Goal: Information Seeking & Learning: Find specific fact

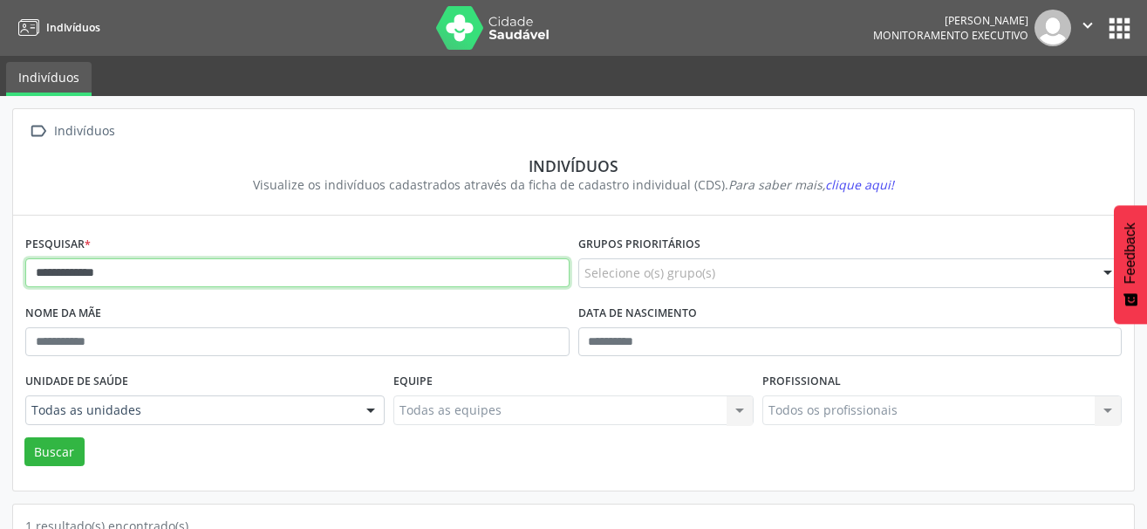
drag, startPoint x: 199, startPoint y: 267, endPoint x: -26, endPoint y: 246, distance: 226.0
click at [0, 246] on html "**********" at bounding box center [573, 264] width 1147 height 529
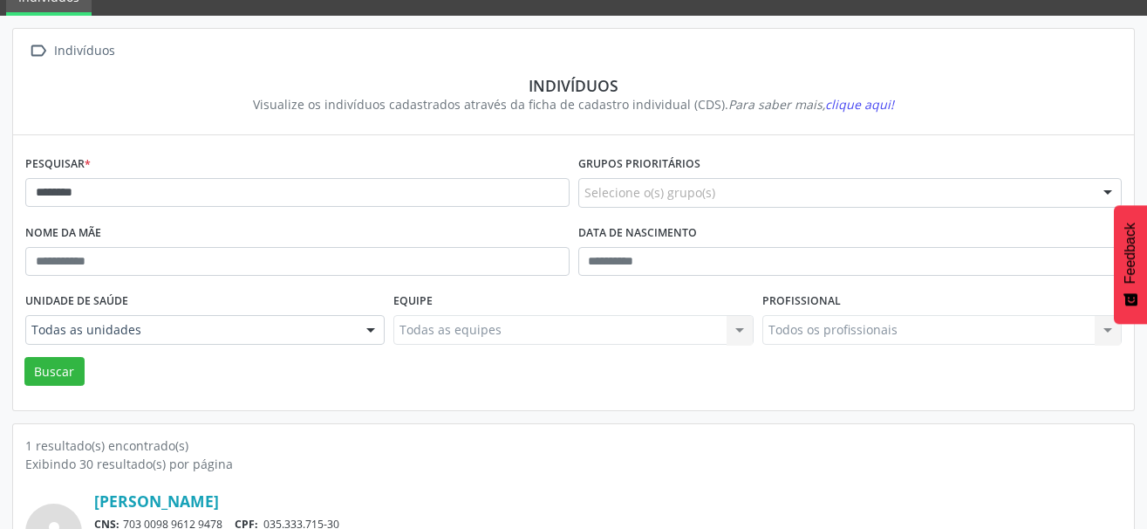
scroll to position [183, 0]
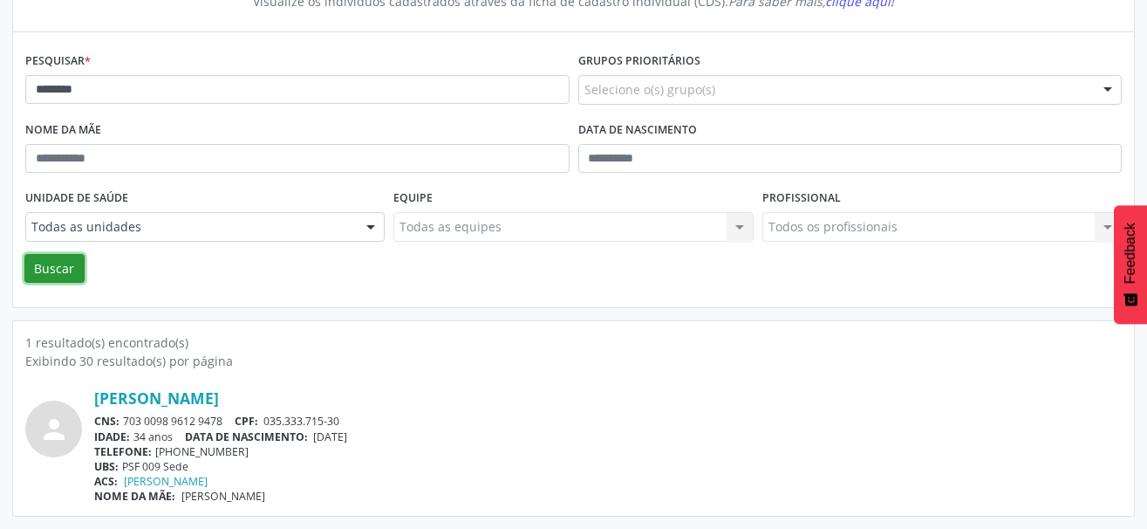
click at [60, 264] on button "Buscar" at bounding box center [54, 269] width 60 height 30
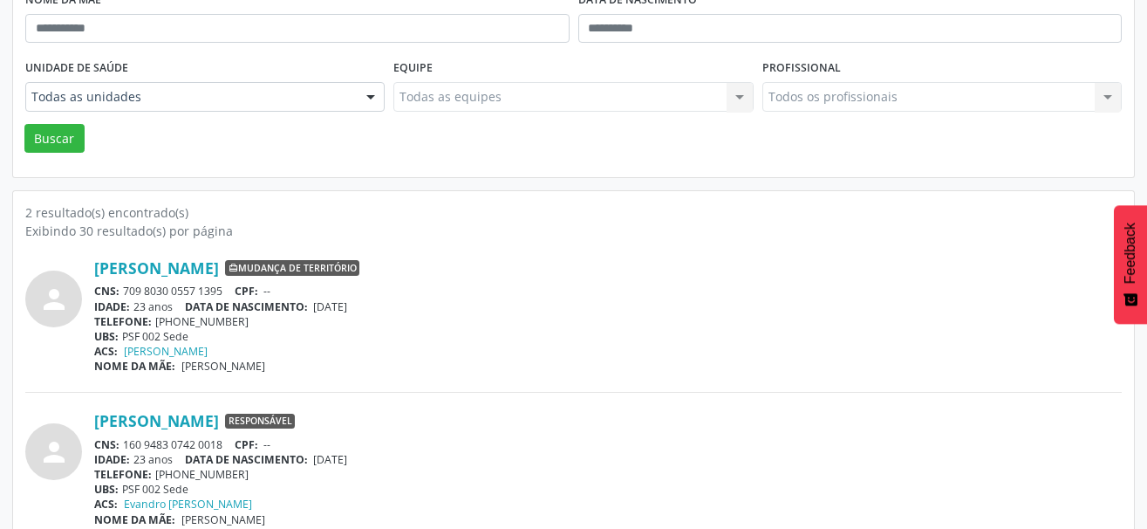
scroll to position [337, 0]
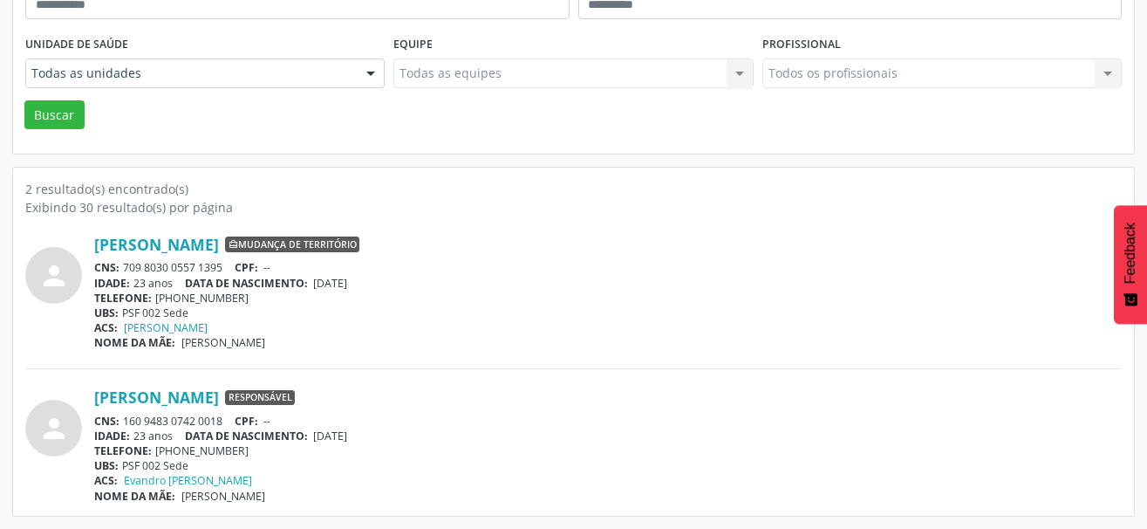
drag, startPoint x: 231, startPoint y: 269, endPoint x: 117, endPoint y: 263, distance: 114.4
click at [117, 263] on div "CNS: 709 8030 0557 1395 CPF: --" at bounding box center [607, 267] width 1027 height 15
copy div ": 709 8030 0557 1395"
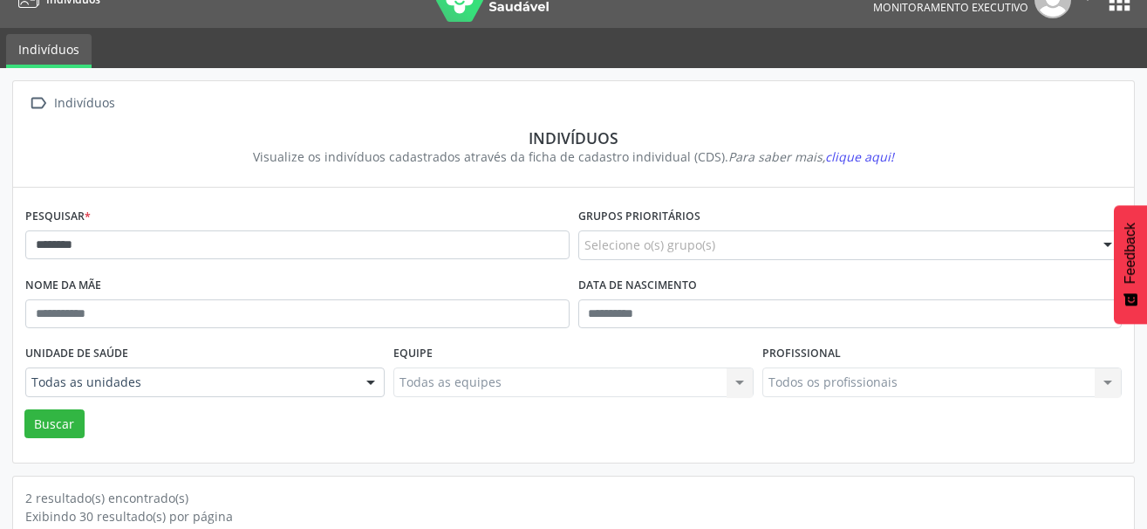
scroll to position [0, 0]
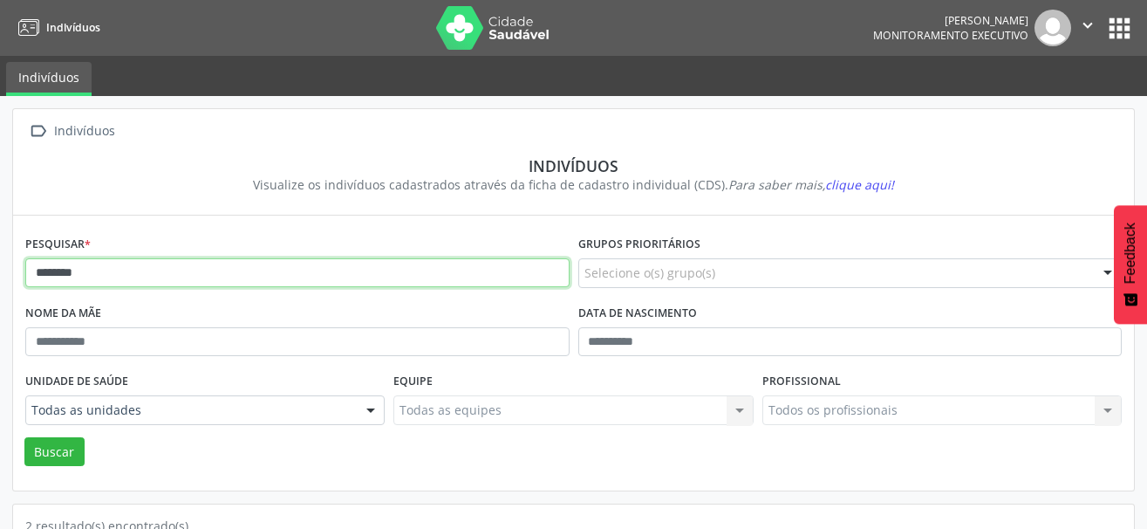
drag, startPoint x: 188, startPoint y: 276, endPoint x: -26, endPoint y: 249, distance: 216.4
click at [0, 249] on html "Indivíduos [PERSON_NAME] Monitoramento Executivo  Configurações Sair apps Indi…" at bounding box center [573, 264] width 1147 height 529
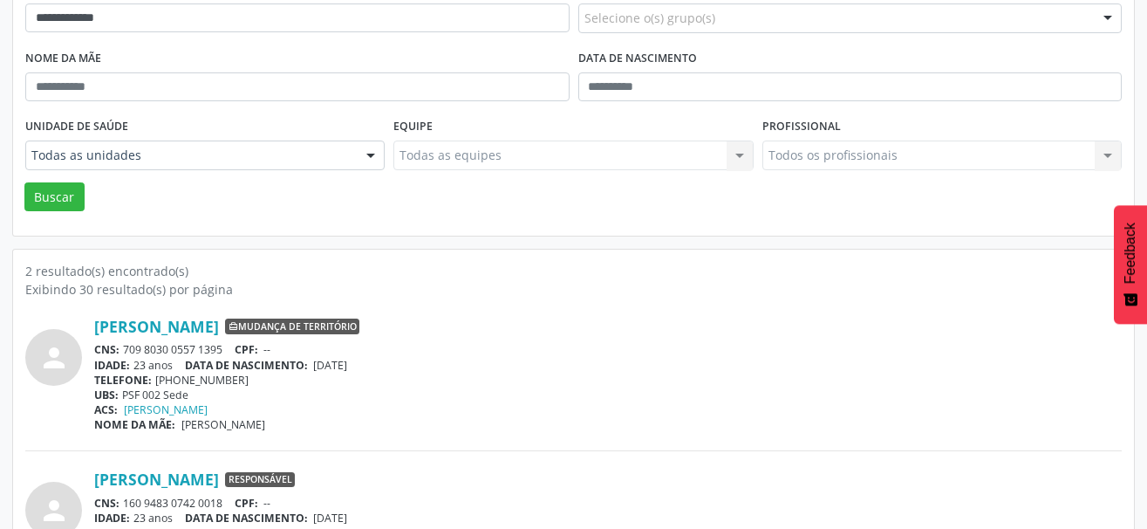
scroll to position [262, 0]
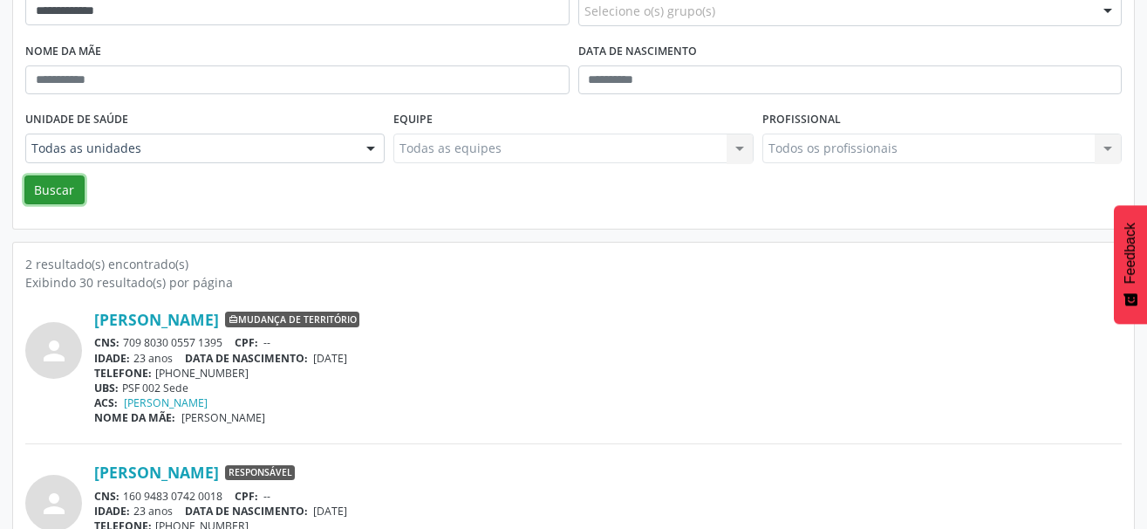
click at [51, 195] on button "Buscar" at bounding box center [54, 190] width 60 height 30
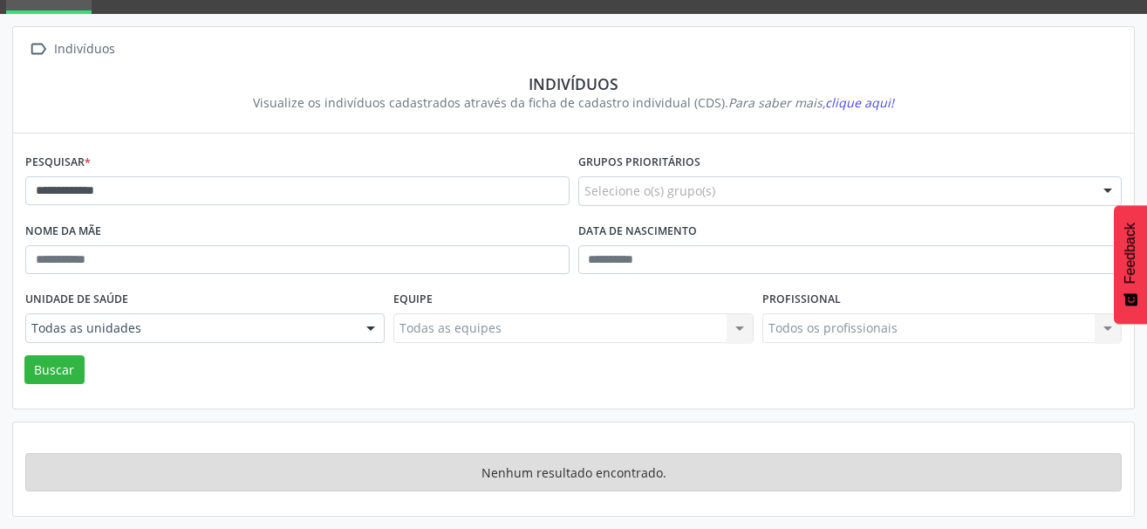
scroll to position [82, 0]
click at [66, 377] on button "Buscar" at bounding box center [54, 370] width 60 height 30
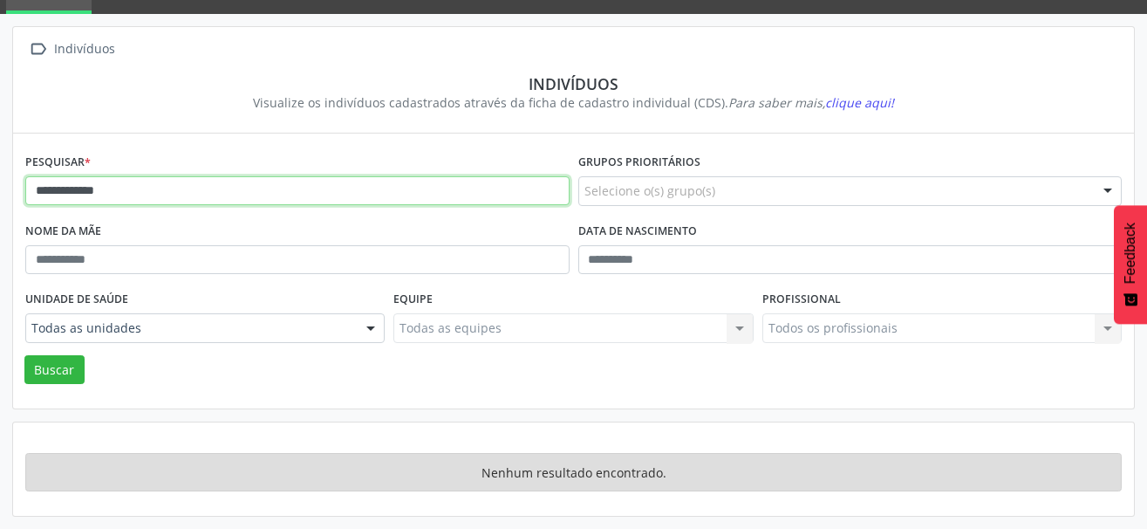
drag, startPoint x: 140, startPoint y: 200, endPoint x: 82, endPoint y: 194, distance: 58.8
click at [82, 194] on input "**********" at bounding box center [297, 191] width 544 height 30
click at [24, 355] on button "Buscar" at bounding box center [54, 370] width 60 height 30
click at [87, 188] on input "*****" at bounding box center [297, 191] width 544 height 30
drag, startPoint x: 78, startPoint y: 192, endPoint x: 50, endPoint y: 201, distance: 30.1
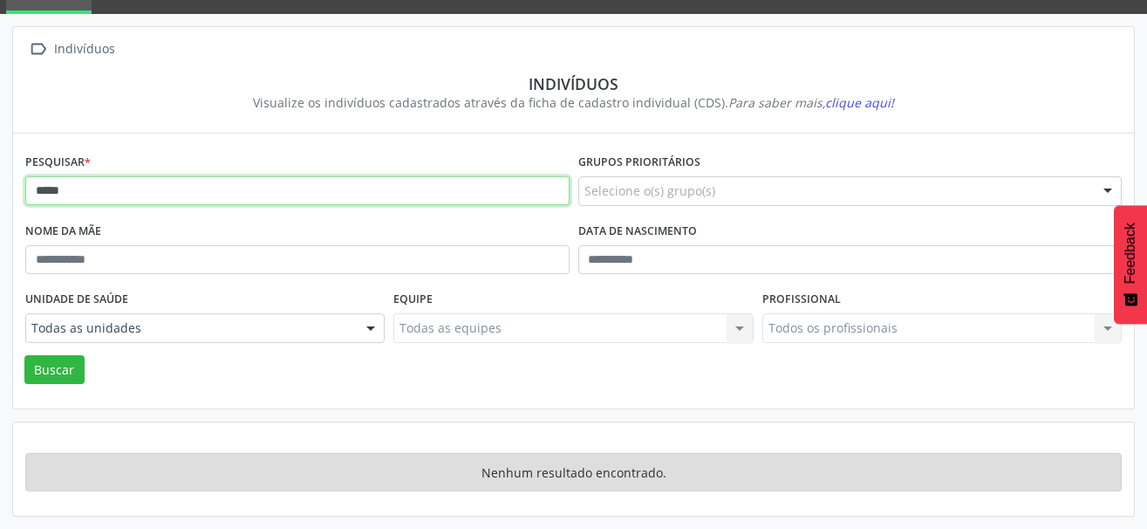
click at [50, 201] on input "*****" at bounding box center [297, 191] width 544 height 30
click at [24, 355] on button "Buscar" at bounding box center [54, 370] width 60 height 30
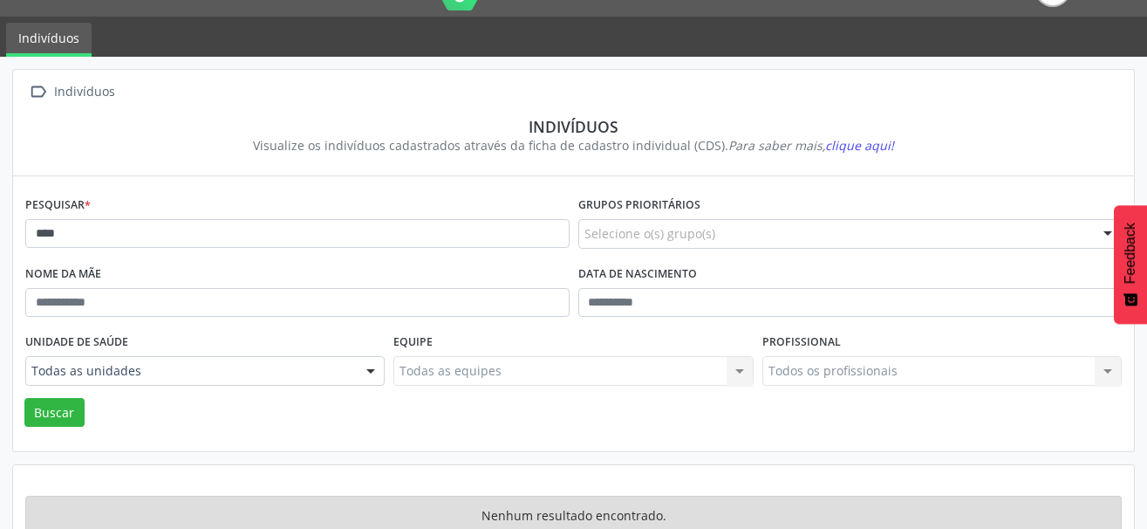
scroll to position [0, 0]
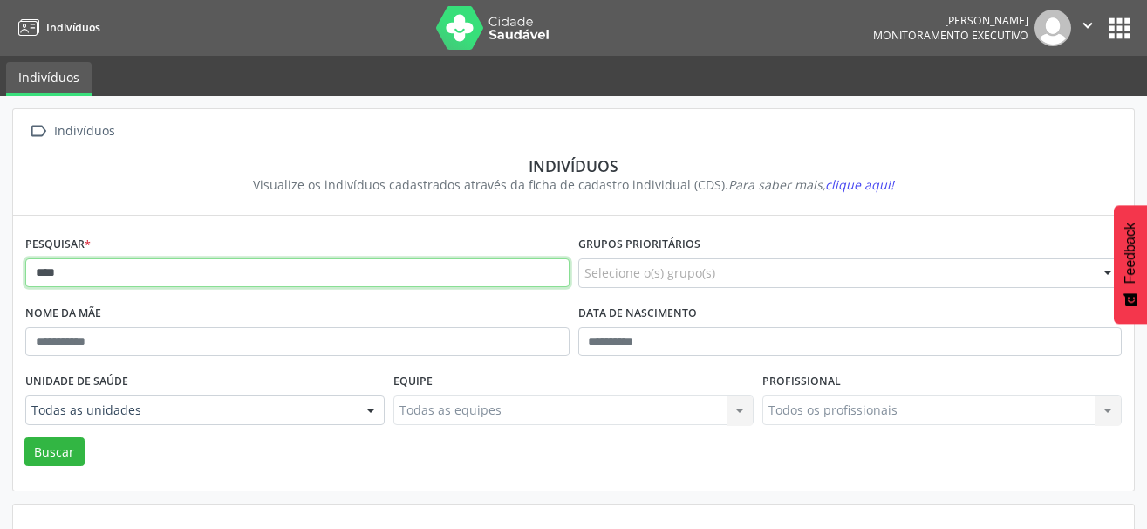
drag, startPoint x: 119, startPoint y: 274, endPoint x: -26, endPoint y: 274, distance: 144.8
click at [0, 274] on html "Indivíduos [PERSON_NAME] Monitoramento Executivo  Configurações Sair apps Indi…" at bounding box center [573, 264] width 1147 height 529
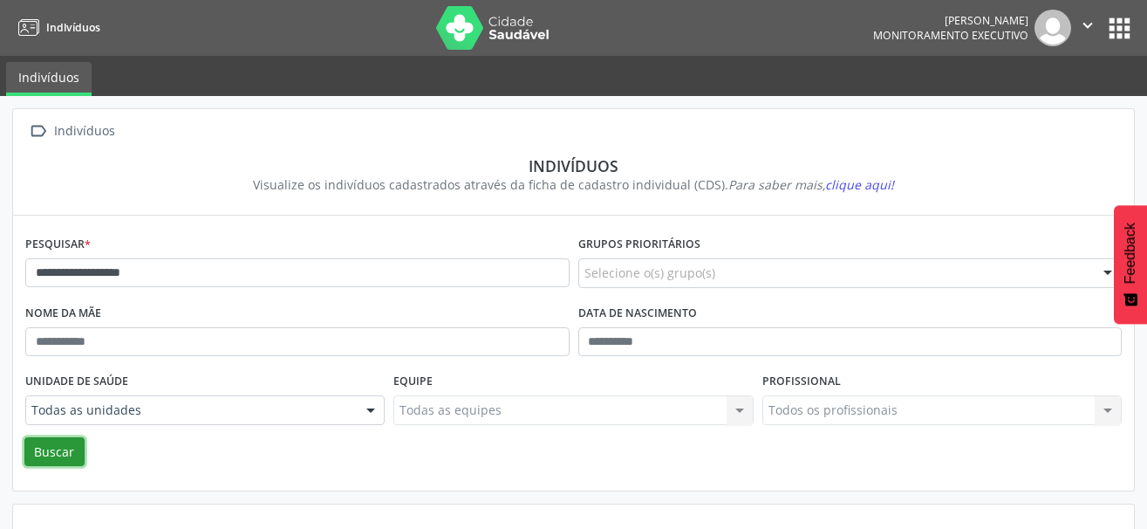
click at [46, 444] on button "Buscar" at bounding box center [54, 452] width 60 height 30
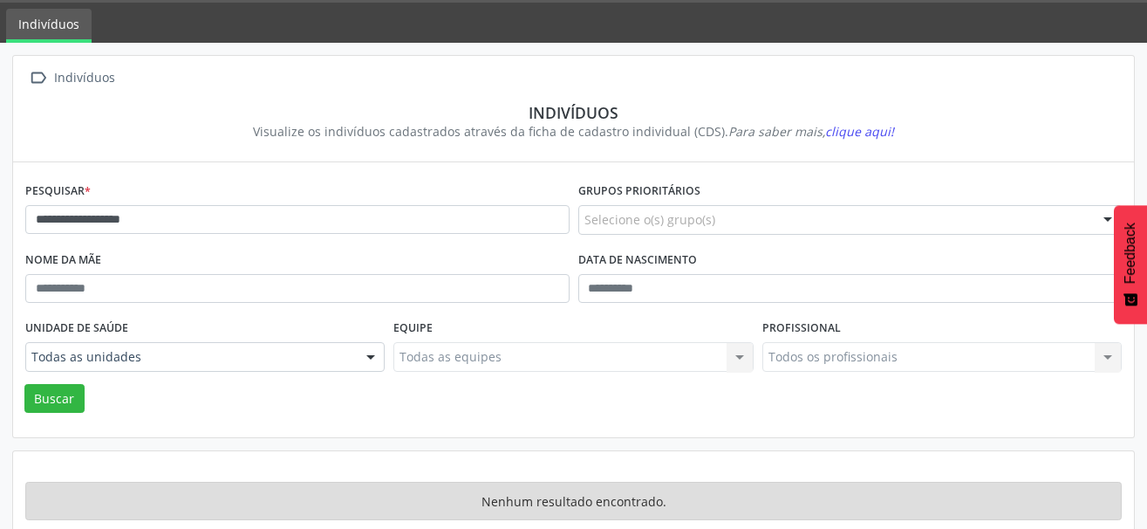
scroll to position [82, 0]
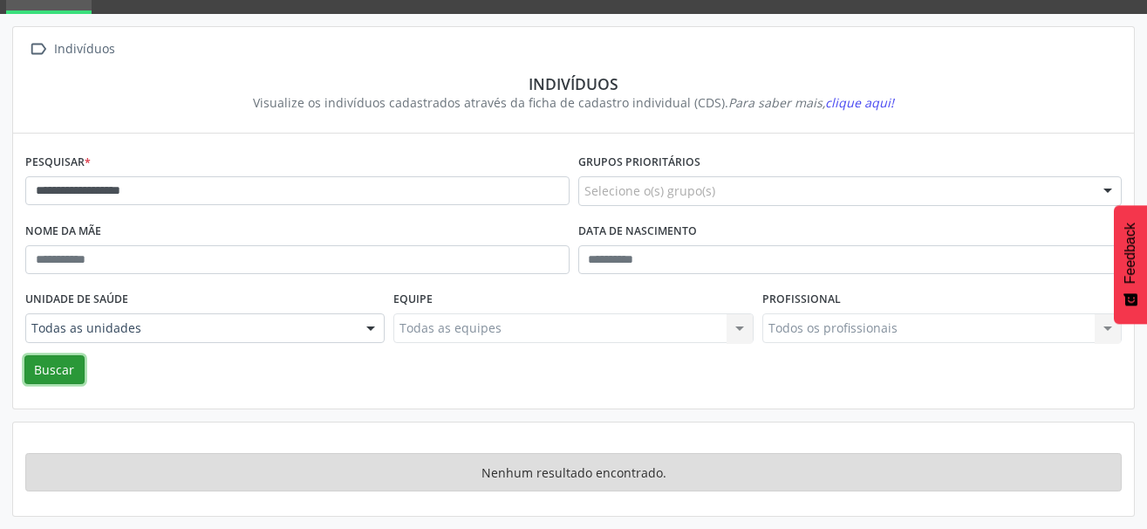
click at [61, 370] on button "Buscar" at bounding box center [54, 370] width 60 height 30
click at [64, 369] on button "Buscar" at bounding box center [54, 370] width 60 height 30
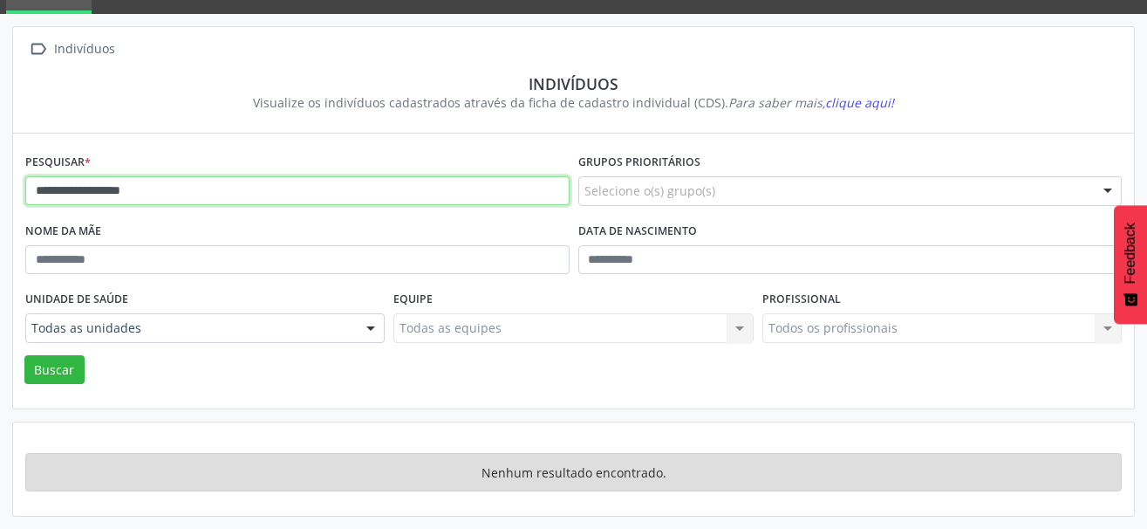
click at [172, 197] on input "**********" at bounding box center [297, 191] width 544 height 30
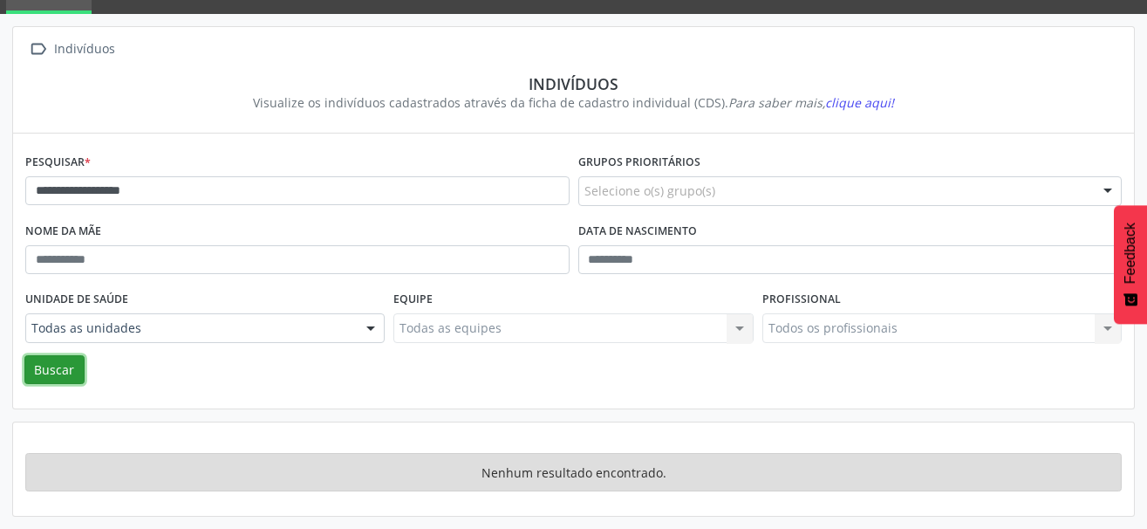
click at [70, 366] on button "Buscar" at bounding box center [54, 370] width 60 height 30
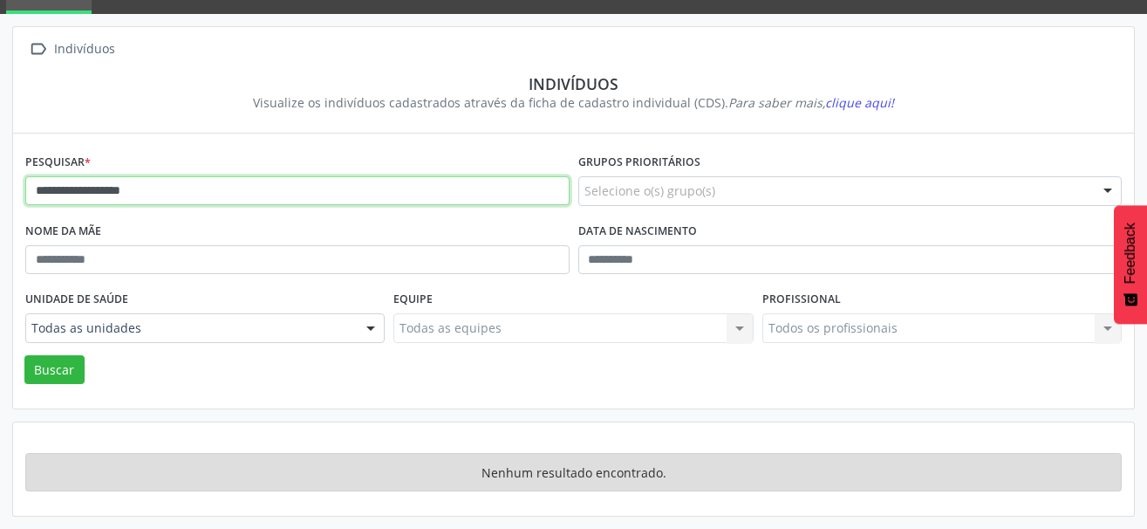
click at [65, 192] on input "**********" at bounding box center [297, 191] width 544 height 30
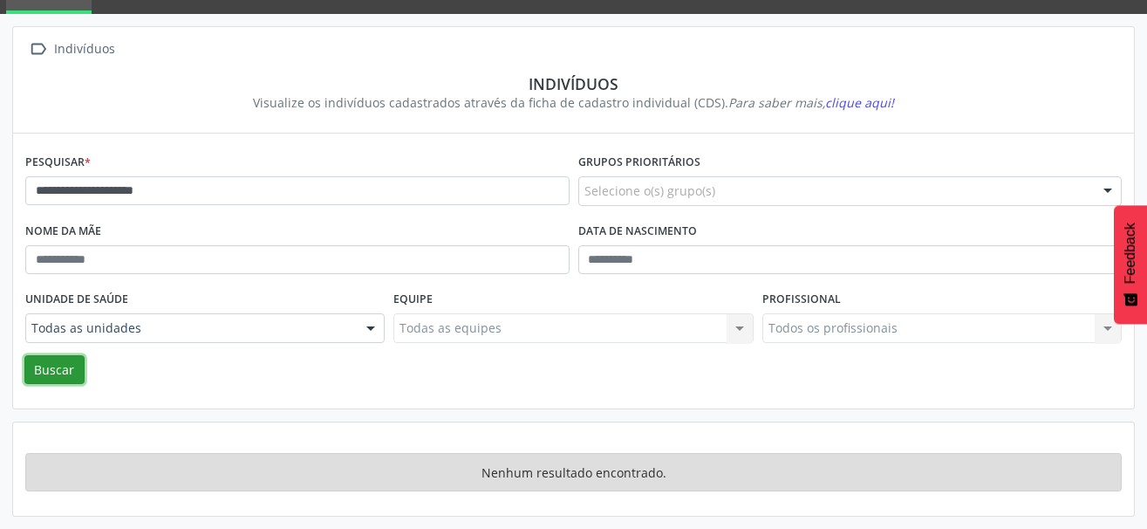
click at [73, 373] on button "Buscar" at bounding box center [54, 370] width 60 height 30
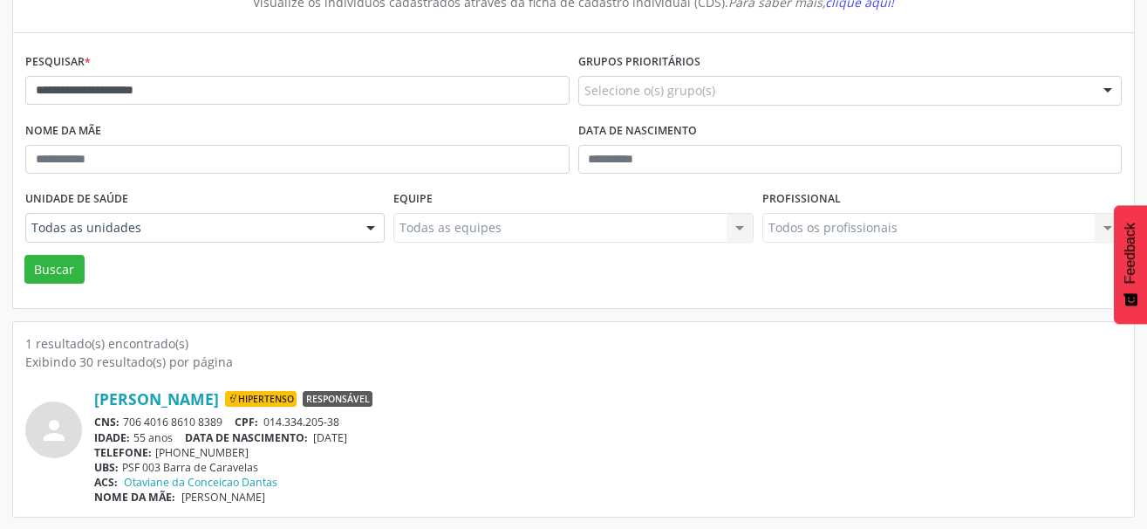
scroll to position [183, 0]
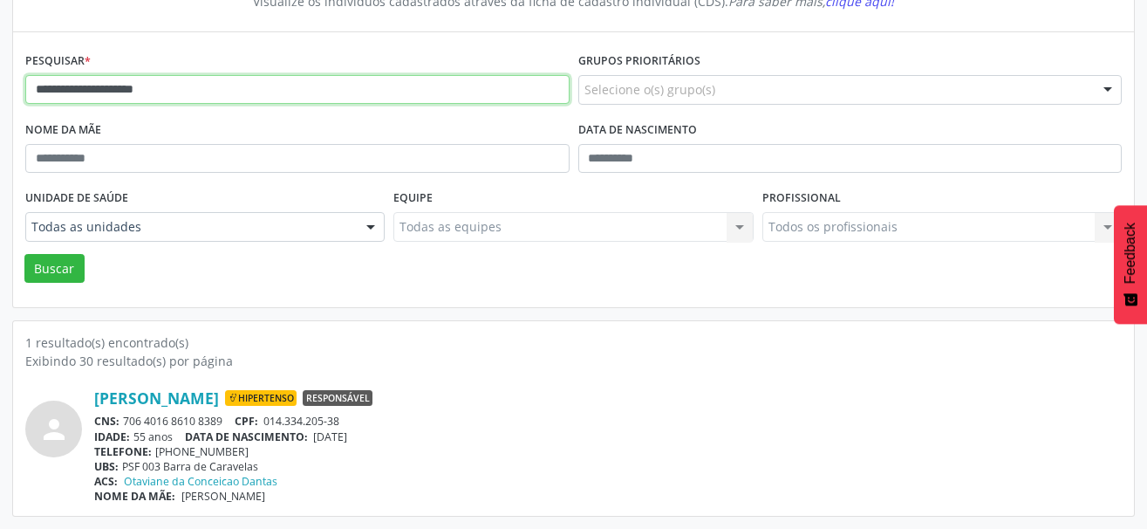
drag, startPoint x: 208, startPoint y: 97, endPoint x: -26, endPoint y: 88, distance: 234.8
click at [0, 88] on html "**********" at bounding box center [573, 81] width 1147 height 529
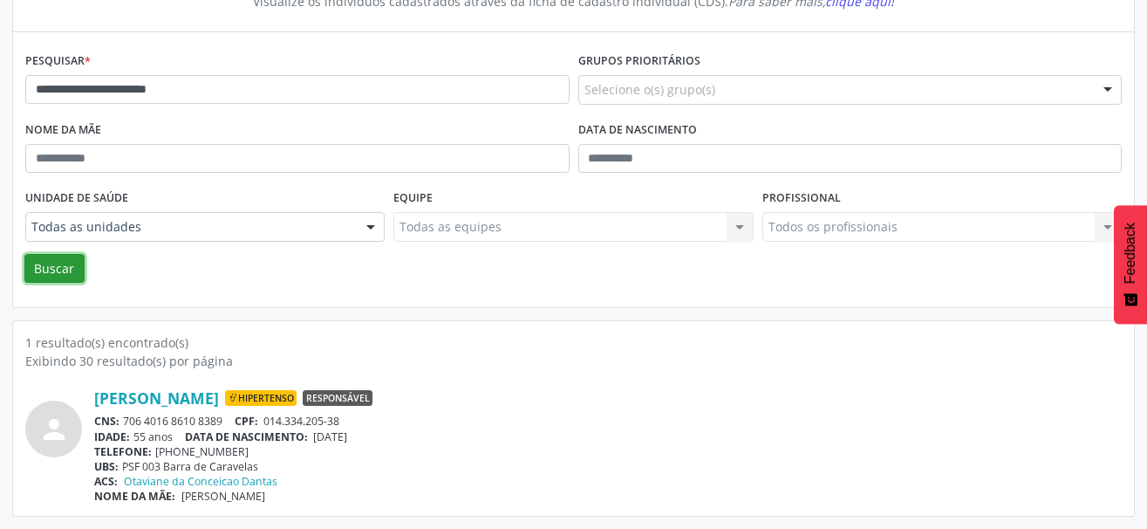
click at [68, 267] on button "Buscar" at bounding box center [54, 269] width 60 height 30
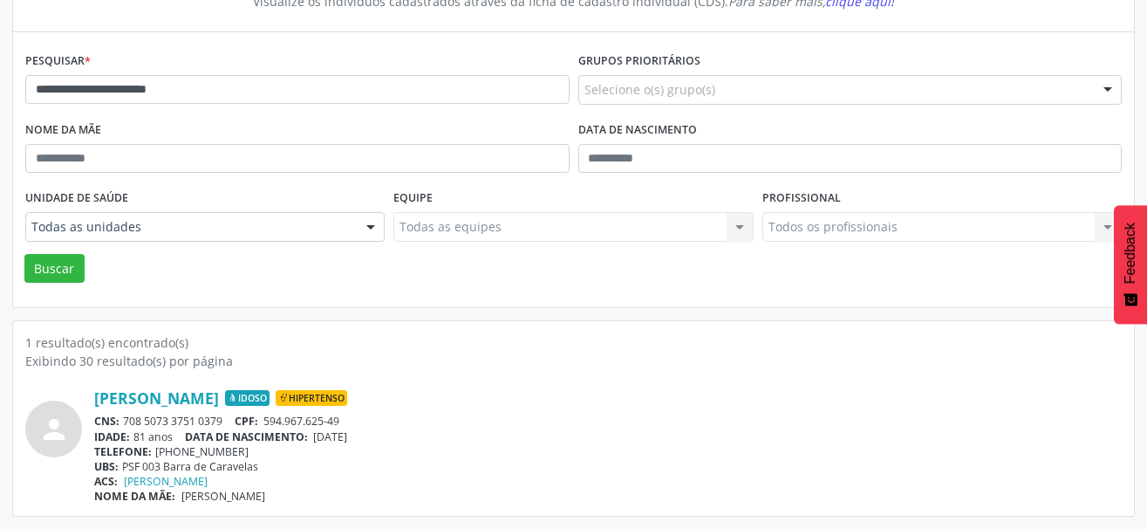
drag, startPoint x: 229, startPoint y: 424, endPoint x: 126, endPoint y: 427, distance: 103.8
click at [126, 427] on div "CNS: 708 5073 3751 0379 CPF: 594.967.625-49" at bounding box center [607, 420] width 1027 height 15
copy div "708 5073 3751 0379"
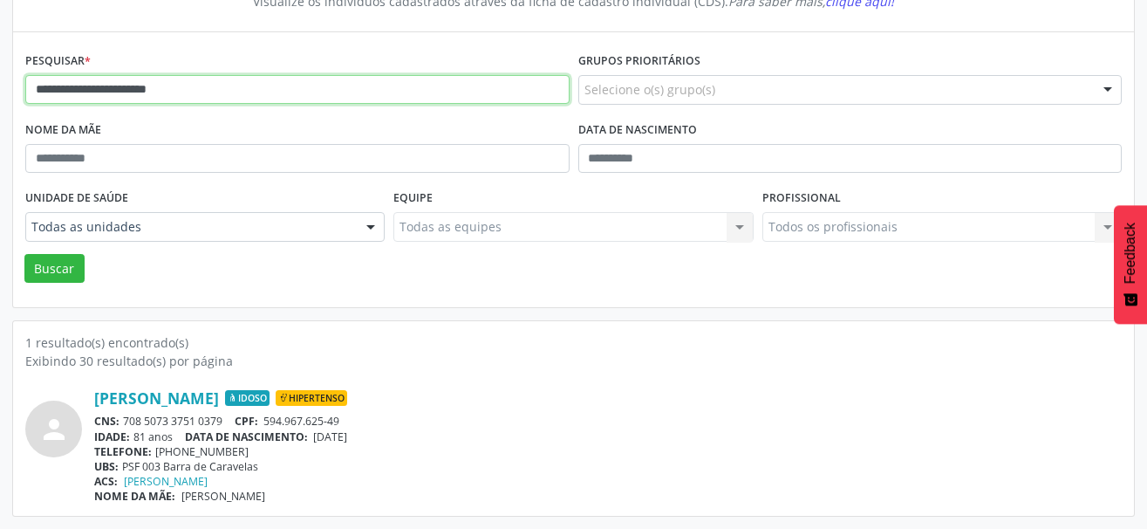
drag, startPoint x: 239, startPoint y: 102, endPoint x: -23, endPoint y: 91, distance: 261.9
click at [0, 91] on html "**********" at bounding box center [573, 81] width 1147 height 529
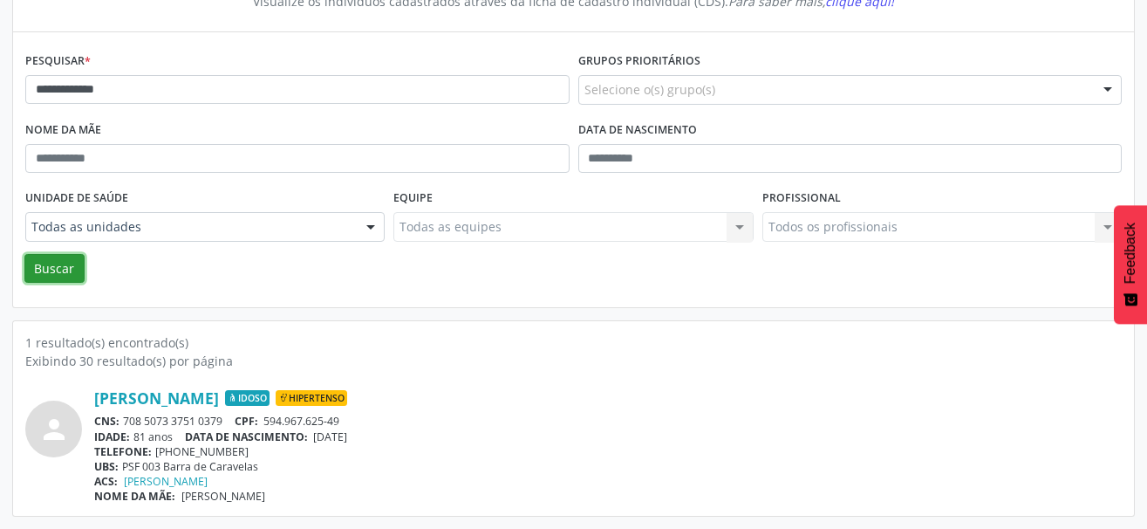
click at [38, 260] on button "Buscar" at bounding box center [54, 269] width 60 height 30
drag, startPoint x: 225, startPoint y: 417, endPoint x: 124, endPoint y: 423, distance: 101.4
click at [124, 423] on div "CNS: 701 4006 0198 4330 CPF: 140.780.665-34" at bounding box center [607, 420] width 1027 height 15
copy div "701 4006 0198 4330"
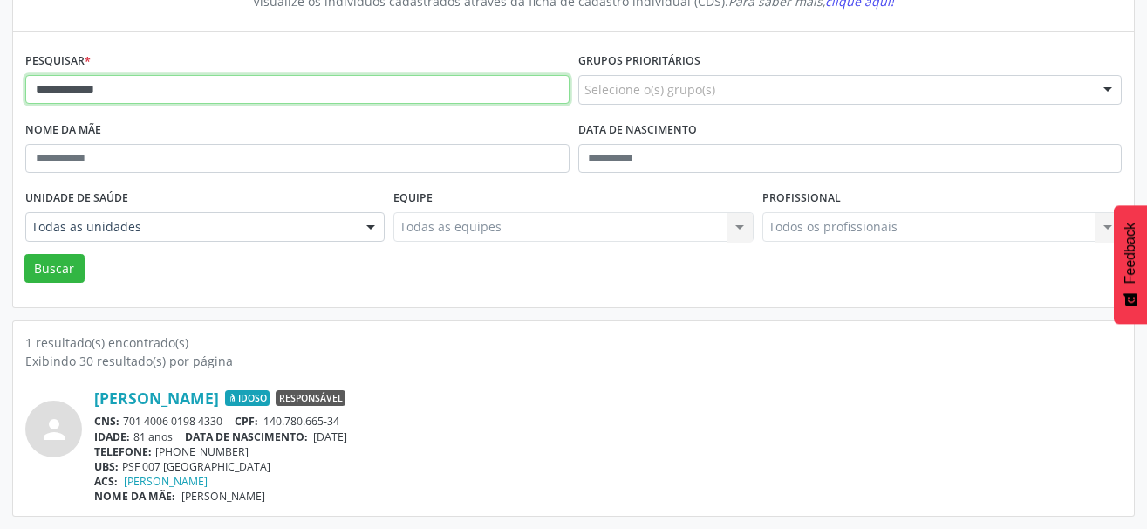
drag, startPoint x: 166, startPoint y: 82, endPoint x: 27, endPoint y: 89, distance: 138.9
click at [27, 89] on input "**********" at bounding box center [297, 90] width 544 height 30
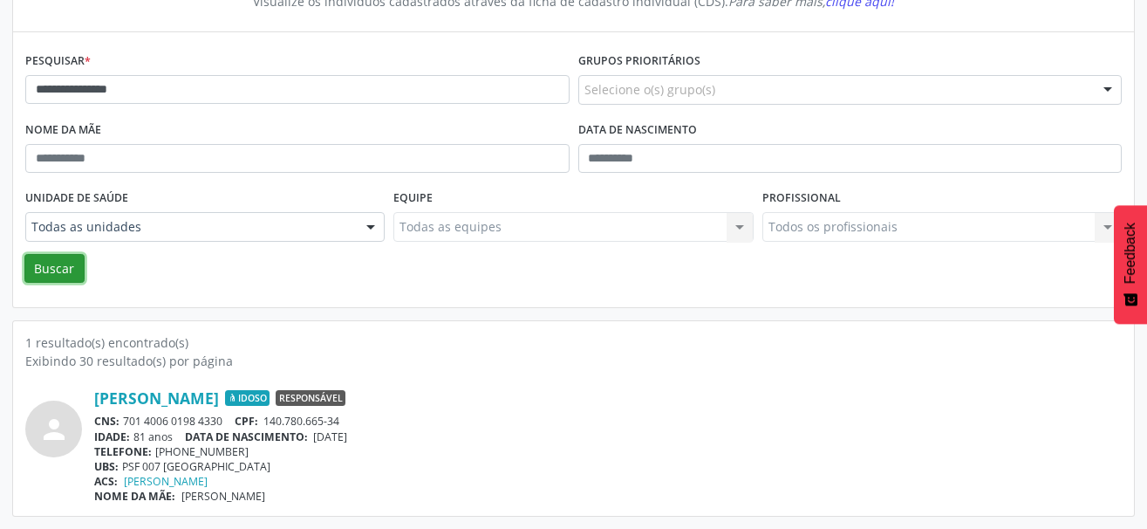
click at [53, 260] on button "Buscar" at bounding box center [54, 269] width 60 height 30
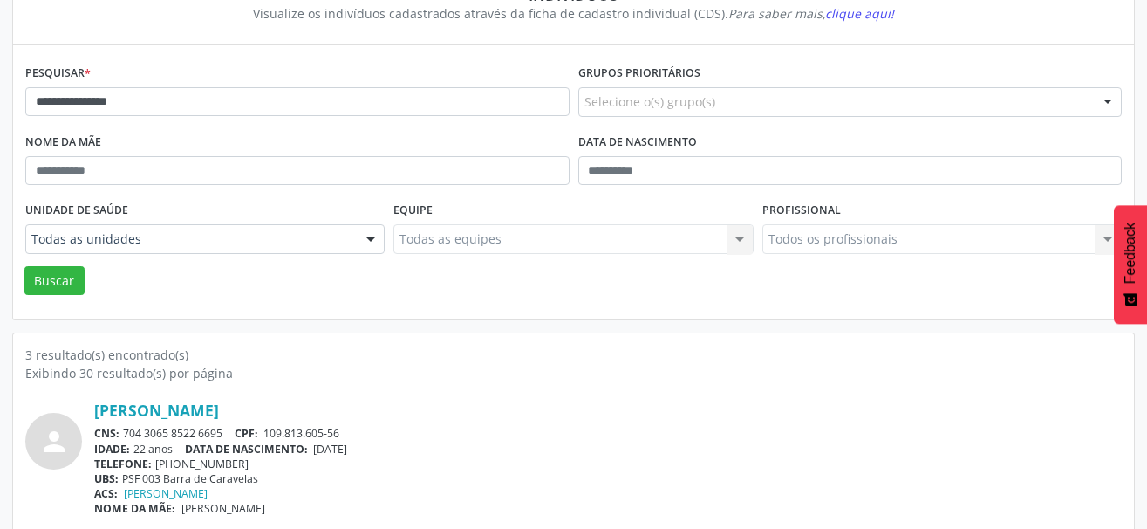
scroll to position [140, 0]
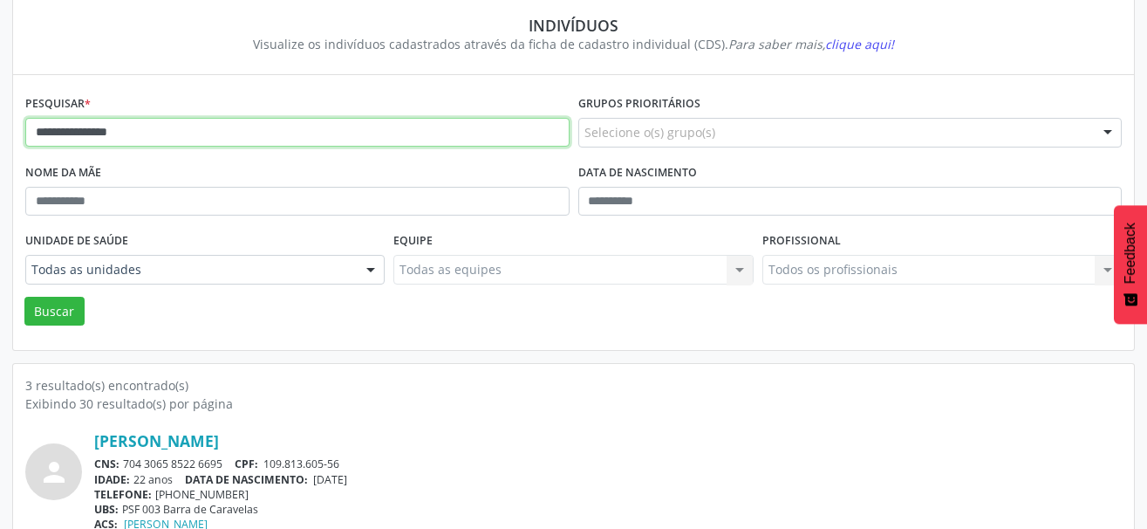
click at [163, 133] on input "**********" at bounding box center [297, 133] width 544 height 30
click at [55, 131] on input "**********" at bounding box center [297, 133] width 544 height 30
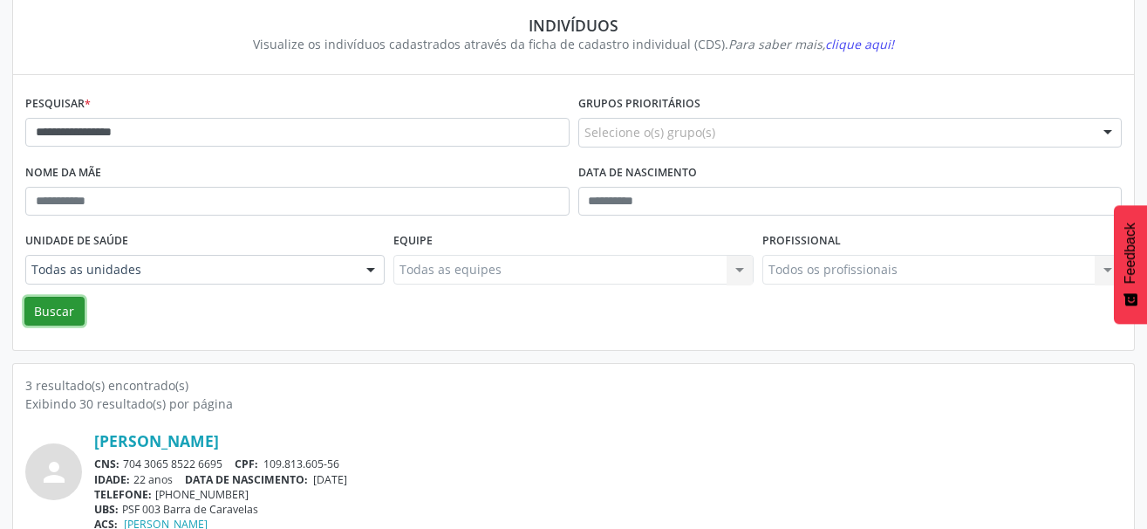
click at [53, 312] on button "Buscar" at bounding box center [54, 312] width 60 height 30
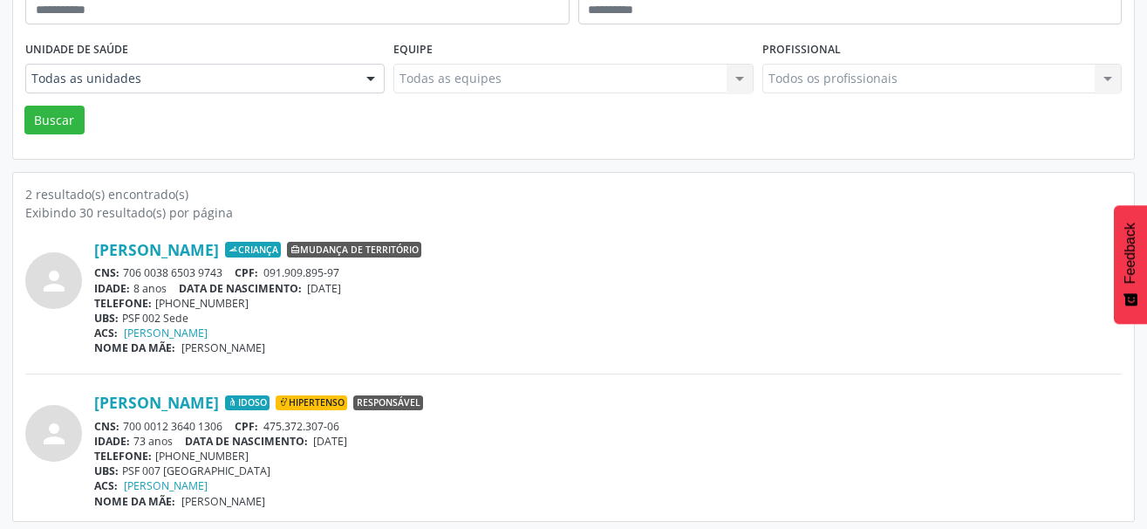
scroll to position [337, 0]
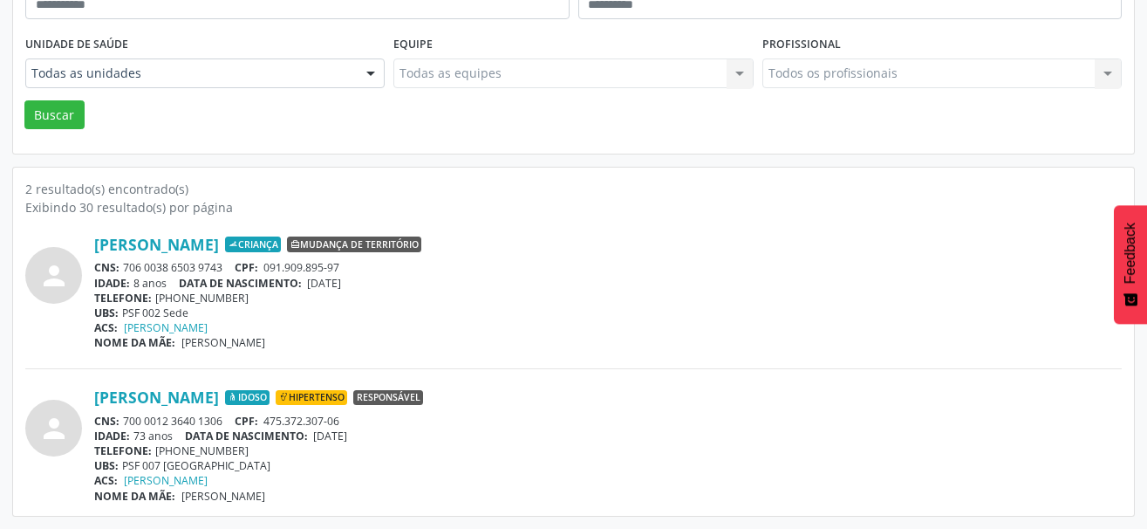
drag, startPoint x: 229, startPoint y: 424, endPoint x: 125, endPoint y: 421, distance: 104.7
click at [125, 421] on div "CNS: 700 0012 3640 1306 CPF: 475.372.307-06" at bounding box center [607, 420] width 1027 height 15
copy div "700 0012 3640 1306"
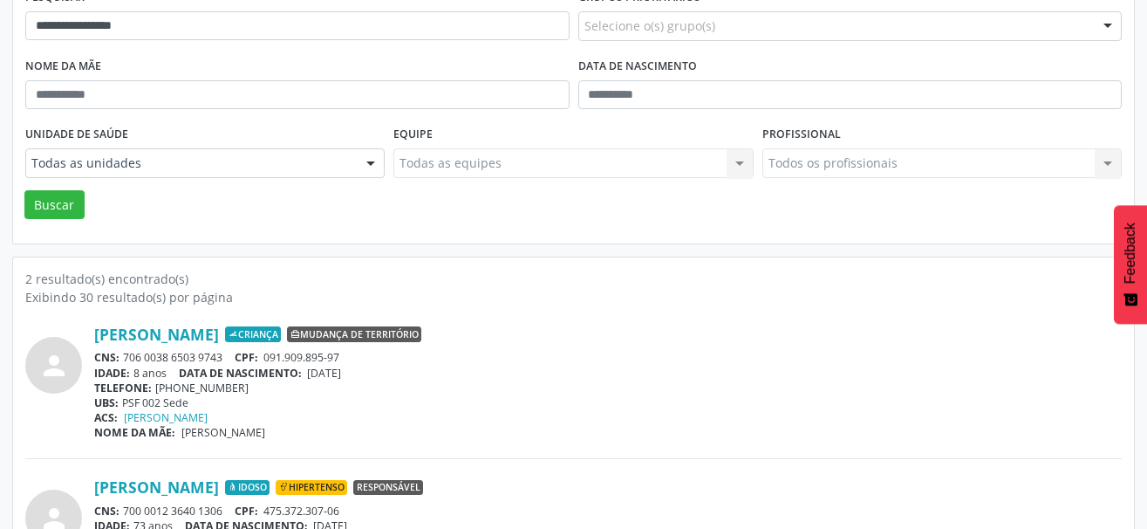
scroll to position [162, 0]
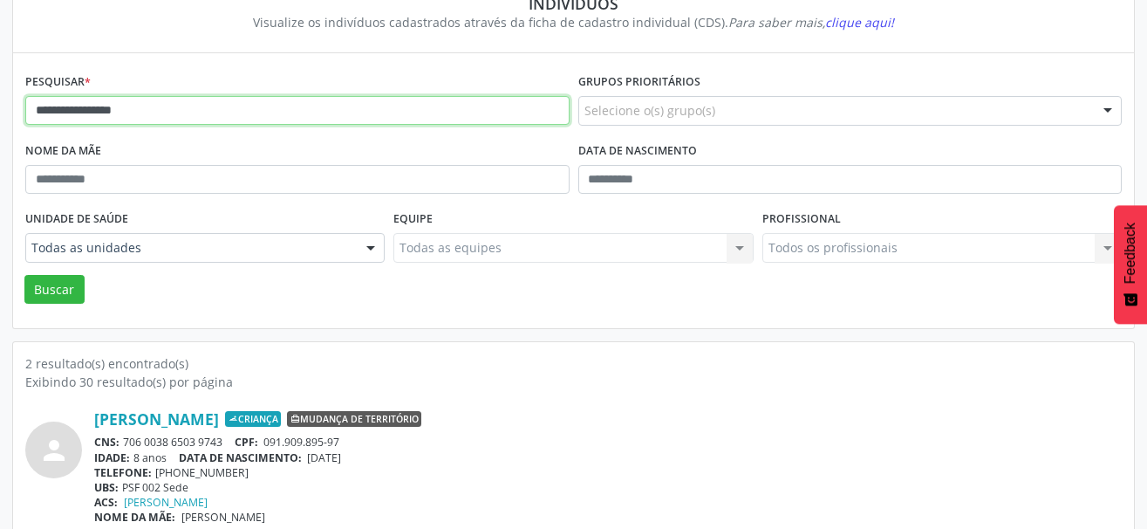
drag, startPoint x: 167, startPoint y: 119, endPoint x: -26, endPoint y: 128, distance: 193.8
click at [0, 128] on html "**********" at bounding box center [573, 102] width 1147 height 529
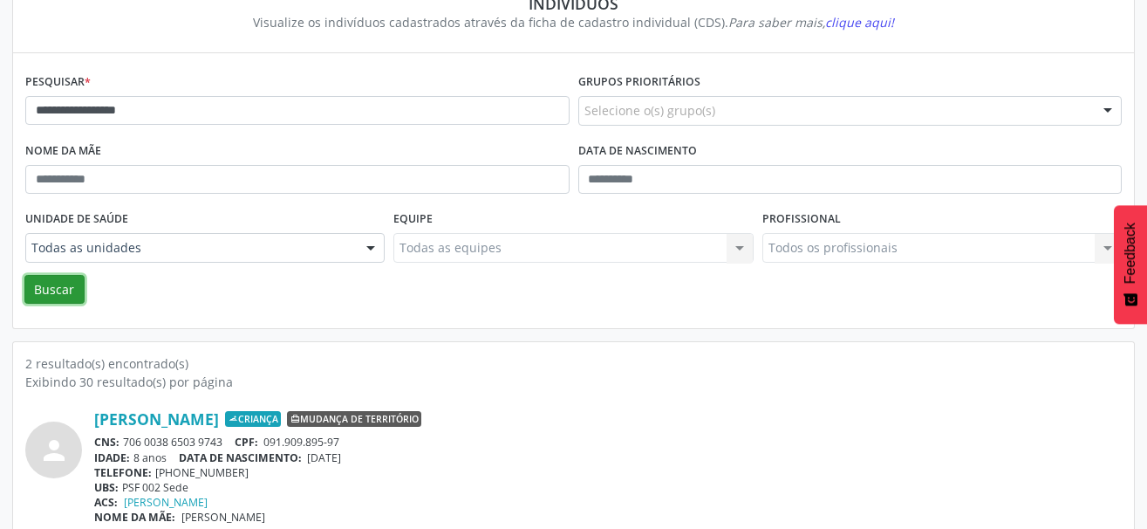
click at [76, 289] on button "Buscar" at bounding box center [54, 290] width 60 height 30
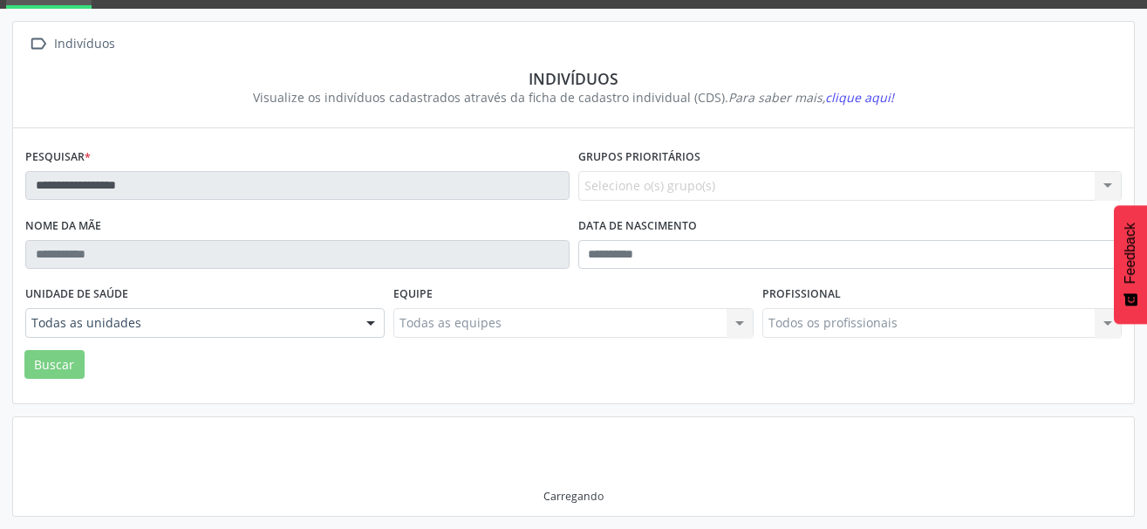
scroll to position [82, 0]
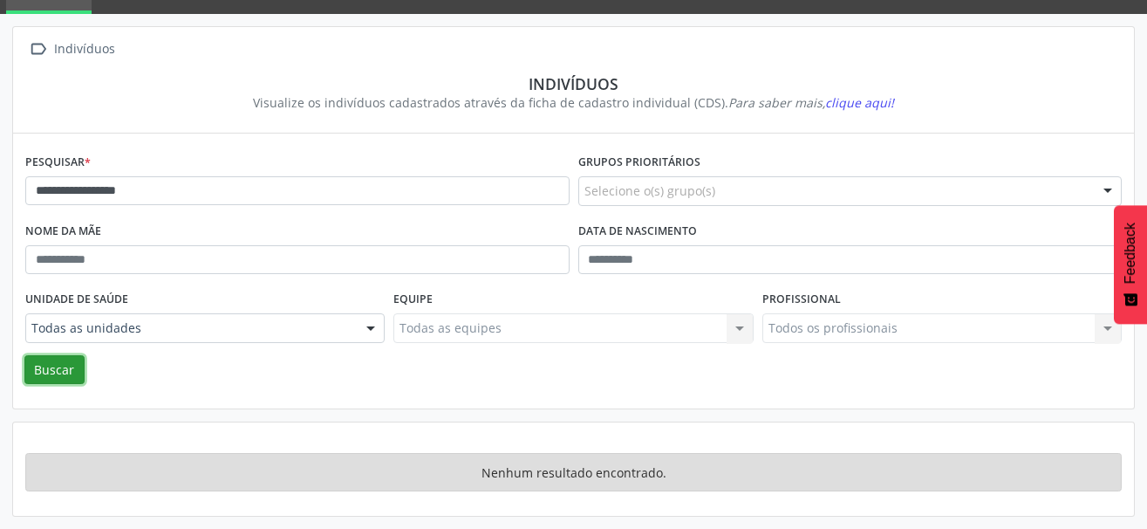
click at [61, 358] on button "Buscar" at bounding box center [54, 370] width 60 height 30
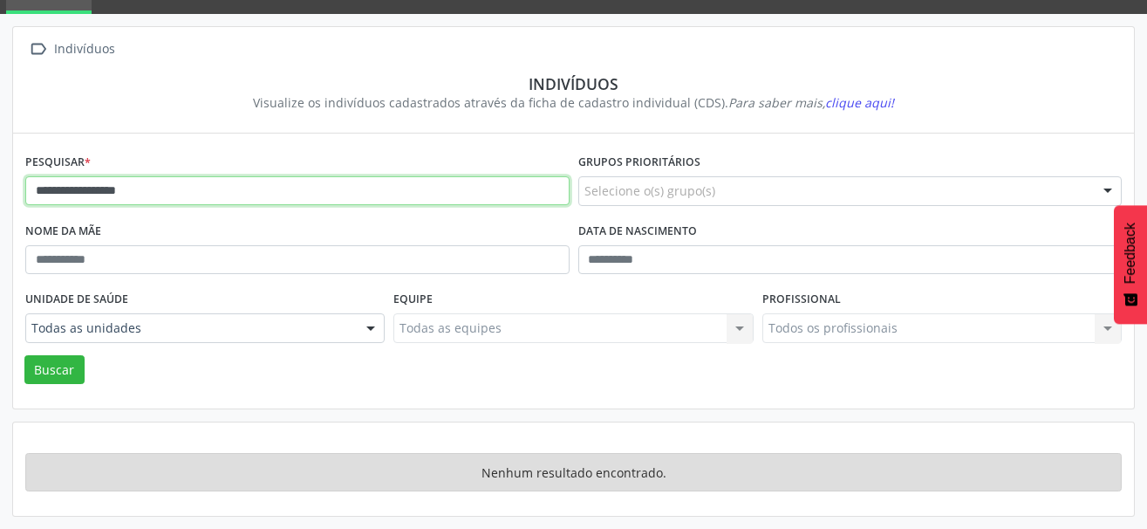
click at [194, 194] on input "**********" at bounding box center [297, 191] width 544 height 30
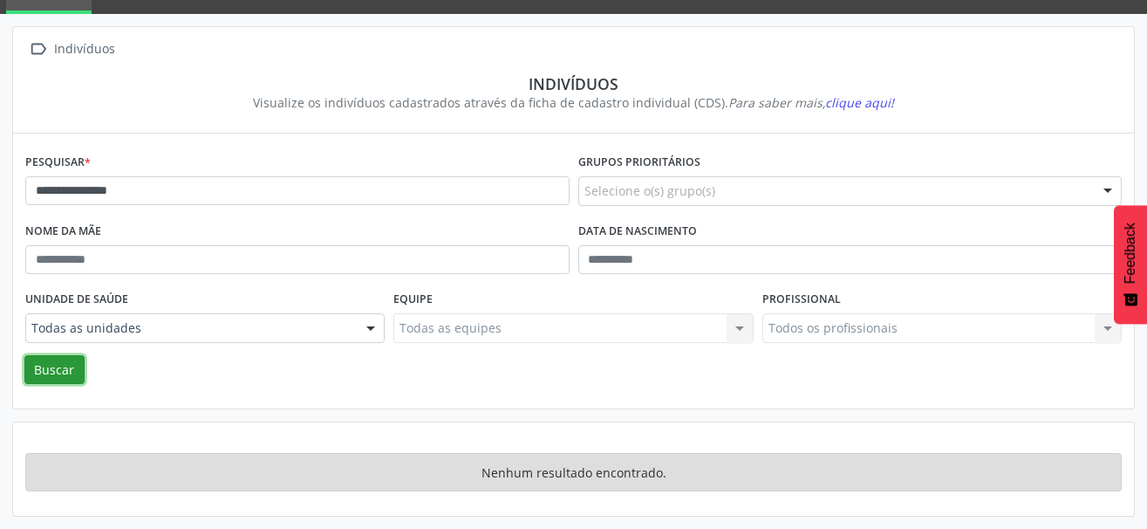
click at [61, 379] on button "Buscar" at bounding box center [54, 370] width 60 height 30
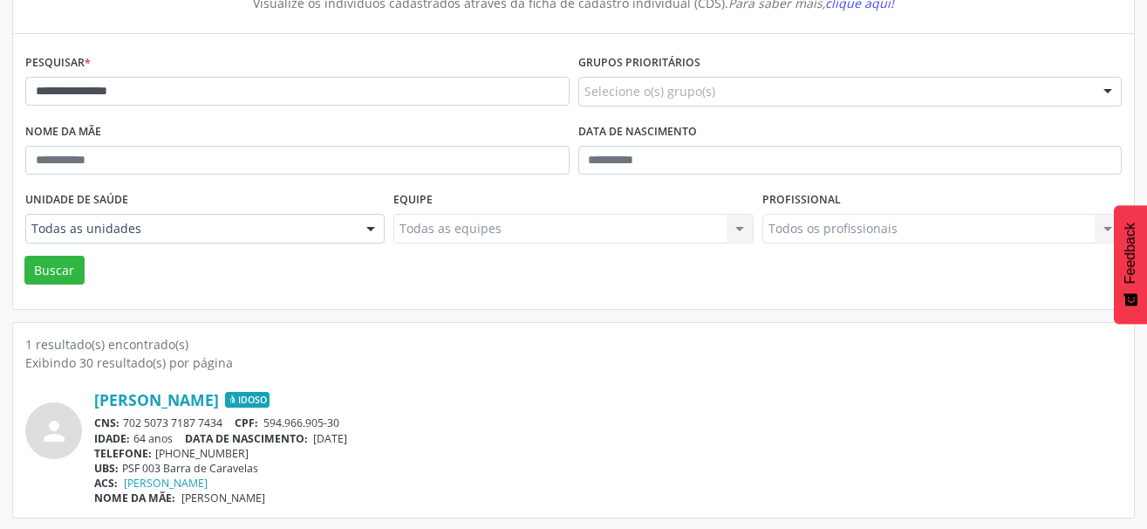
scroll to position [183, 0]
drag, startPoint x: 231, startPoint y: 421, endPoint x: 126, endPoint y: 421, distance: 104.7
click at [126, 421] on div "CNS: 702 5073 7187 7434 CPF: 594.966.905-30" at bounding box center [607, 420] width 1027 height 15
copy div "702 5073 7187 7434"
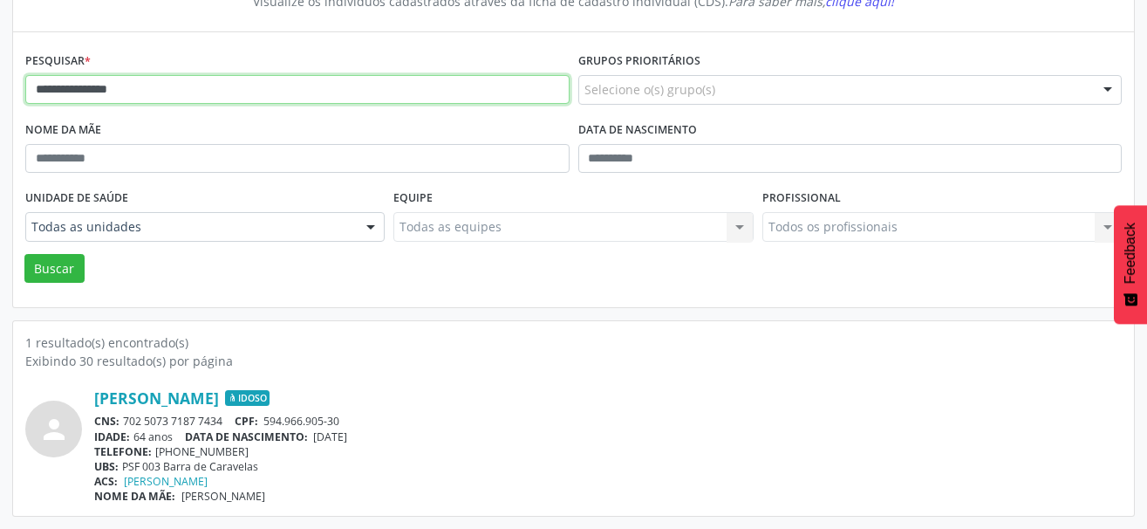
drag, startPoint x: 160, startPoint y: 91, endPoint x: -7, endPoint y: 111, distance: 168.7
click at [0, 111] on html "**********" at bounding box center [573, 81] width 1147 height 529
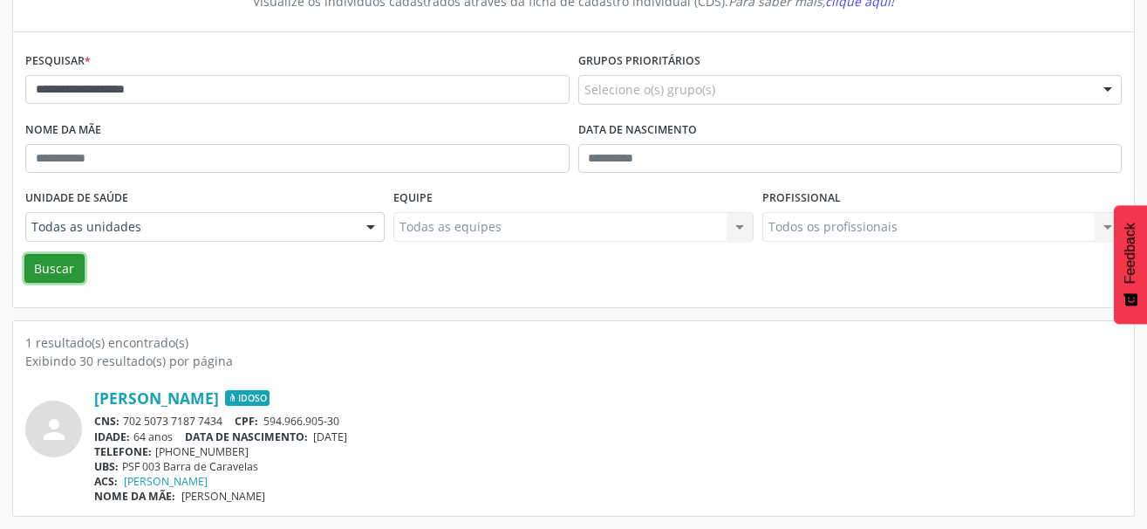
click at [64, 261] on button "Buscar" at bounding box center [54, 269] width 60 height 30
drag, startPoint x: 228, startPoint y: 423, endPoint x: 123, endPoint y: 419, distance: 104.8
click at [123, 419] on div "CNS: 704 8020 3729 4344 CPF: 066.456.178-01" at bounding box center [607, 420] width 1027 height 15
copy div "704 8020 3729 4344"
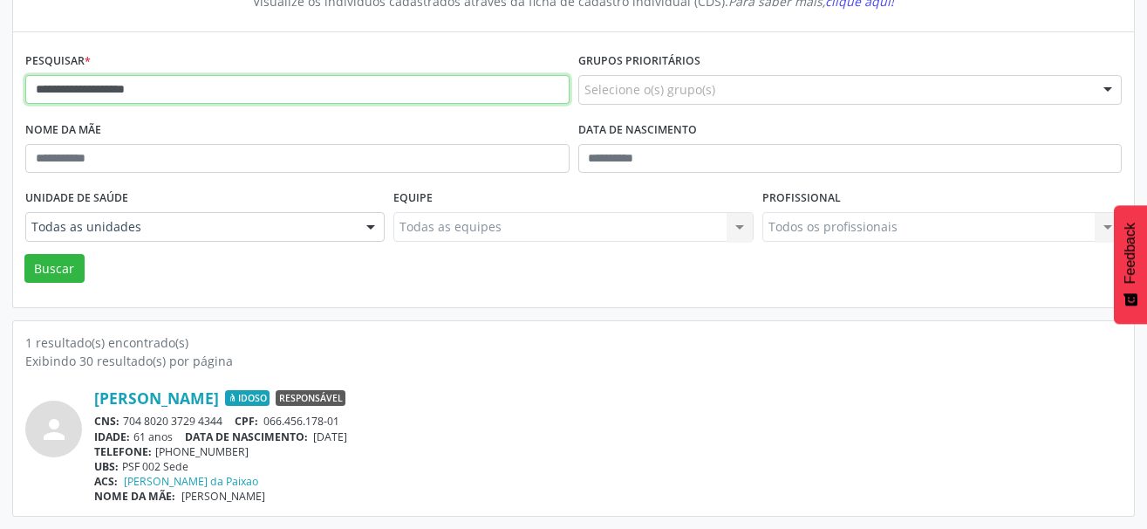
drag, startPoint x: 201, startPoint y: 90, endPoint x: -26, endPoint y: 92, distance: 227.7
click at [0, 92] on html "**********" at bounding box center [573, 81] width 1147 height 529
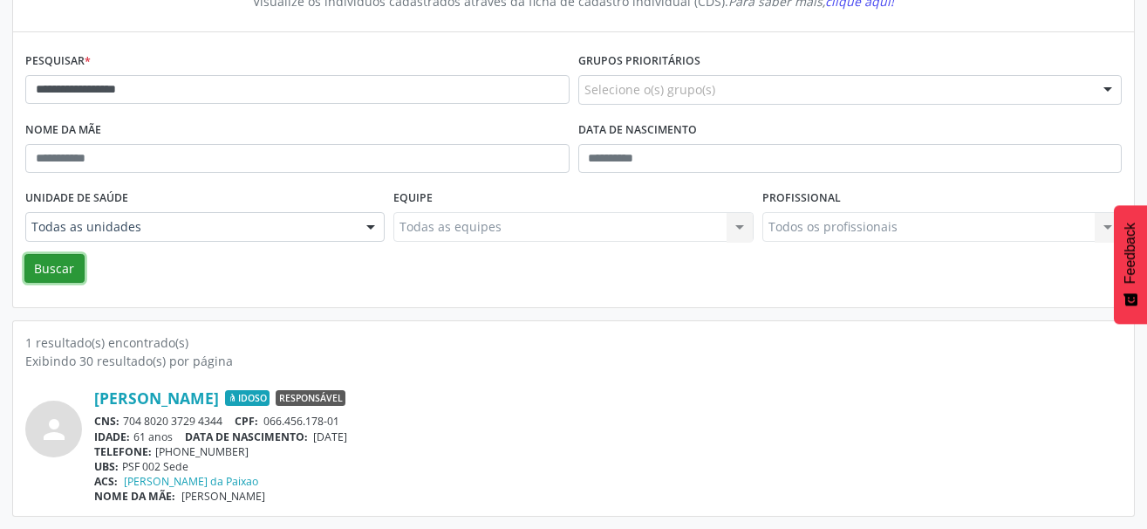
click at [81, 267] on button "Buscar" at bounding box center [54, 269] width 60 height 30
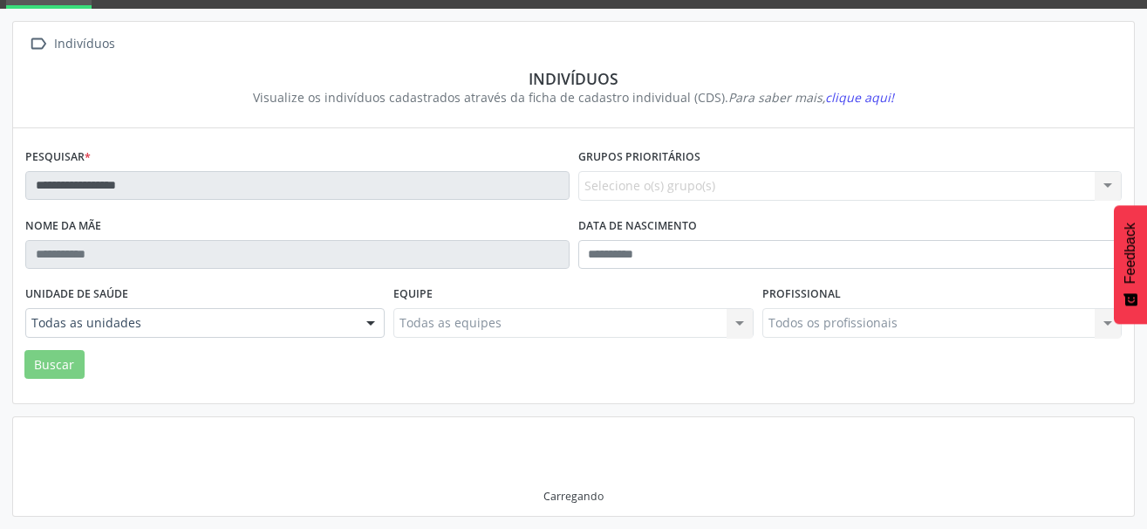
scroll to position [82, 0]
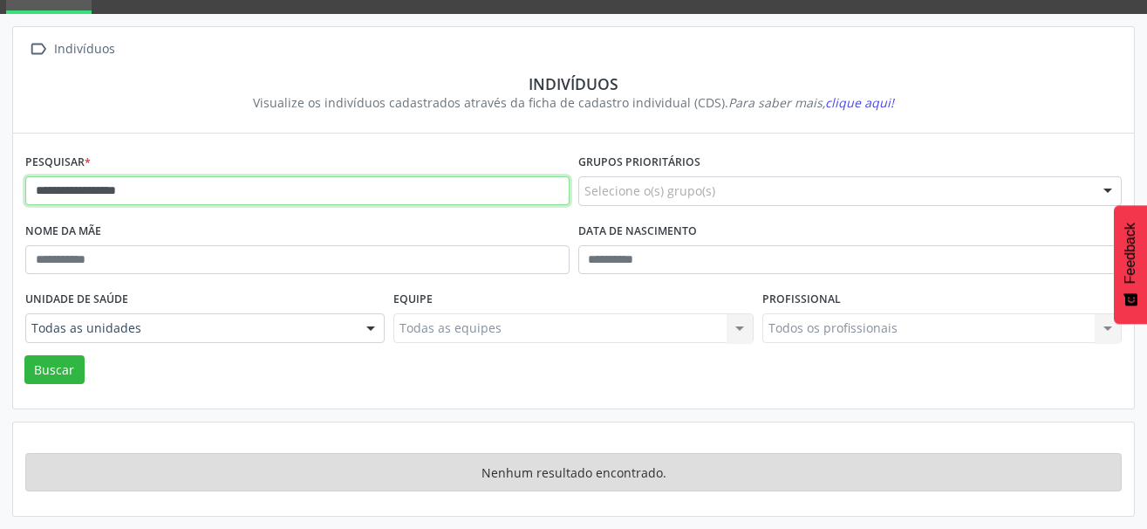
click at [58, 189] on input "**********" at bounding box center [297, 191] width 544 height 30
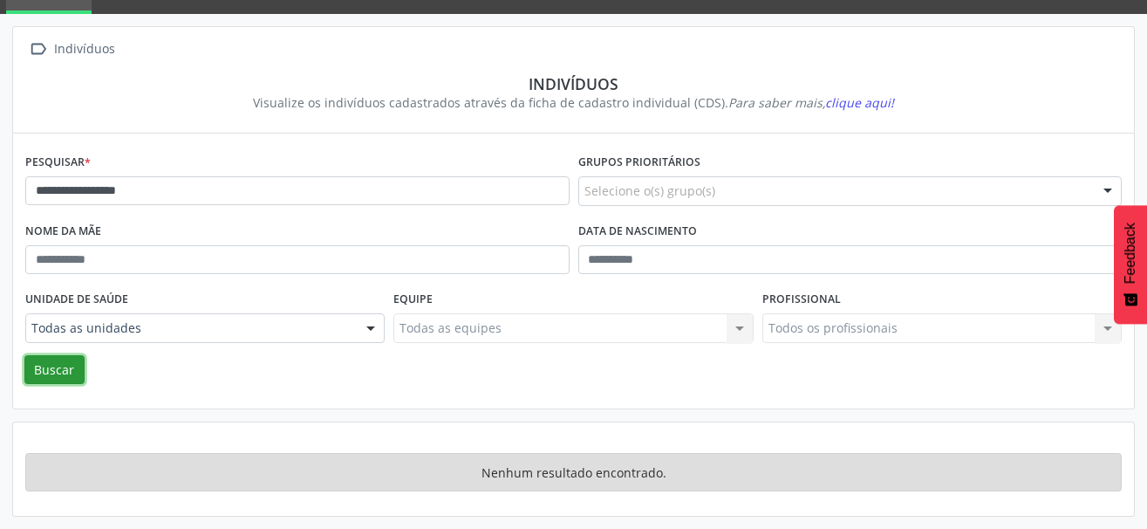
click at [61, 358] on button "Buscar" at bounding box center [54, 370] width 60 height 30
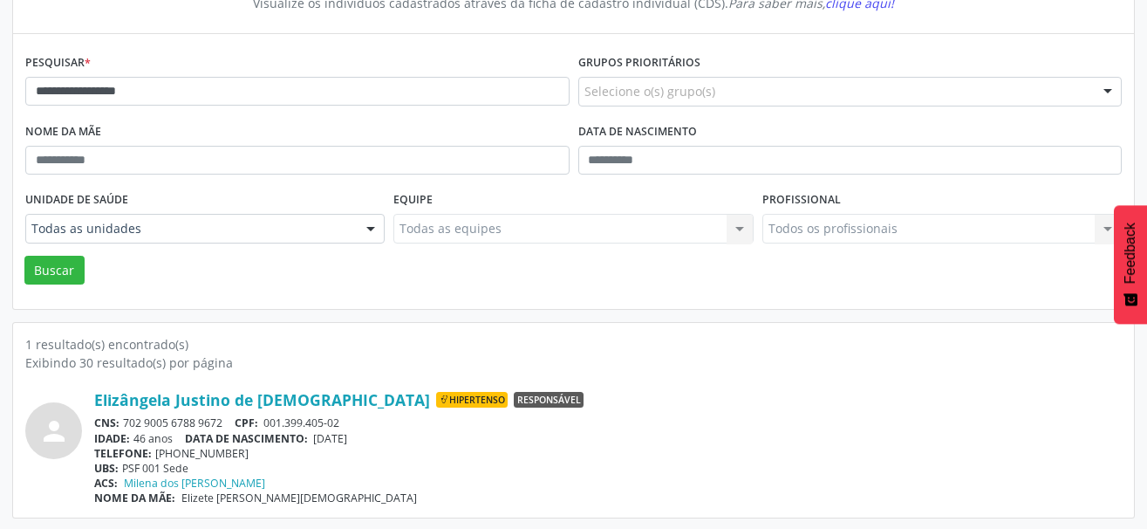
scroll to position [183, 0]
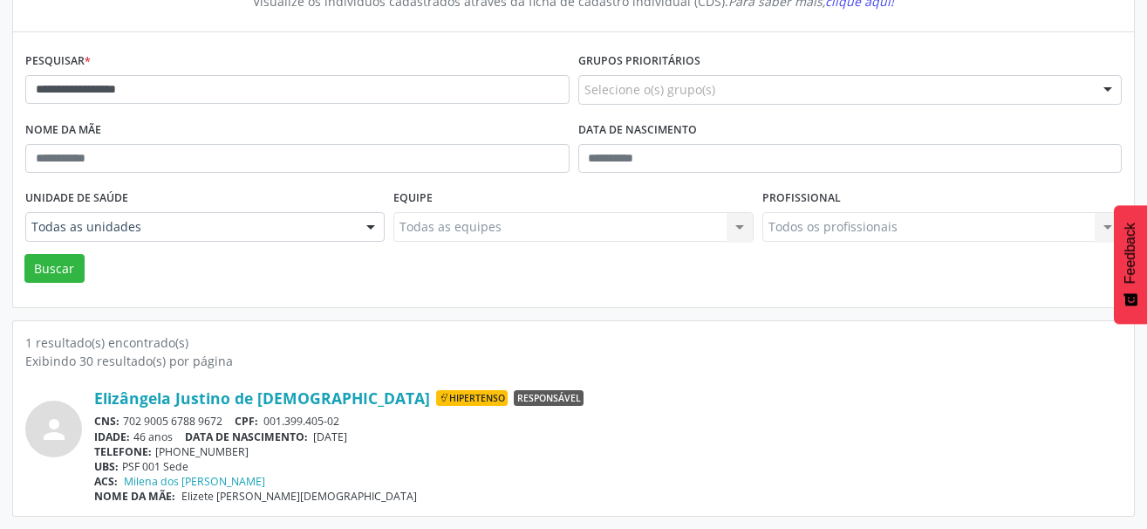
drag, startPoint x: 226, startPoint y: 423, endPoint x: 126, endPoint y: 427, distance: 100.4
click at [126, 427] on div "CNS: 702 9005 6788 9672 CPF: 001.399.405-02" at bounding box center [607, 420] width 1027 height 15
copy div "702 9005 6788 9672"
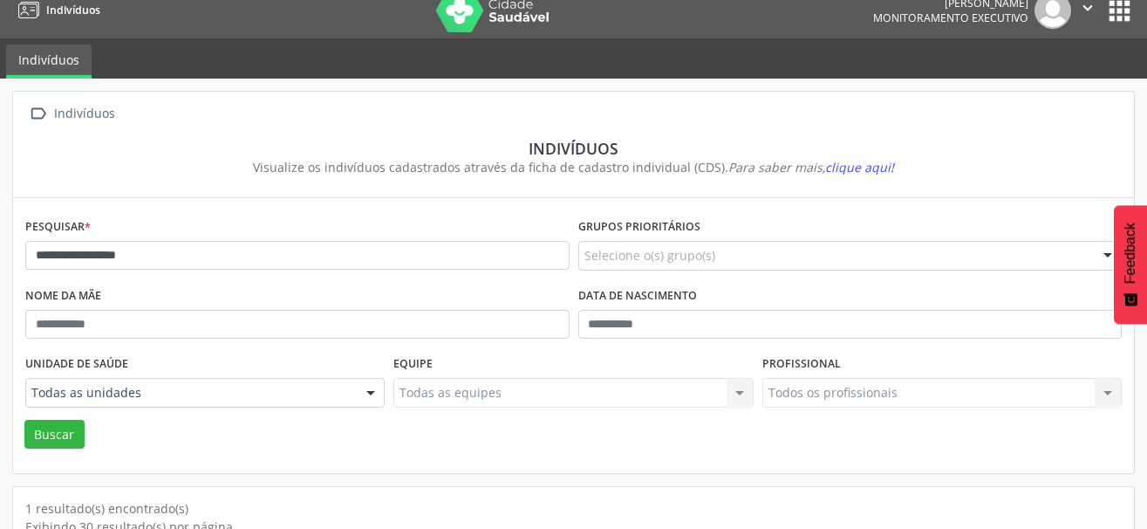
scroll to position [9, 0]
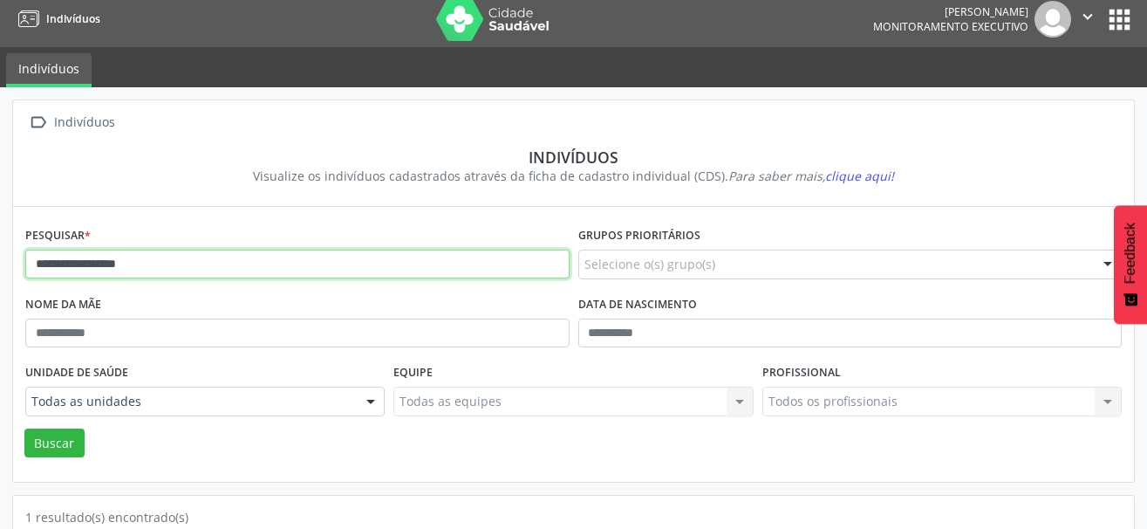
drag, startPoint x: 222, startPoint y: 274, endPoint x: -26, endPoint y: 256, distance: 249.2
click at [0, 256] on html "**********" at bounding box center [573, 255] width 1147 height 529
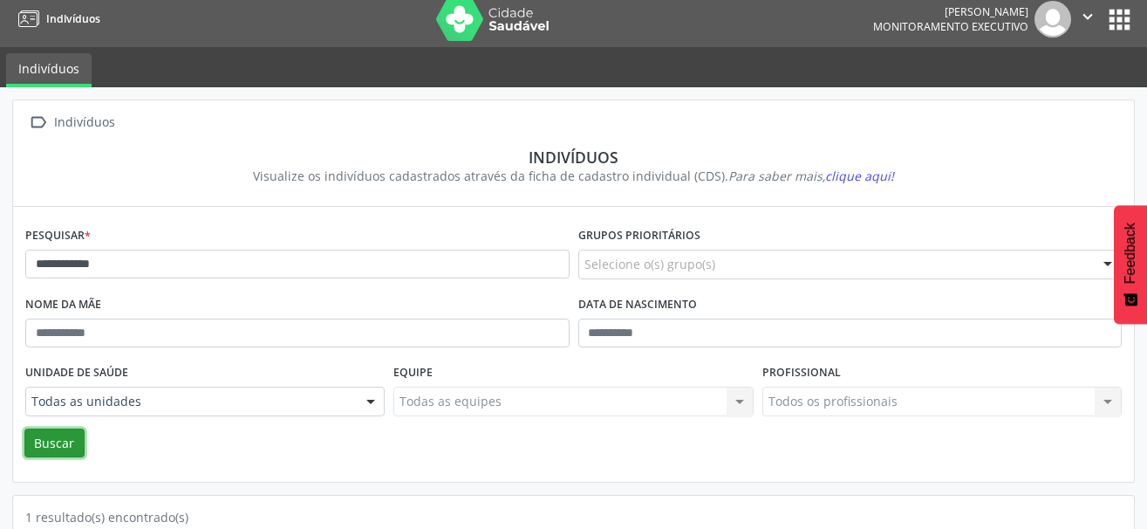
click at [61, 439] on button "Buscar" at bounding box center [54, 443] width 60 height 30
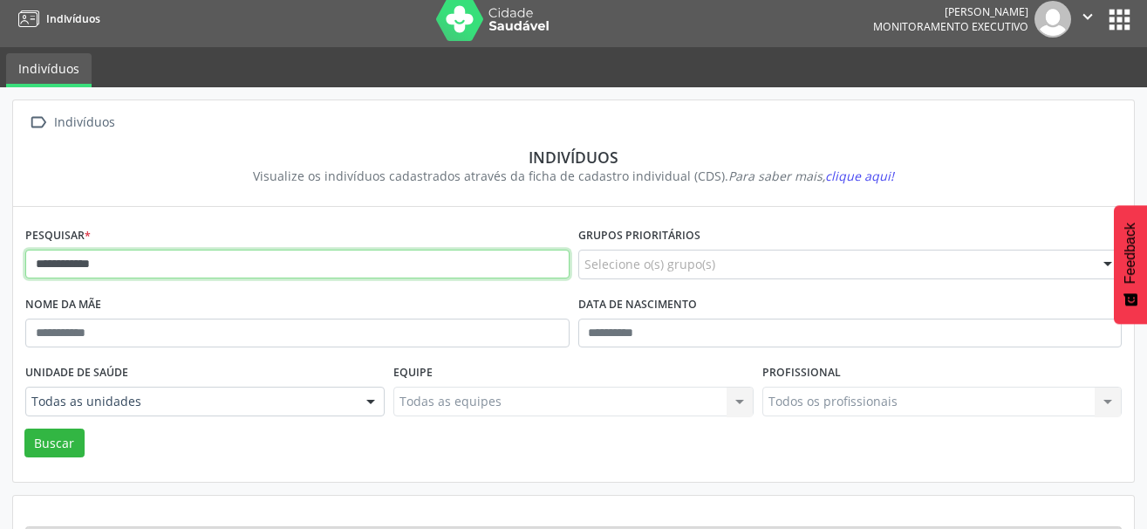
drag, startPoint x: 78, startPoint y: 264, endPoint x: 47, endPoint y: 263, distance: 30.6
click at [47, 263] on input "**********" at bounding box center [297, 264] width 544 height 30
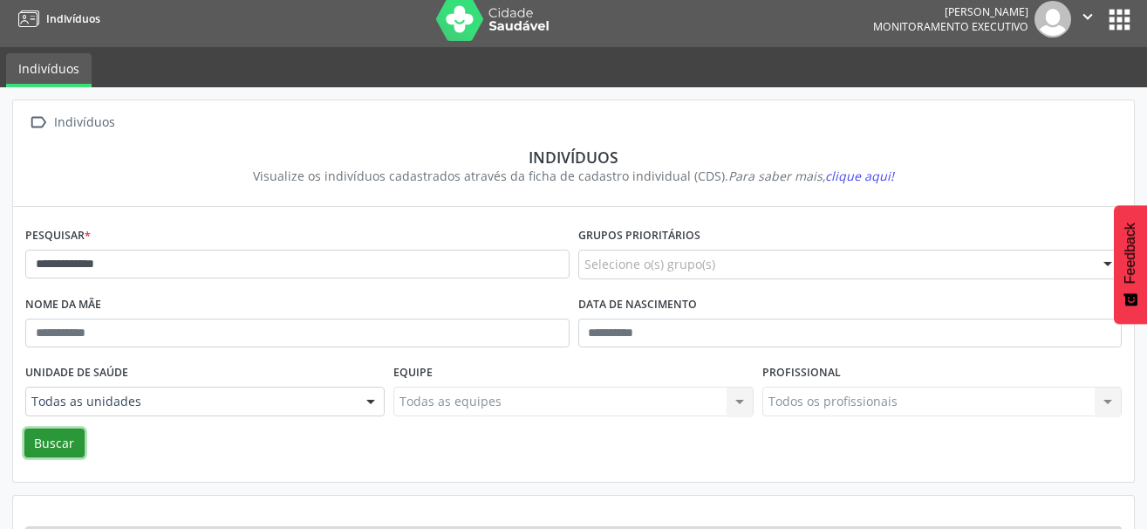
click at [67, 447] on button "Buscar" at bounding box center [54, 443] width 60 height 30
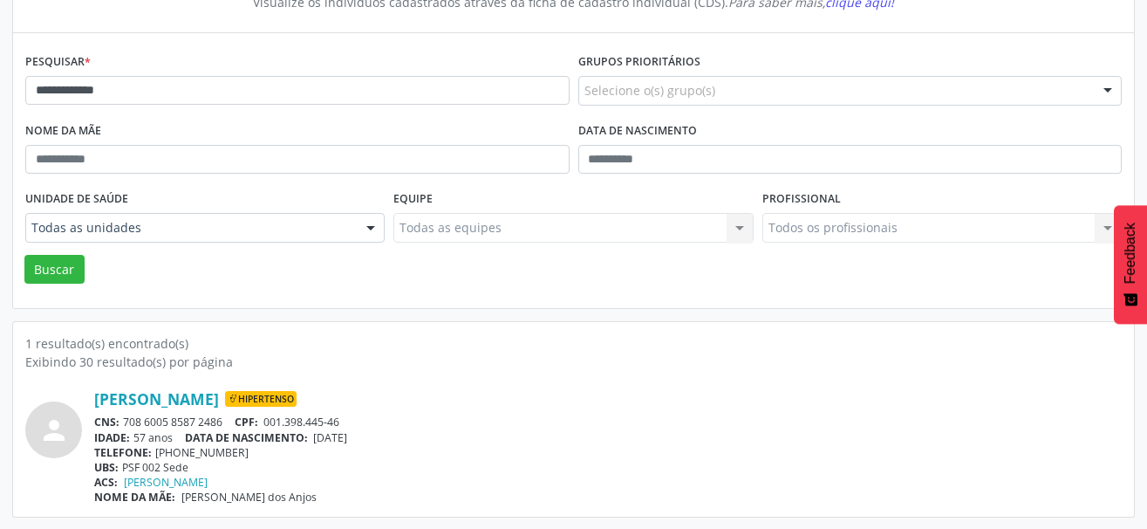
scroll to position [183, 0]
drag, startPoint x: 228, startPoint y: 427, endPoint x: 126, endPoint y: 425, distance: 101.2
click at [126, 425] on div "CNS: 708 6005 8587 2486 CPF: 001.398.445-46" at bounding box center [607, 420] width 1027 height 15
copy div "708 6005 8587 2486"
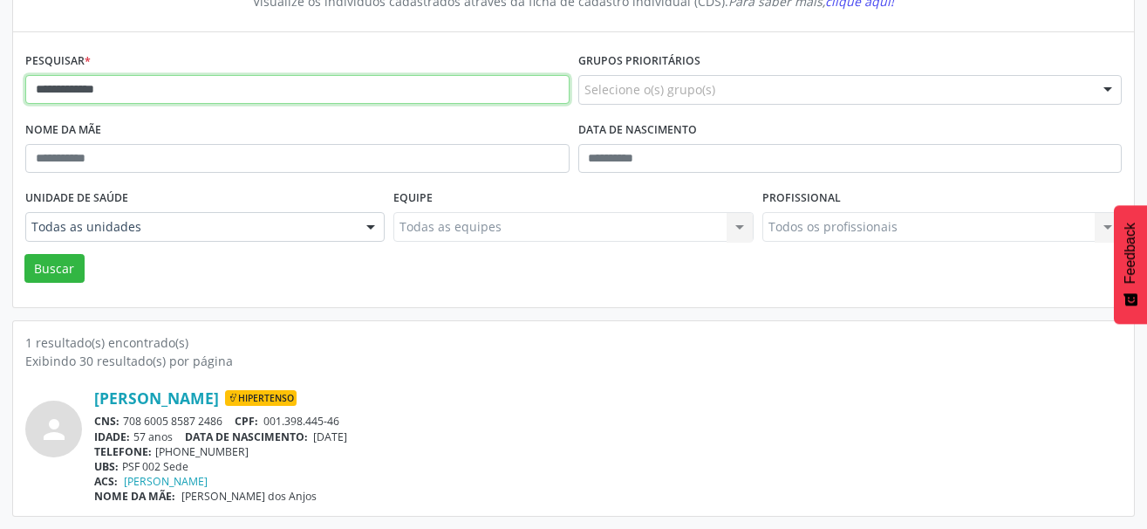
drag, startPoint x: 157, startPoint y: 101, endPoint x: -17, endPoint y: 83, distance: 175.4
click at [0, 83] on html "**********" at bounding box center [573, 81] width 1147 height 529
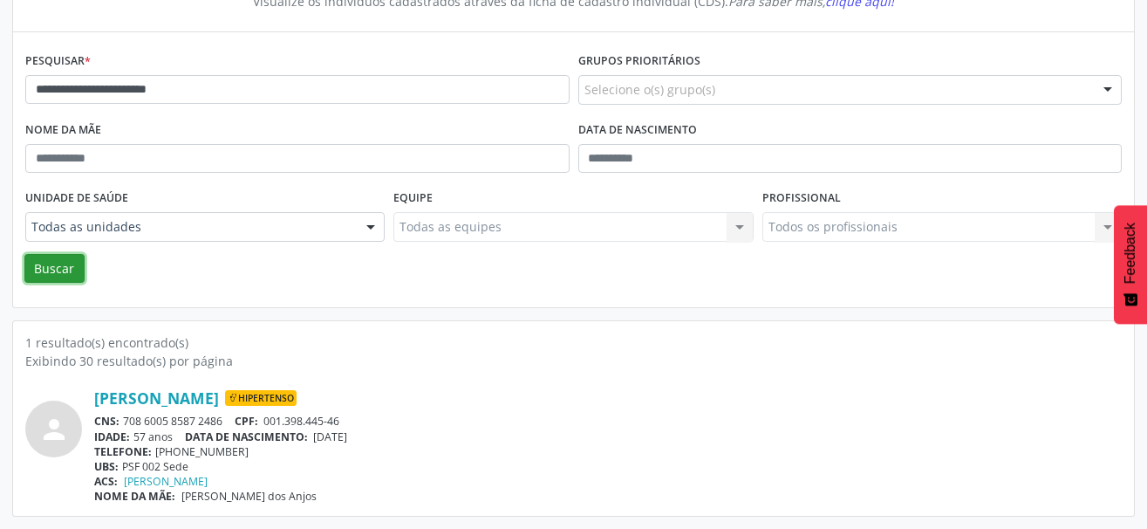
click at [57, 270] on button "Buscar" at bounding box center [54, 269] width 60 height 30
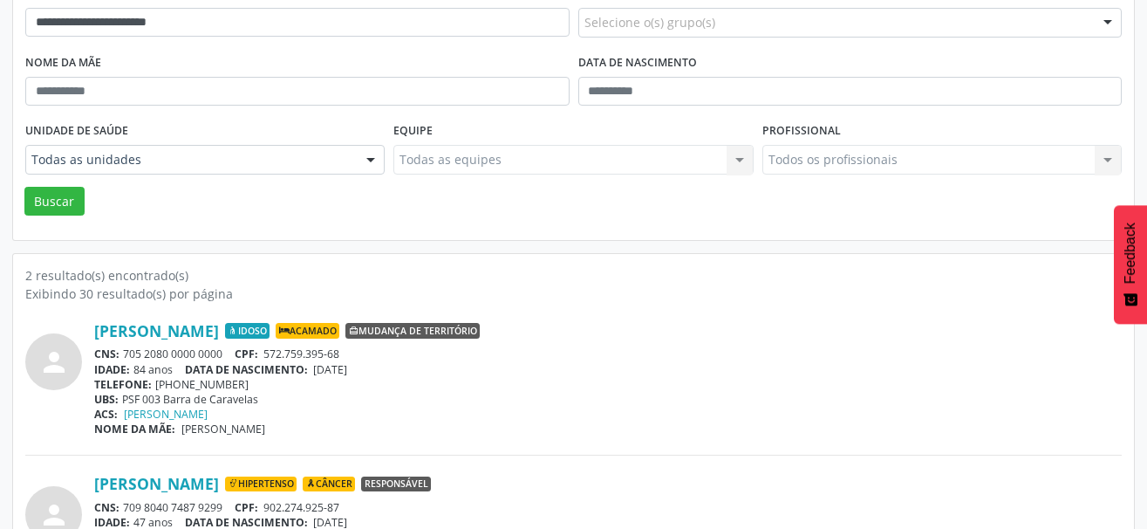
scroll to position [337, 0]
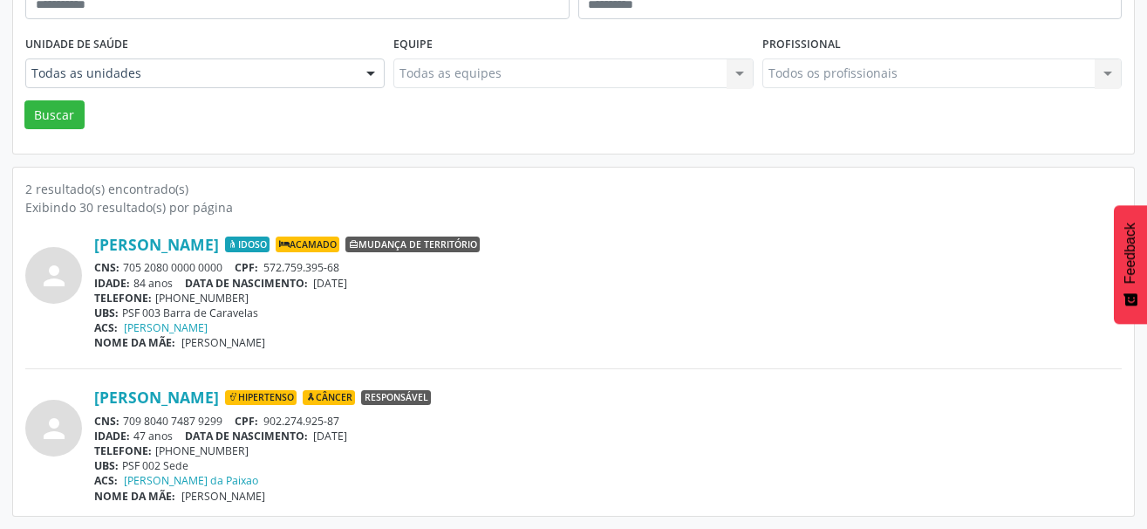
drag, startPoint x: 233, startPoint y: 264, endPoint x: 126, endPoint y: 269, distance: 106.5
click at [126, 269] on div "CNS: 705 2080 0000 0000 CPF: 572.759.395-68" at bounding box center [607, 267] width 1027 height 15
copy div "705 2080 0000 0000"
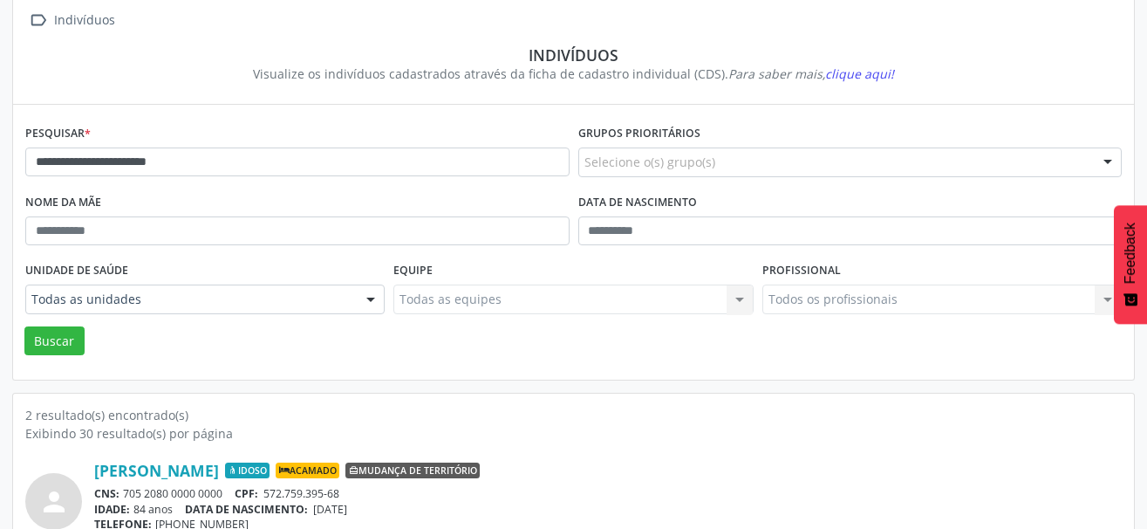
scroll to position [75, 0]
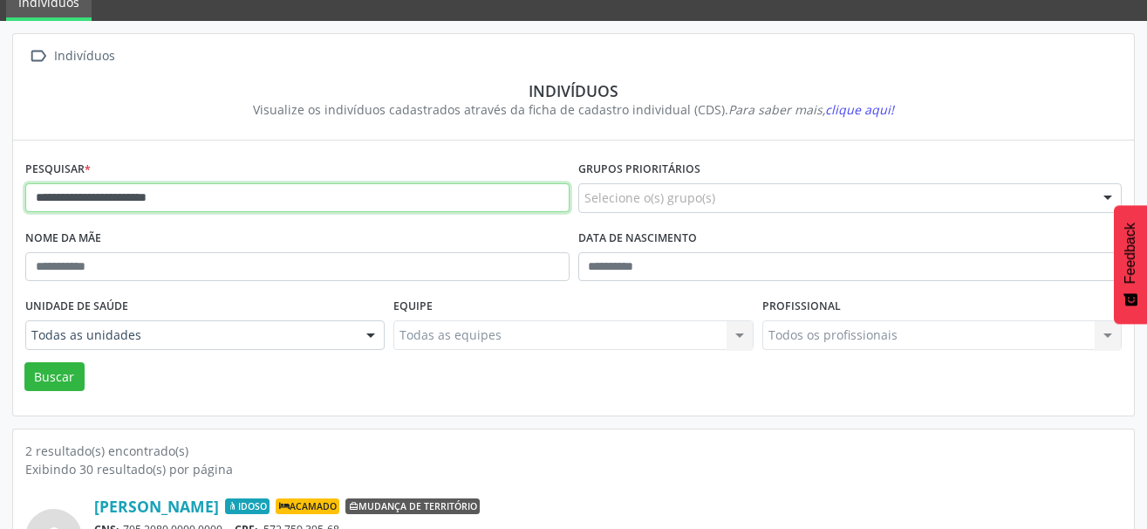
drag, startPoint x: 231, startPoint y: 204, endPoint x: -26, endPoint y: 205, distance: 257.3
click at [0, 205] on html "**********" at bounding box center [573, 189] width 1147 height 529
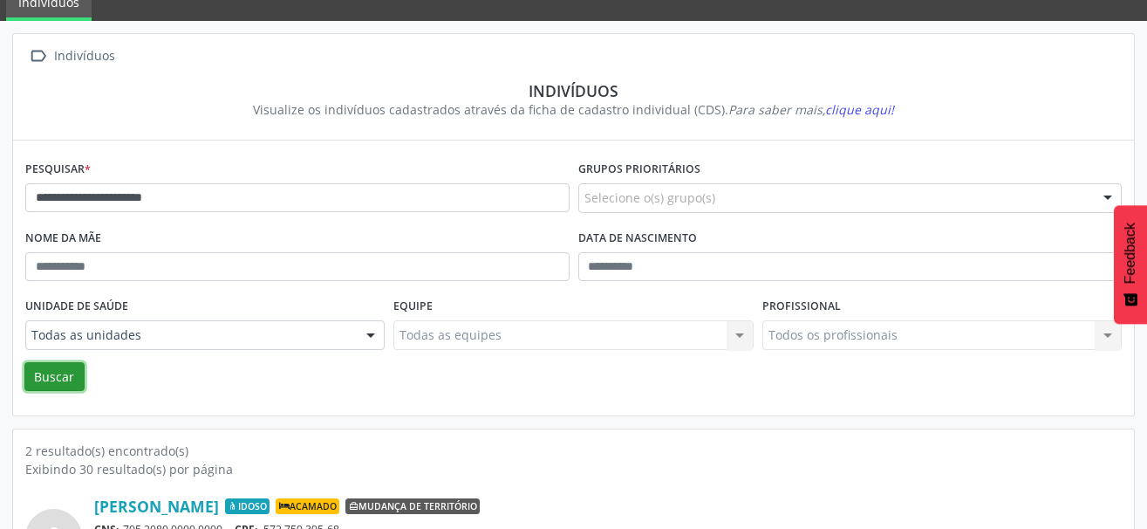
click at [48, 375] on button "Buscar" at bounding box center [54, 377] width 60 height 30
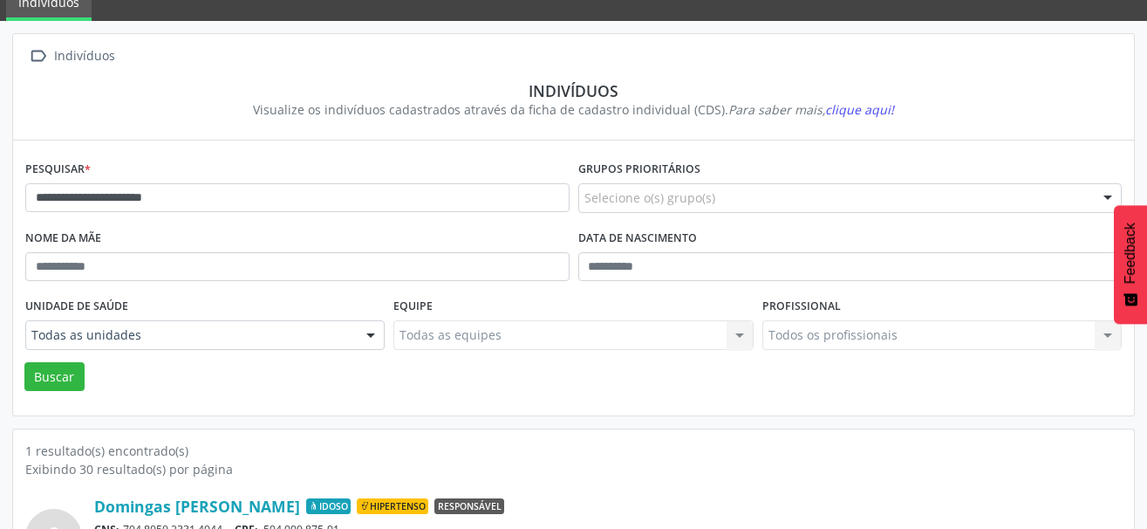
scroll to position [183, 0]
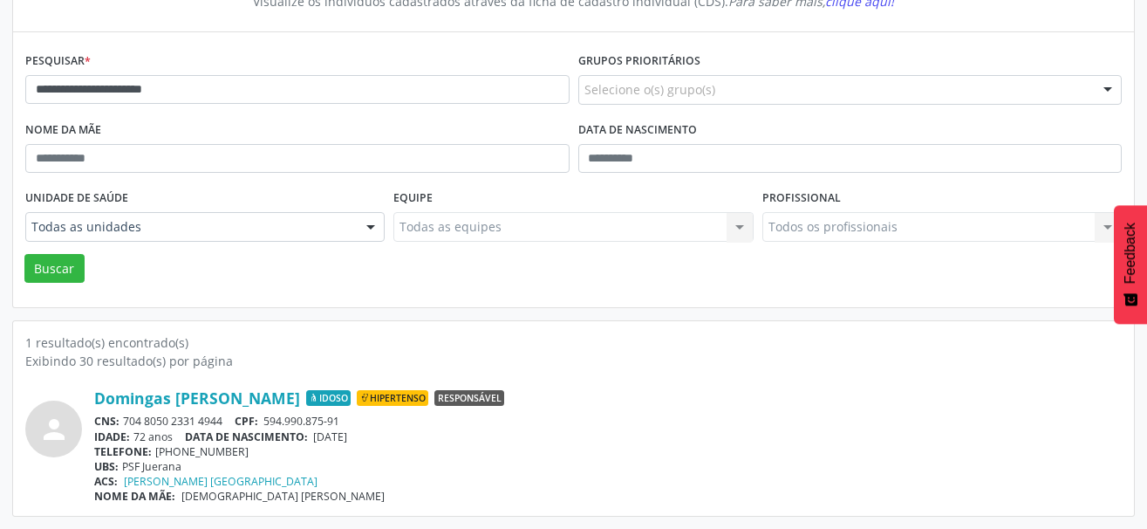
drag, startPoint x: 220, startPoint y: 420, endPoint x: 119, endPoint y: 421, distance: 101.2
click at [119, 421] on div "CNS: 704 8050 2331 4944 CPF: 594.990.875-91" at bounding box center [607, 420] width 1027 height 15
copy div "704 8050 2331 4944"
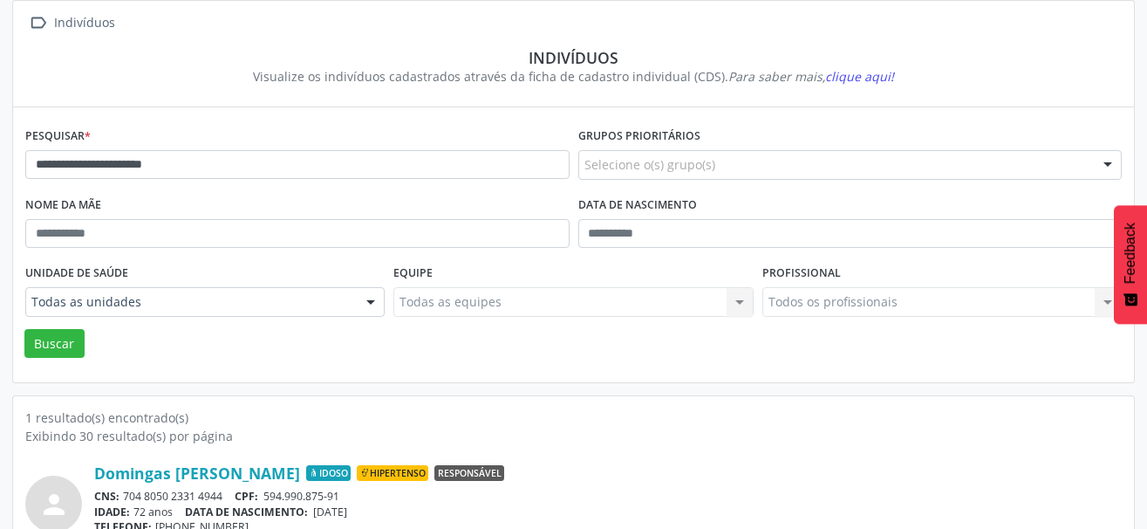
scroll to position [9, 0]
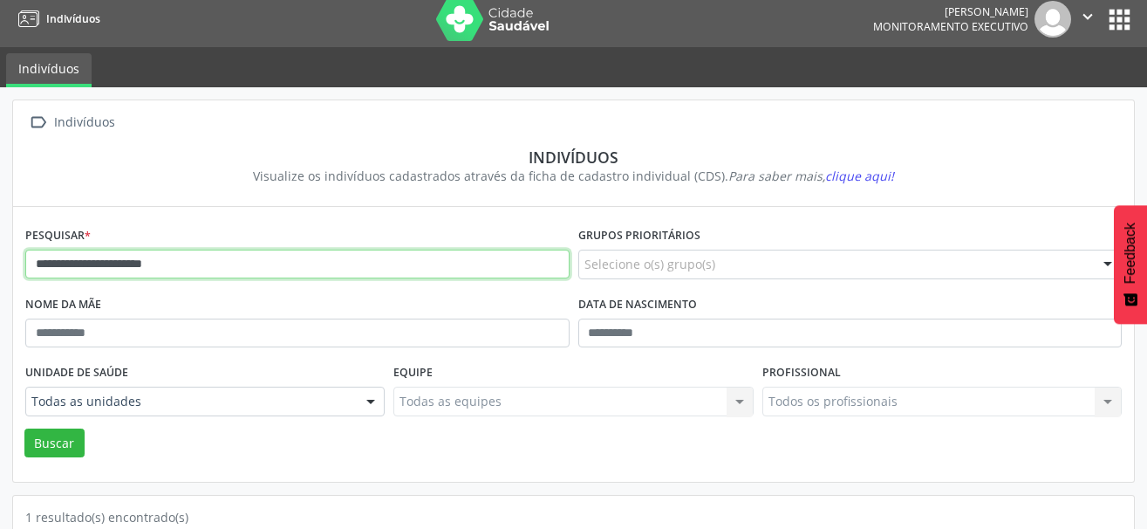
drag, startPoint x: 269, startPoint y: 267, endPoint x: -26, endPoint y: 267, distance: 294.8
click at [0, 267] on html "**********" at bounding box center [573, 255] width 1147 height 529
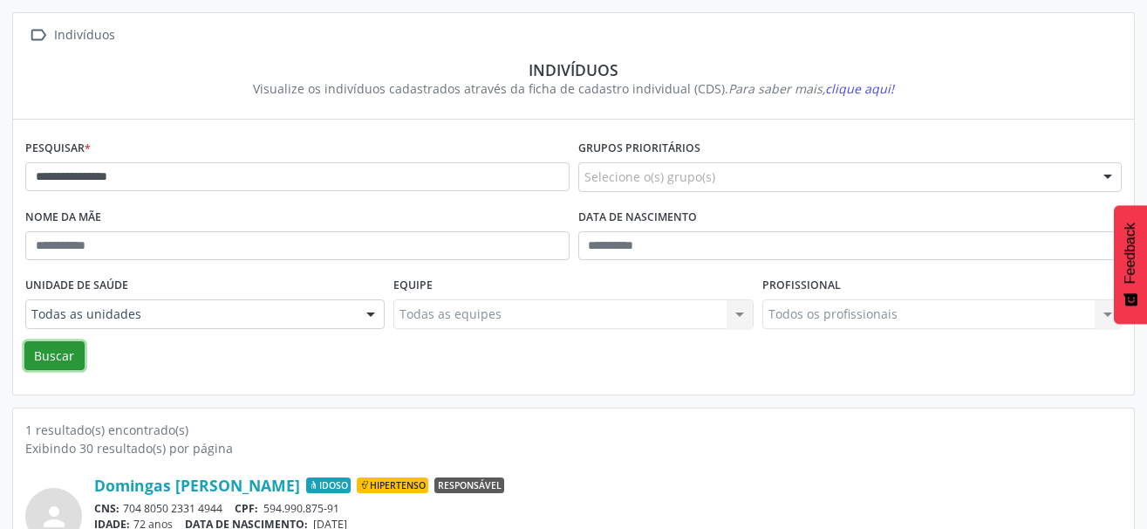
click at [58, 355] on button "Buscar" at bounding box center [54, 356] width 60 height 30
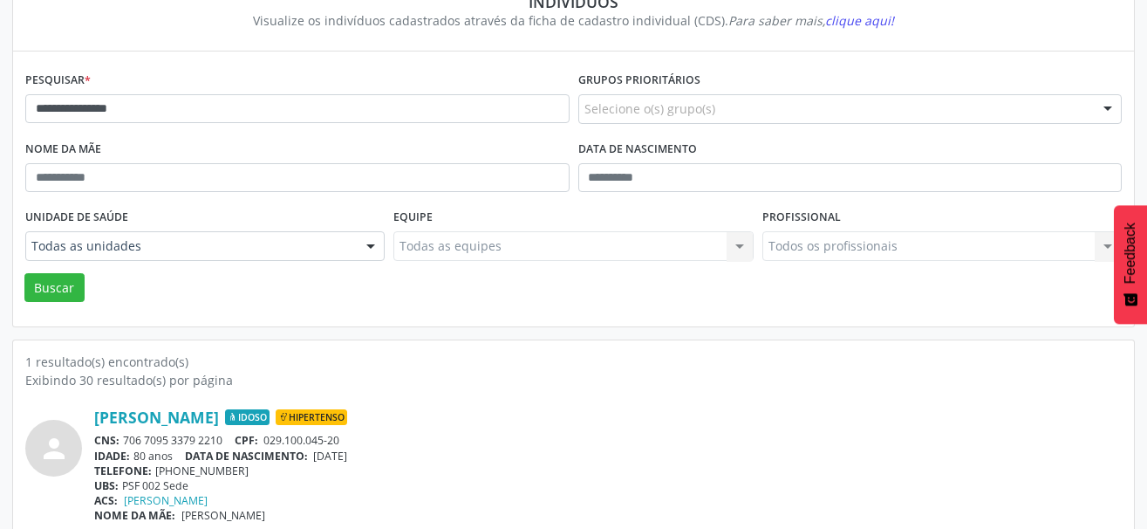
scroll to position [183, 0]
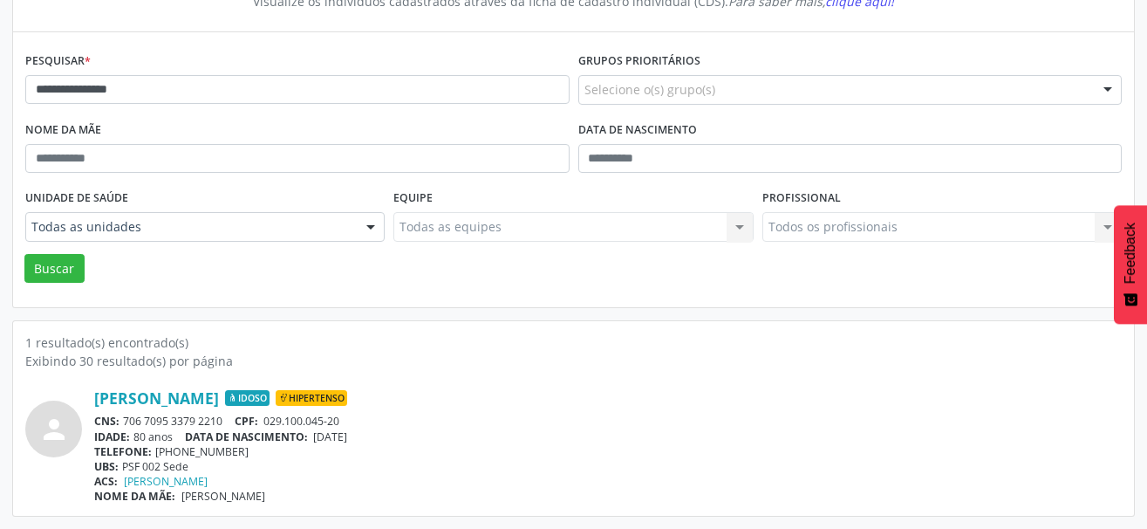
drag, startPoint x: 234, startPoint y: 423, endPoint x: 126, endPoint y: 416, distance: 108.4
click at [126, 416] on div "CNS: 706 7095 3379 2210 CPF: 029.100.045-20" at bounding box center [607, 420] width 1027 height 15
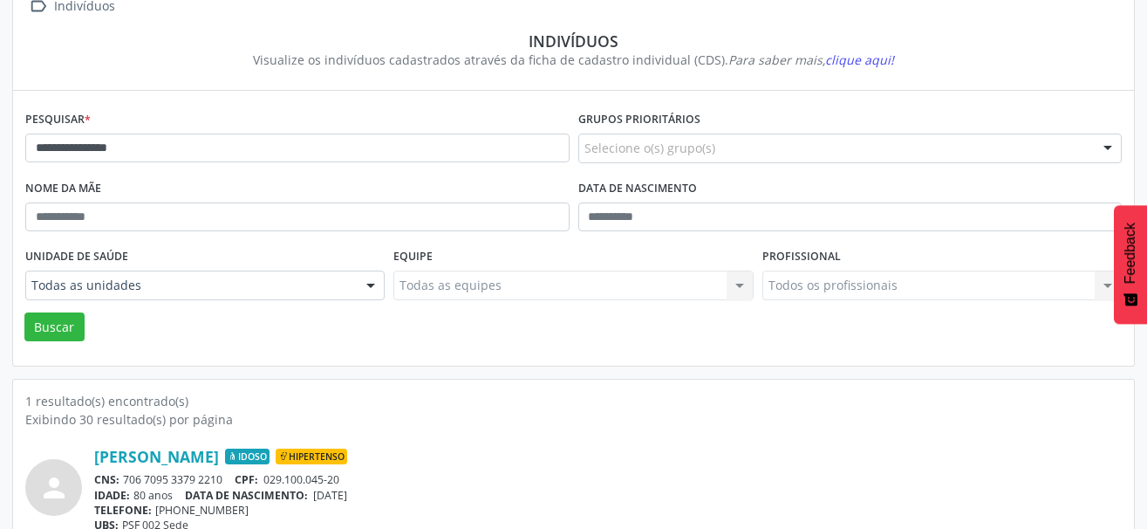
scroll to position [96, 0]
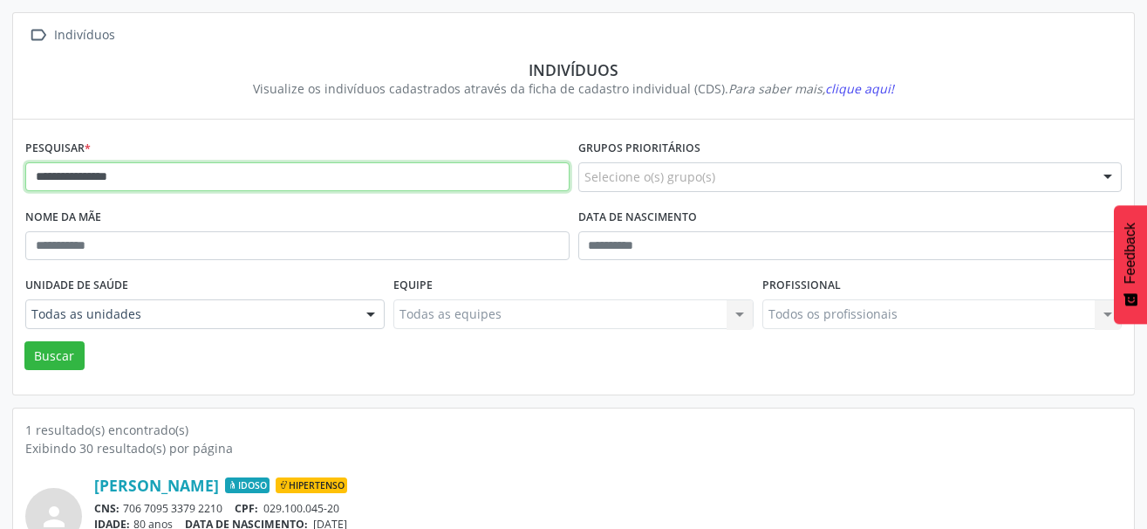
drag, startPoint x: 214, startPoint y: 182, endPoint x: -26, endPoint y: 181, distance: 239.9
click at [0, 181] on html "**********" at bounding box center [573, 168] width 1147 height 529
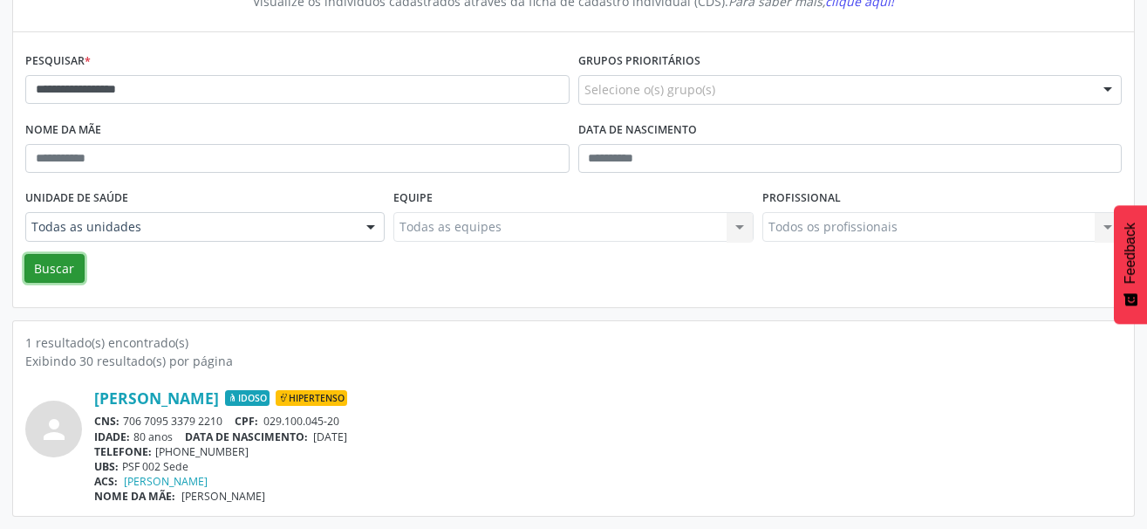
click at [53, 272] on button "Buscar" at bounding box center [54, 269] width 60 height 30
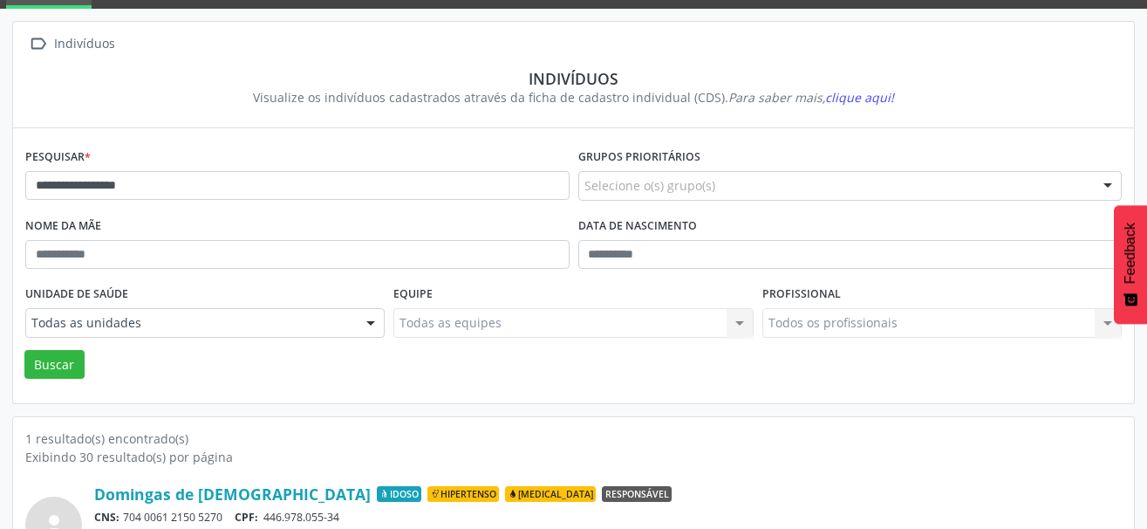
scroll to position [183, 0]
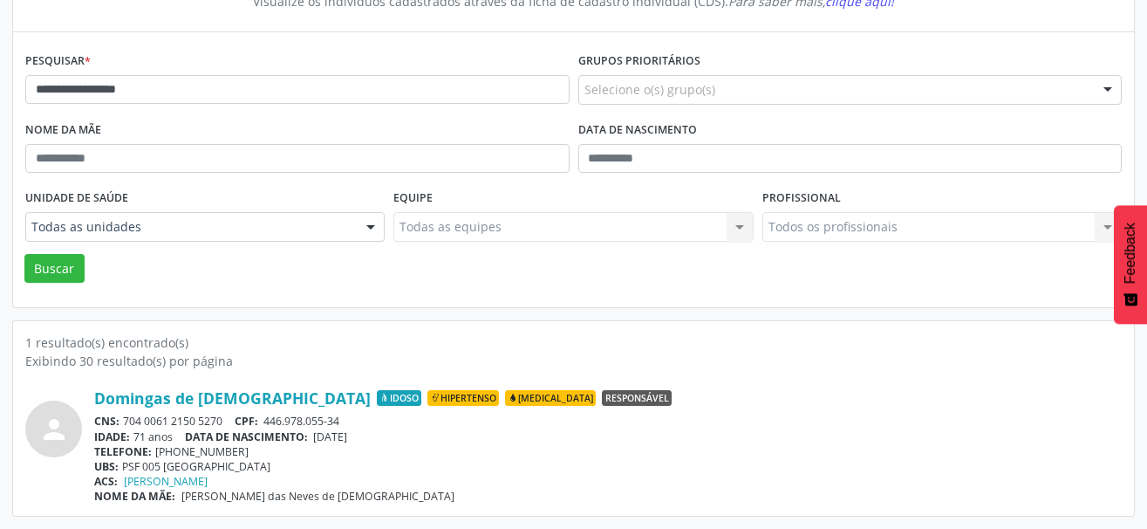
drag, startPoint x: 230, startPoint y: 418, endPoint x: 126, endPoint y: 423, distance: 104.8
click at [126, 423] on div "CNS: 704 0061 2150 5270 CPF: 446.978.055-34" at bounding box center [607, 420] width 1027 height 15
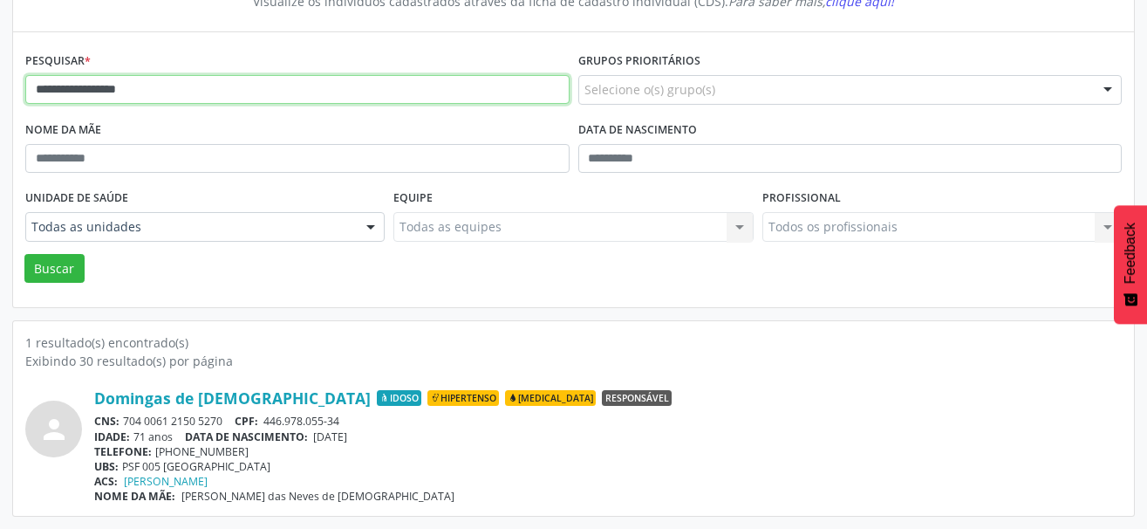
drag, startPoint x: 173, startPoint y: 97, endPoint x: 21, endPoint y: 97, distance: 151.8
click at [21, 97] on div "**********" at bounding box center [297, 82] width 553 height 69
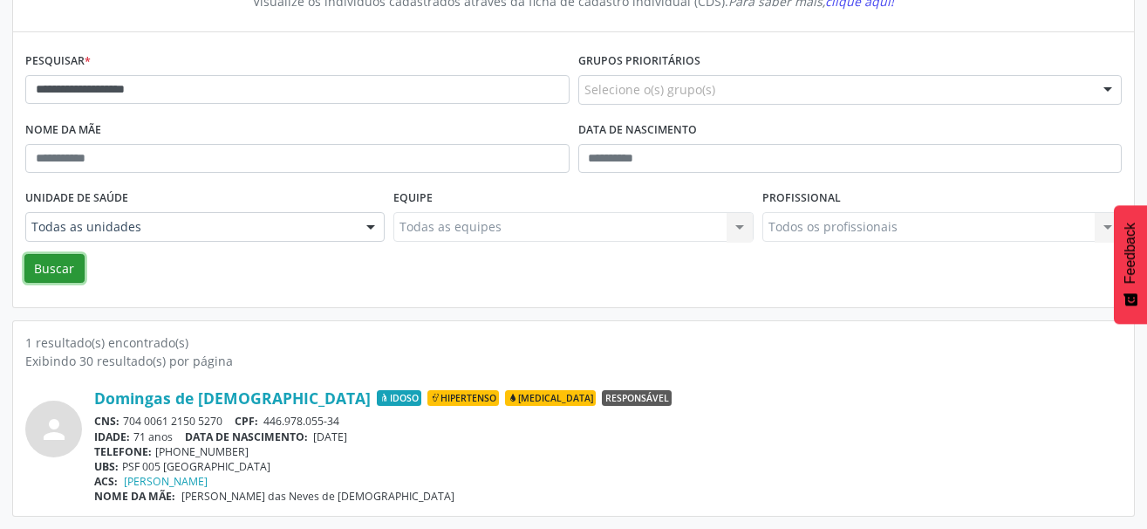
click at [50, 265] on button "Buscar" at bounding box center [54, 269] width 60 height 30
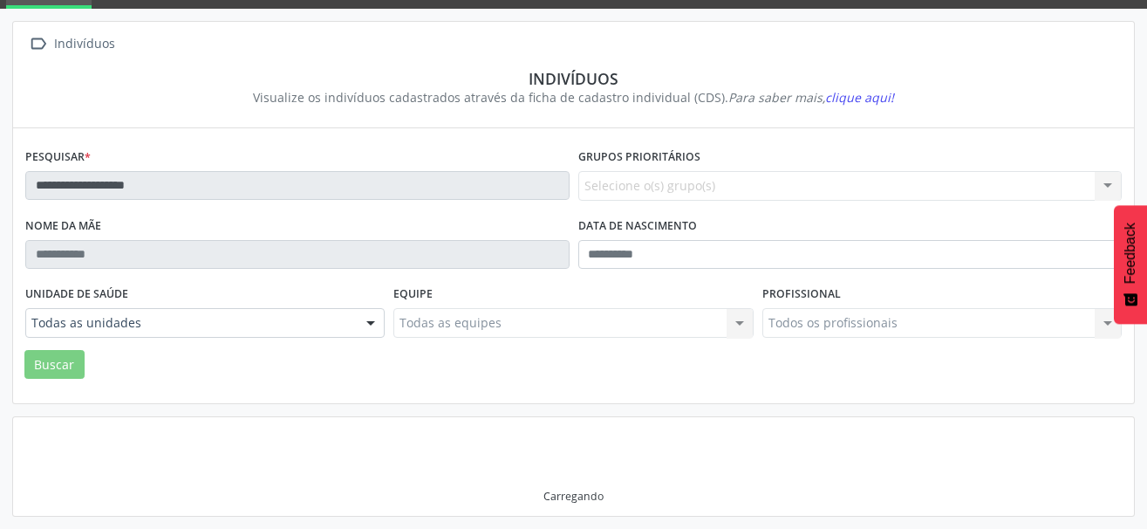
scroll to position [82, 0]
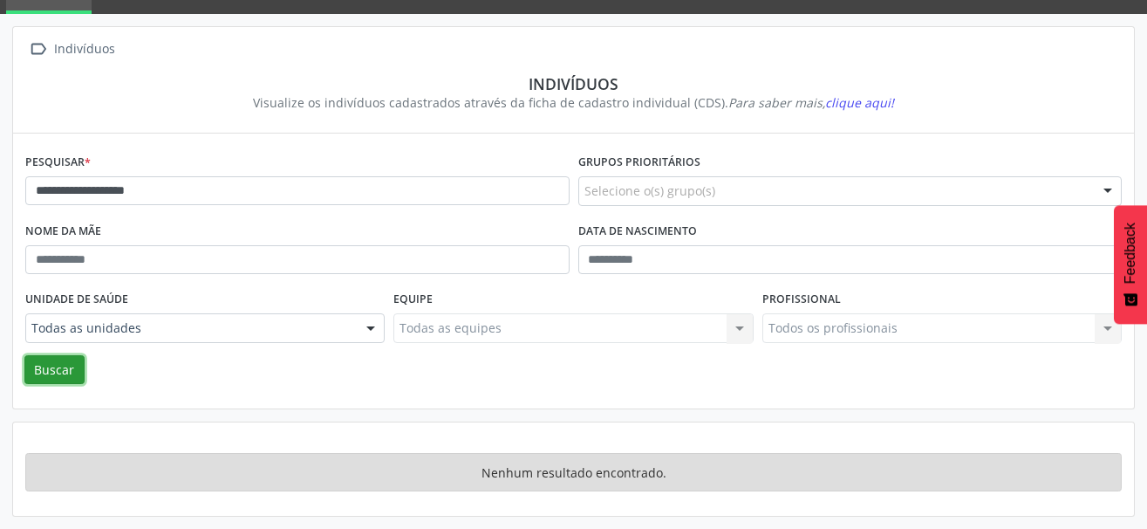
click at [53, 370] on button "Buscar" at bounding box center [54, 370] width 60 height 30
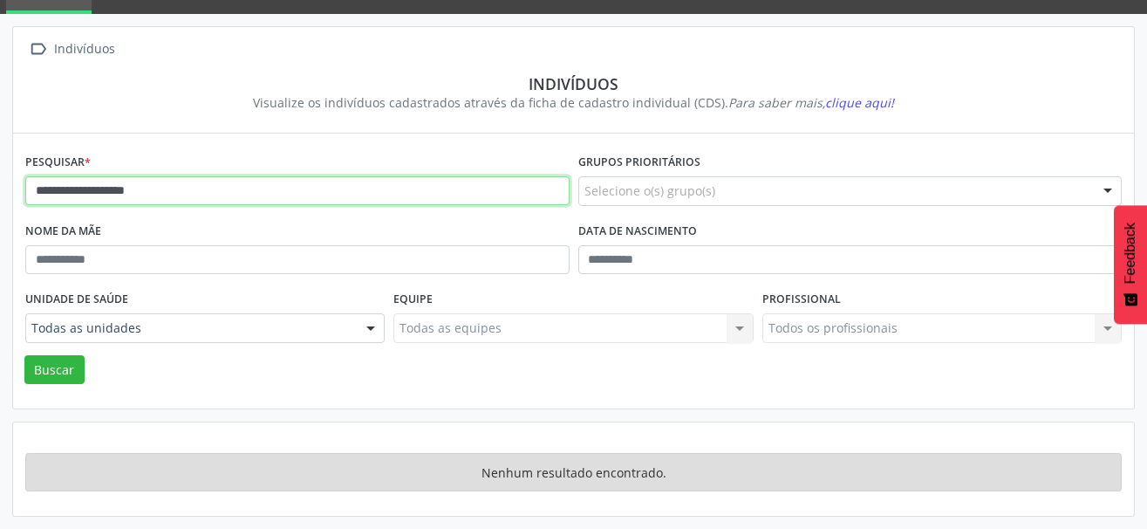
click at [48, 190] on input "**********" at bounding box center [297, 191] width 544 height 30
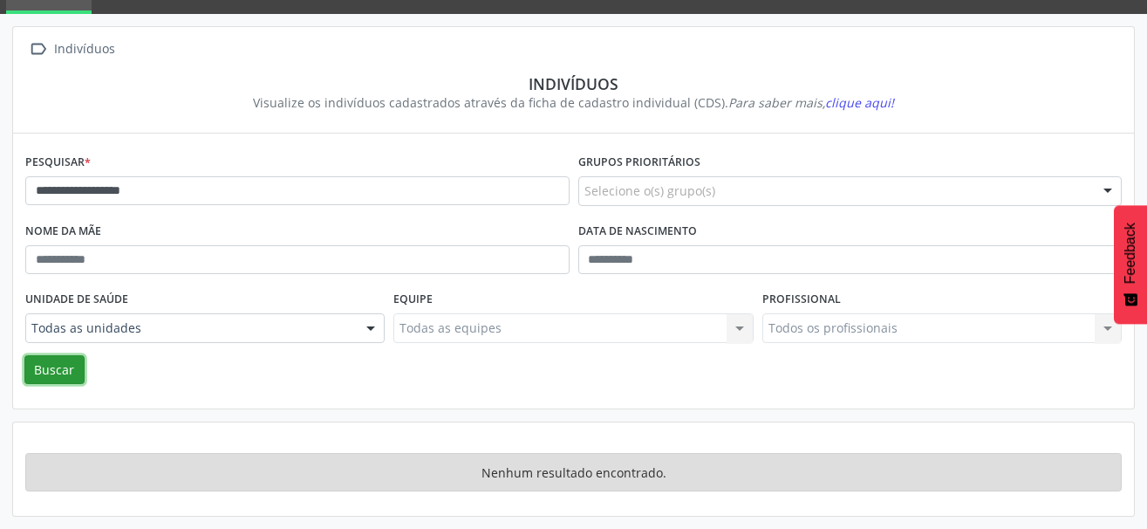
click at [48, 367] on button "Buscar" at bounding box center [54, 370] width 60 height 30
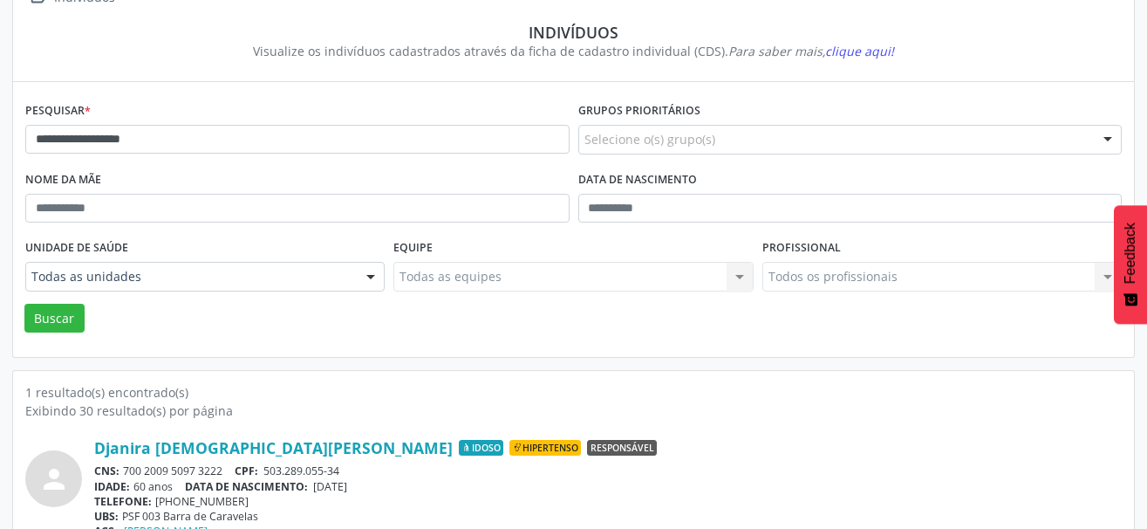
scroll to position [183, 0]
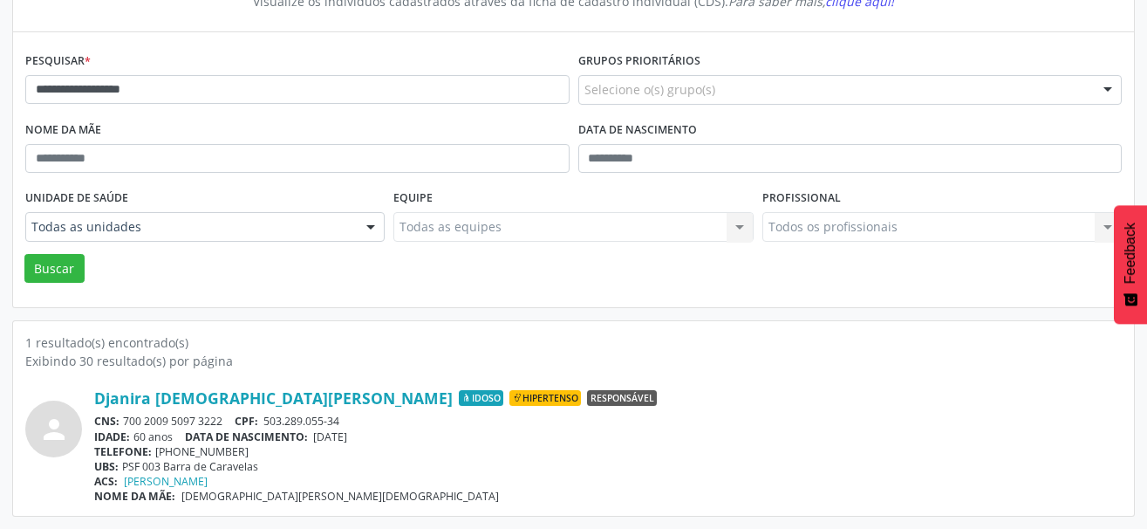
drag, startPoint x: 230, startPoint y: 419, endPoint x: 121, endPoint y: 413, distance: 109.2
click at [122, 414] on div "CNS: 700 2009 5097 3222 CPF: 503.289.055-34" at bounding box center [607, 420] width 1027 height 15
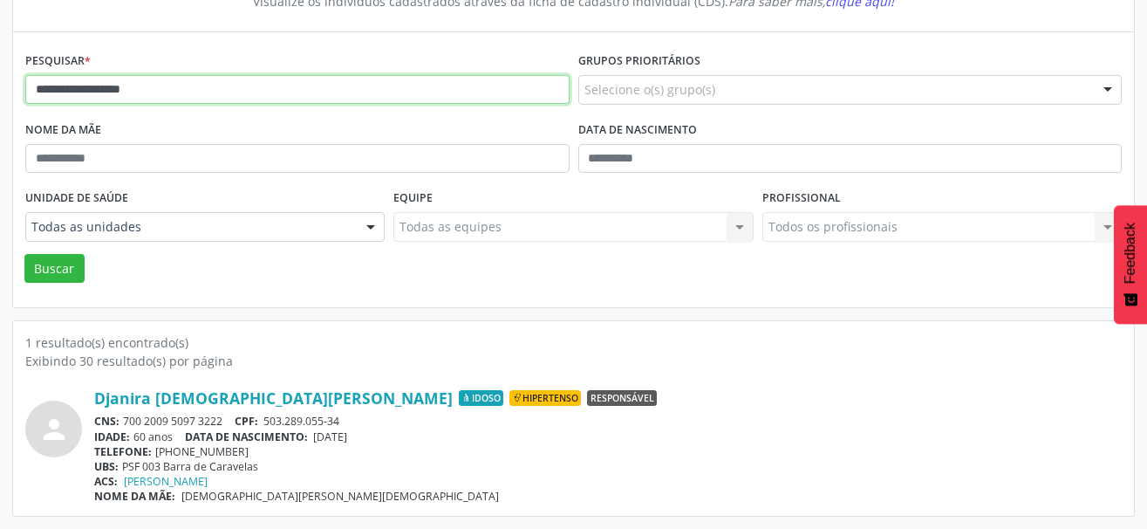
drag, startPoint x: 188, startPoint y: 89, endPoint x: -26, endPoint y: 94, distance: 214.6
click at [0, 94] on html "**********" at bounding box center [573, 81] width 1147 height 529
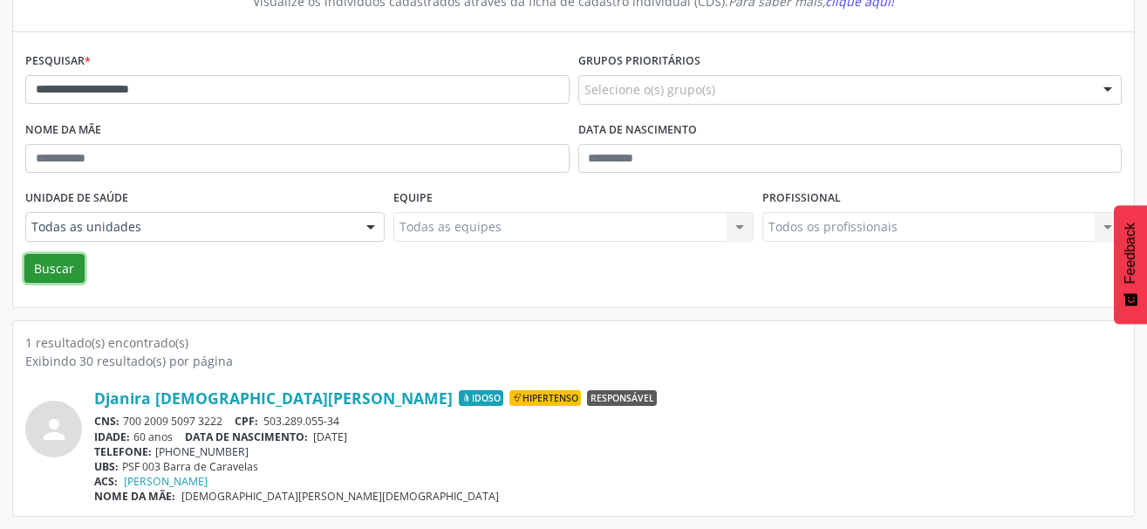
click at [55, 268] on button "Buscar" at bounding box center [54, 269] width 60 height 30
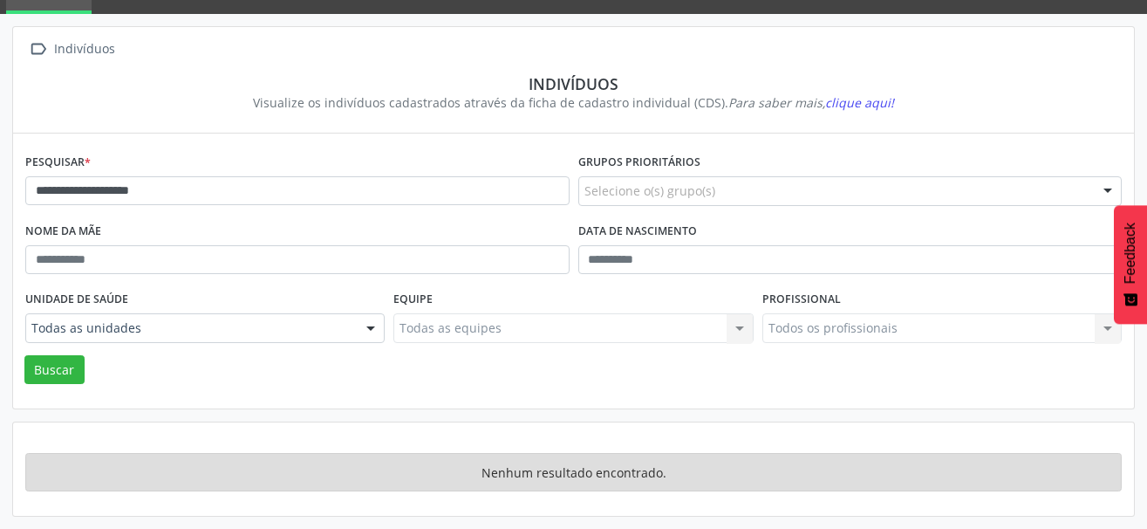
scroll to position [82, 0]
click at [64, 373] on button "Buscar" at bounding box center [54, 370] width 60 height 30
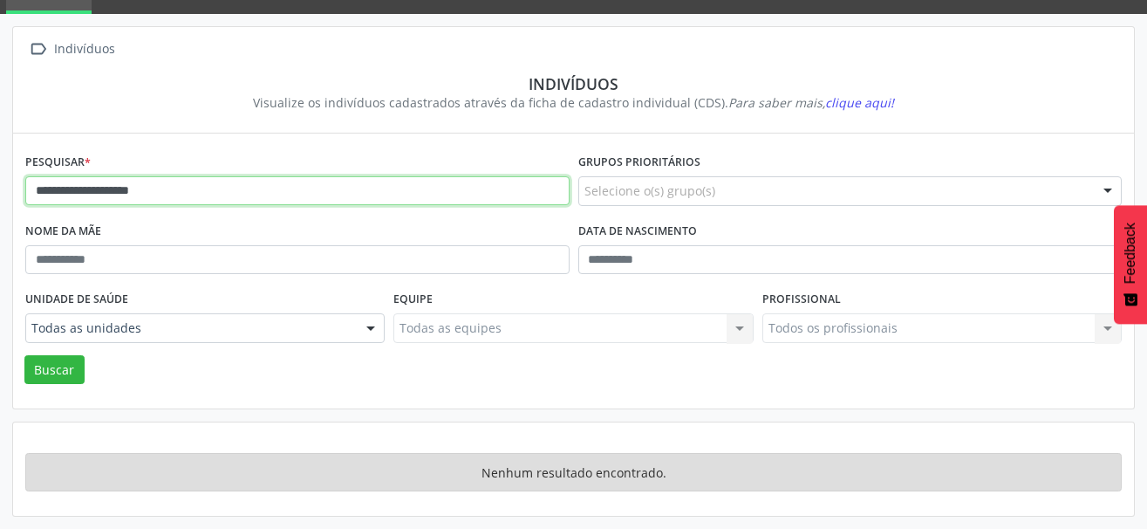
drag, startPoint x: 197, startPoint y: 193, endPoint x: 108, endPoint y: 186, distance: 89.2
click at [108, 186] on input "**********" at bounding box center [297, 191] width 544 height 30
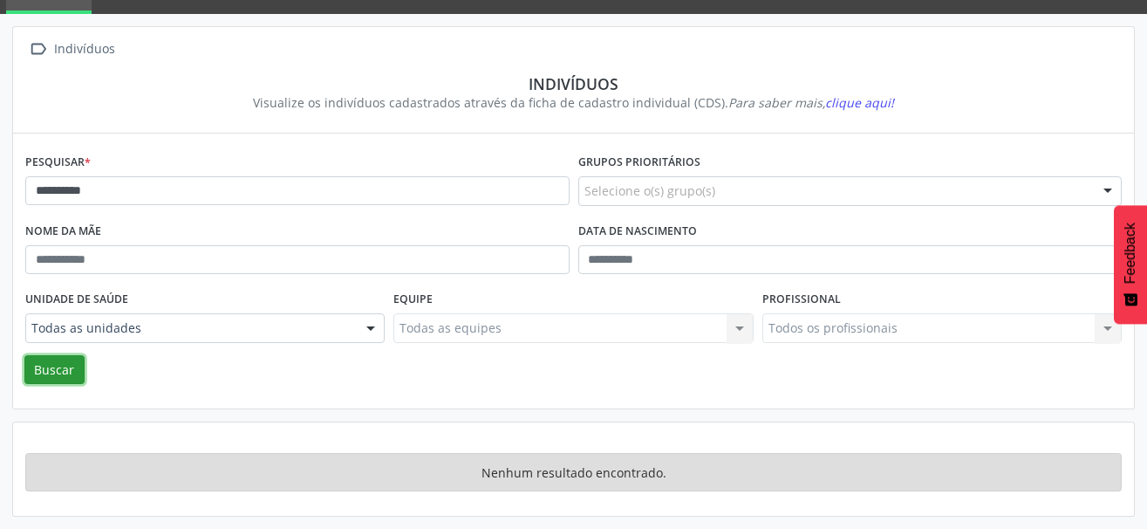
click at [50, 368] on button "Buscar" at bounding box center [54, 370] width 60 height 30
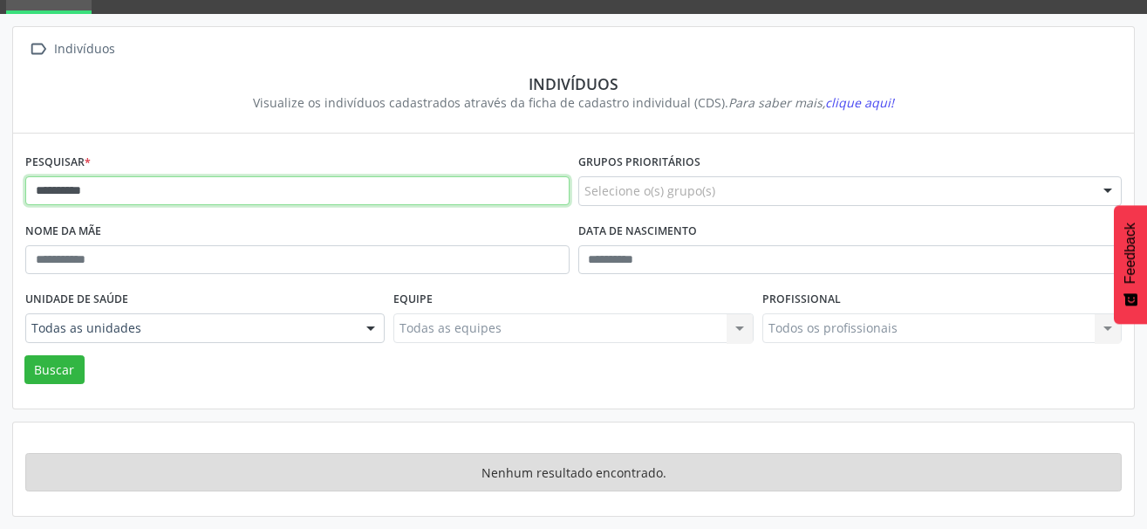
click at [120, 191] on input "**********" at bounding box center [297, 191] width 544 height 30
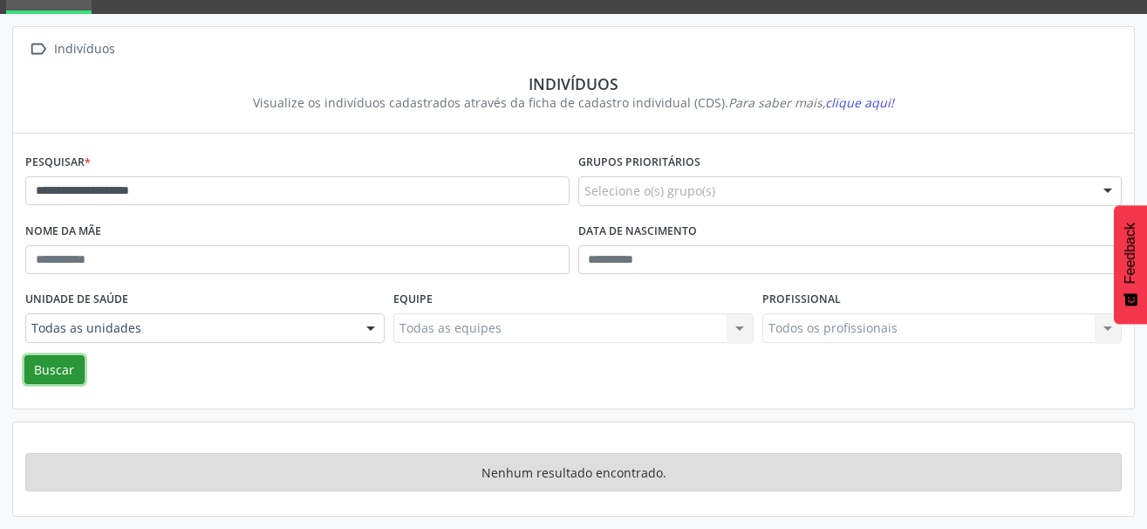
click at [62, 370] on button "Buscar" at bounding box center [54, 370] width 60 height 30
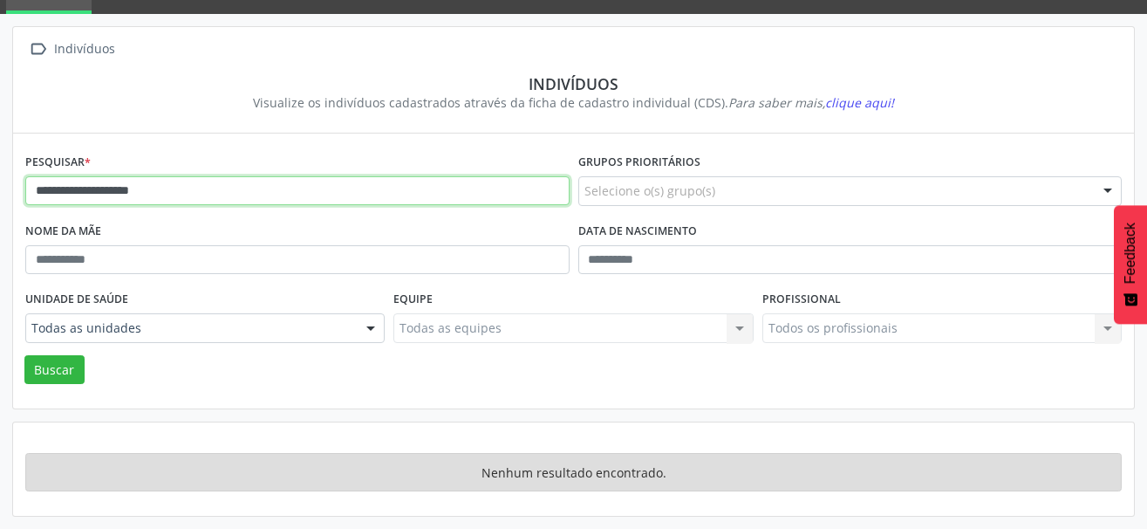
drag, startPoint x: 219, startPoint y: 195, endPoint x: 113, endPoint y: 189, distance: 105.7
click at [113, 189] on input "**********" at bounding box center [297, 191] width 544 height 30
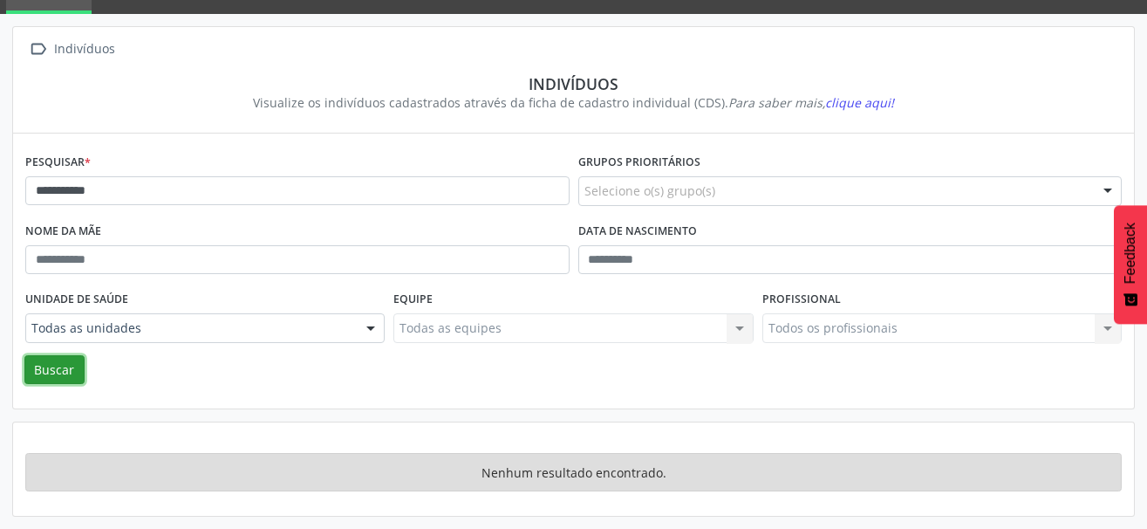
click at [56, 377] on button "Buscar" at bounding box center [54, 370] width 60 height 30
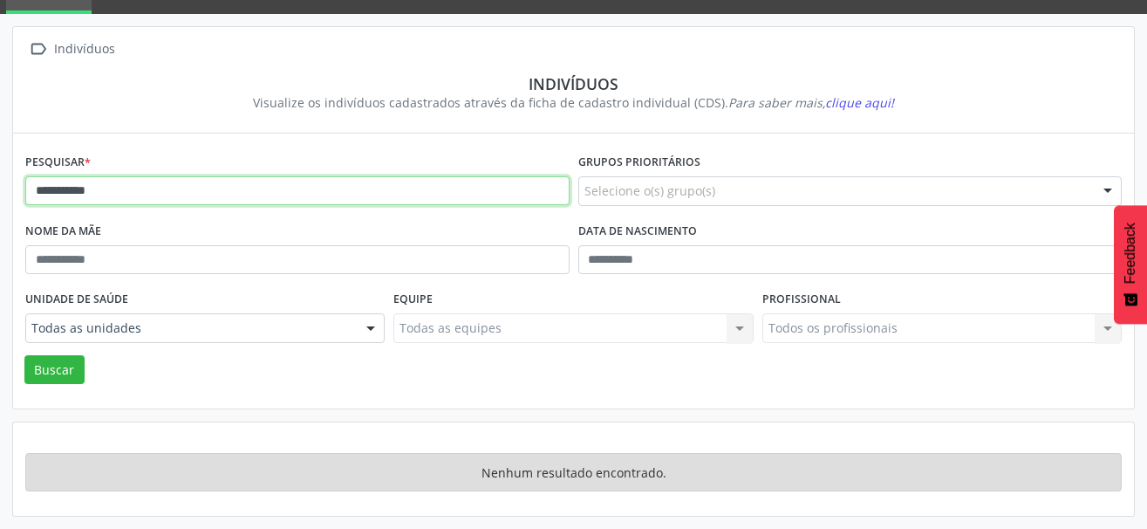
click at [153, 181] on input "**********" at bounding box center [297, 191] width 544 height 30
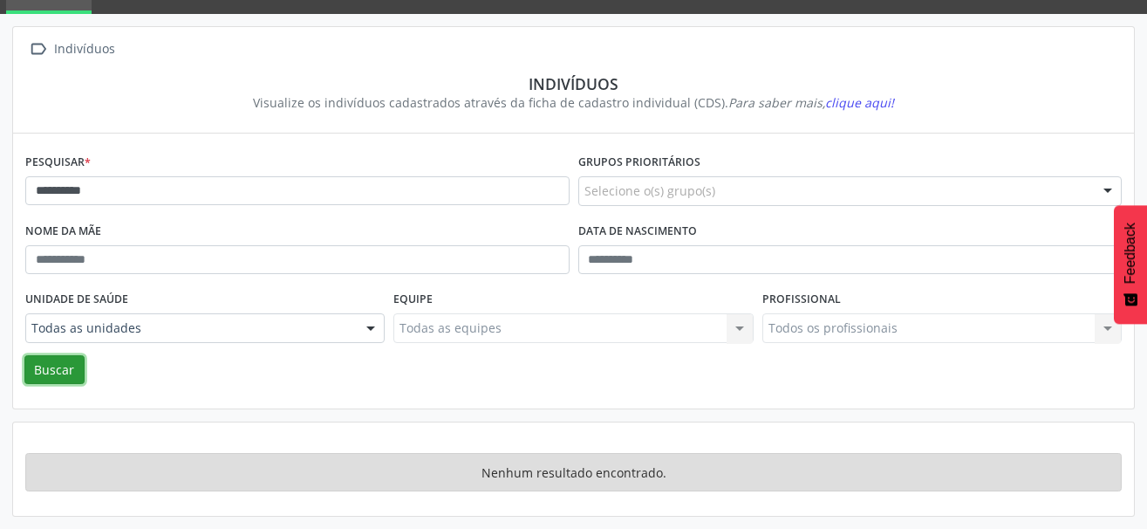
click at [66, 363] on button "Buscar" at bounding box center [54, 370] width 60 height 30
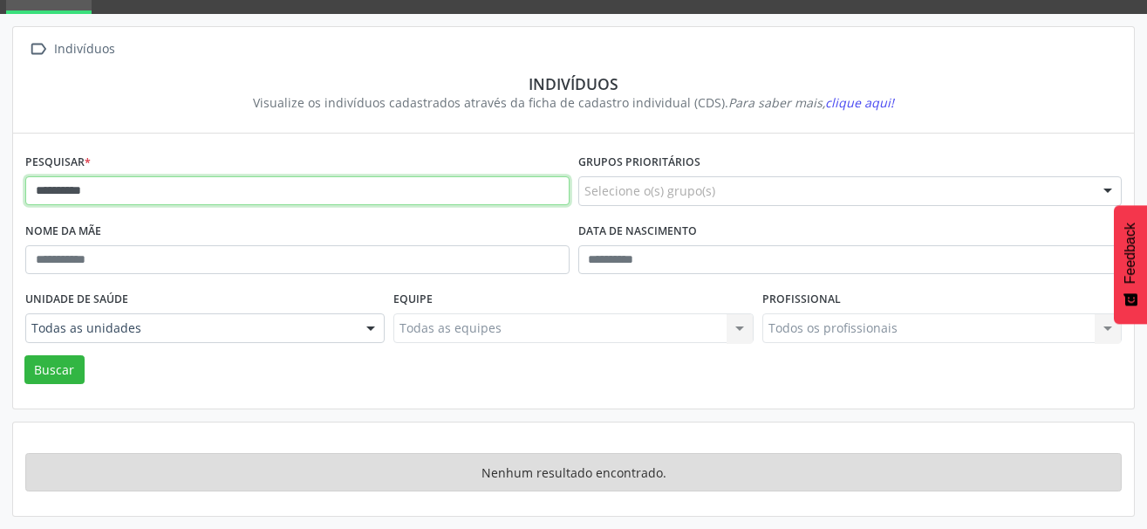
drag, startPoint x: 119, startPoint y: 195, endPoint x: -23, endPoint y: 187, distance: 142.4
click at [0, 187] on html "**********" at bounding box center [573, 182] width 1147 height 529
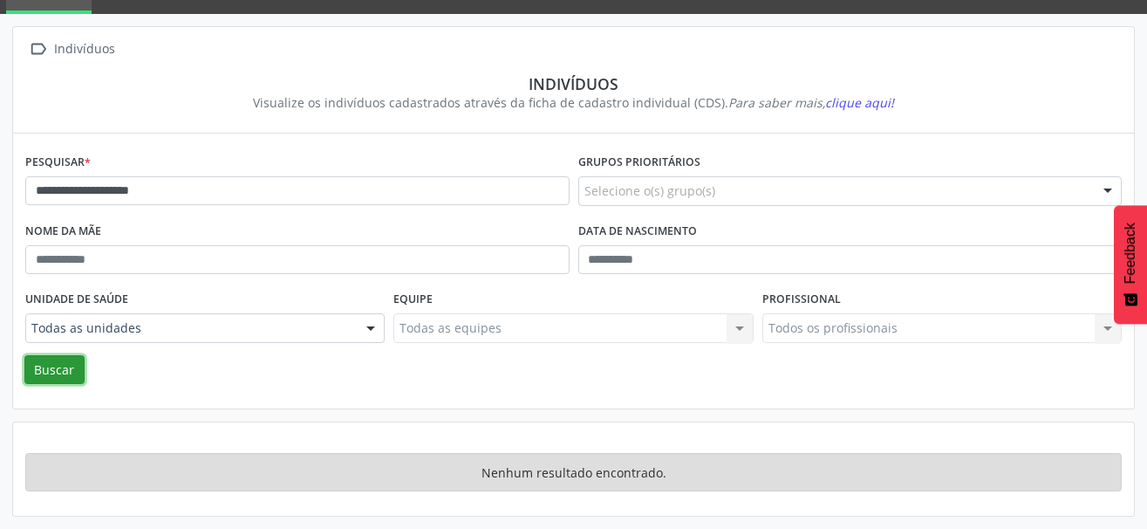
click at [59, 372] on button "Buscar" at bounding box center [54, 370] width 60 height 30
click at [54, 373] on button "Buscar" at bounding box center [54, 370] width 60 height 30
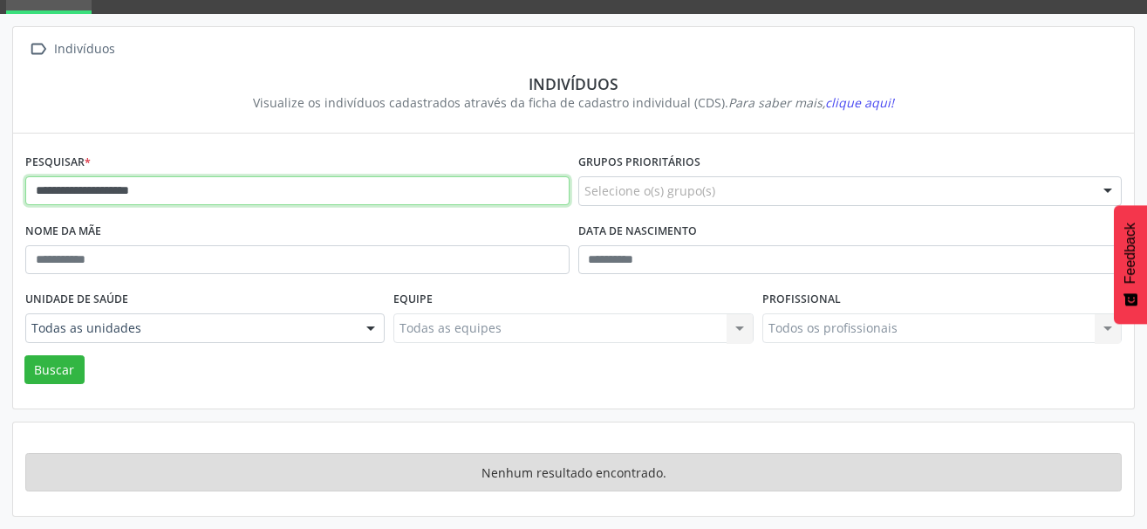
drag, startPoint x: 177, startPoint y: 192, endPoint x: 87, endPoint y: 182, distance: 90.3
click at [87, 182] on input "**********" at bounding box center [297, 191] width 544 height 30
click at [87, 188] on input "**********" at bounding box center [297, 191] width 544 height 30
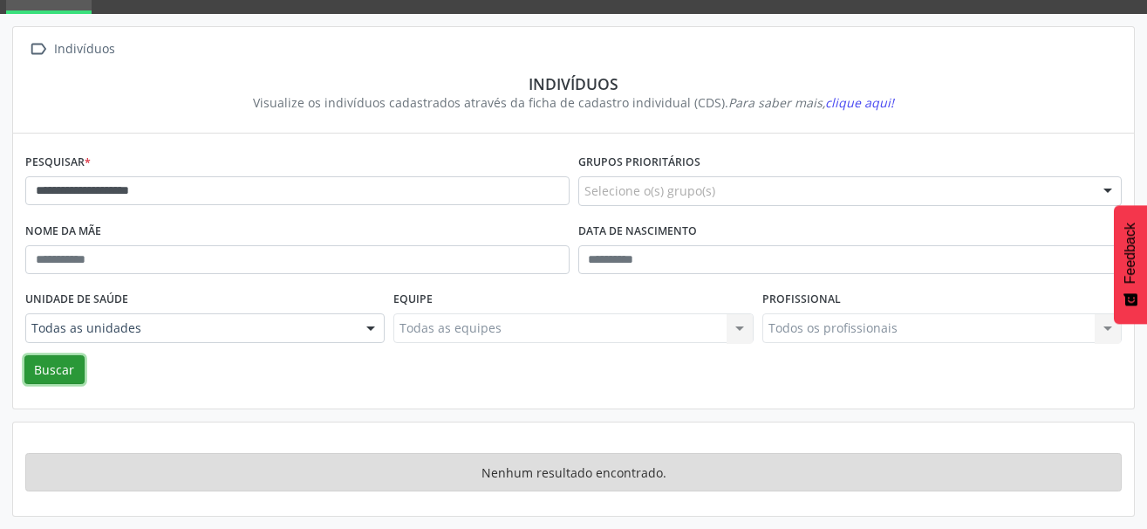
click at [66, 372] on button "Buscar" at bounding box center [54, 370] width 60 height 30
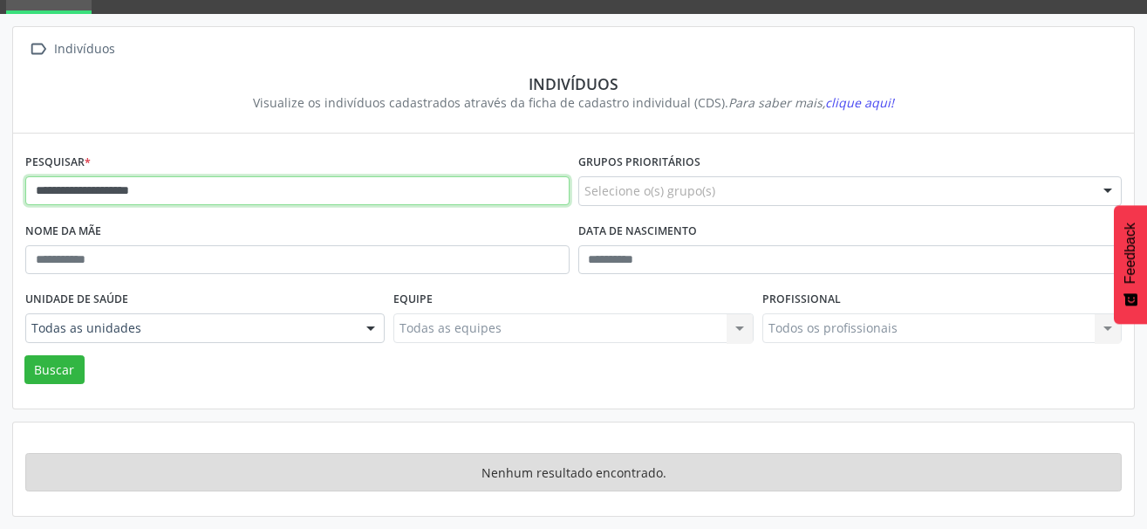
drag, startPoint x: 198, startPoint y: 195, endPoint x: 151, endPoint y: 198, distance: 47.2
click at [151, 198] on input "**********" at bounding box center [297, 191] width 544 height 30
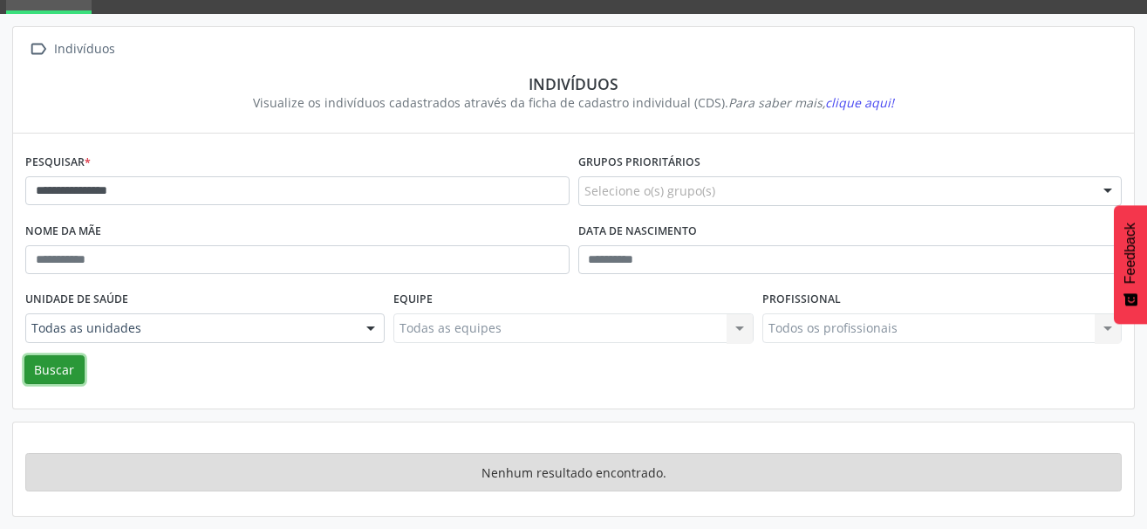
click at [58, 365] on button "Buscar" at bounding box center [54, 370] width 60 height 30
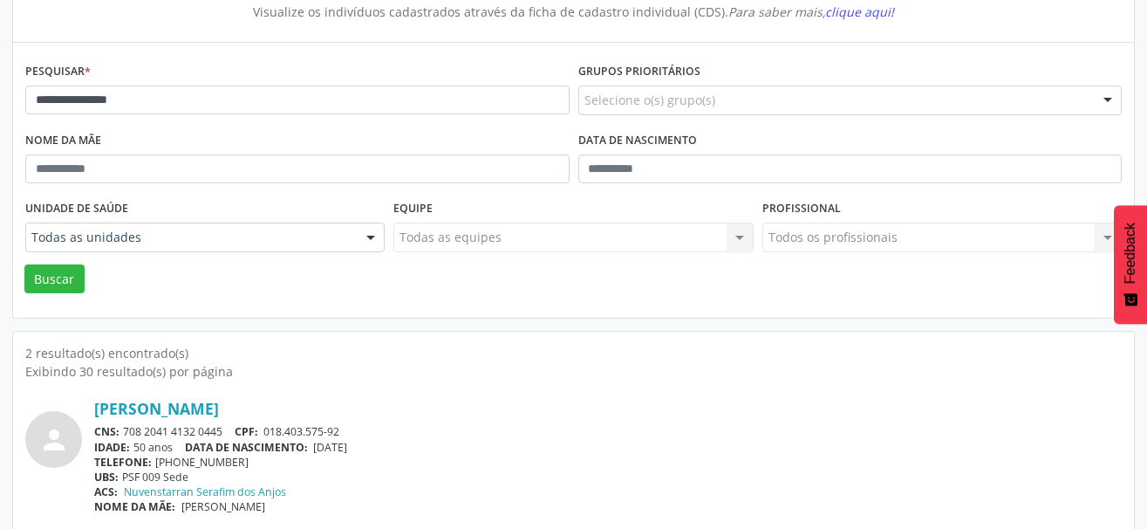
scroll to position [256, 0]
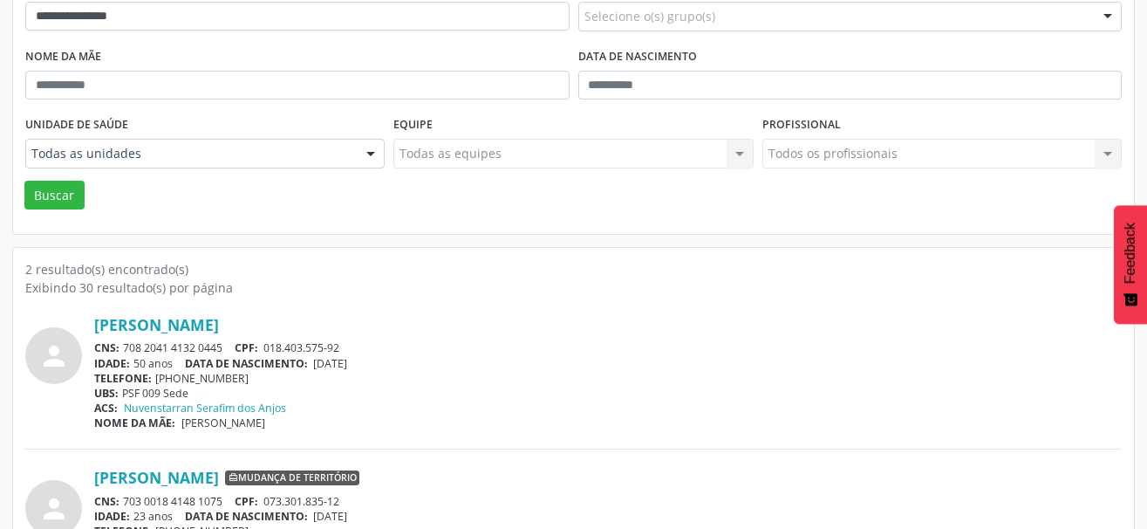
drag, startPoint x: 229, startPoint y: 349, endPoint x: 122, endPoint y: 345, distance: 107.3
click at [122, 345] on div "CNS: 708 2041 4132 0445 CPF: 018.403.575-92" at bounding box center [607, 347] width 1027 height 15
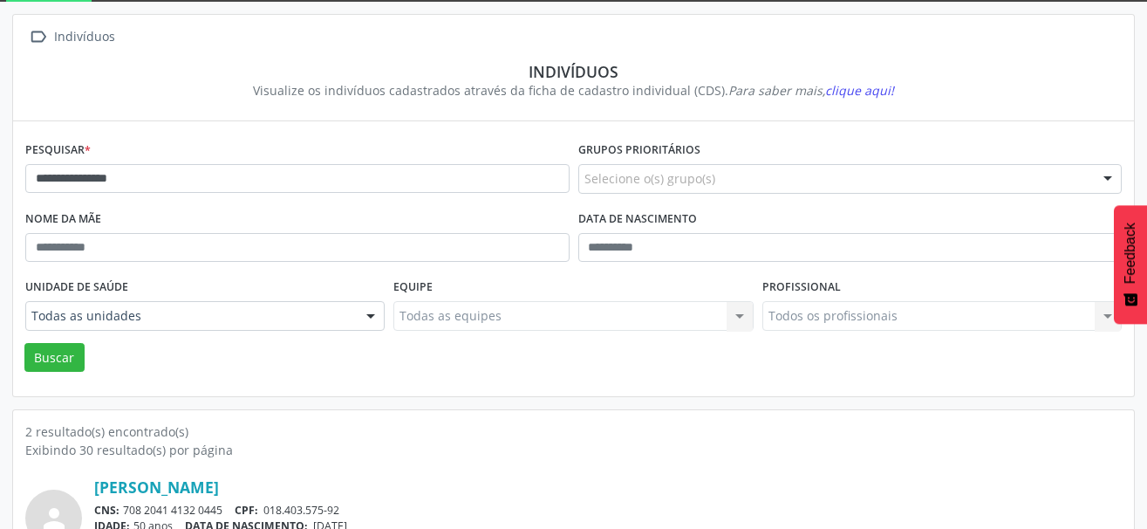
scroll to position [82, 0]
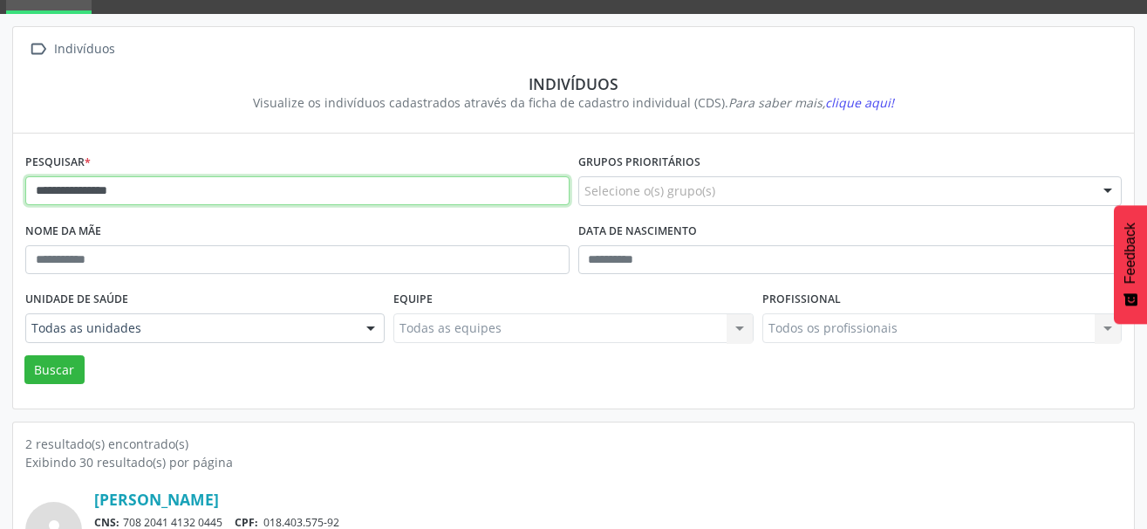
drag, startPoint x: 167, startPoint y: 195, endPoint x: -26, endPoint y: 195, distance: 192.8
click at [0, 195] on html "**********" at bounding box center [573, 182] width 1147 height 529
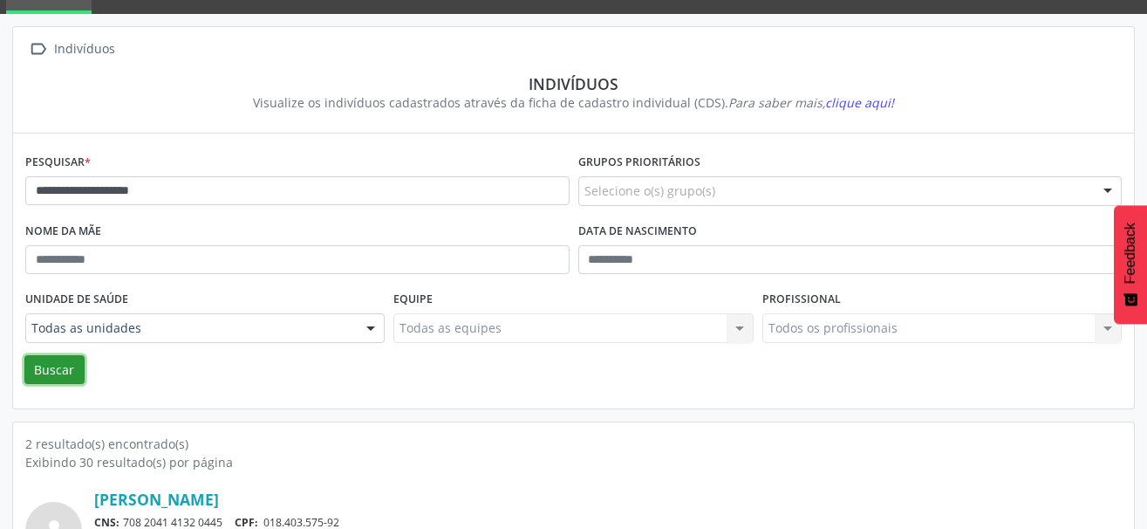
click at [68, 356] on button "Buscar" at bounding box center [54, 370] width 60 height 30
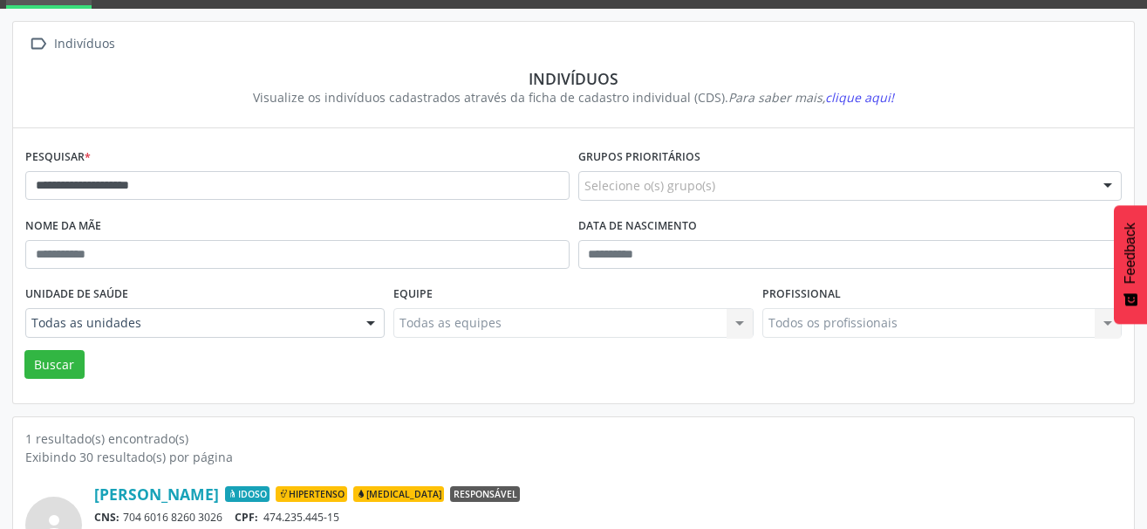
scroll to position [183, 0]
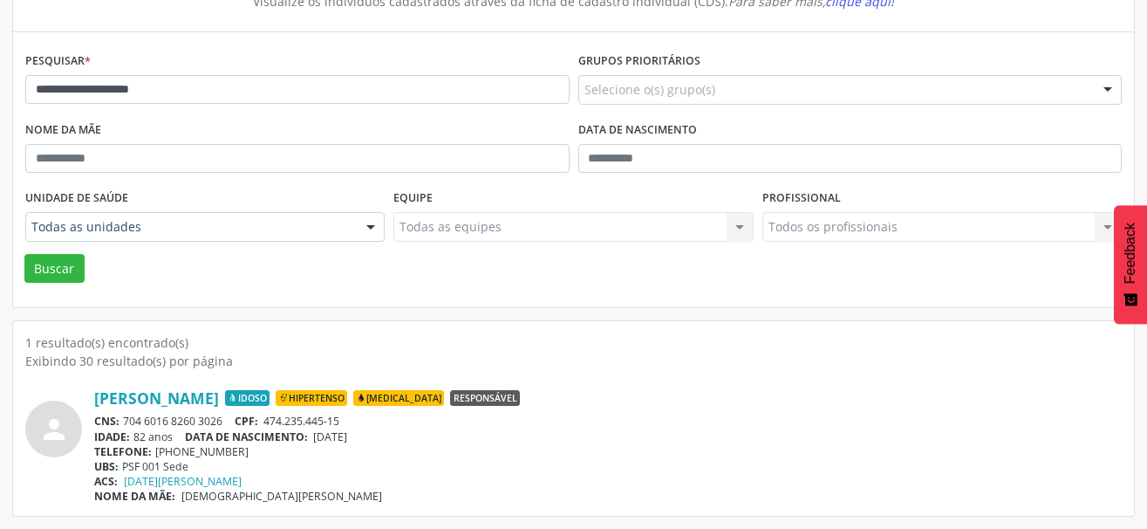
drag, startPoint x: 231, startPoint y: 424, endPoint x: 120, endPoint y: 420, distance: 110.8
click at [120, 420] on div "CNS: 704 6016 8260 3026 CPF: 474.235.445-15" at bounding box center [607, 420] width 1027 height 15
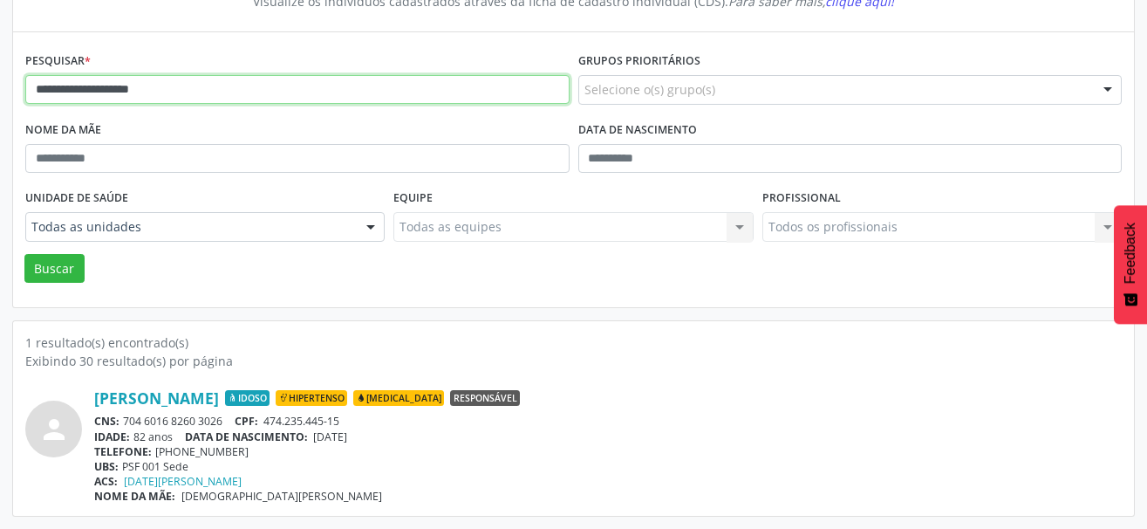
drag, startPoint x: 235, startPoint y: 88, endPoint x: 3, endPoint y: 85, distance: 231.1
click at [3, 85] on div "**********" at bounding box center [573, 221] width 1147 height 616
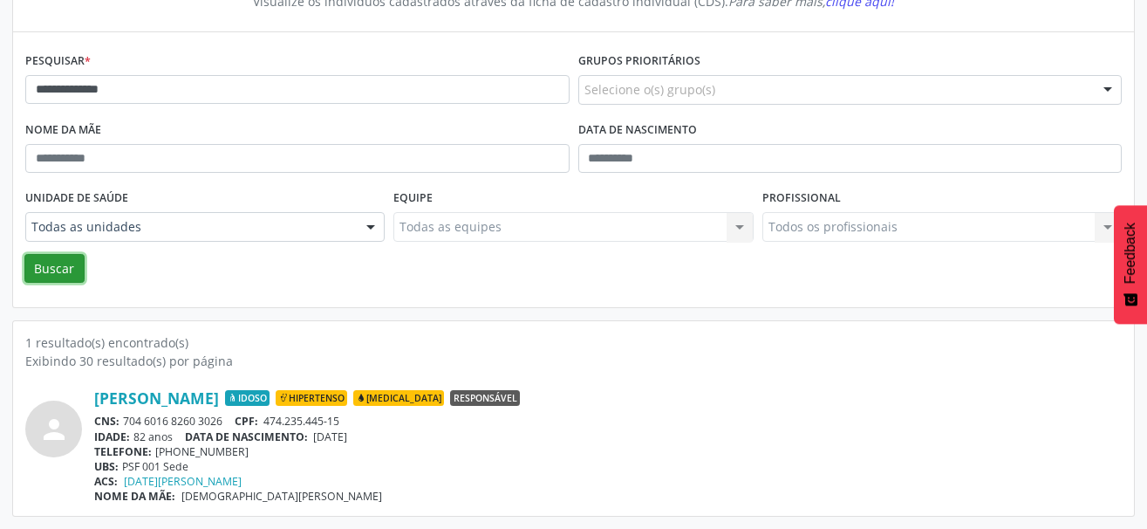
click at [50, 254] on button "Buscar" at bounding box center [54, 269] width 60 height 30
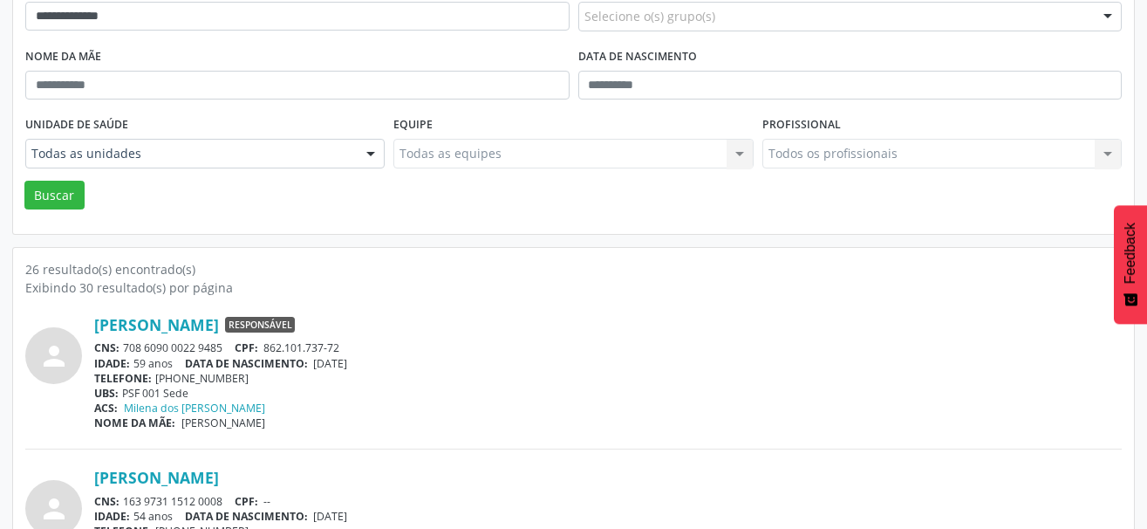
scroll to position [358, 0]
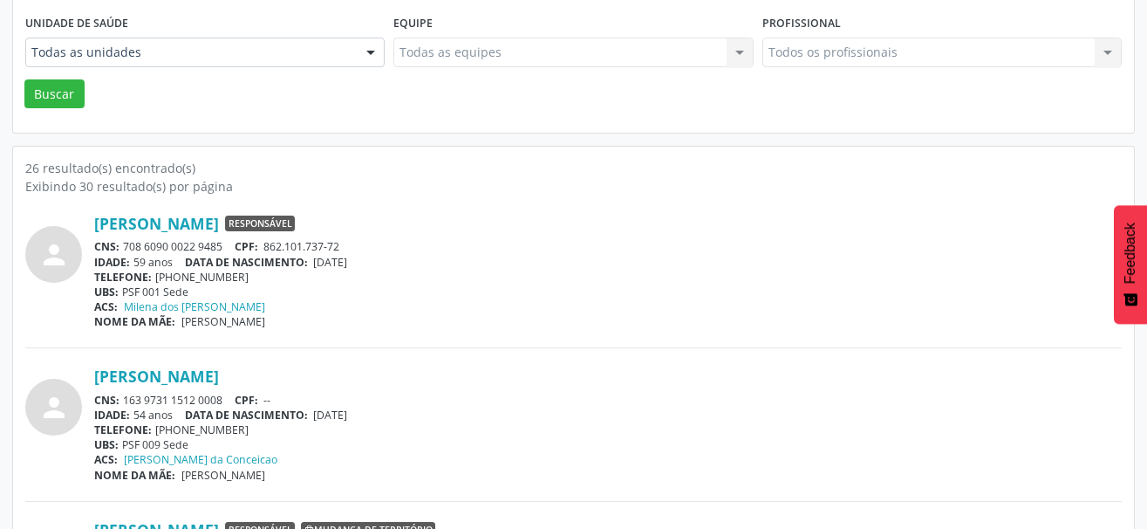
drag, startPoint x: 229, startPoint y: 248, endPoint x: 126, endPoint y: 249, distance: 103.8
click at [126, 249] on div "CNS: 708 6090 0022 9485 CPF: 862.101.737-72" at bounding box center [607, 246] width 1027 height 15
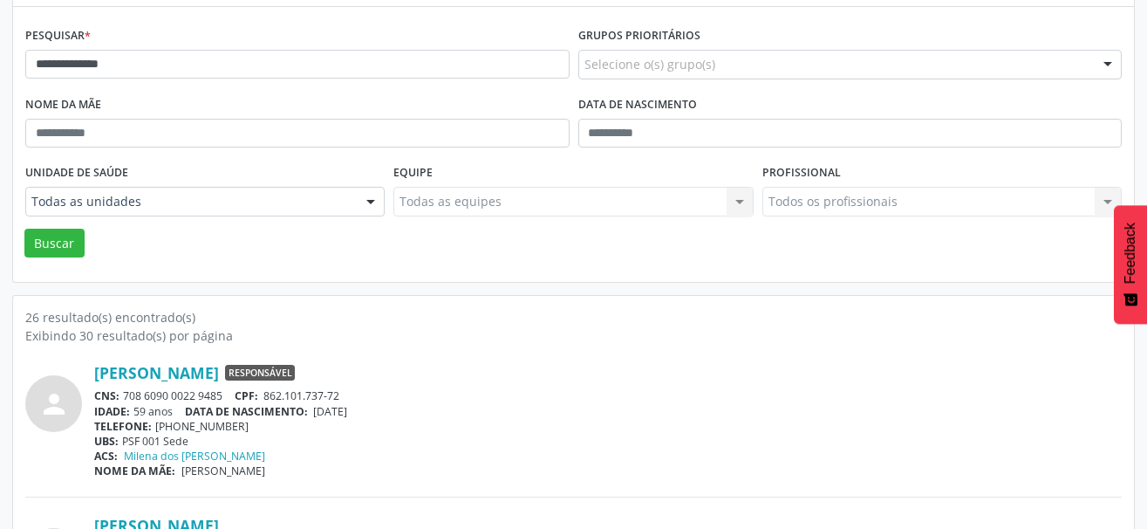
scroll to position [96, 0]
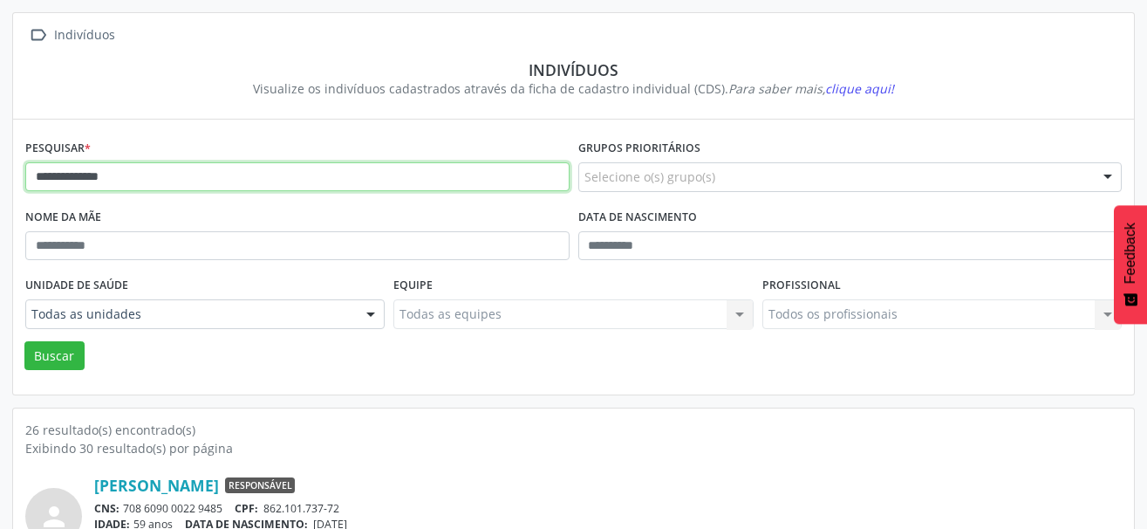
click at [170, 172] on input "**********" at bounding box center [297, 177] width 544 height 30
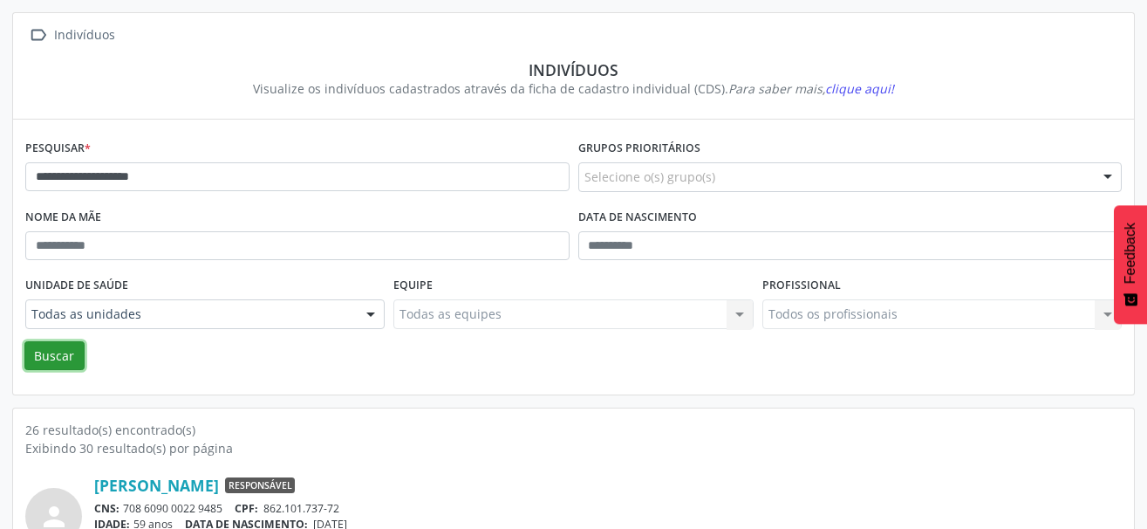
click at [55, 358] on button "Buscar" at bounding box center [54, 356] width 60 height 30
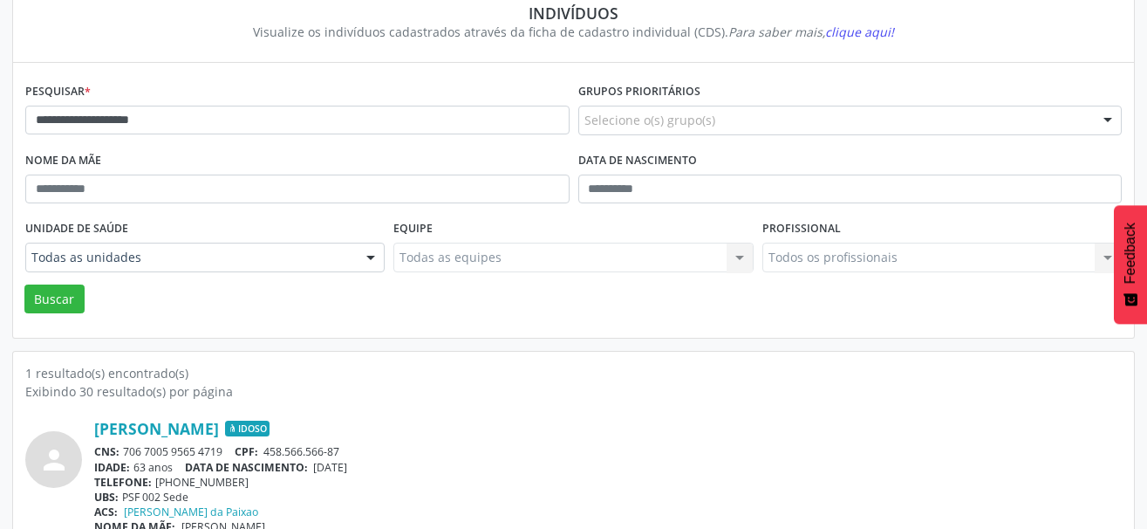
scroll to position [183, 0]
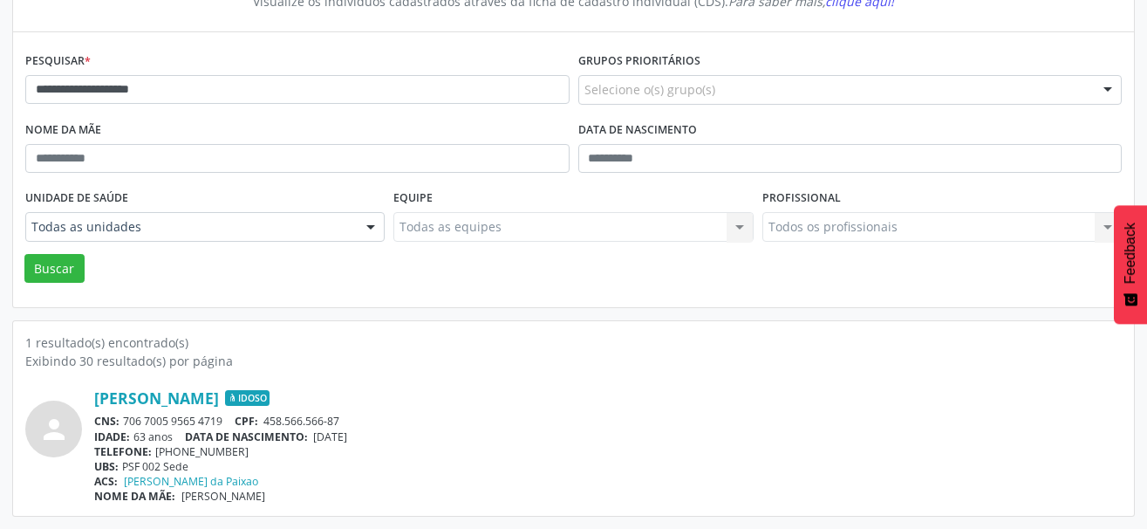
drag, startPoint x: 230, startPoint y: 420, endPoint x: 123, endPoint y: 416, distance: 107.4
click at [123, 416] on div "CNS: 706 7005 9565 4719 CPF: 458.566.566-87" at bounding box center [607, 420] width 1027 height 15
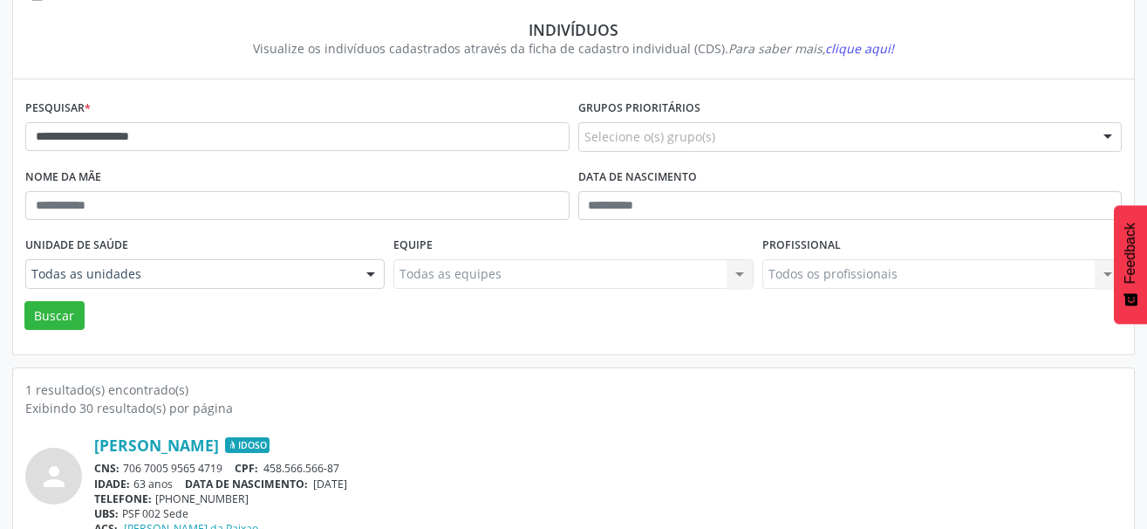
scroll to position [96, 0]
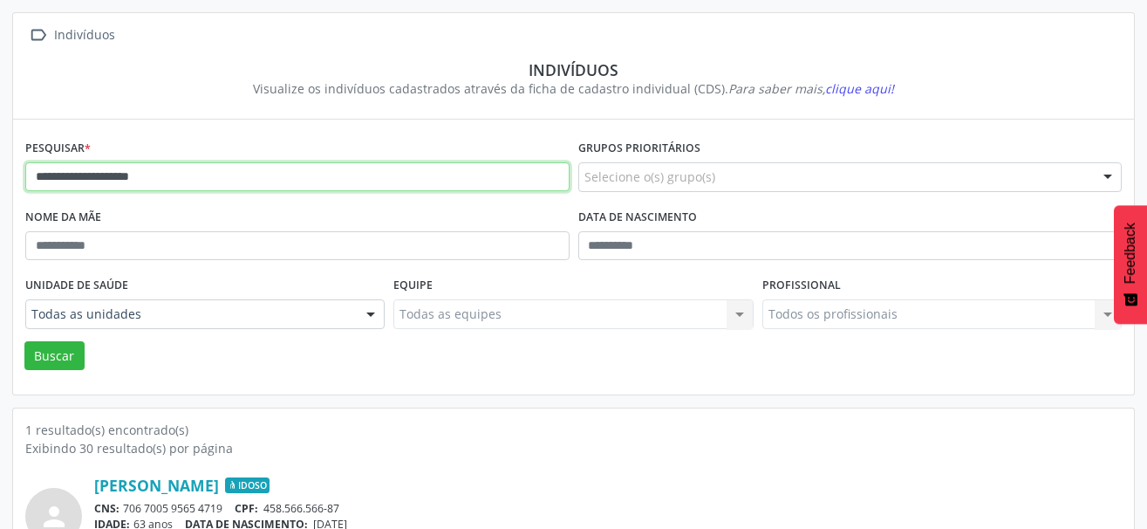
drag, startPoint x: 220, startPoint y: 174, endPoint x: -26, endPoint y: 206, distance: 248.1
click at [0, 206] on html "**********" at bounding box center [573, 168] width 1147 height 529
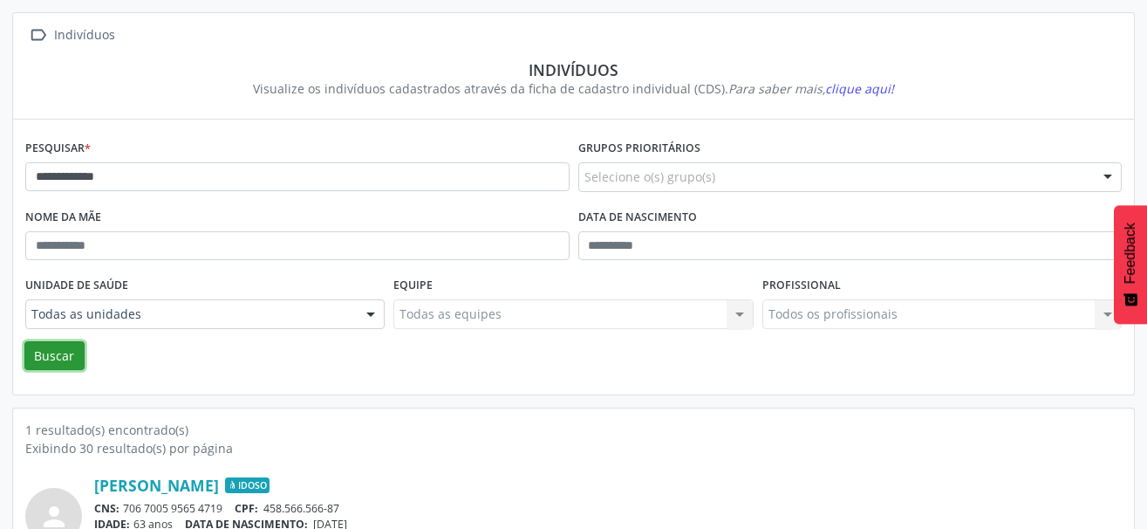
click at [59, 346] on button "Buscar" at bounding box center [54, 356] width 60 height 30
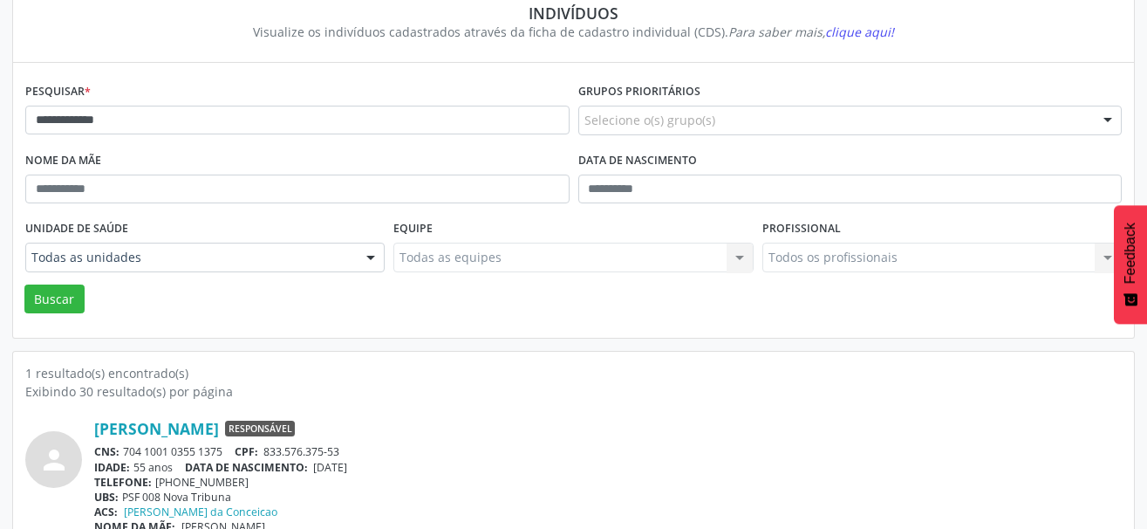
scroll to position [183, 0]
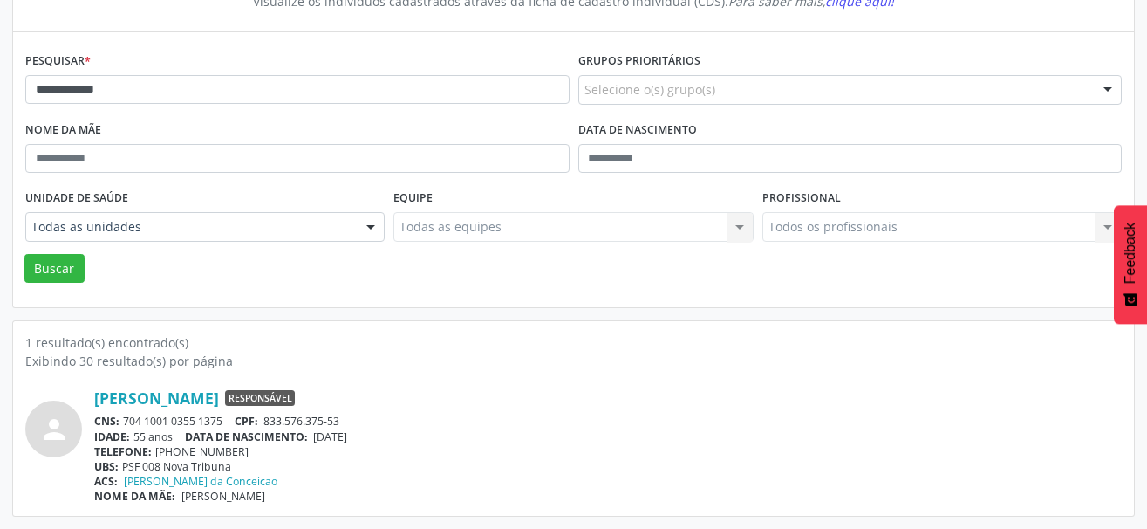
drag, startPoint x: 306, startPoint y: 456, endPoint x: 298, endPoint y: 445, distance: 13.8
click at [305, 455] on div "TELEFONE: [PHONE_NUMBER]" at bounding box center [607, 451] width 1027 height 15
drag, startPoint x: 233, startPoint y: 418, endPoint x: 125, endPoint y: 423, distance: 108.3
click at [125, 423] on div "CNS: 704 1001 0355 1375 CPF: 833.576.375-53" at bounding box center [607, 420] width 1027 height 15
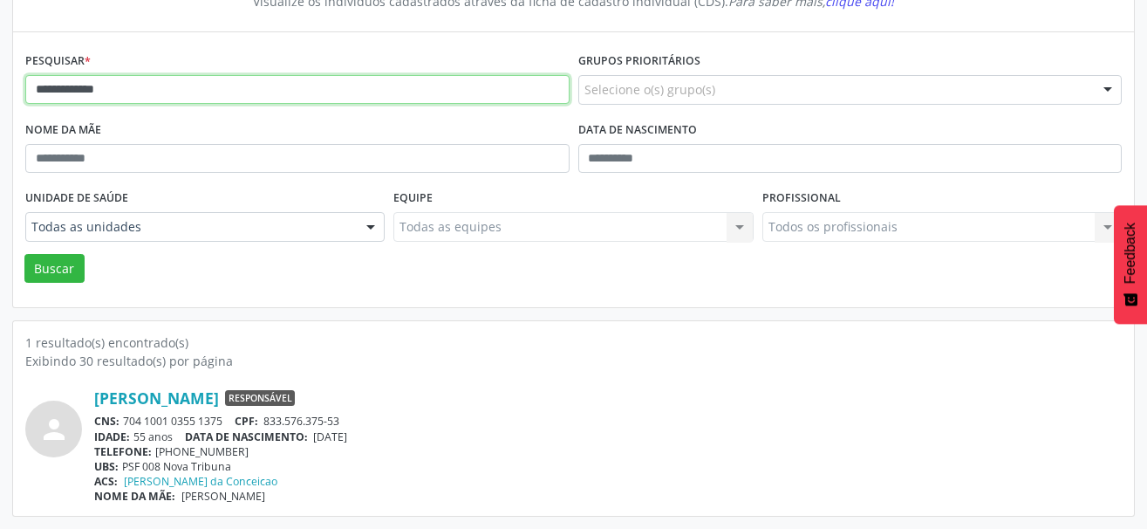
drag, startPoint x: 160, startPoint y: 95, endPoint x: -26, endPoint y: 91, distance: 185.8
click at [0, 91] on html "**********" at bounding box center [573, 81] width 1147 height 529
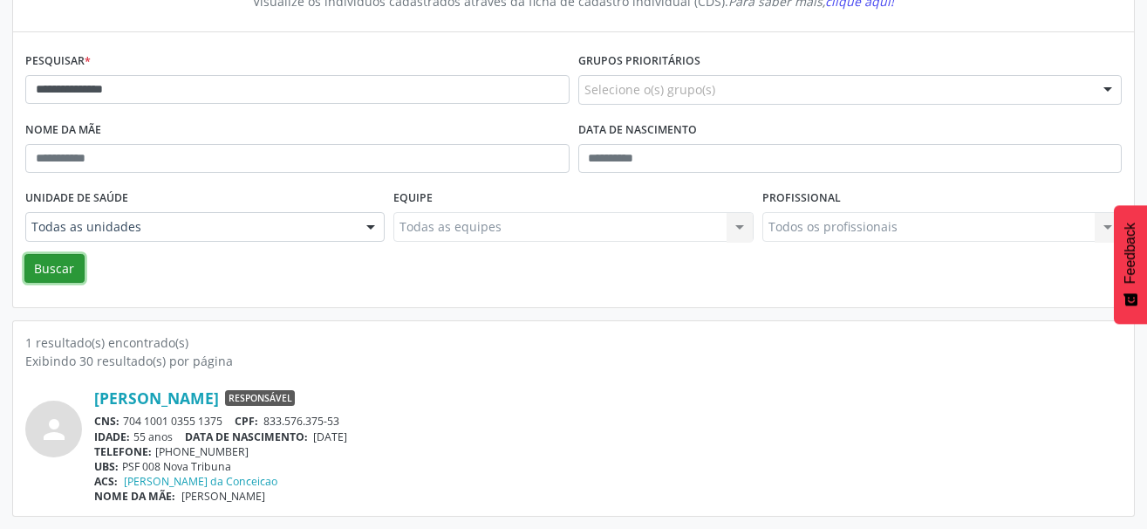
click at [59, 274] on button "Buscar" at bounding box center [54, 269] width 60 height 30
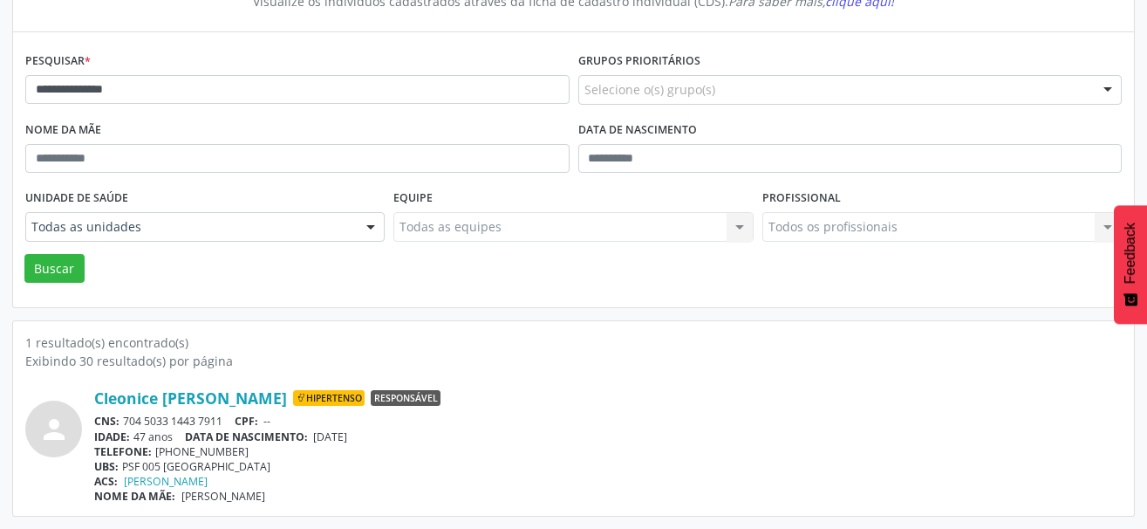
drag, startPoint x: 222, startPoint y: 421, endPoint x: 125, endPoint y: 416, distance: 97.8
click at [125, 416] on div "CNS: 704 5033 1443 7911 CPF: --" at bounding box center [607, 420] width 1027 height 15
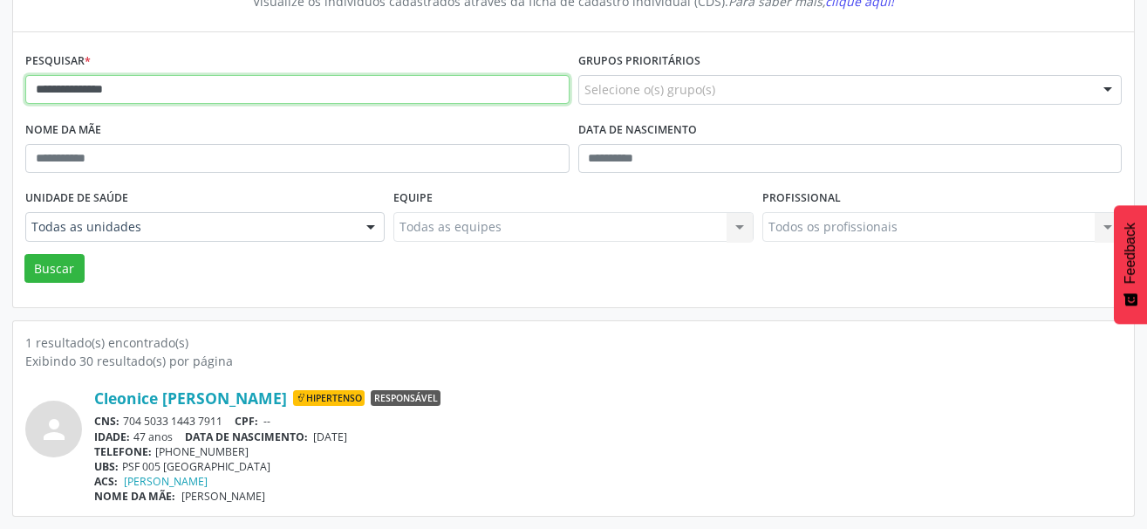
drag, startPoint x: 163, startPoint y: 99, endPoint x: -26, endPoint y: 112, distance: 189.7
click at [0, 112] on html "**********" at bounding box center [573, 81] width 1147 height 529
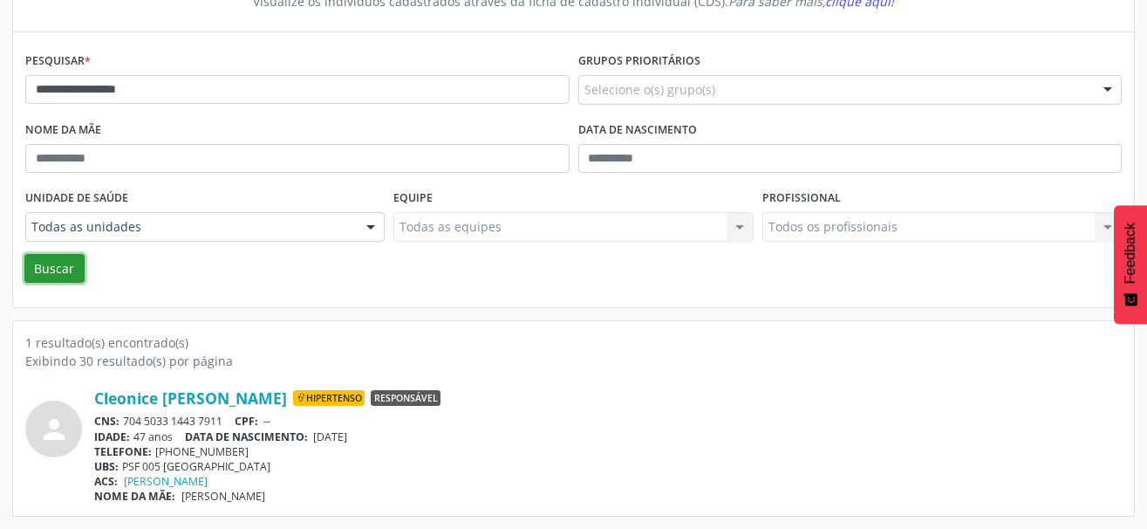
click at [65, 269] on button "Buscar" at bounding box center [54, 269] width 60 height 30
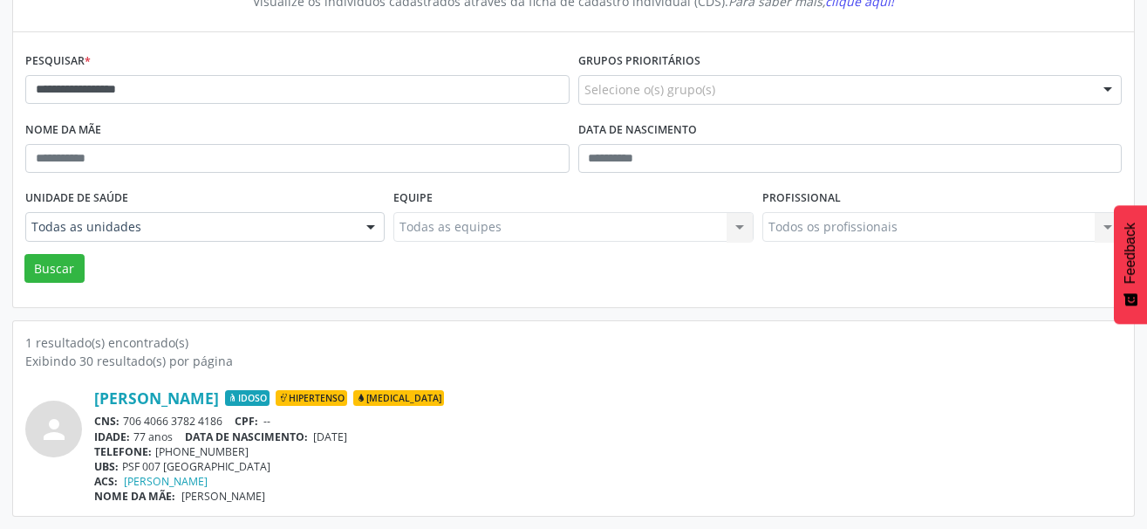
drag, startPoint x: 225, startPoint y: 420, endPoint x: 126, endPoint y: 419, distance: 98.6
click at [126, 419] on div "CNS: 706 4066 3782 4186 CPF: --" at bounding box center [607, 420] width 1027 height 15
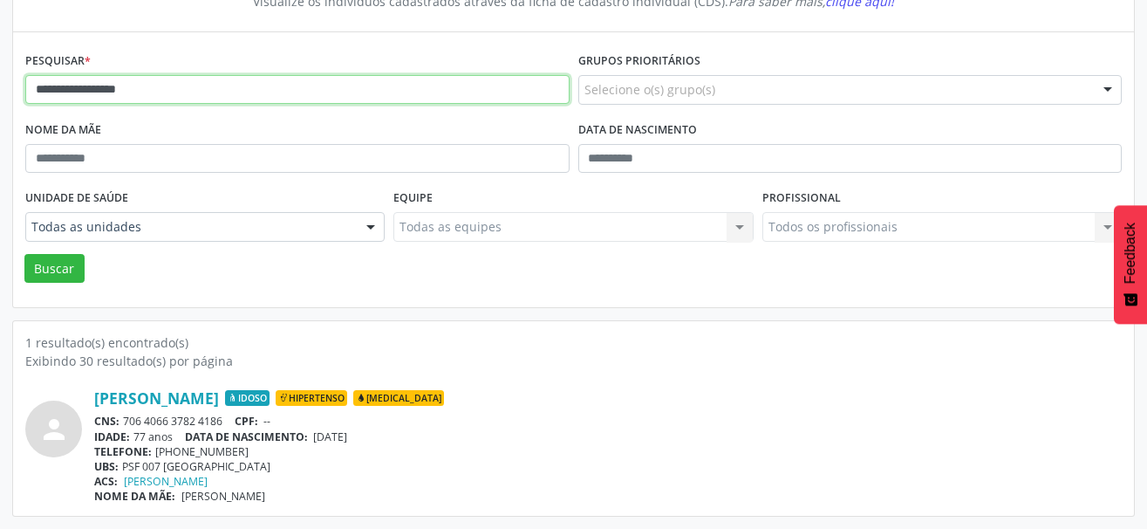
drag, startPoint x: 182, startPoint y: 92, endPoint x: 17, endPoint y: 92, distance: 165.7
click at [17, 92] on div "**********" at bounding box center [573, 169] width 1121 height 275
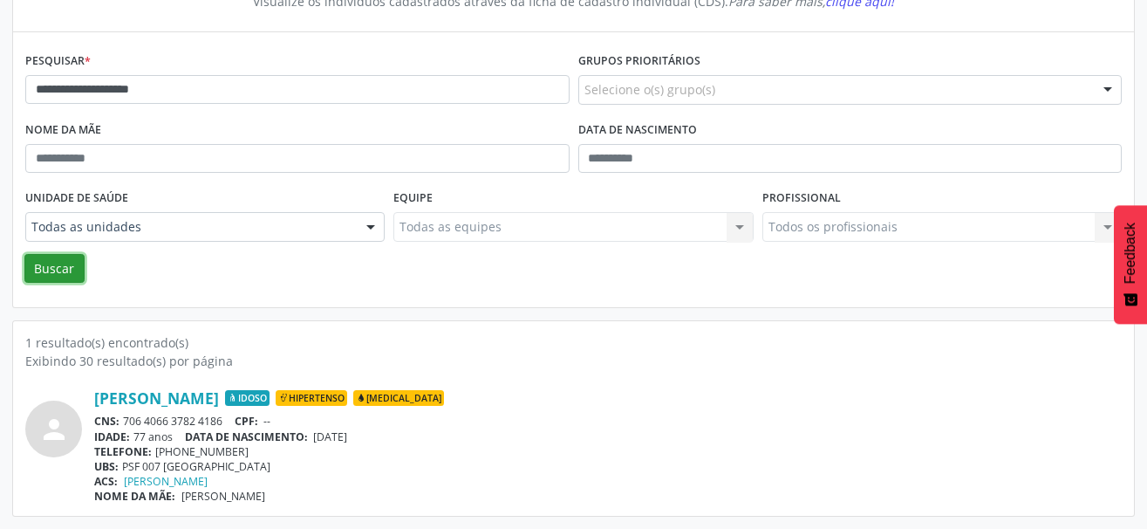
click at [68, 266] on button "Buscar" at bounding box center [54, 269] width 60 height 30
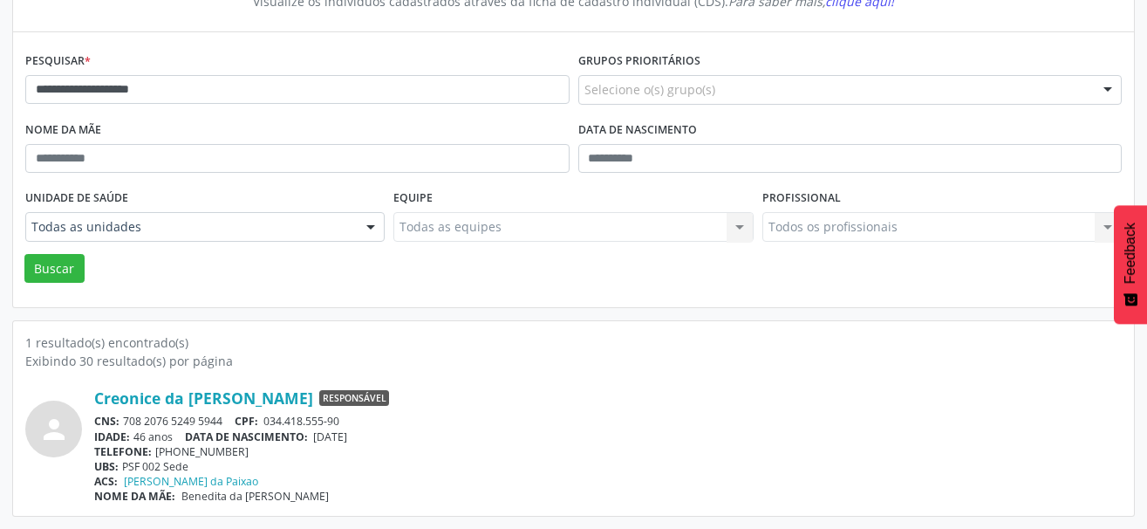
drag, startPoint x: 232, startPoint y: 418, endPoint x: 125, endPoint y: 417, distance: 107.3
click at [125, 417] on div "CNS: 708 2076 5249 5944 CPF: 034.418.555-90" at bounding box center [607, 420] width 1027 height 15
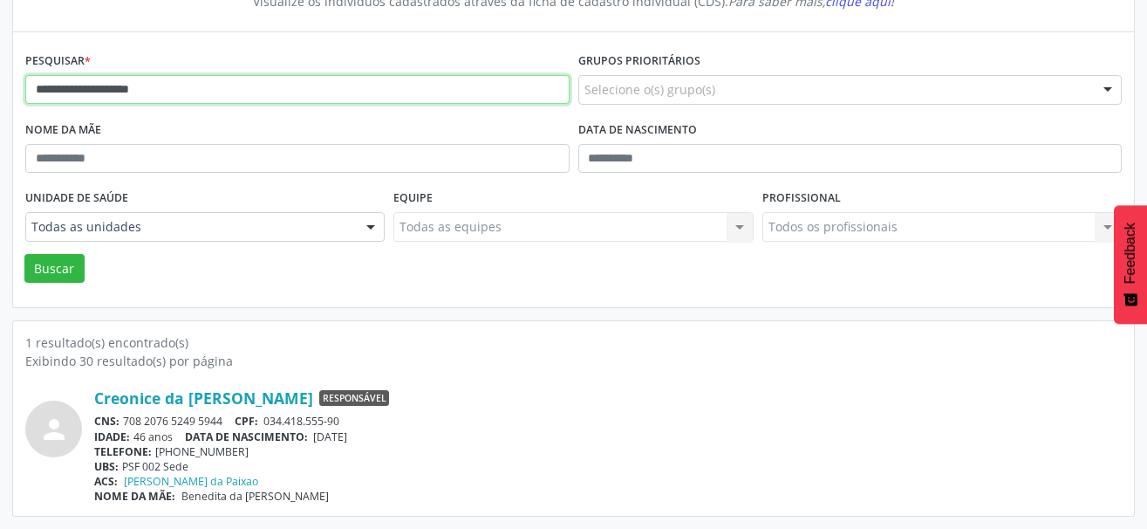
drag, startPoint x: 222, startPoint y: 88, endPoint x: -24, endPoint y: 91, distance: 246.0
click at [0, 91] on html "**********" at bounding box center [573, 81] width 1147 height 529
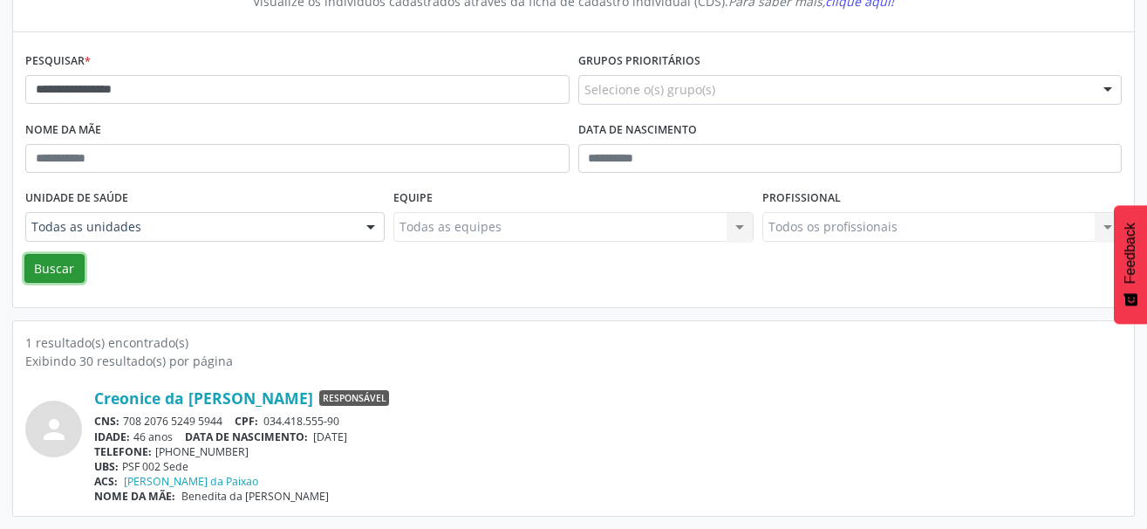
click at [75, 267] on button "Buscar" at bounding box center [54, 269] width 60 height 30
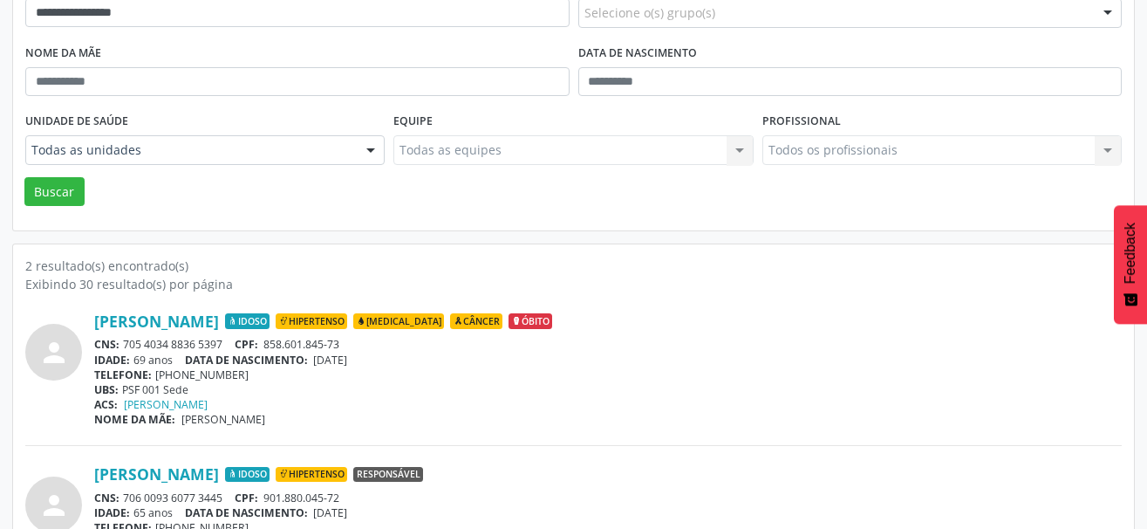
scroll to position [337, 0]
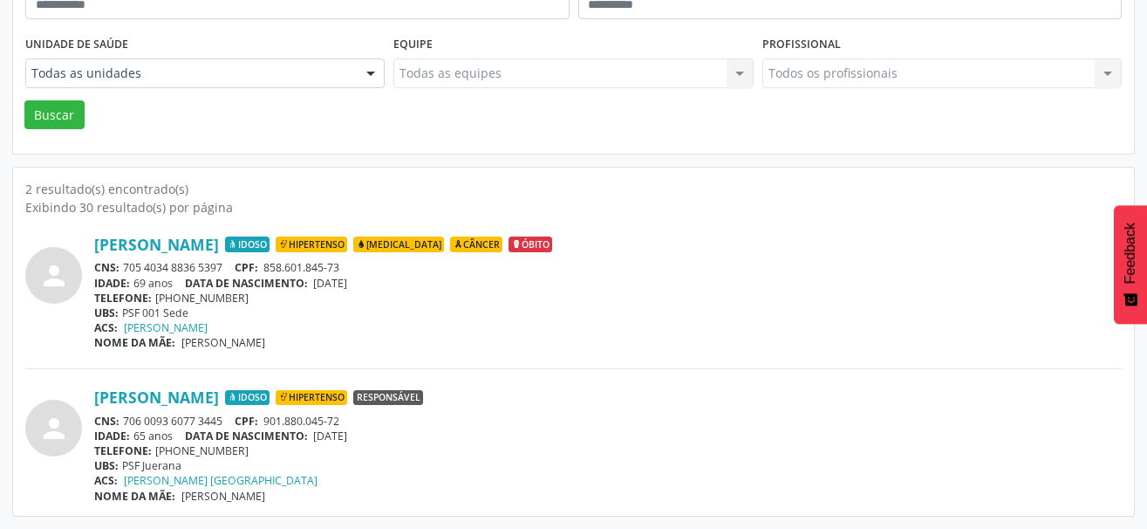
drag, startPoint x: 231, startPoint y: 420, endPoint x: 127, endPoint y: 413, distance: 104.0
click at [127, 413] on div "CNS: 706 0093 6077 3445 CPF: 901.880.045-72" at bounding box center [607, 420] width 1027 height 15
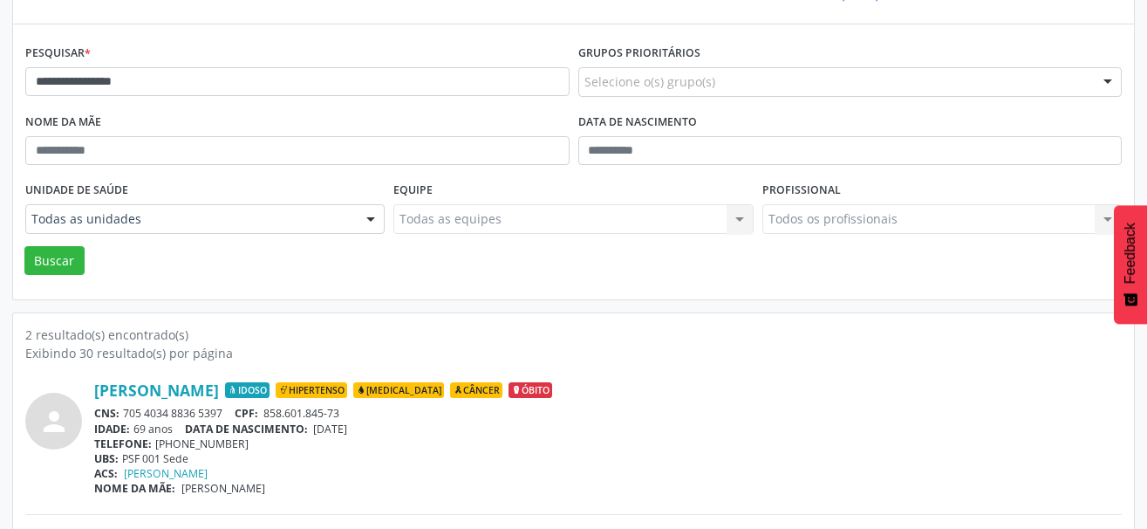
scroll to position [162, 0]
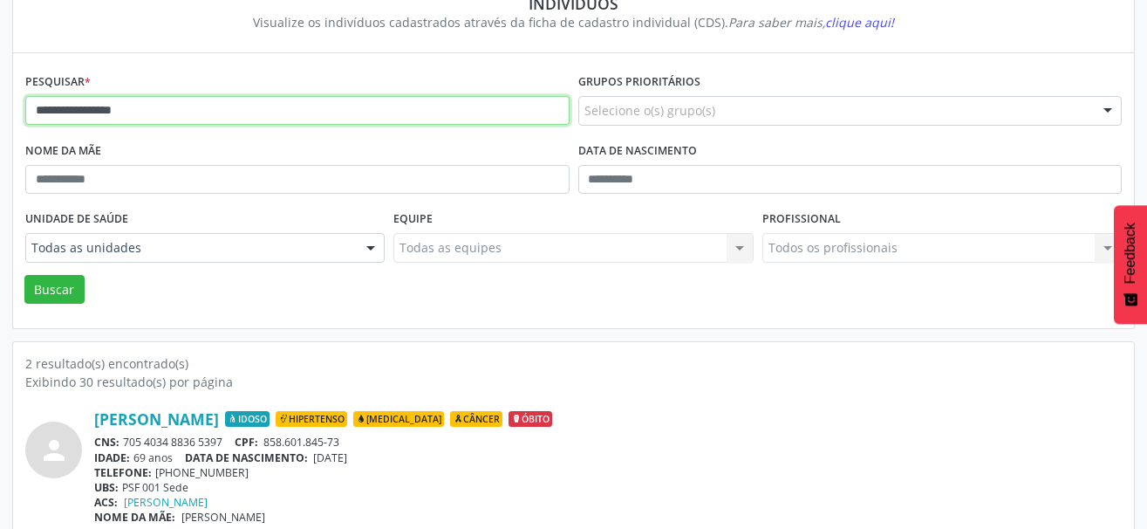
drag, startPoint x: 160, startPoint y: 103, endPoint x: -2, endPoint y: 103, distance: 162.2
click at [0, 103] on html "**********" at bounding box center [573, 102] width 1147 height 529
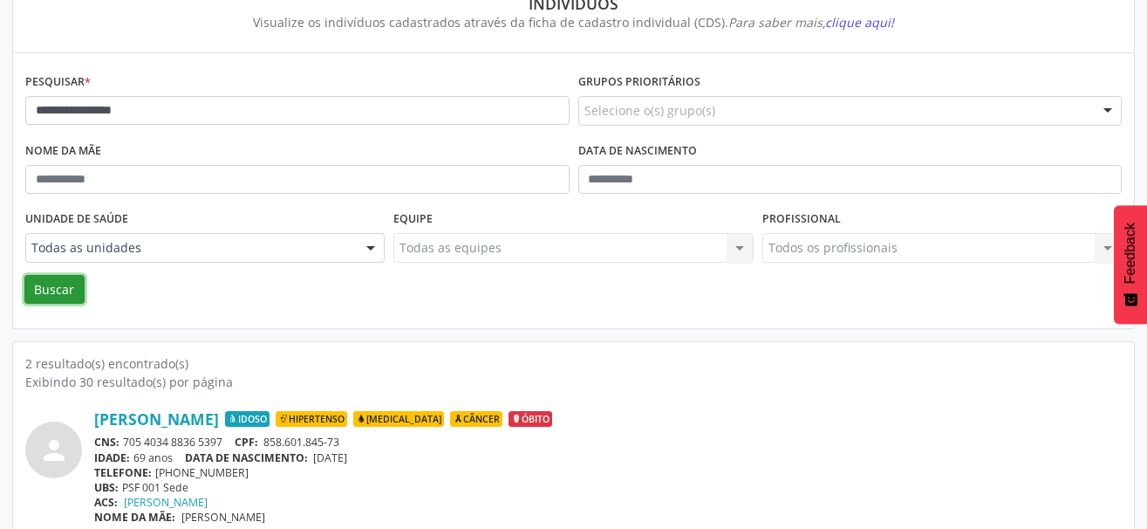
click at [64, 288] on button "Buscar" at bounding box center [54, 290] width 60 height 30
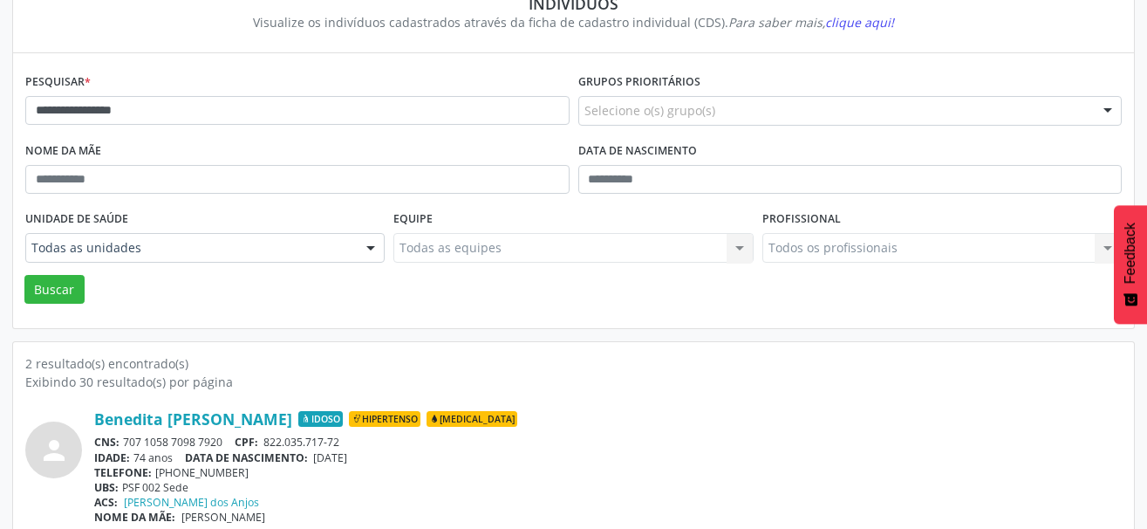
scroll to position [249, 0]
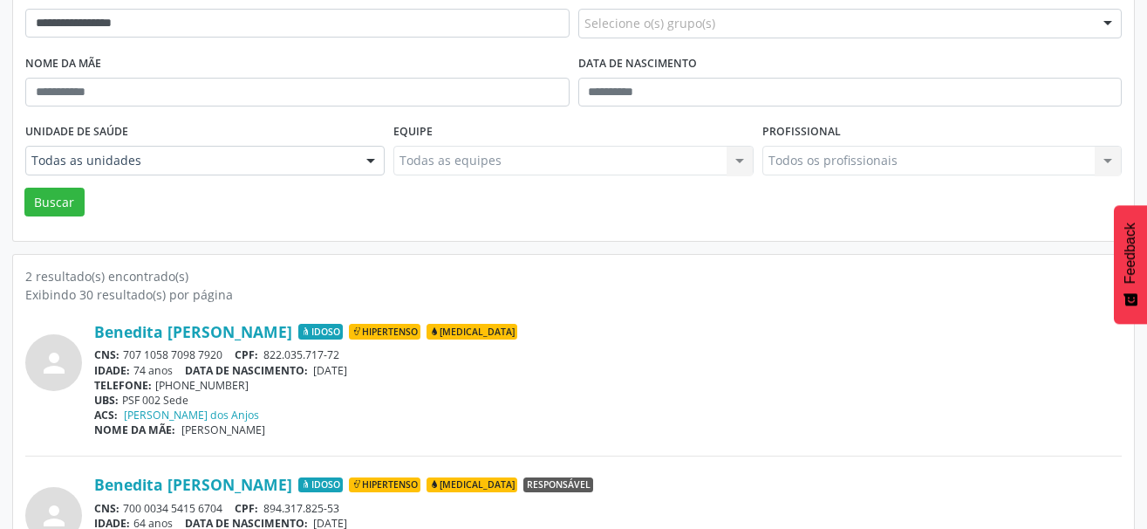
drag, startPoint x: 228, startPoint y: 351, endPoint x: 126, endPoint y: 350, distance: 101.2
click at [126, 350] on div "CNS: 707 1058 7098 7920 CPF: 822.035.717-72" at bounding box center [607, 354] width 1027 height 15
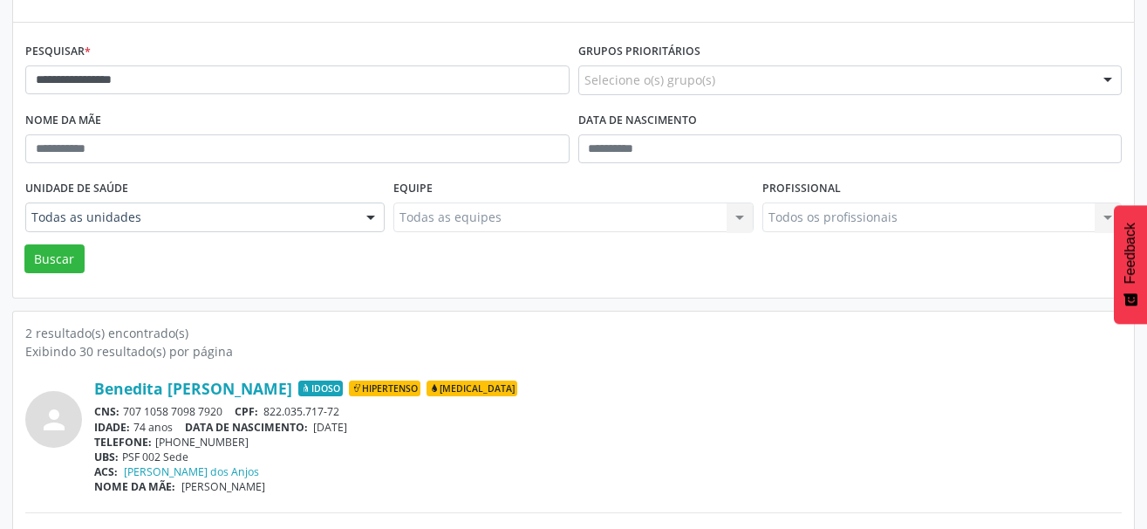
scroll to position [162, 0]
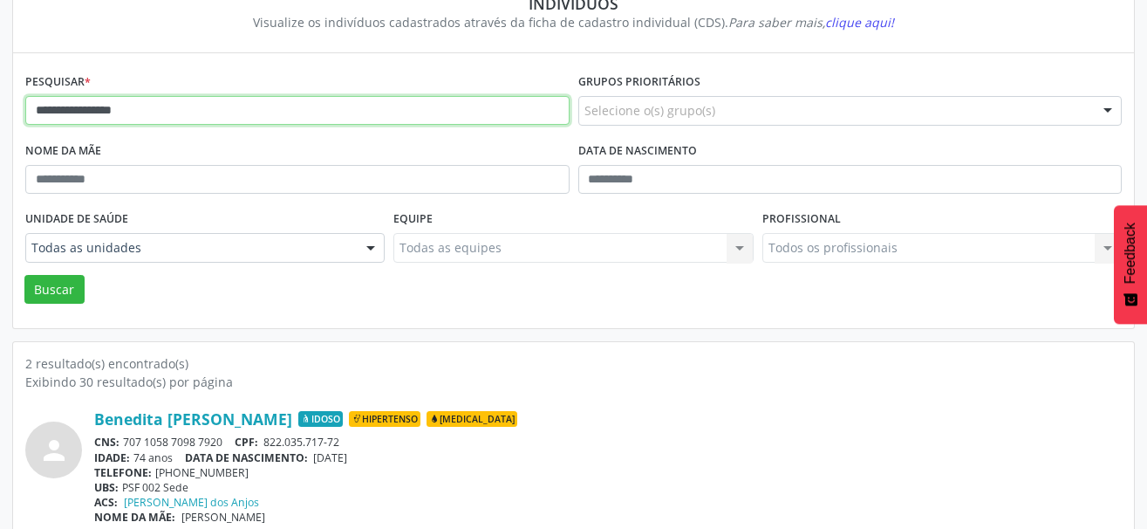
drag, startPoint x: 167, startPoint y: 110, endPoint x: 3, endPoint y: 120, distance: 164.3
click at [3, 120] on div "**********" at bounding box center [573, 318] width 1147 height 769
click at [77, 112] on input "**********" at bounding box center [297, 111] width 544 height 30
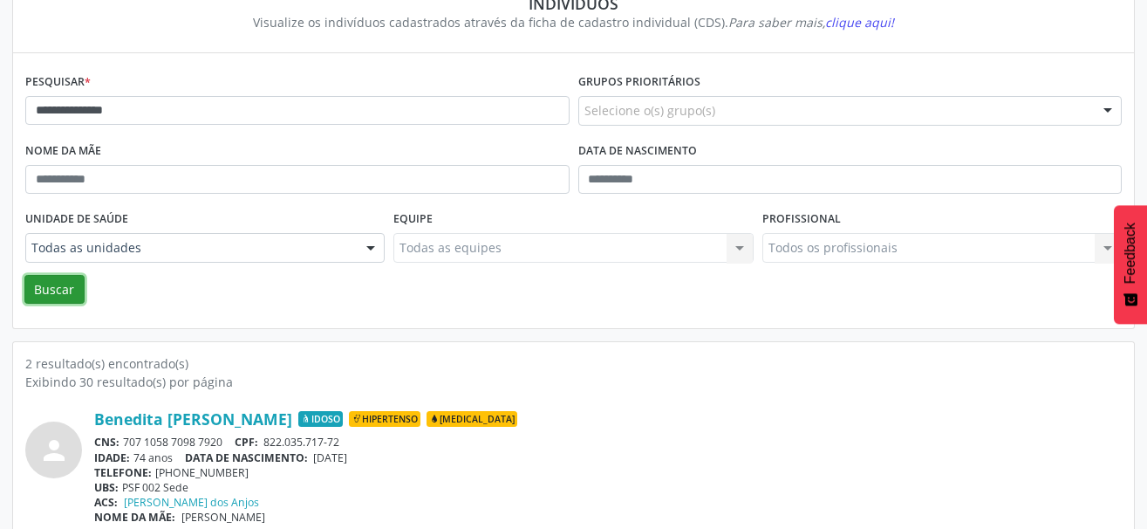
click at [62, 286] on button "Buscar" at bounding box center [54, 290] width 60 height 30
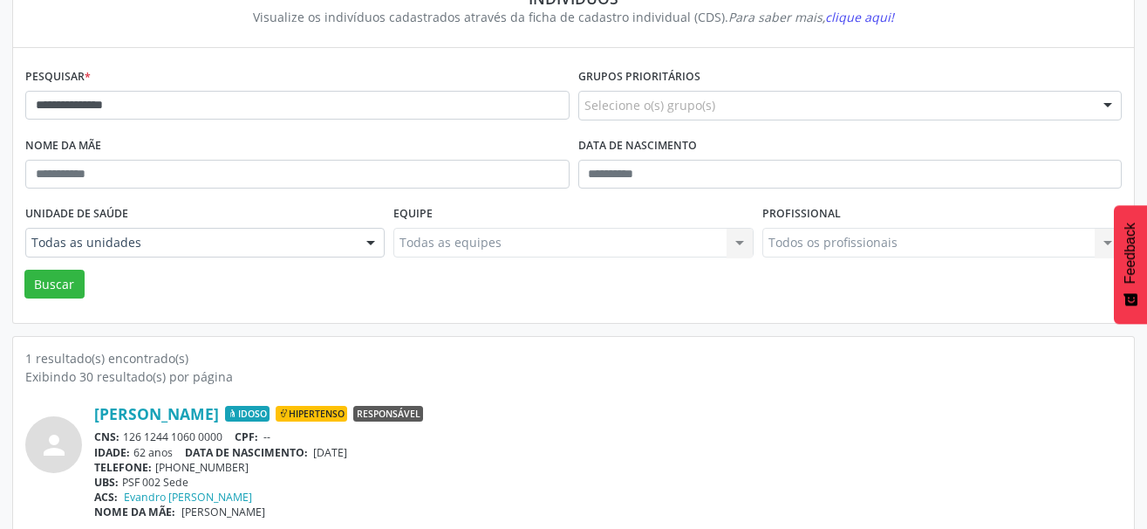
scroll to position [183, 0]
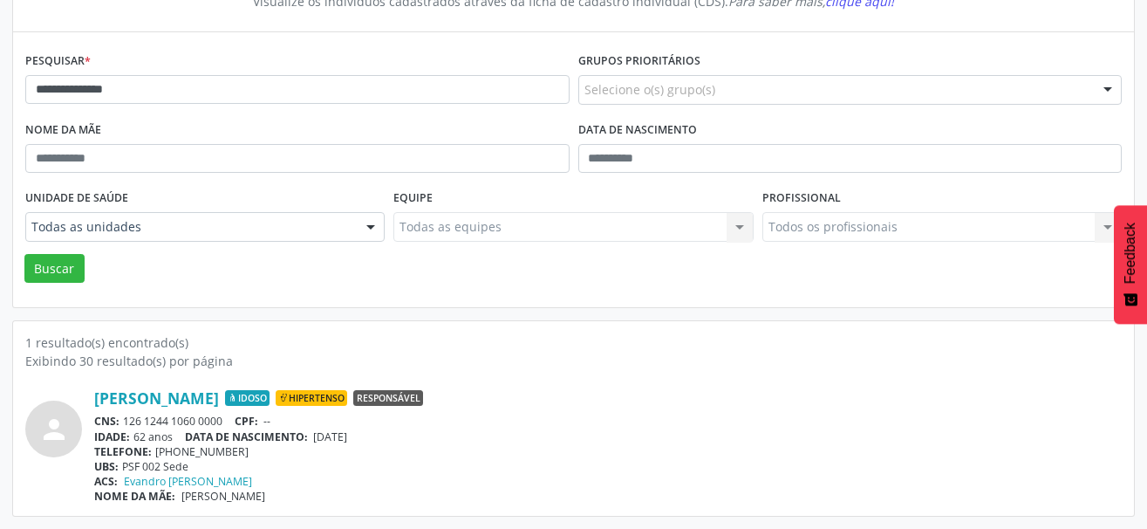
click at [227, 418] on div "CNS: 126 1244 1060 0000 CPF: --" at bounding box center [607, 420] width 1027 height 15
drag, startPoint x: 232, startPoint y: 422, endPoint x: 126, endPoint y: 420, distance: 106.4
click at [126, 420] on div "CNS: 126 1244 1060 0000 CPF: --" at bounding box center [607, 420] width 1027 height 15
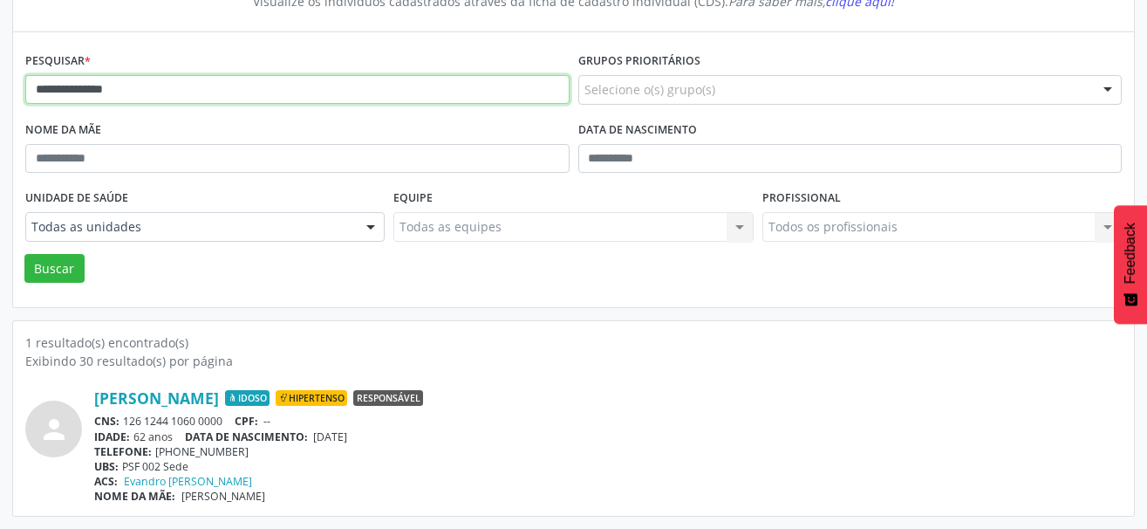
drag, startPoint x: 150, startPoint y: 89, endPoint x: -26, endPoint y: 96, distance: 176.3
click at [0, 96] on html "**********" at bounding box center [573, 81] width 1147 height 529
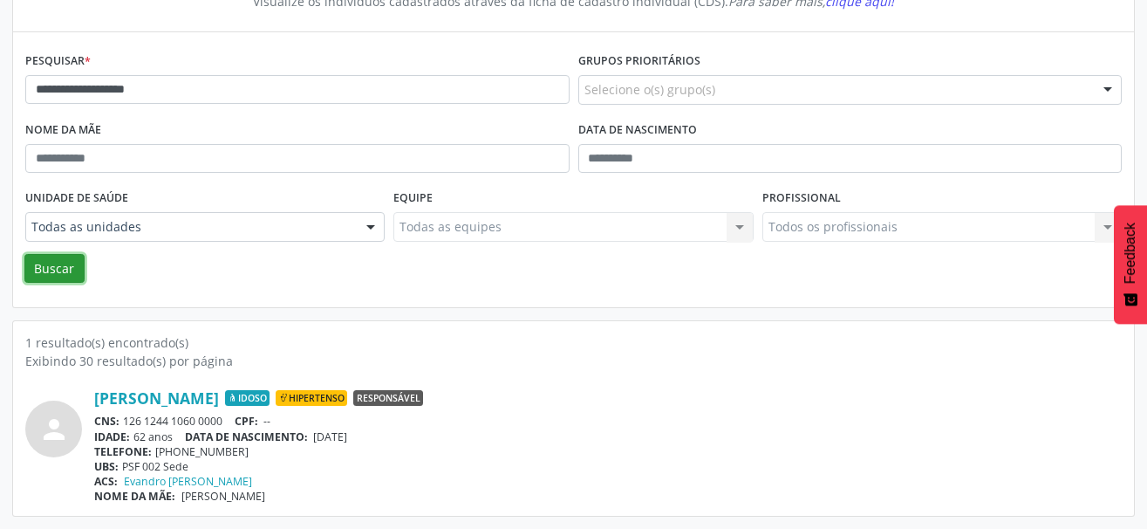
click at [76, 263] on button "Buscar" at bounding box center [54, 269] width 60 height 30
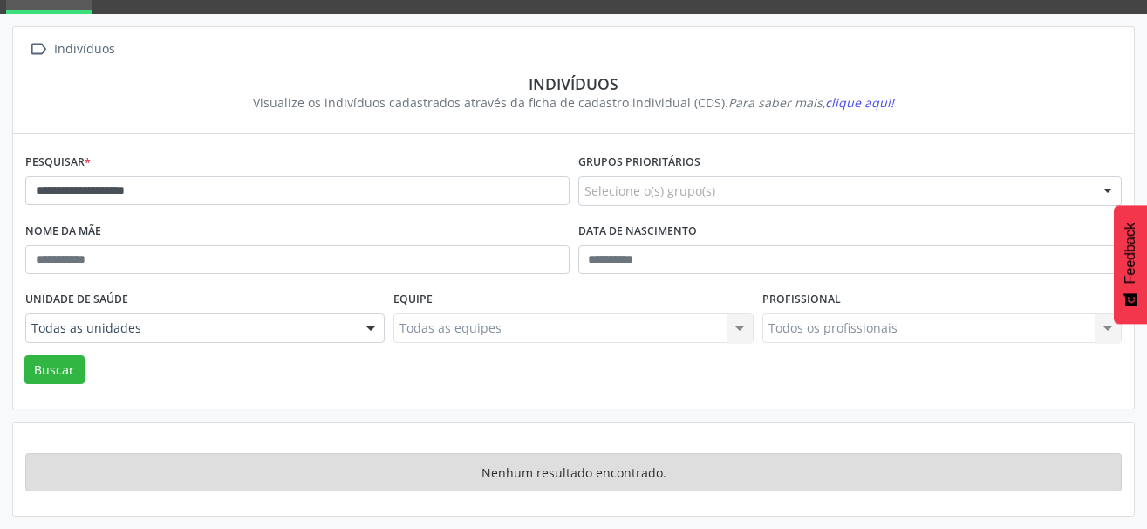
scroll to position [82, 0]
click at [52, 356] on button "Buscar" at bounding box center [54, 370] width 60 height 30
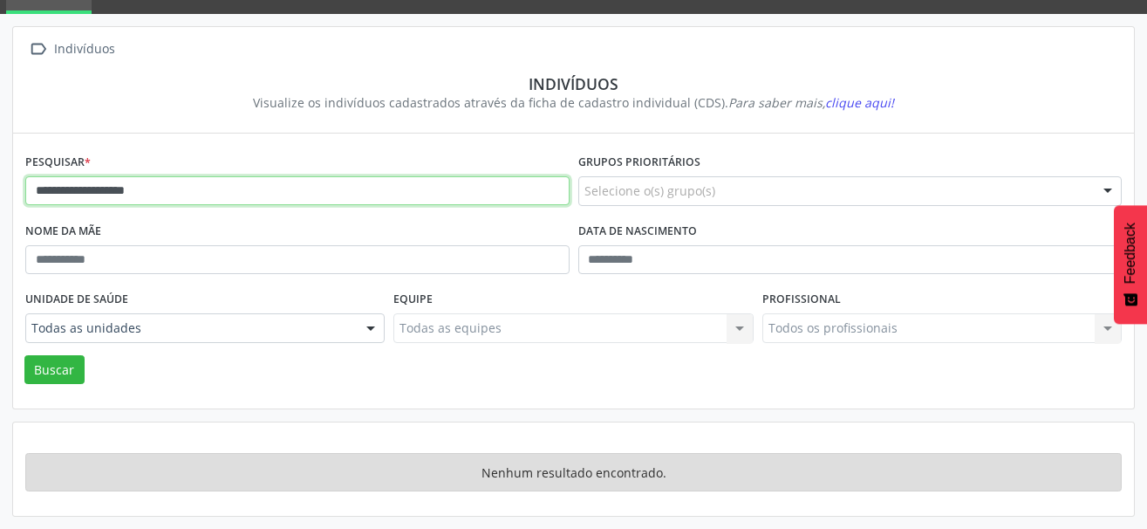
drag, startPoint x: 183, startPoint y: 193, endPoint x: 120, endPoint y: 189, distance: 62.9
click at [120, 189] on input "**********" at bounding box center [297, 191] width 544 height 30
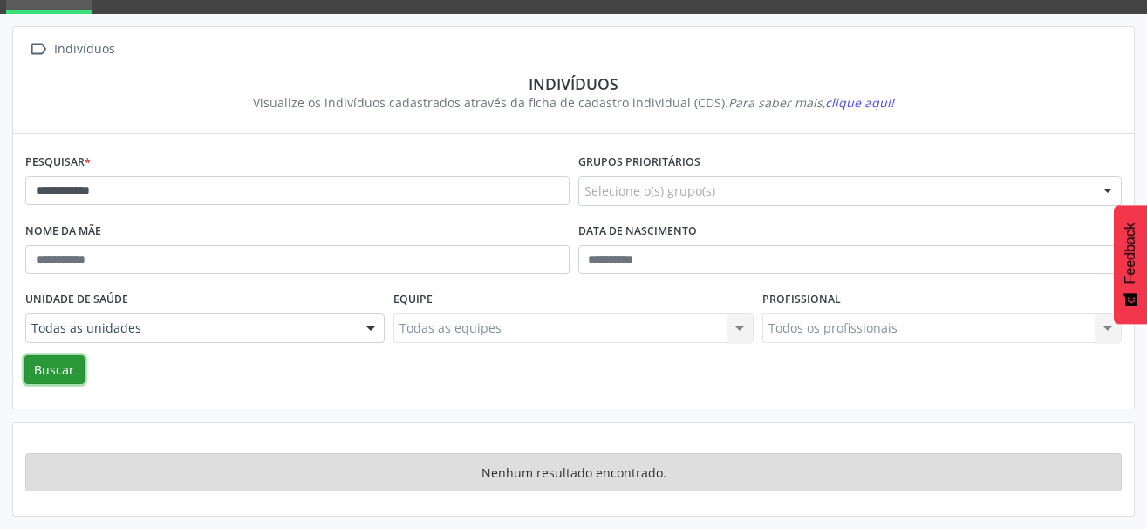
click at [58, 360] on button "Buscar" at bounding box center [54, 370] width 60 height 30
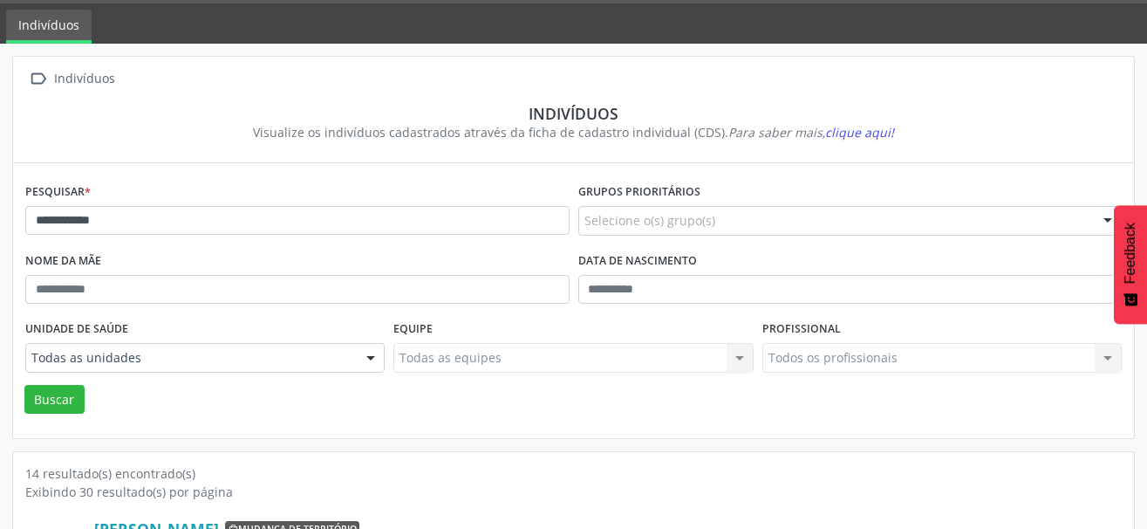
scroll to position [0, 0]
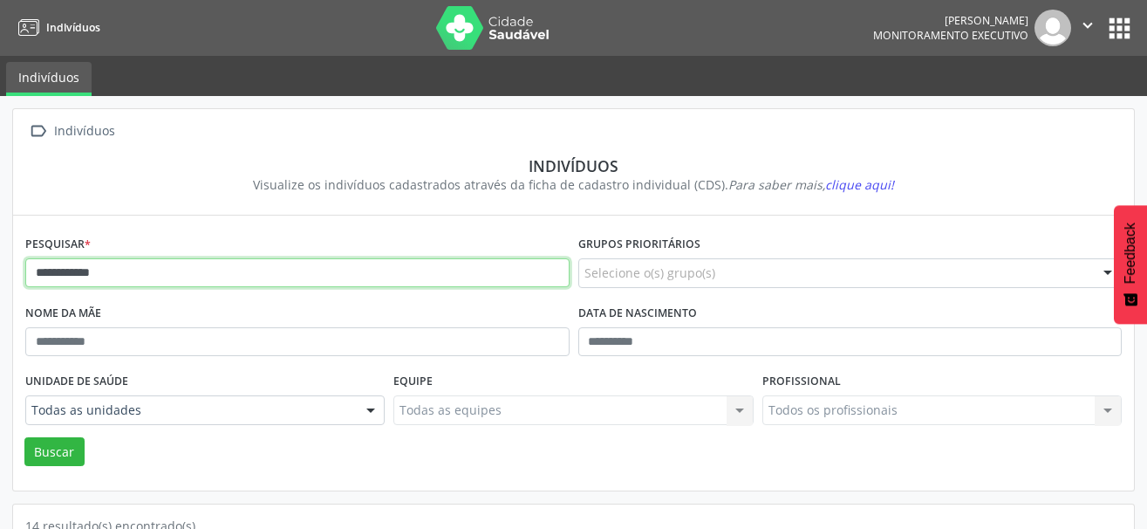
click at [193, 277] on input "**********" at bounding box center [297, 273] width 544 height 30
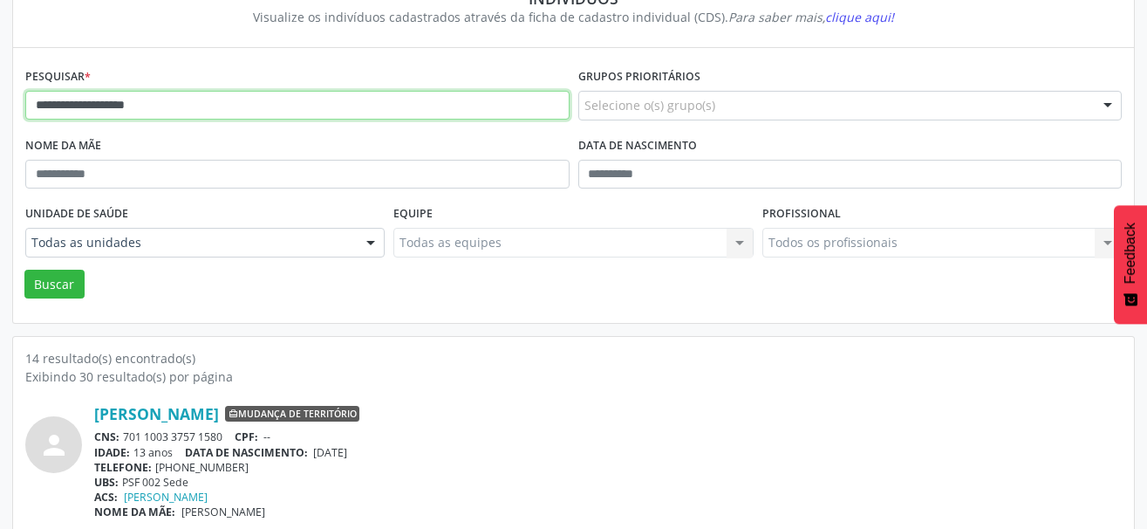
scroll to position [174, 0]
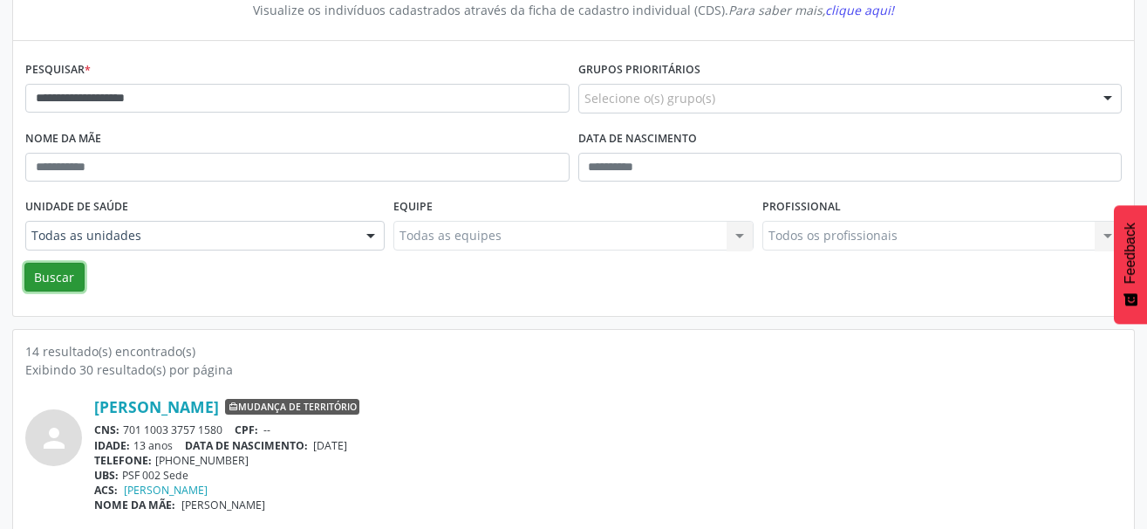
click at [57, 279] on button "Buscar" at bounding box center [54, 278] width 60 height 30
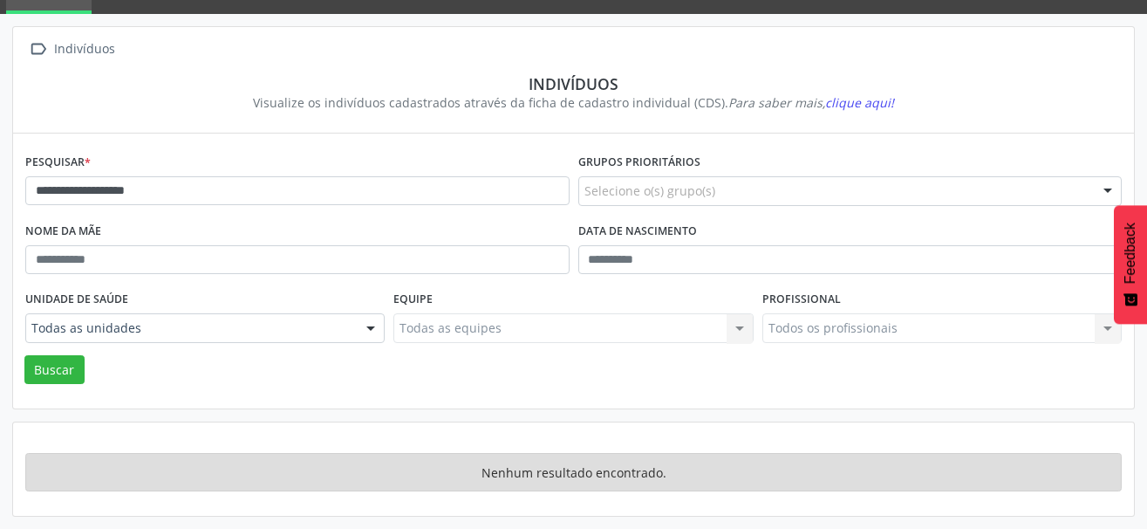
scroll to position [82, 0]
click at [66, 375] on button "Buscar" at bounding box center [54, 370] width 60 height 30
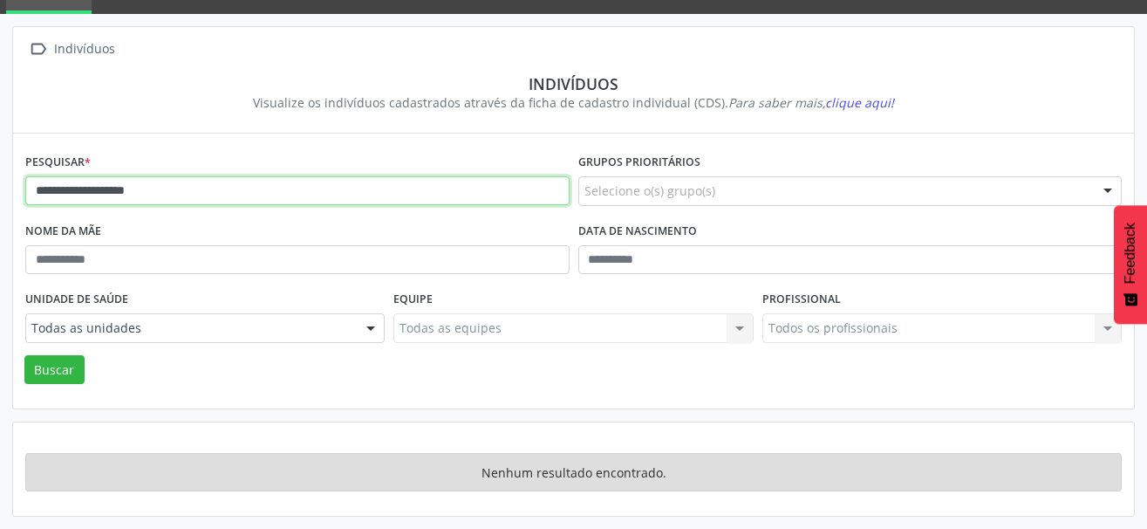
click at [187, 187] on input "**********" at bounding box center [297, 191] width 544 height 30
drag, startPoint x: 204, startPoint y: 198, endPoint x: 120, endPoint y: 190, distance: 84.1
click at [120, 190] on input "**********" at bounding box center [297, 191] width 544 height 30
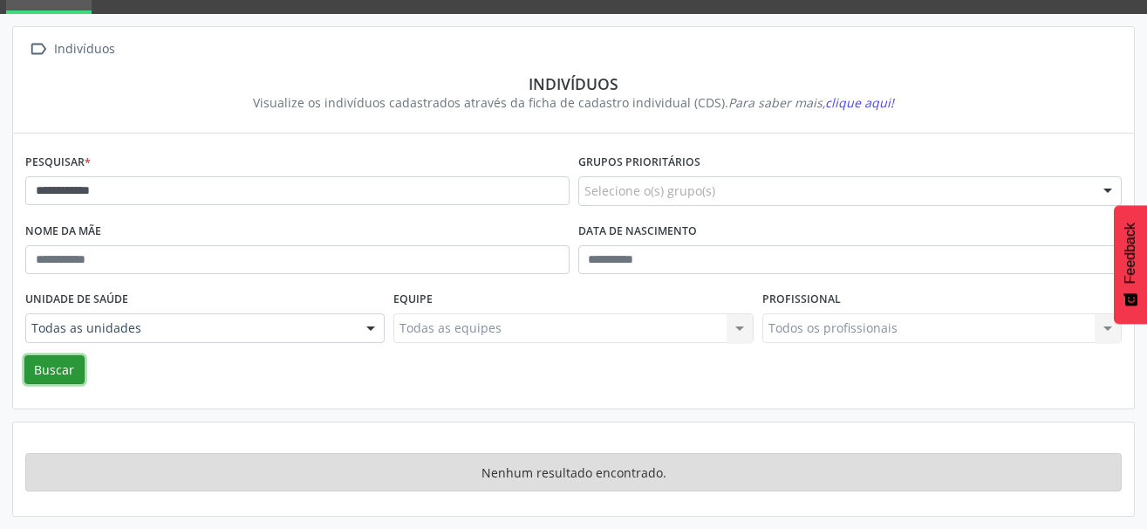
click at [58, 356] on button "Buscar" at bounding box center [54, 370] width 60 height 30
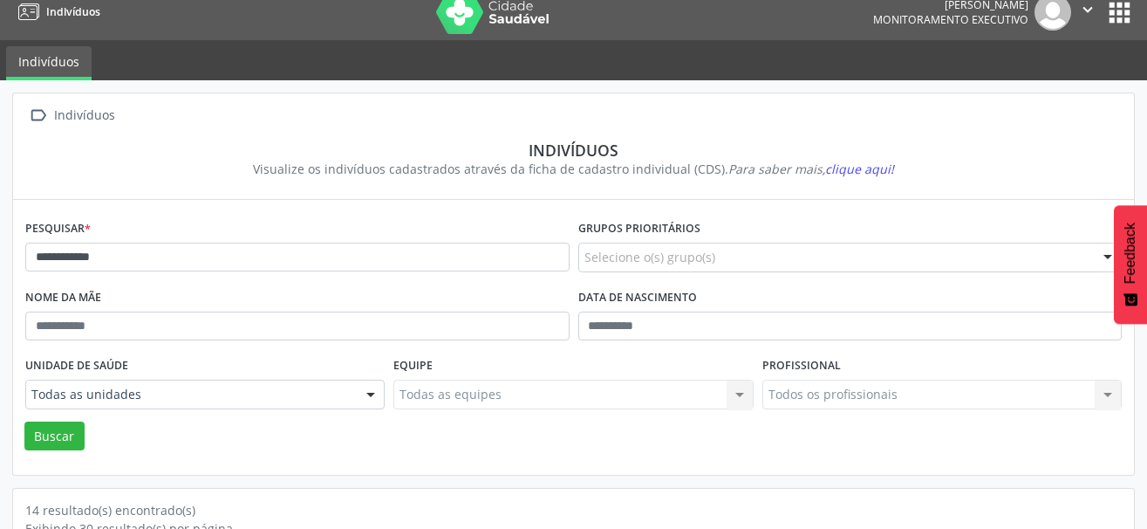
scroll to position [0, 0]
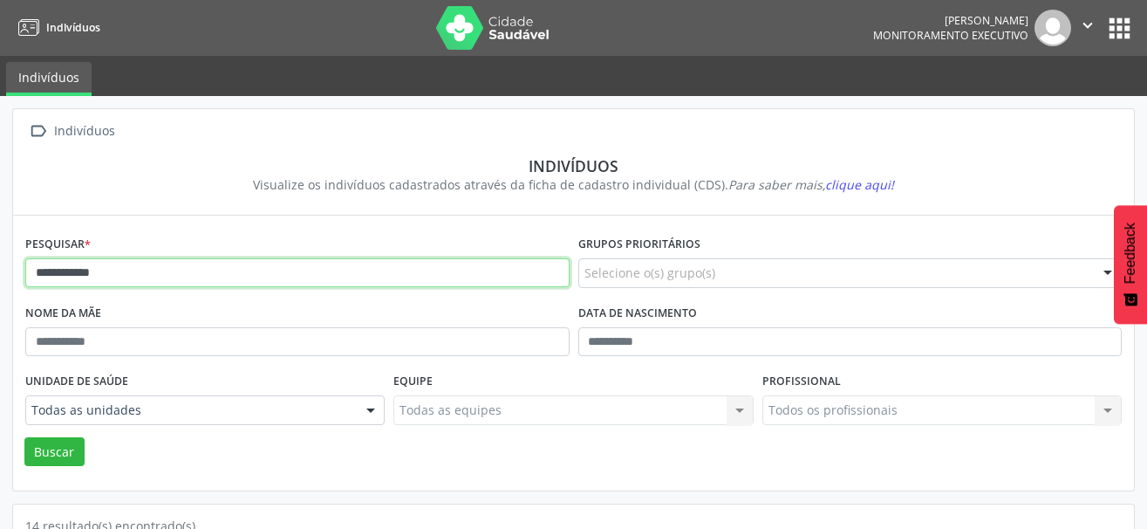
click at [153, 264] on input "**********" at bounding box center [297, 273] width 544 height 30
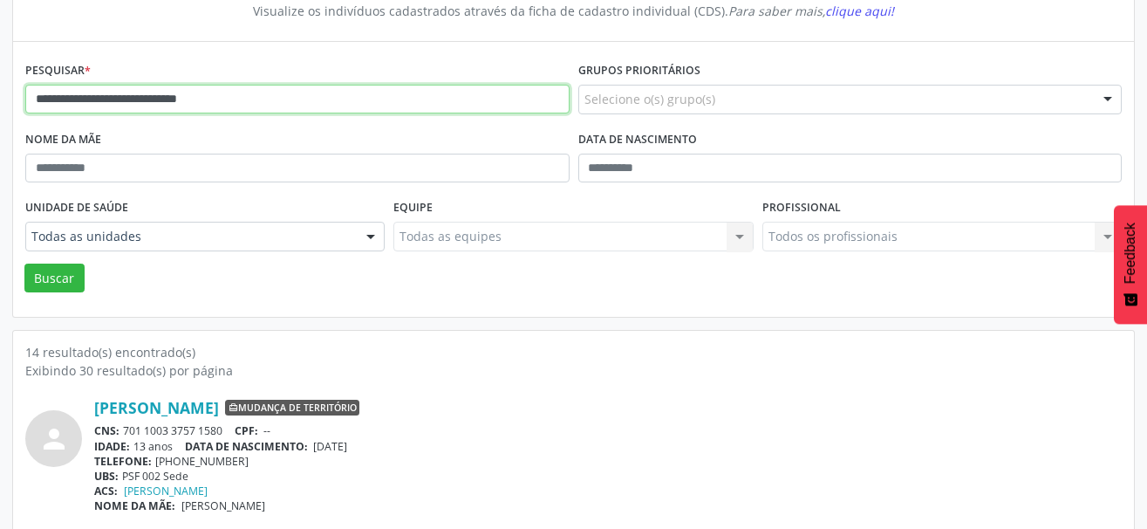
scroll to position [174, 0]
click at [251, 98] on input "**********" at bounding box center [297, 99] width 544 height 30
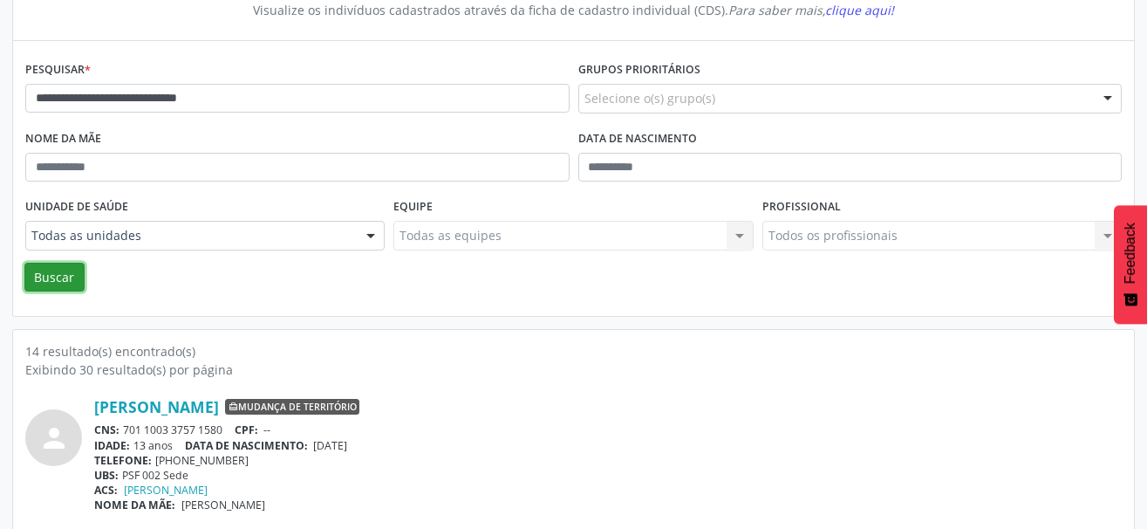
click at [61, 283] on button "Buscar" at bounding box center [54, 278] width 60 height 30
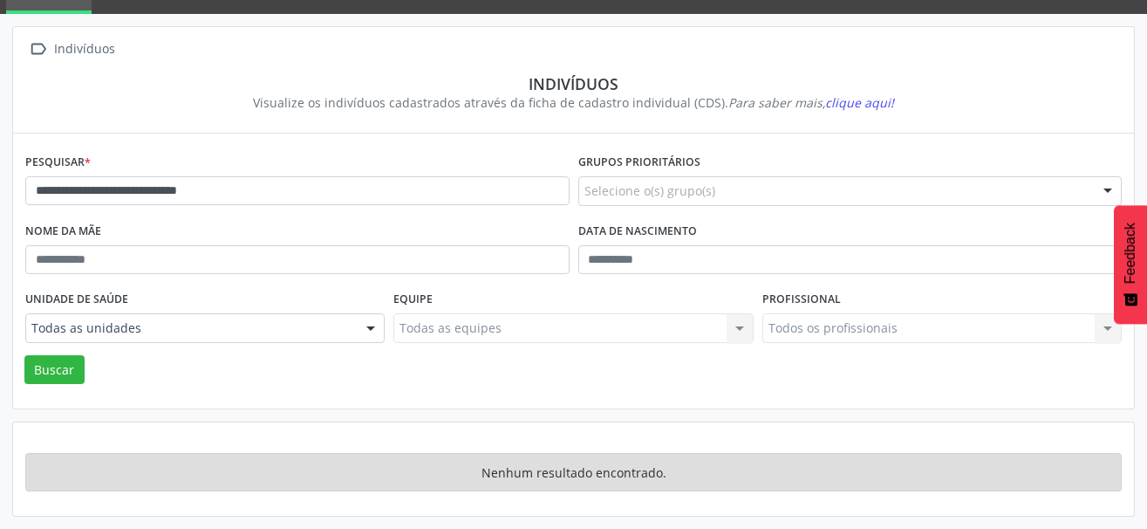
scroll to position [82, 0]
click at [61, 386] on div "**********" at bounding box center [573, 272] width 1096 height 247
click at [63, 374] on button "Buscar" at bounding box center [54, 370] width 60 height 30
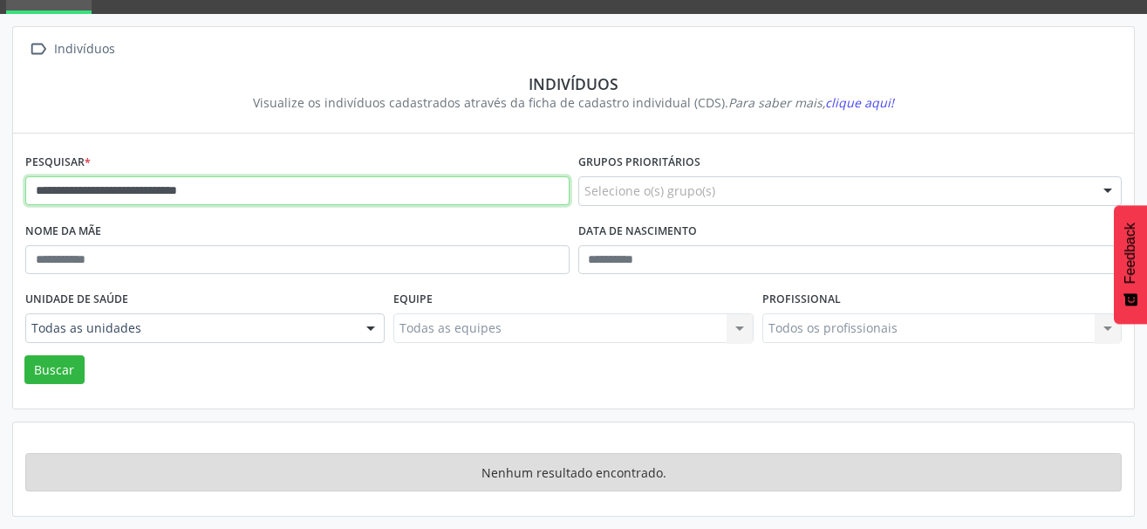
drag, startPoint x: 297, startPoint y: 195, endPoint x: -11, endPoint y: 195, distance: 308.8
click at [0, 195] on html "**********" at bounding box center [573, 182] width 1147 height 529
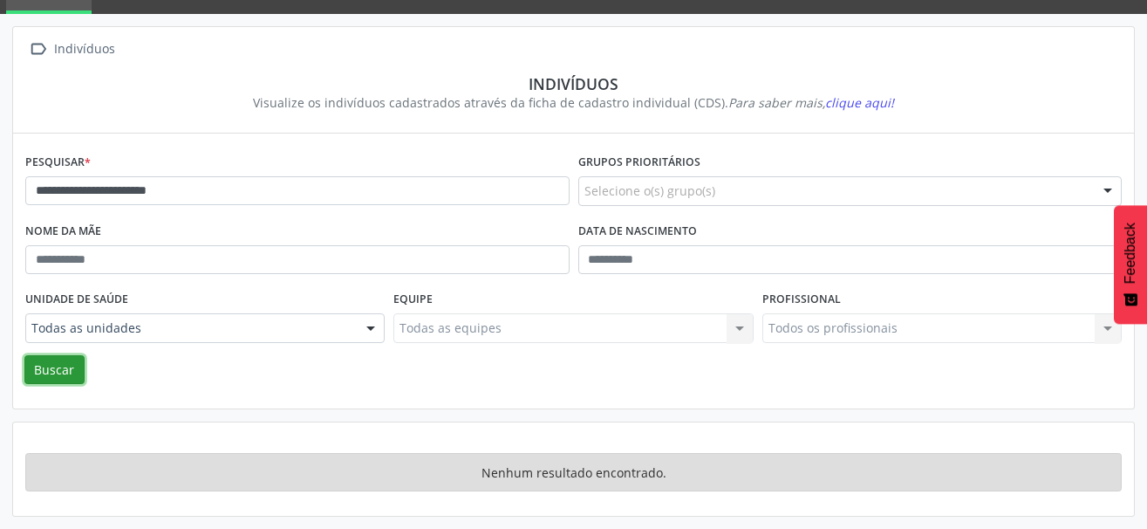
drag, startPoint x: 57, startPoint y: 371, endPoint x: 33, endPoint y: 333, distance: 44.3
click at [57, 370] on button "Buscar" at bounding box center [54, 370] width 60 height 30
click at [65, 376] on button "Buscar" at bounding box center [54, 370] width 60 height 30
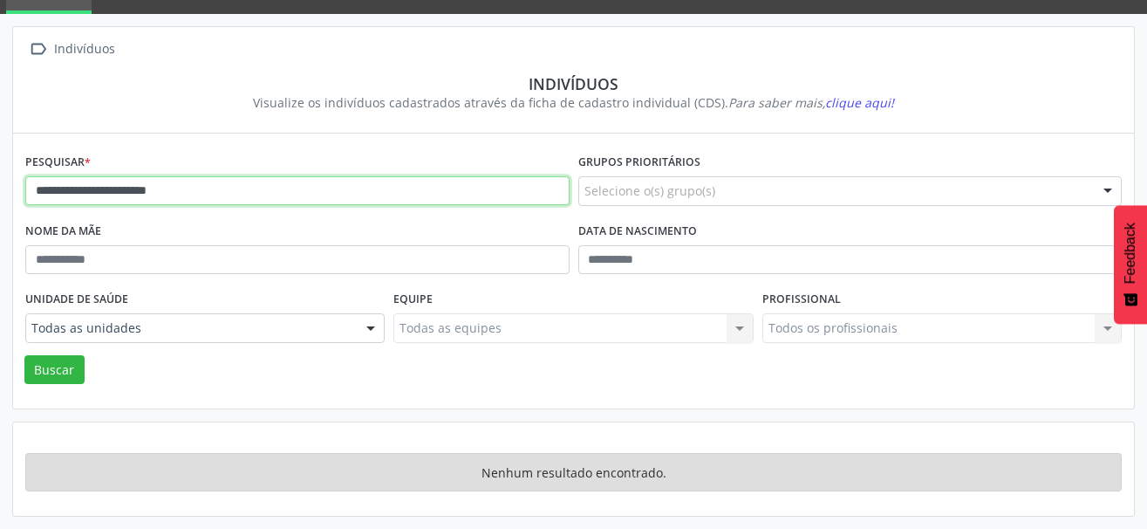
click at [65, 194] on input "**********" at bounding box center [297, 191] width 544 height 30
drag, startPoint x: 189, startPoint y: 188, endPoint x: -26, endPoint y: 188, distance: 215.4
click at [0, 188] on html "**********" at bounding box center [573, 182] width 1147 height 529
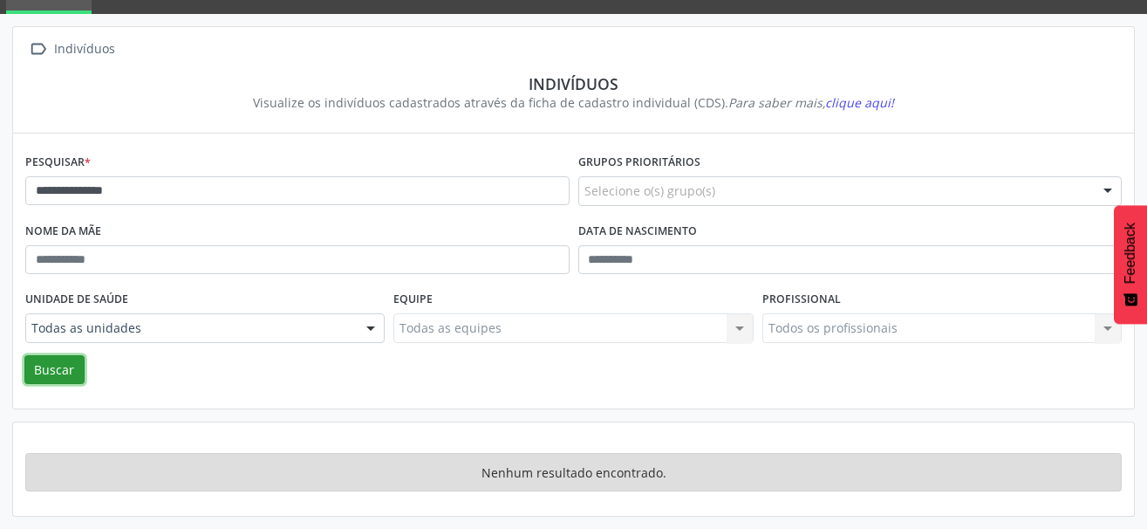
click at [56, 368] on button "Buscar" at bounding box center [54, 370] width 60 height 30
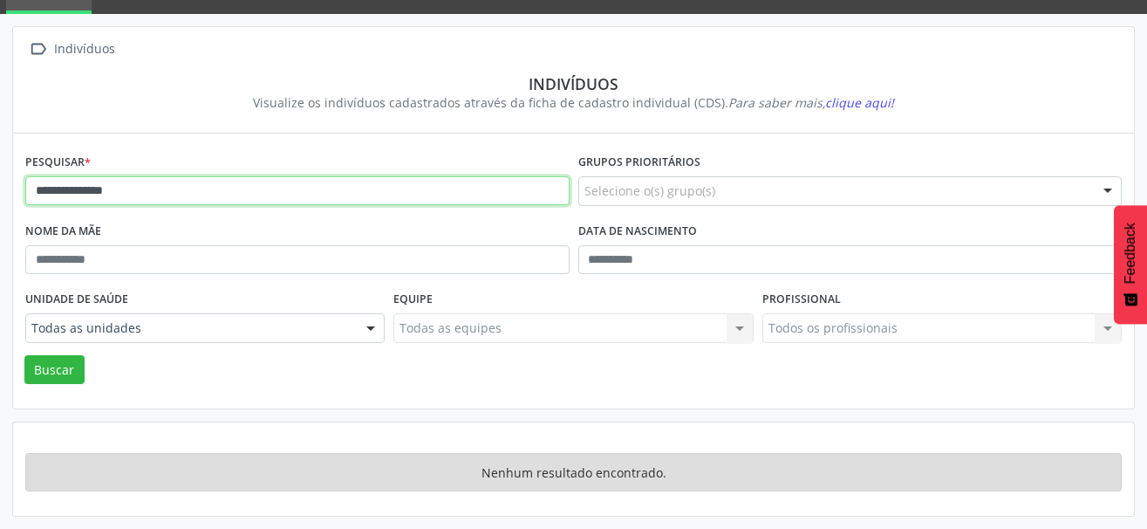
click at [58, 195] on input "**********" at bounding box center [297, 191] width 544 height 30
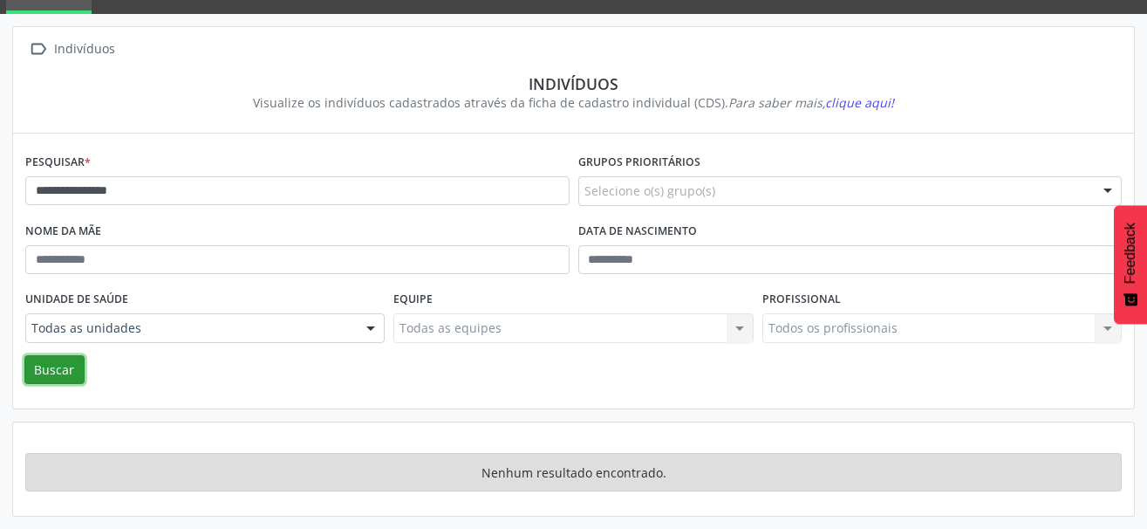
click at [65, 364] on button "Buscar" at bounding box center [54, 370] width 60 height 30
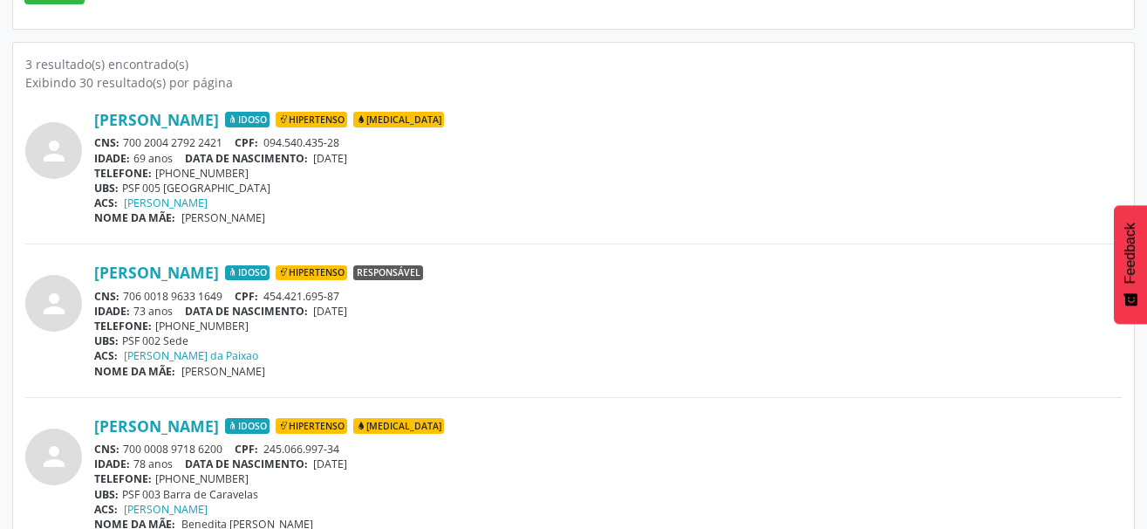
scroll to position [489, 0]
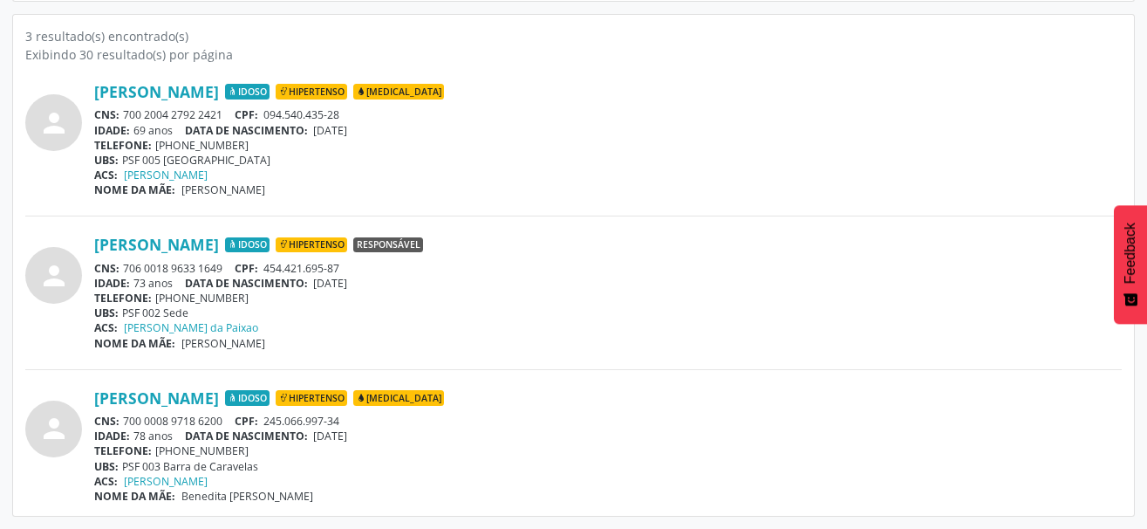
drag, startPoint x: 224, startPoint y: 415, endPoint x: 125, endPoint y: 413, distance: 99.4
click at [125, 413] on div "CNS: 700 0008 9718 6200 CPF: 245.066.997-34" at bounding box center [607, 420] width 1027 height 15
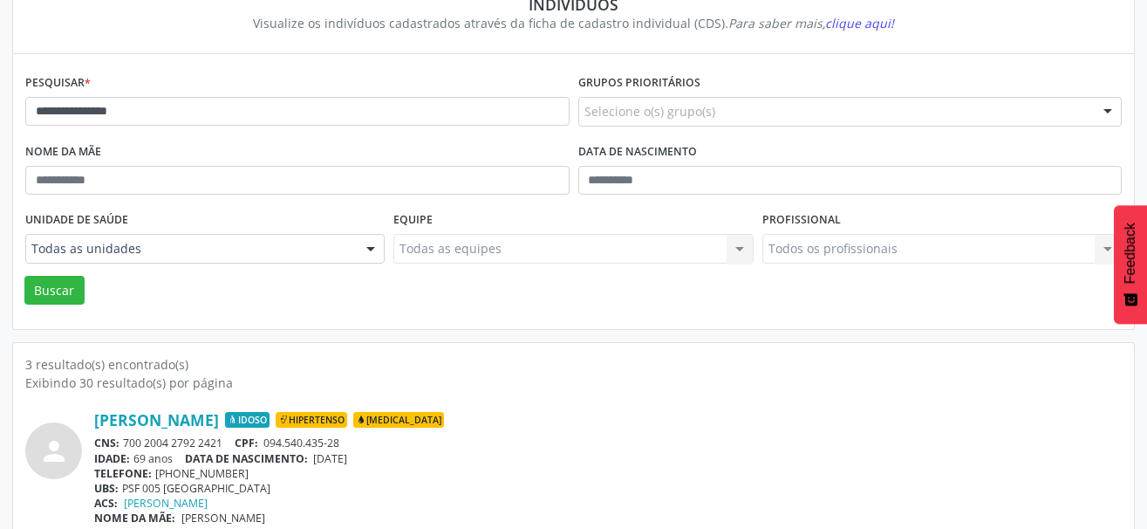
scroll to position [174, 0]
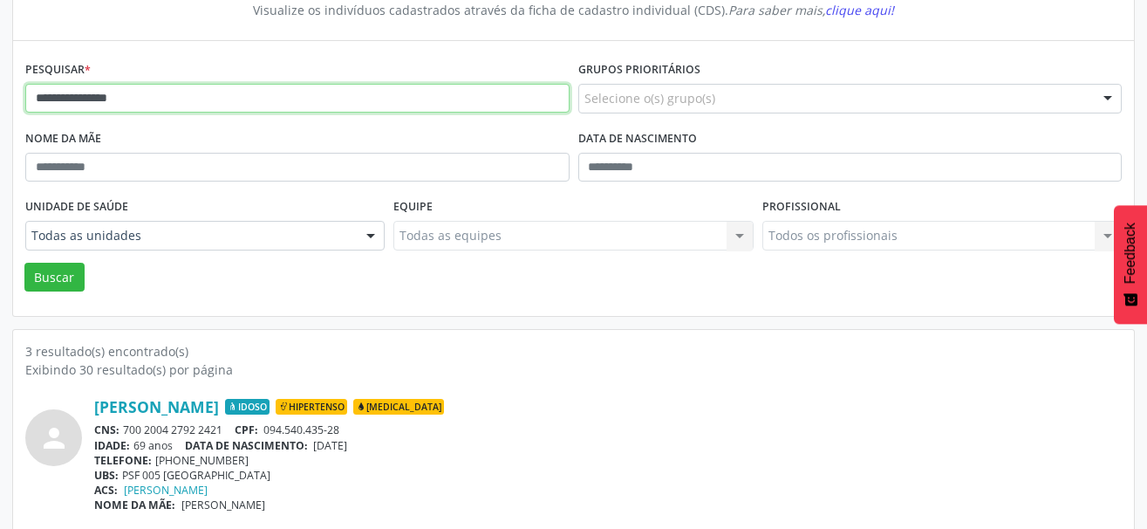
drag, startPoint x: 185, startPoint y: 105, endPoint x: 1, endPoint y: 105, distance: 184.0
click at [1, 105] on div "**********" at bounding box center [573, 383] width 1147 height 922
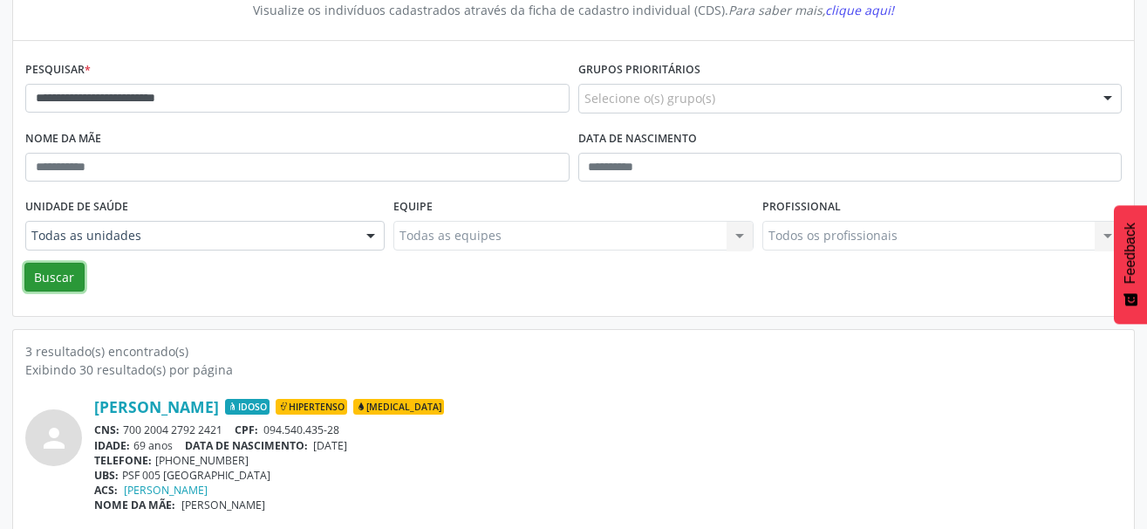
click at [56, 280] on button "Buscar" at bounding box center [54, 278] width 60 height 30
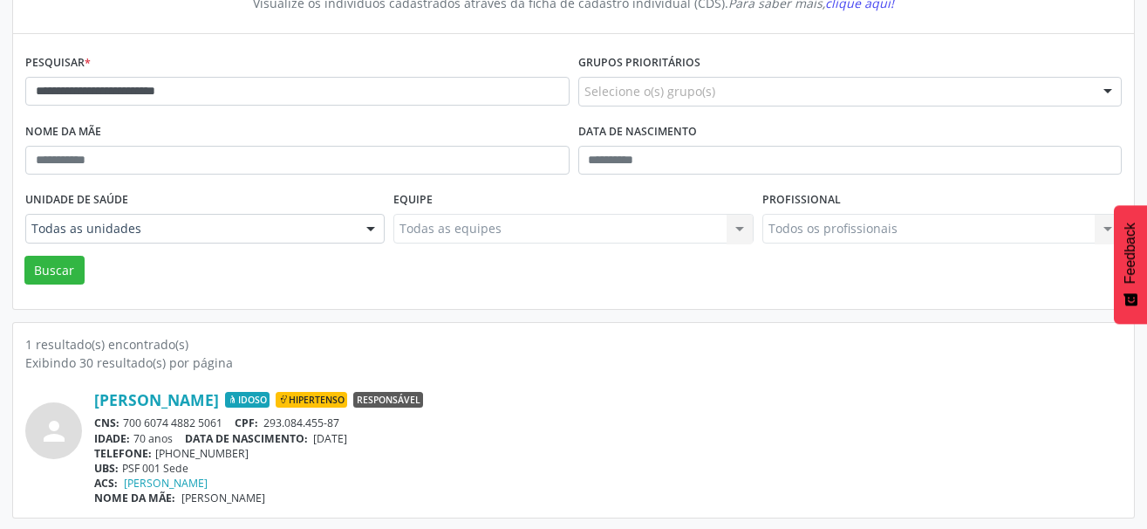
scroll to position [183, 0]
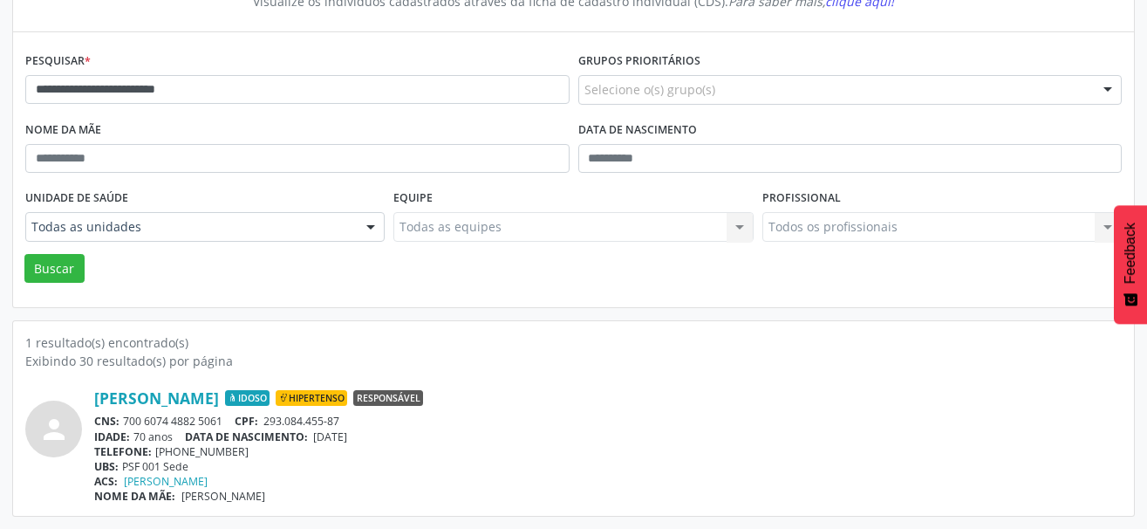
drag, startPoint x: 234, startPoint y: 420, endPoint x: 119, endPoint y: 422, distance: 114.3
click at [119, 422] on div "CNS: 700 6074 4882 5061 CPF: 293.084.455-87" at bounding box center [607, 420] width 1027 height 15
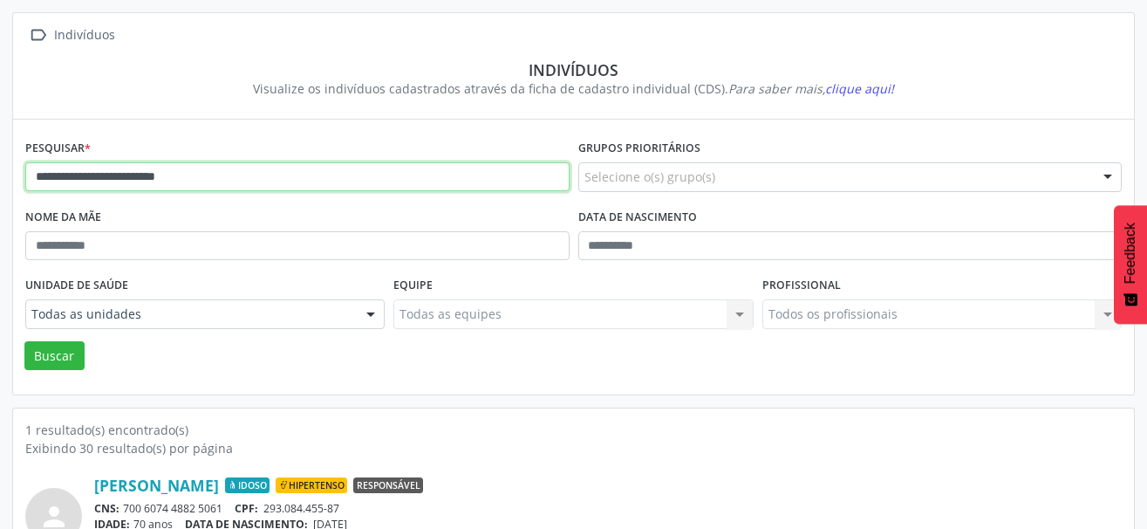
drag, startPoint x: 271, startPoint y: 182, endPoint x: -26, endPoint y: 182, distance: 297.4
click at [0, 182] on html "**********" at bounding box center [573, 168] width 1147 height 529
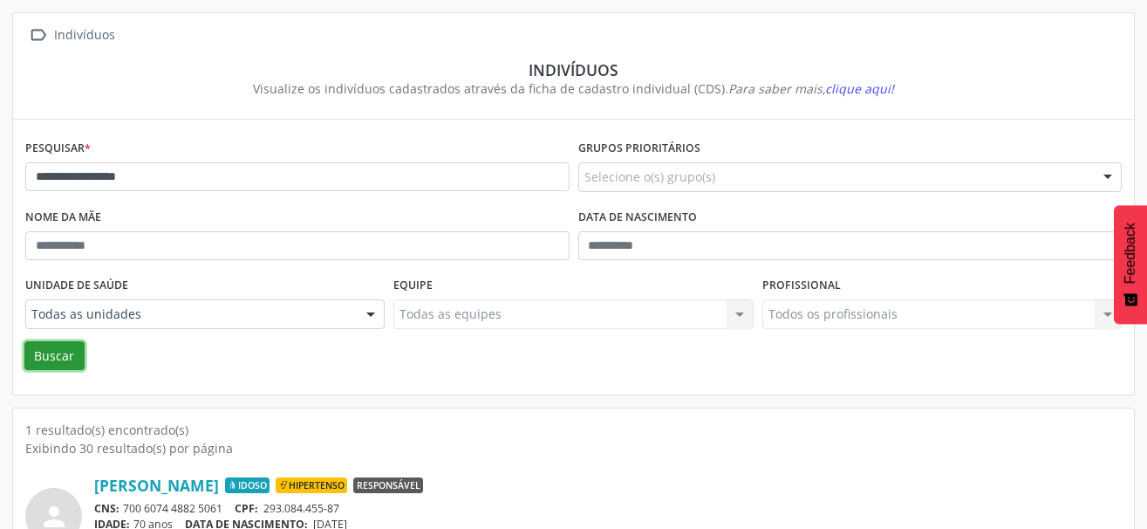
click at [52, 355] on button "Buscar" at bounding box center [54, 356] width 60 height 30
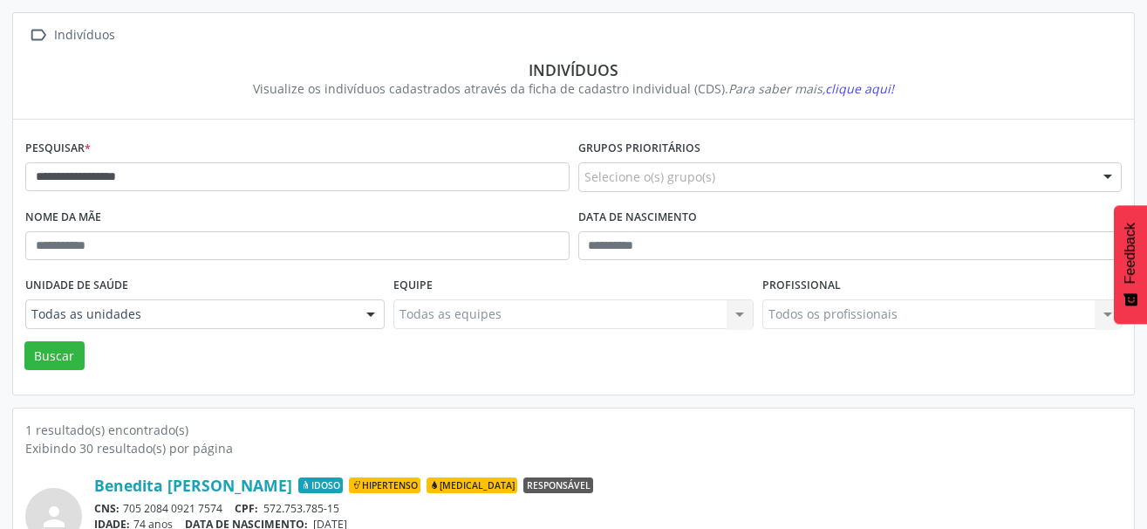
scroll to position [183, 0]
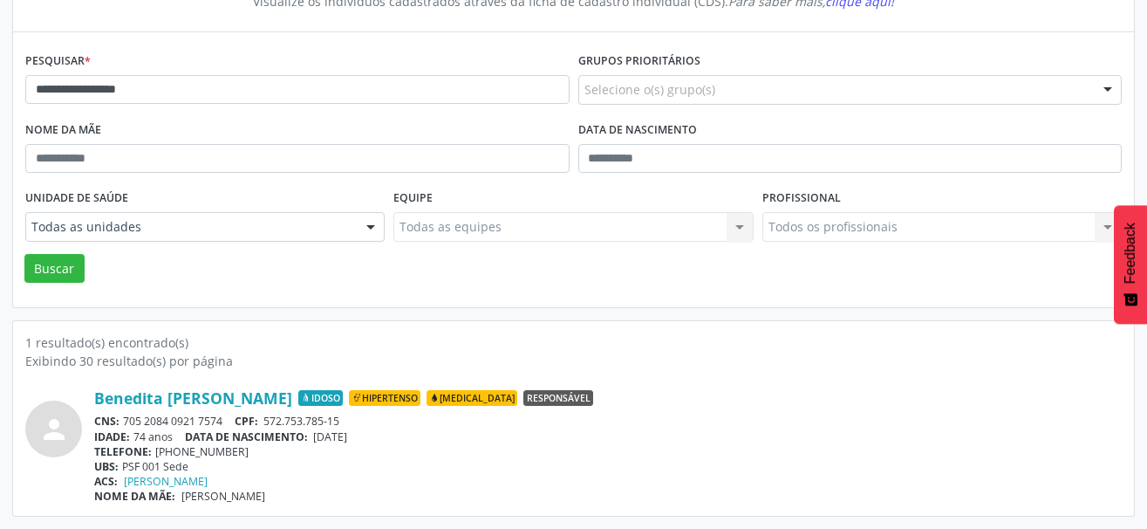
drag, startPoint x: 222, startPoint y: 426, endPoint x: 126, endPoint y: 424, distance: 96.8
click at [126, 424] on div "CNS: 705 2084 0921 7574 CPF: 572.753.785-15" at bounding box center [607, 420] width 1027 height 15
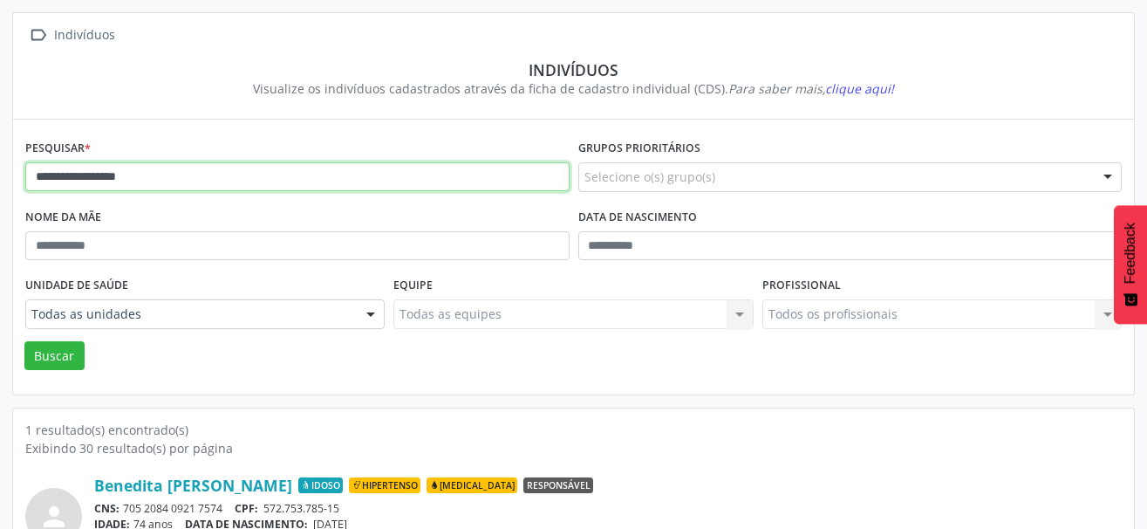
drag, startPoint x: 206, startPoint y: 188, endPoint x: -26, endPoint y: 190, distance: 232.0
click at [0, 190] on html "**********" at bounding box center [573, 168] width 1147 height 529
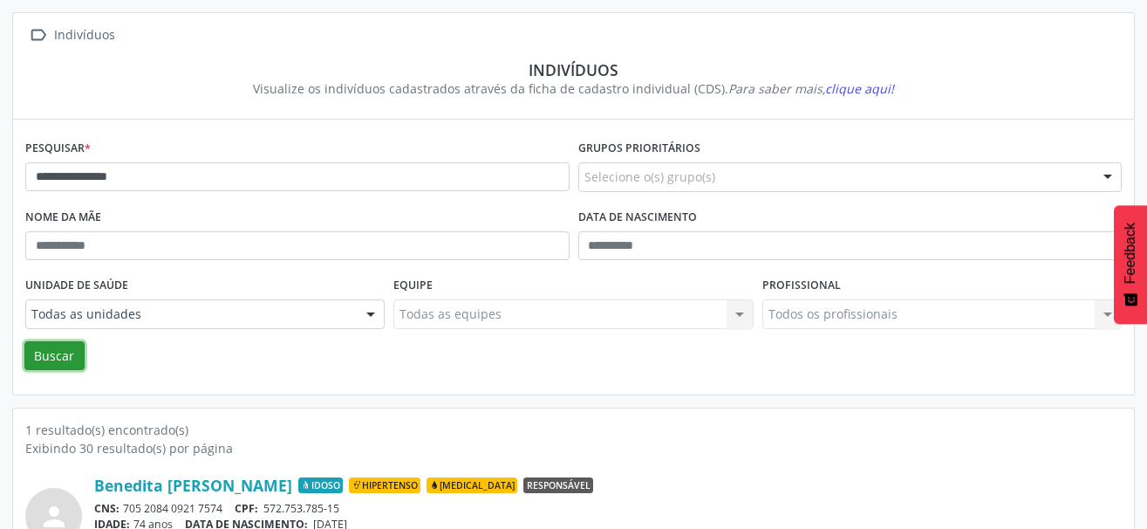
click at [58, 364] on button "Buscar" at bounding box center [54, 356] width 60 height 30
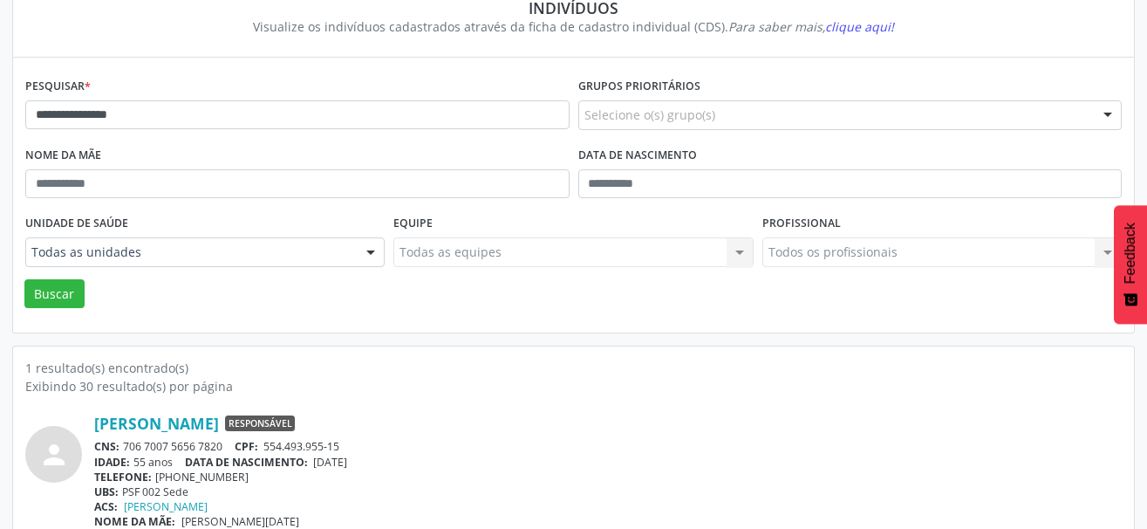
scroll to position [183, 0]
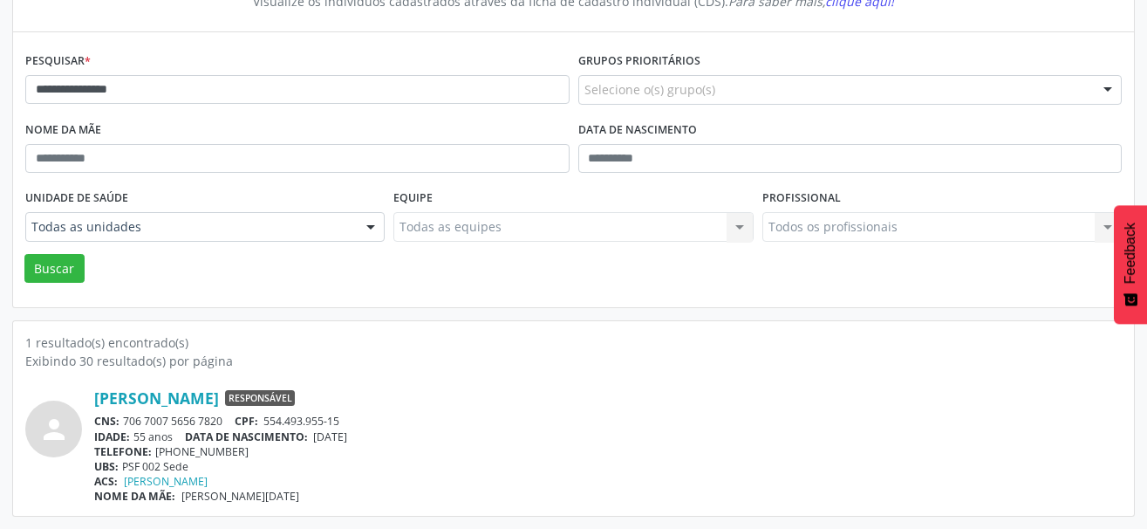
drag, startPoint x: 232, startPoint y: 422, endPoint x: 126, endPoint y: 424, distance: 105.6
click at [126, 424] on div "CNS: 706 7007 5656 7820 CPF: 554.493.955-15" at bounding box center [607, 420] width 1027 height 15
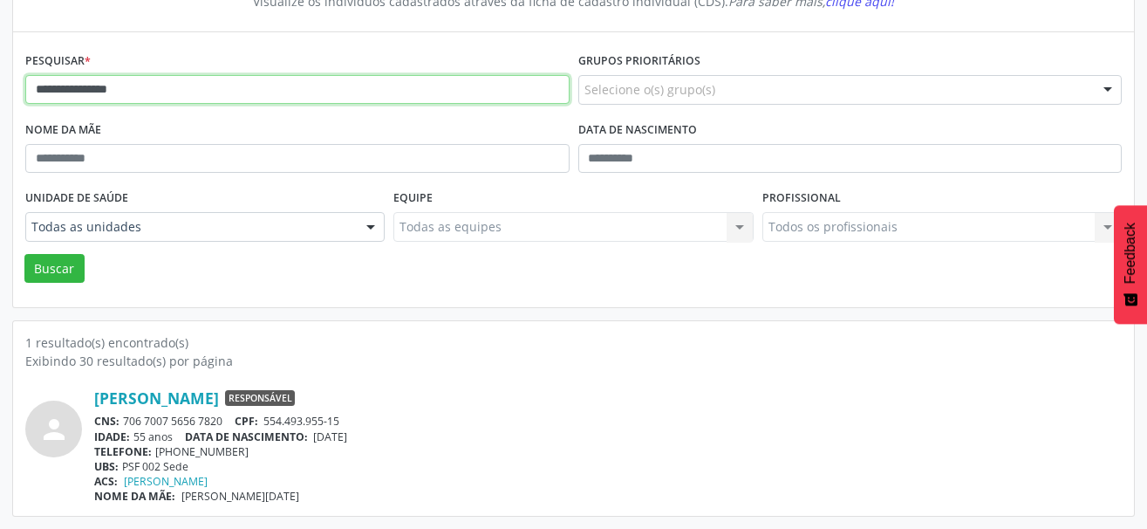
drag, startPoint x: 169, startPoint y: 89, endPoint x: -26, endPoint y: 114, distance: 197.0
click at [0, 114] on html "**********" at bounding box center [573, 81] width 1147 height 529
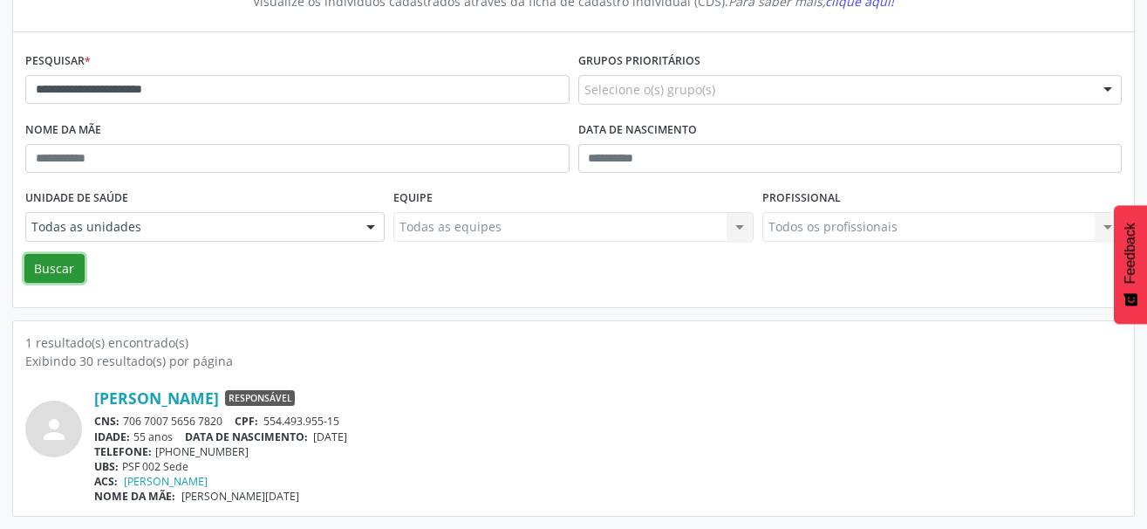
click at [39, 269] on button "Buscar" at bounding box center [54, 269] width 60 height 30
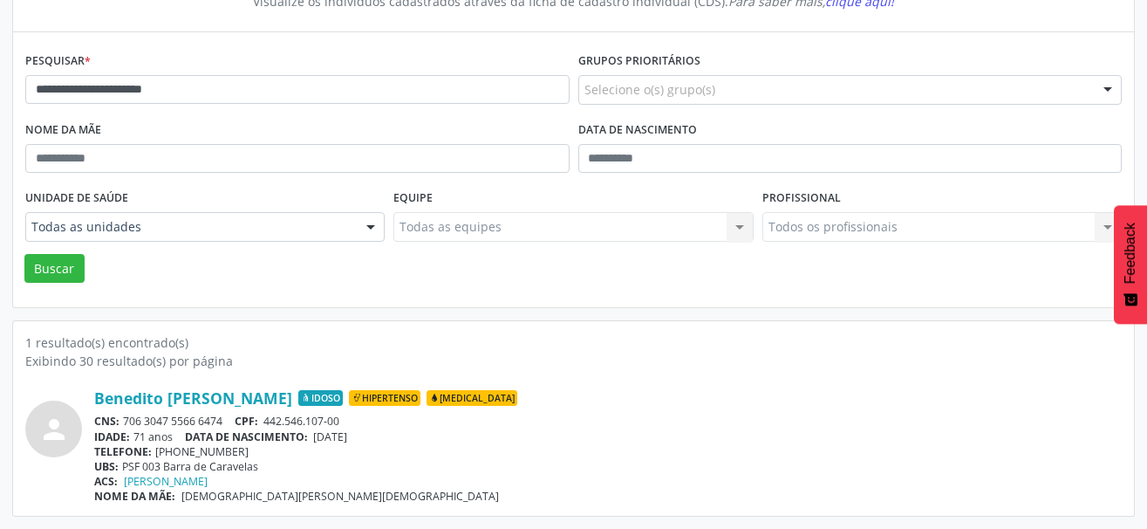
drag, startPoint x: 231, startPoint y: 422, endPoint x: 125, endPoint y: 425, distance: 106.4
click at [125, 425] on div "CNS: 706 3047 5566 6474 CPF: 442.546.107-00" at bounding box center [607, 420] width 1027 height 15
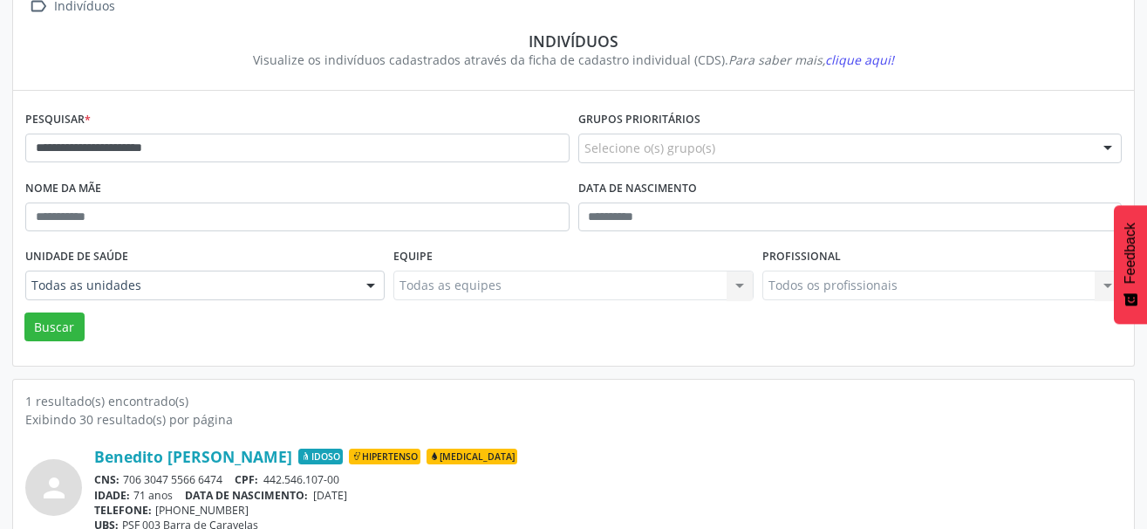
scroll to position [96, 0]
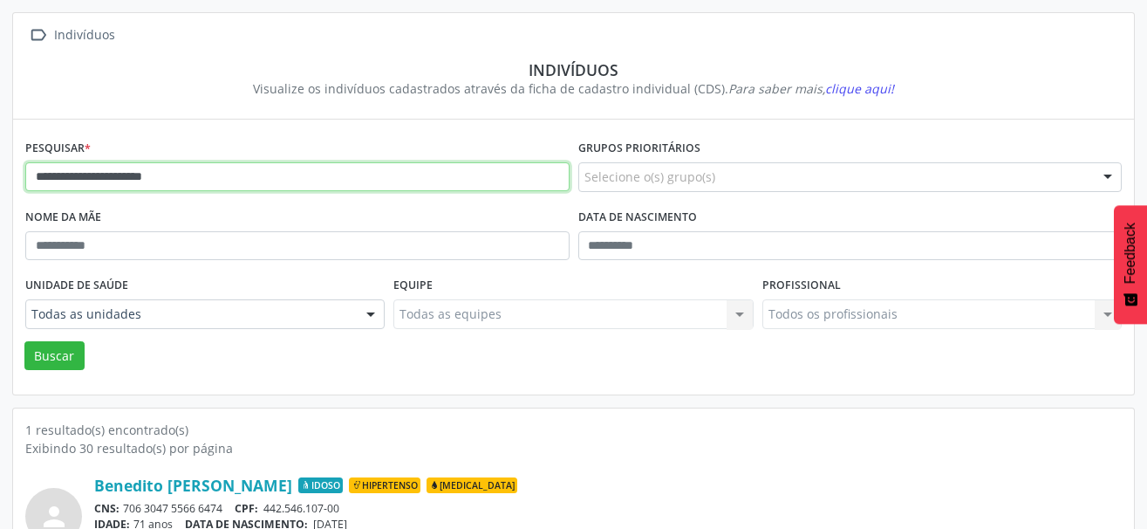
drag, startPoint x: 256, startPoint y: 166, endPoint x: 1, endPoint y: 190, distance: 256.7
click at [1, 190] on div "**********" at bounding box center [573, 308] width 1147 height 616
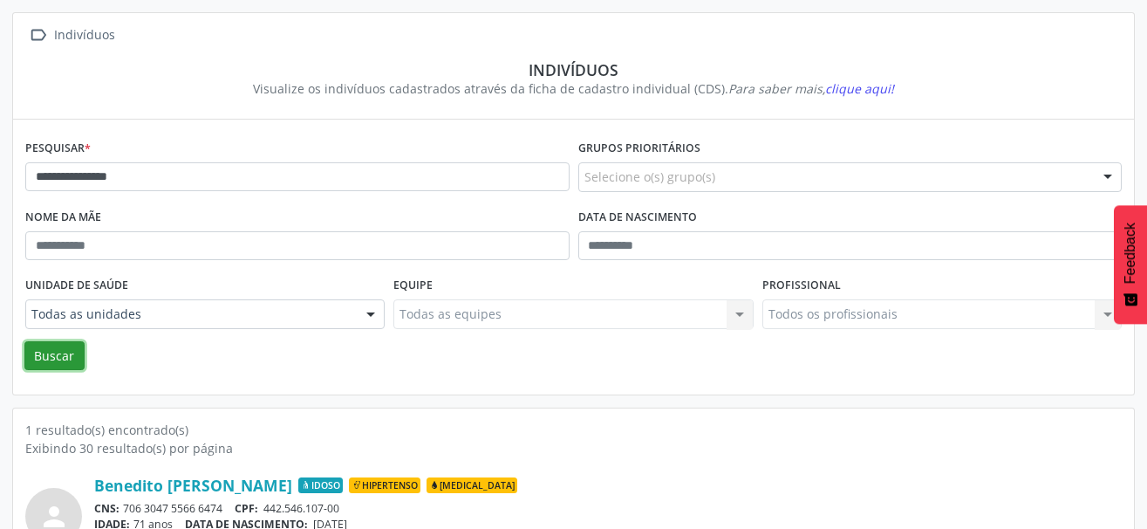
click at [51, 341] on button "Buscar" at bounding box center [54, 356] width 60 height 30
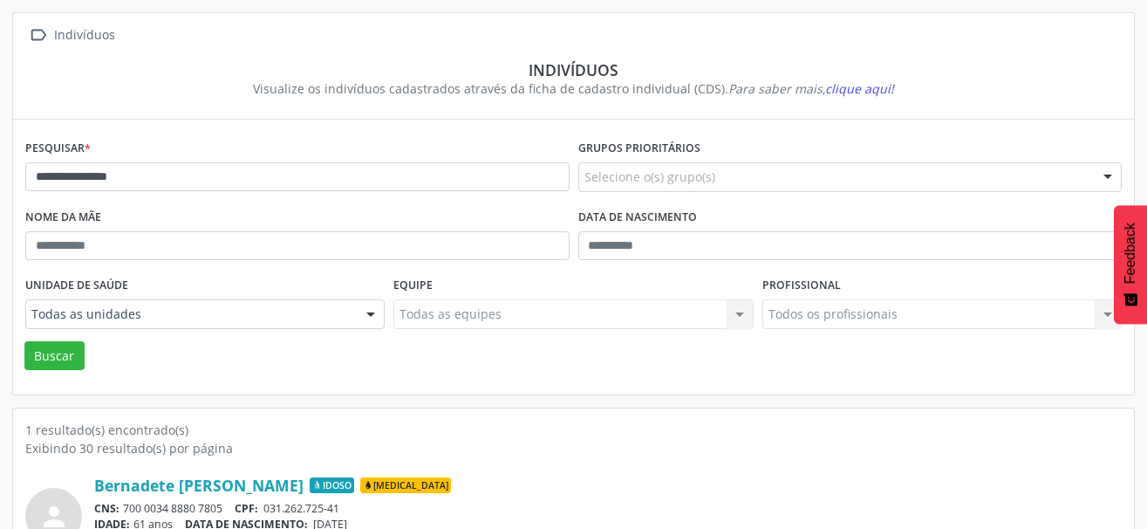
scroll to position [183, 0]
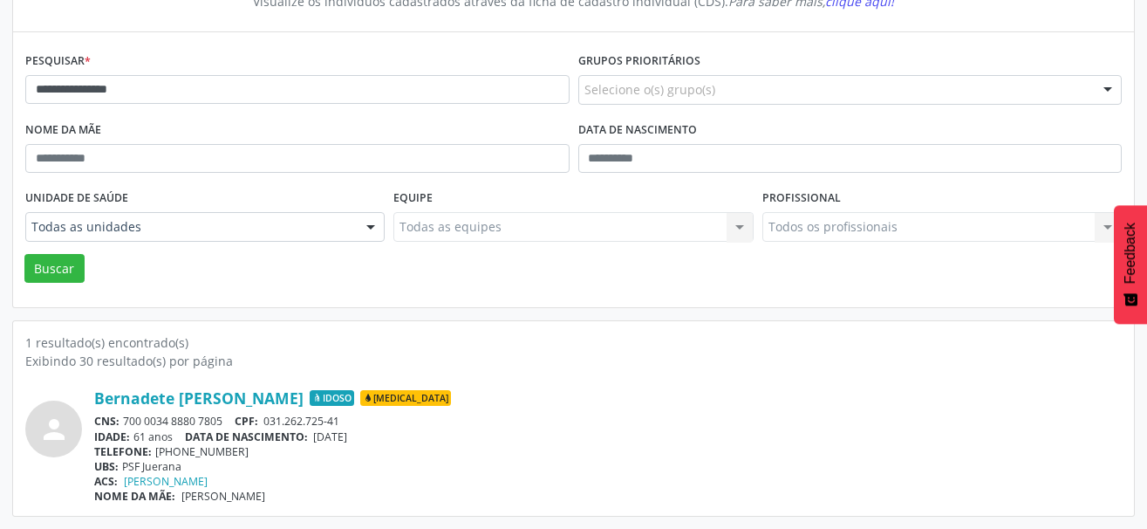
drag, startPoint x: 229, startPoint y: 423, endPoint x: 121, endPoint y: 420, distance: 108.2
click at [121, 420] on div "CNS: 700 0034 8880 7805 CPF: 031.262.725-41" at bounding box center [607, 420] width 1027 height 15
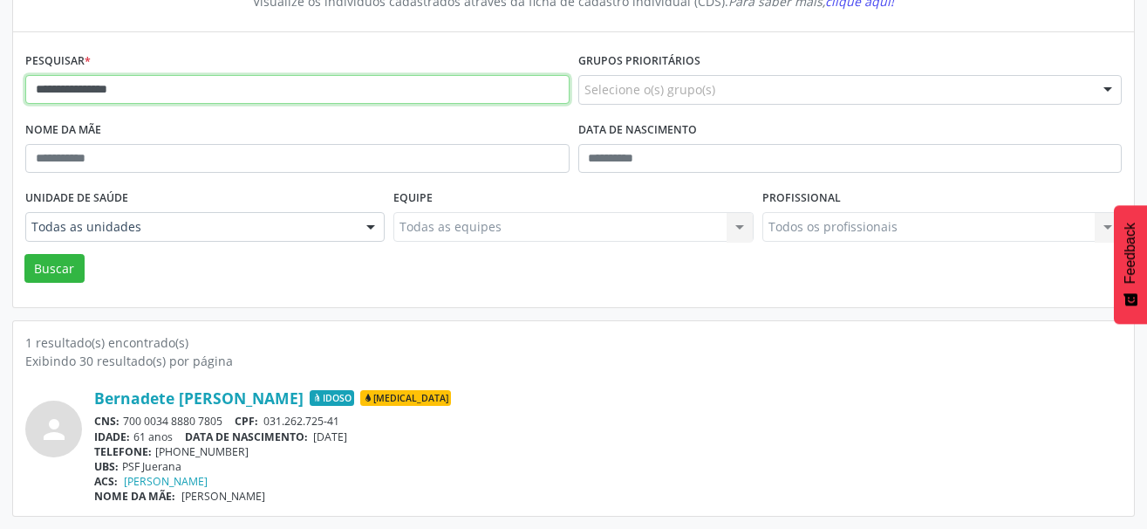
drag, startPoint x: 170, startPoint y: 86, endPoint x: -26, endPoint y: 95, distance: 196.4
click at [0, 95] on html "**********" at bounding box center [573, 81] width 1147 height 529
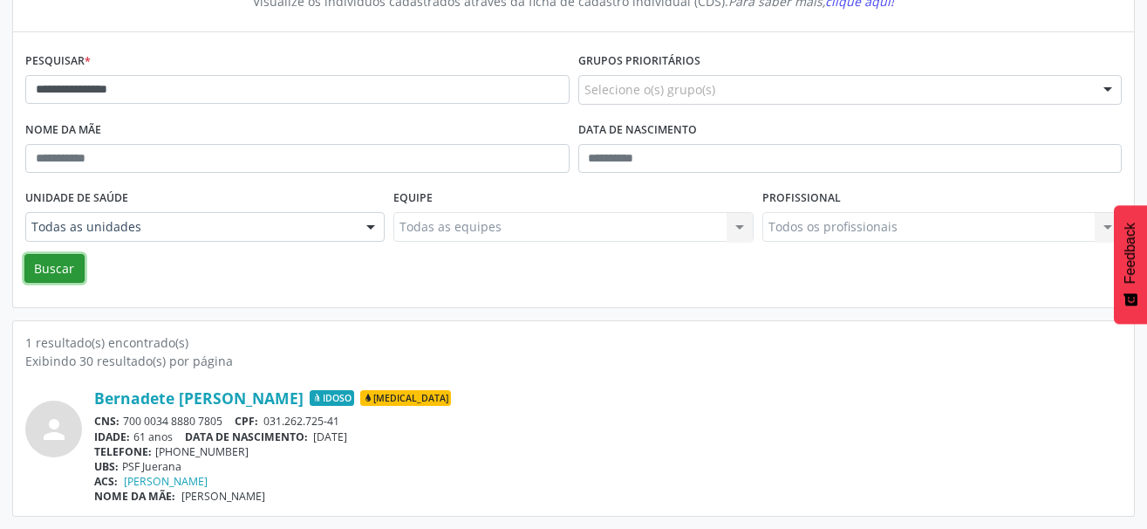
drag, startPoint x: 40, startPoint y: 269, endPoint x: 40, endPoint y: 258, distance: 10.5
click at [40, 268] on button "Buscar" at bounding box center [54, 269] width 60 height 30
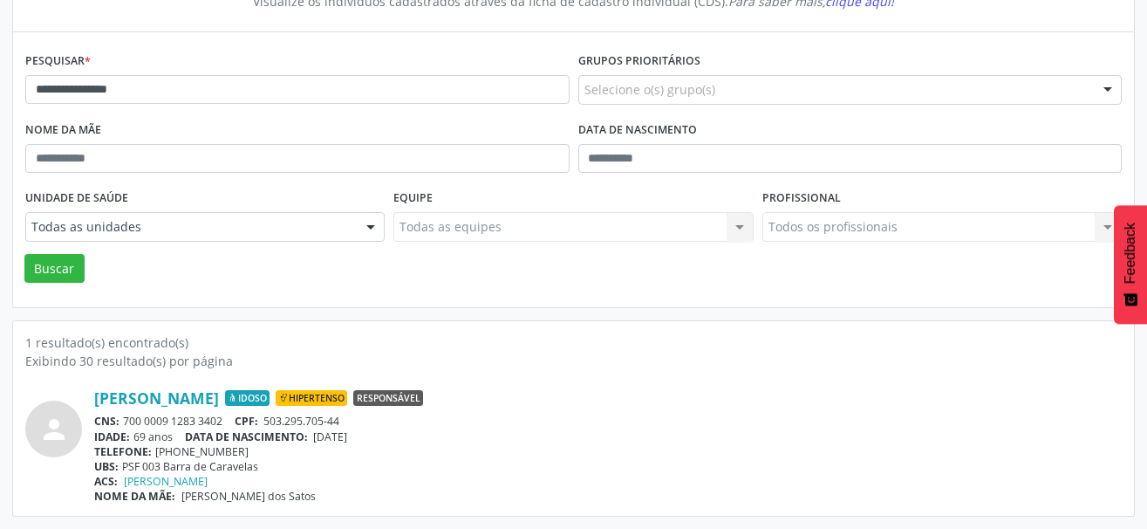
drag, startPoint x: 229, startPoint y: 420, endPoint x: 125, endPoint y: 416, distance: 104.7
click at [125, 420] on div "CNS: 700 0009 1283 3402 CPF: 503.295.705-44" at bounding box center [607, 420] width 1027 height 15
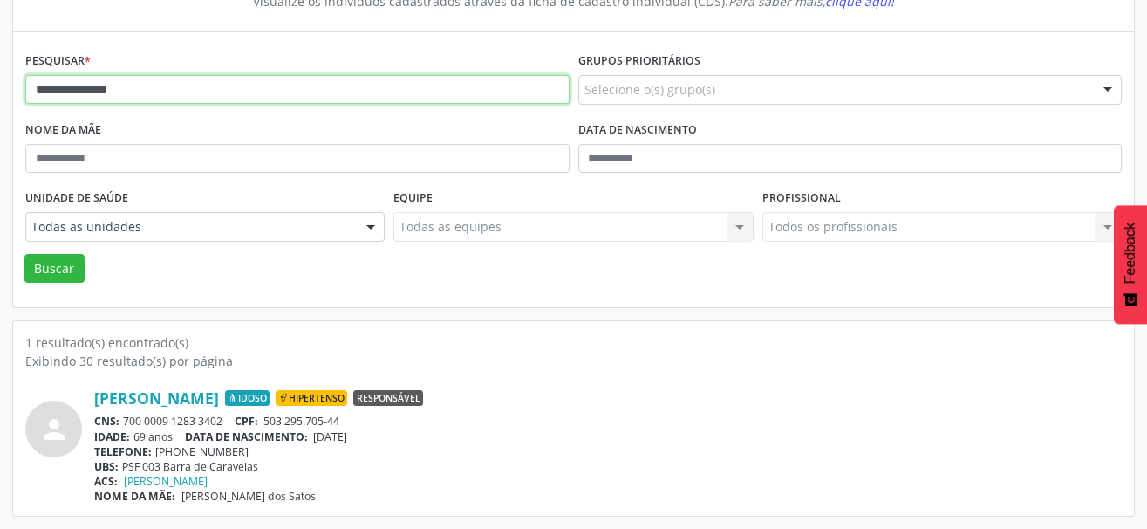
drag, startPoint x: 182, startPoint y: 97, endPoint x: -1, endPoint y: 77, distance: 184.3
click at [0, 77] on html "**********" at bounding box center [573, 81] width 1147 height 529
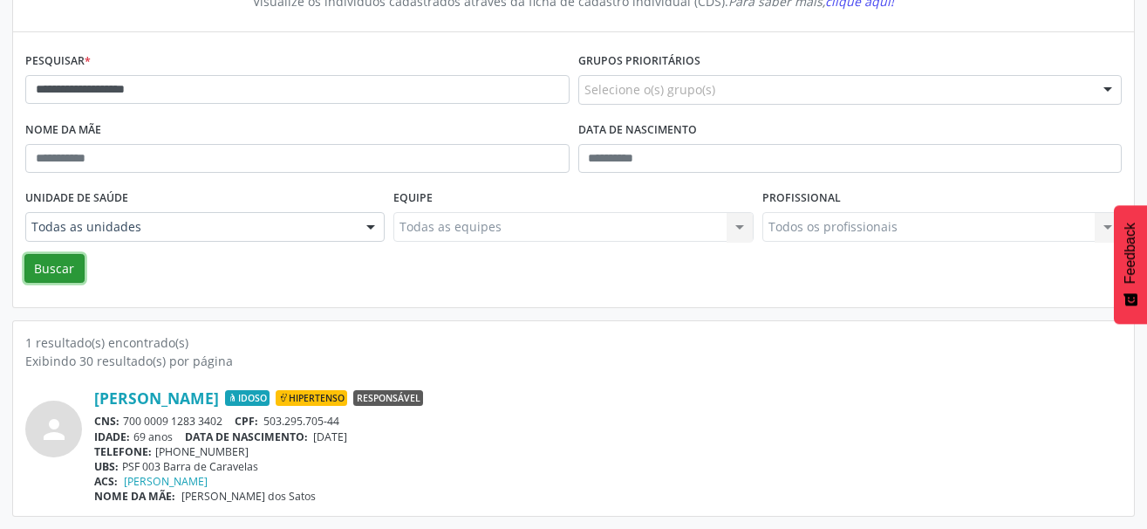
click at [60, 260] on button "Buscar" at bounding box center [54, 269] width 60 height 30
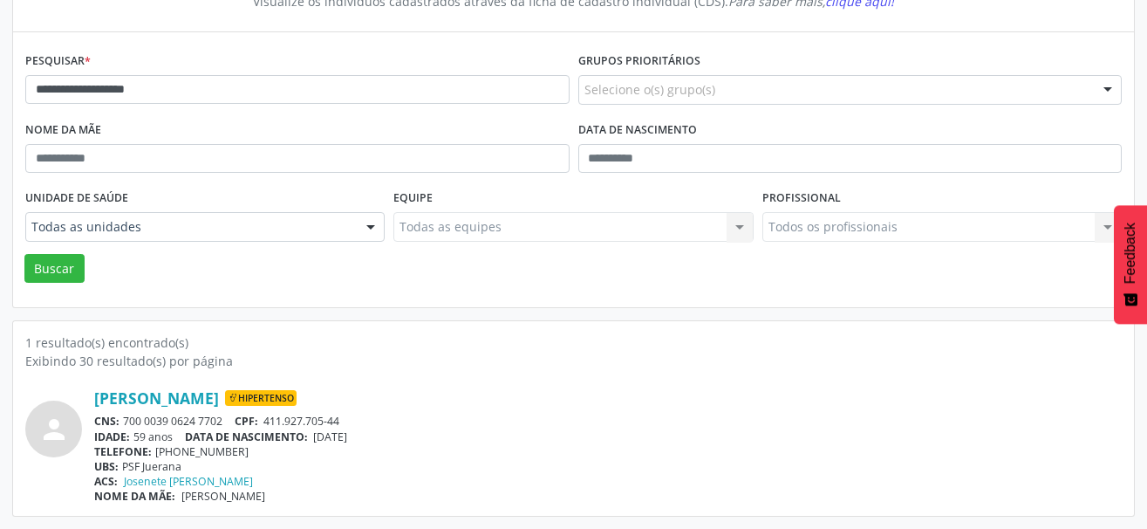
drag, startPoint x: 230, startPoint y: 423, endPoint x: 125, endPoint y: 419, distance: 105.6
click at [125, 419] on div "CNS: 700 0039 0624 7702 CPF: 411.927.705-44" at bounding box center [607, 420] width 1027 height 15
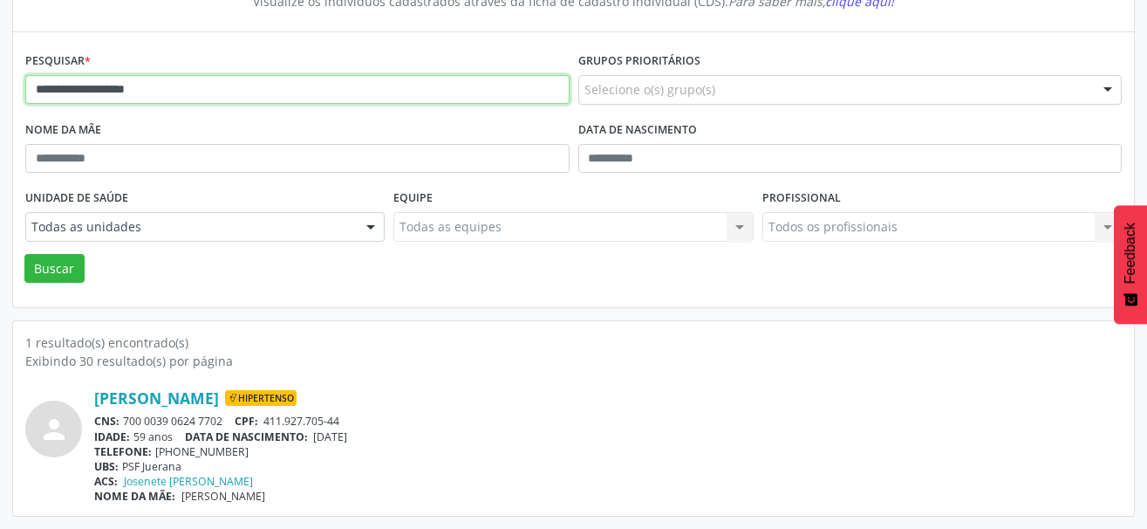
drag, startPoint x: 215, startPoint y: 100, endPoint x: -24, endPoint y: 99, distance: 239.0
click at [0, 99] on html "**********" at bounding box center [573, 81] width 1147 height 529
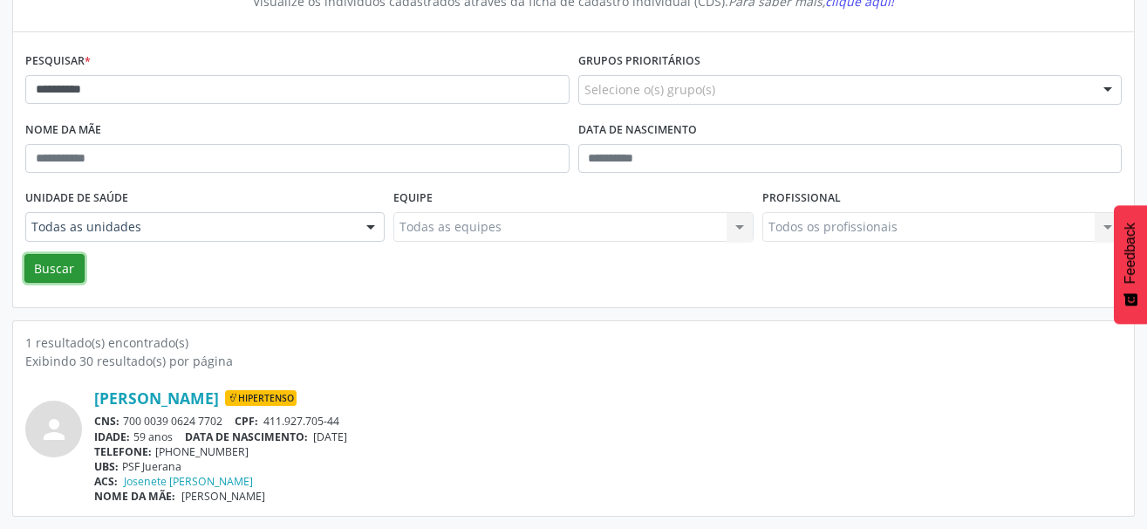
click at [48, 266] on button "Buscar" at bounding box center [54, 269] width 60 height 30
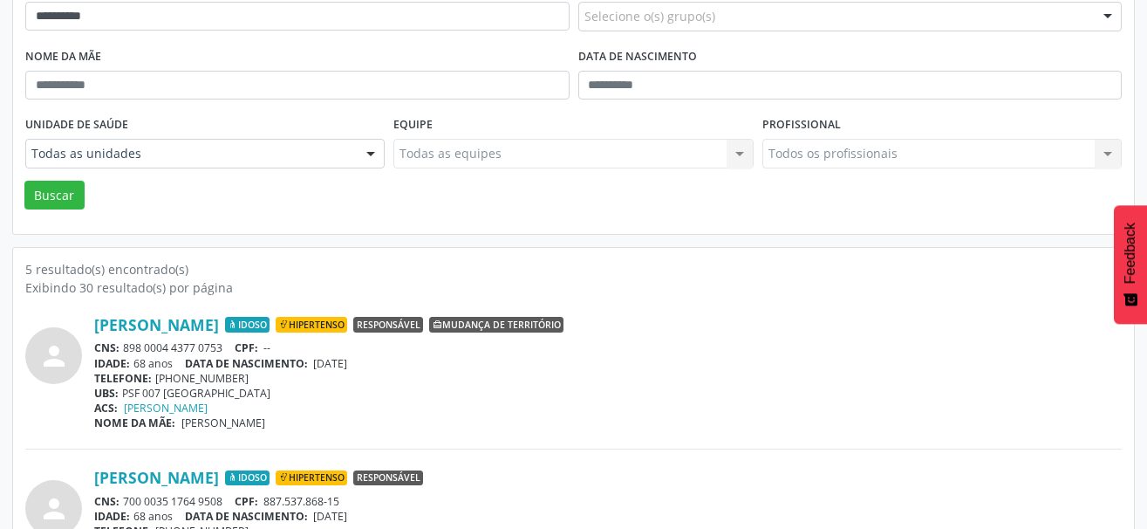
scroll to position [358, 0]
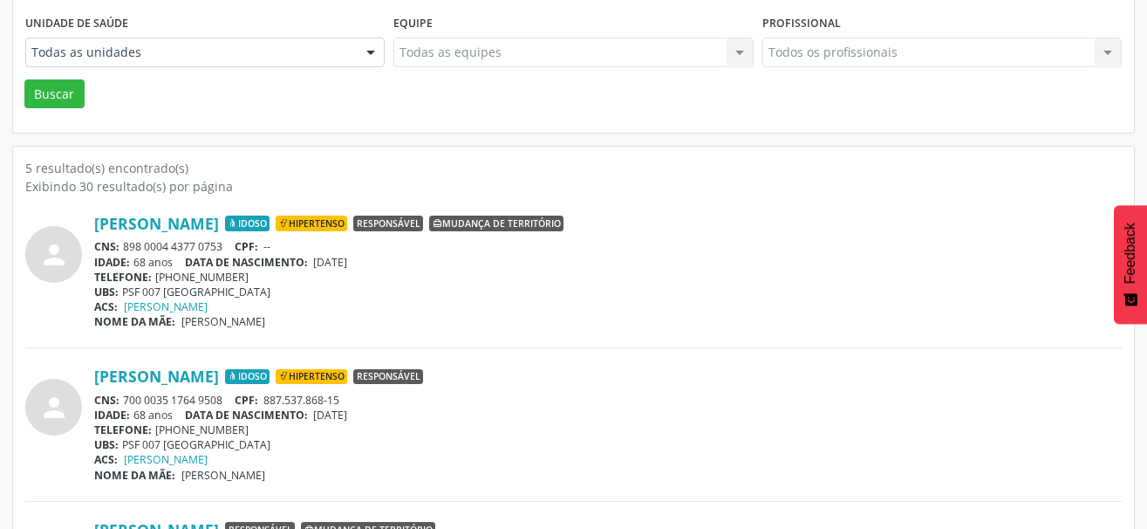
drag, startPoint x: 227, startPoint y: 242, endPoint x: 121, endPoint y: 242, distance: 105.5
click at [121, 242] on div "CNS: 898 0004 4377 0753 CPF: --" at bounding box center [607, 246] width 1027 height 15
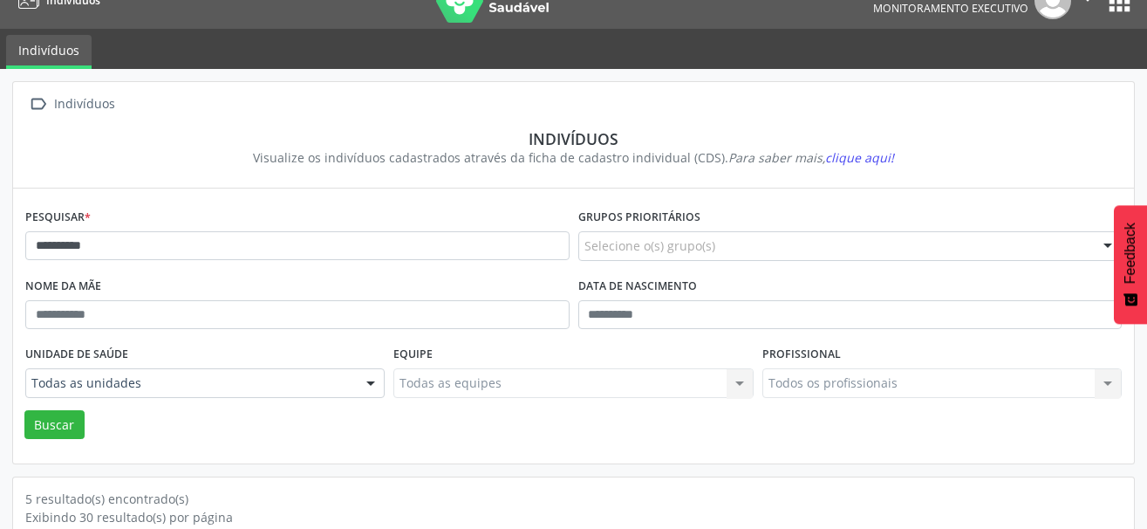
scroll to position [9, 0]
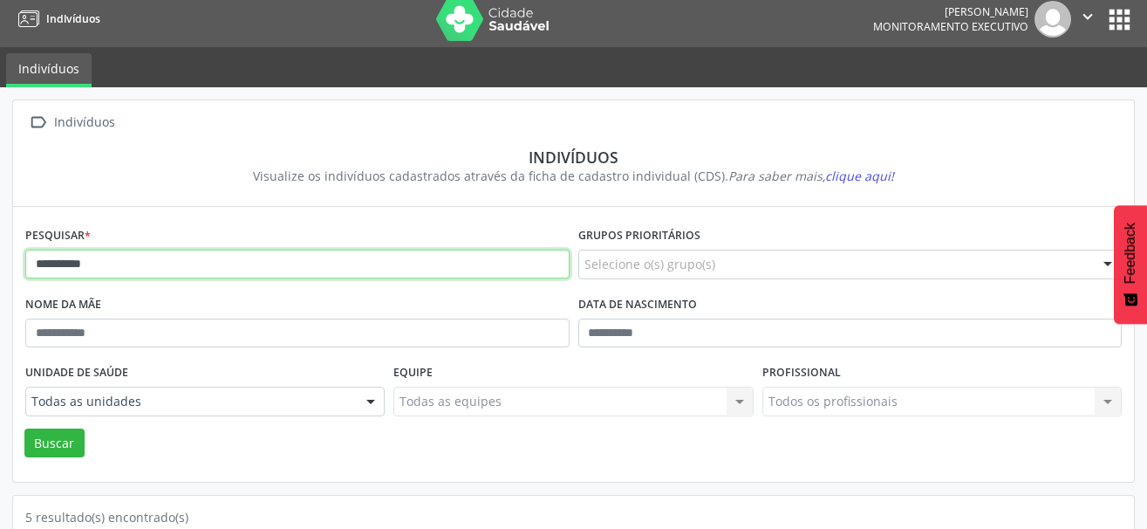
drag, startPoint x: 163, startPoint y: 270, endPoint x: -26, endPoint y: 267, distance: 189.3
click at [0, 267] on html "**********" at bounding box center [573, 255] width 1147 height 529
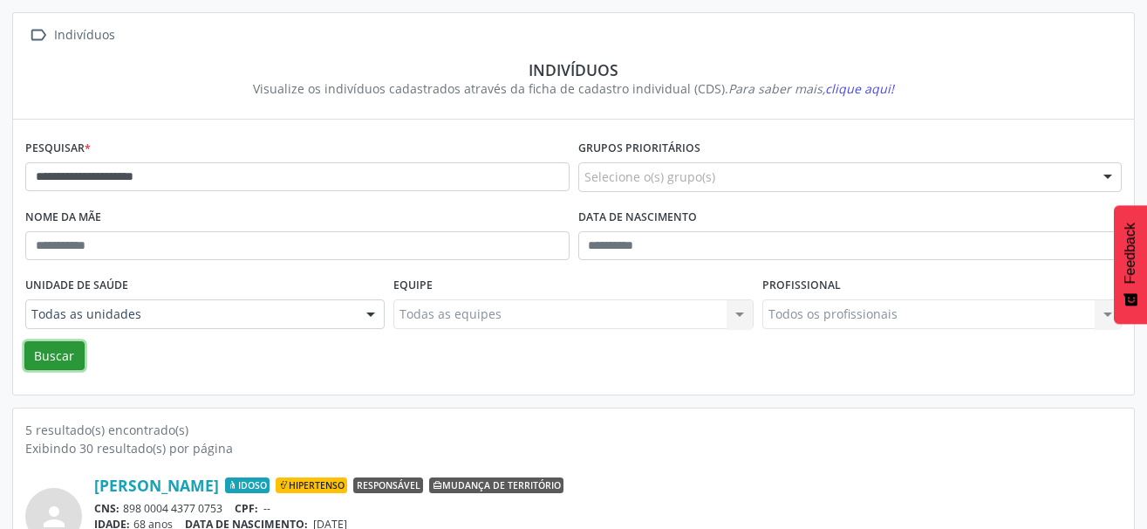
click at [50, 355] on button "Buscar" at bounding box center [54, 356] width 60 height 30
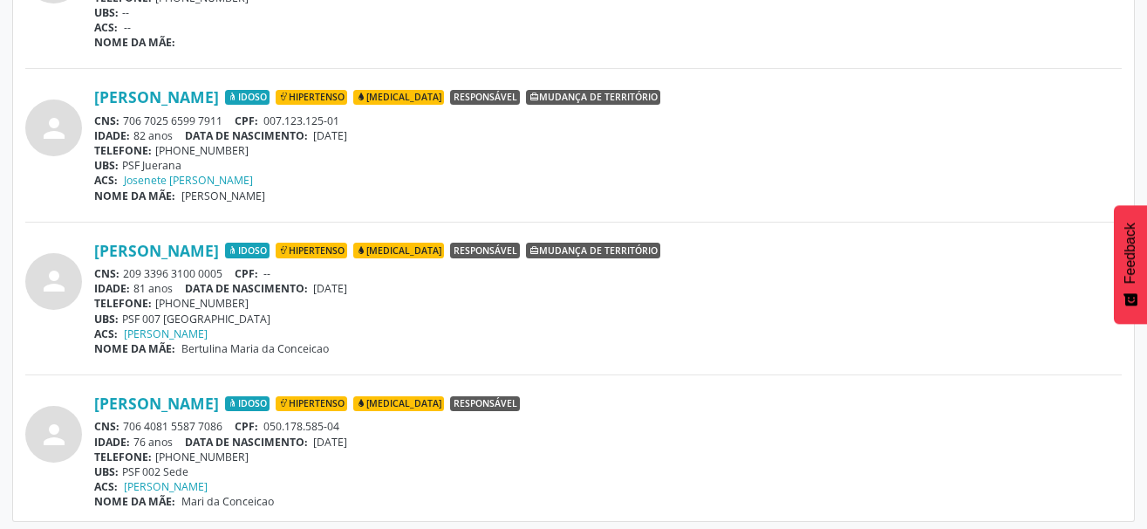
scroll to position [642, 0]
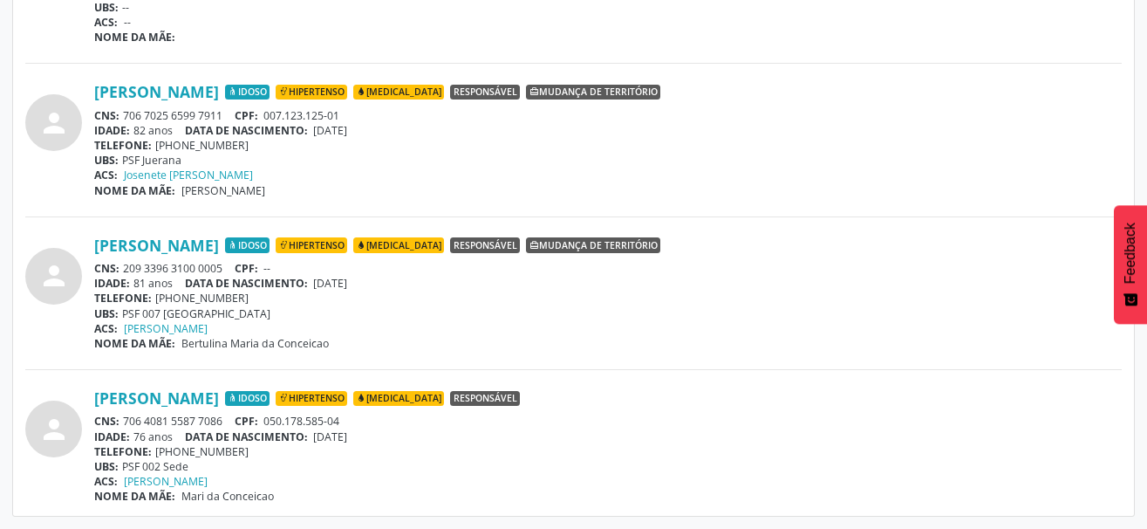
drag, startPoint x: 229, startPoint y: 420, endPoint x: 120, endPoint y: 419, distance: 109.0
click at [120, 419] on div "CNS: 706 4081 5587 7086 CPF: 050.178.585-04" at bounding box center [607, 420] width 1027 height 15
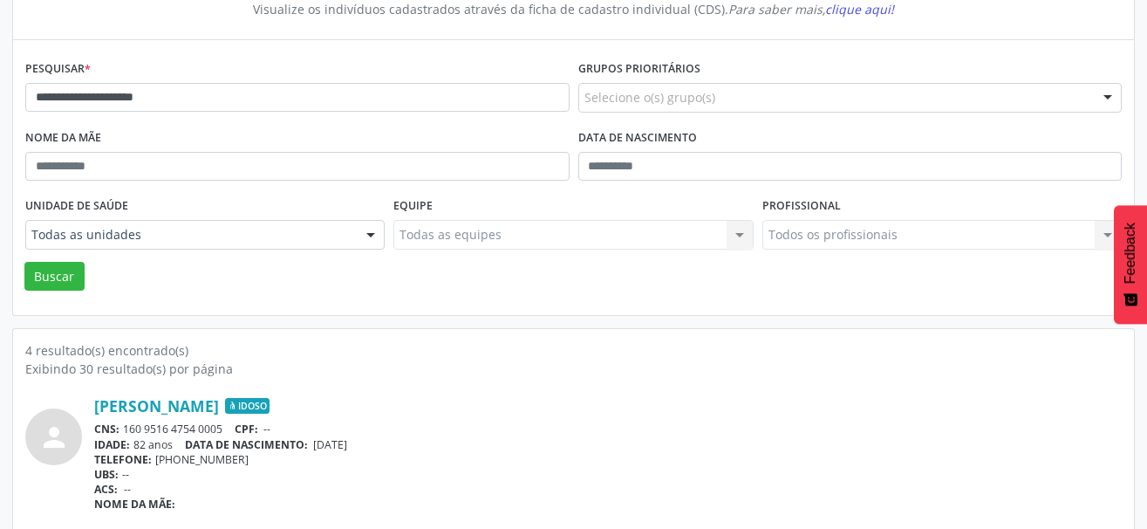
scroll to position [31, 0]
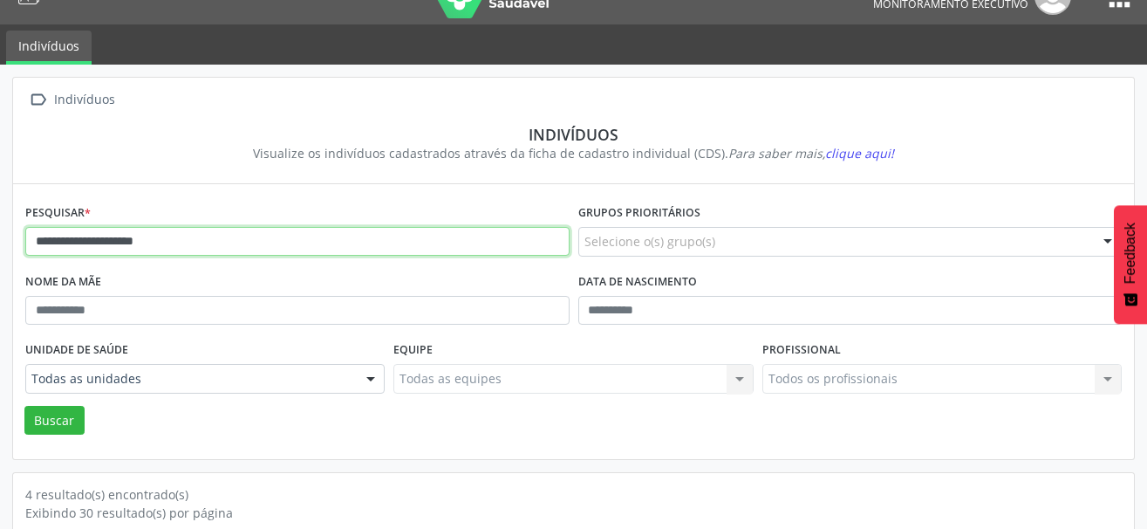
drag, startPoint x: 210, startPoint y: 242, endPoint x: -26, endPoint y: 238, distance: 236.4
click at [0, 238] on html "**********" at bounding box center [573, 233] width 1147 height 529
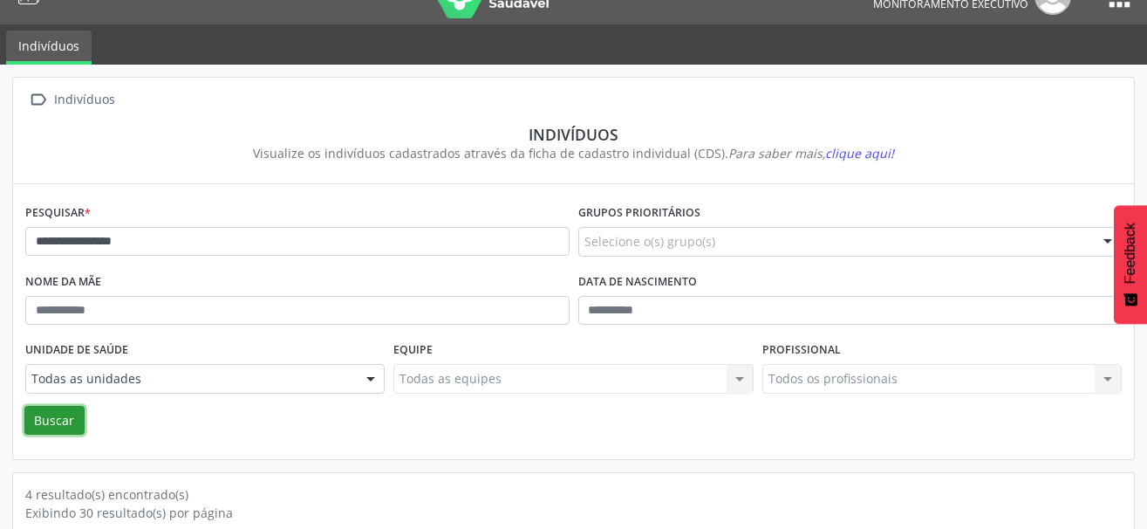
drag, startPoint x: 65, startPoint y: 427, endPoint x: 76, endPoint y: 407, distance: 23.0
click at [64, 428] on button "Buscar" at bounding box center [54, 421] width 60 height 30
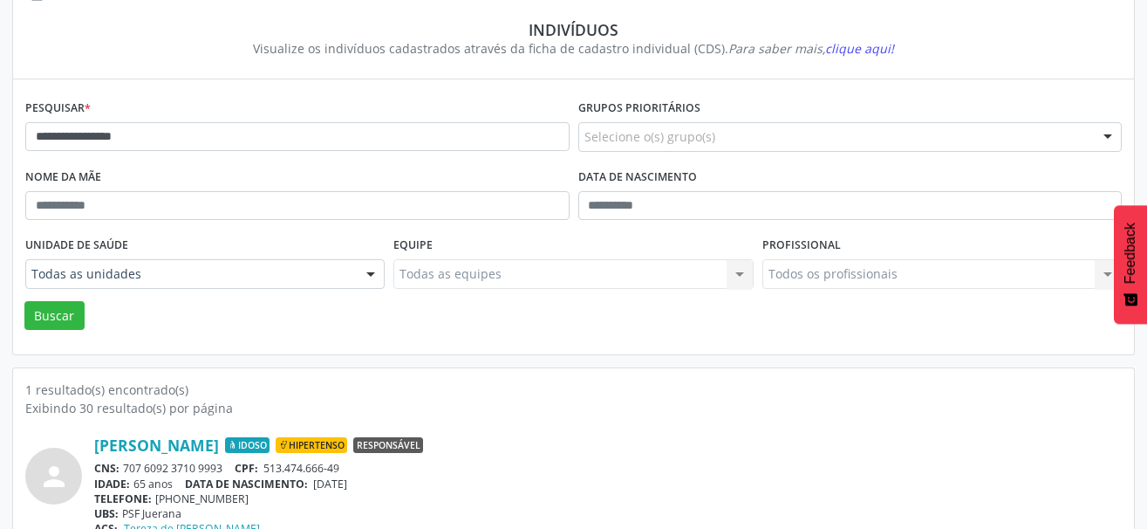
scroll to position [183, 0]
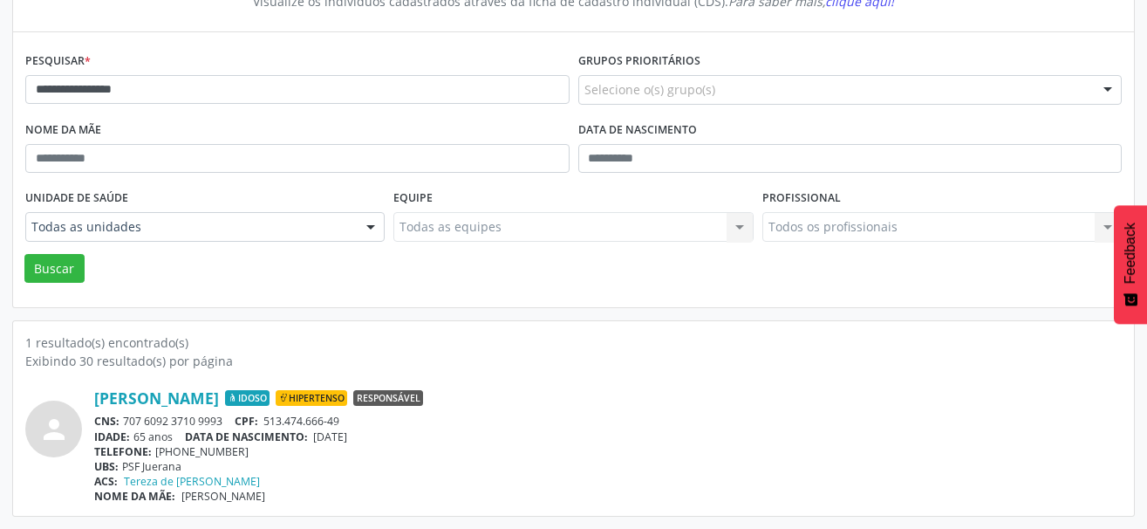
drag, startPoint x: 229, startPoint y: 427, endPoint x: 126, endPoint y: 427, distance: 102.0
click at [126, 427] on div "CNS: 707 6092 3710 9993 CPF: 513.474.666-49" at bounding box center [607, 420] width 1027 height 15
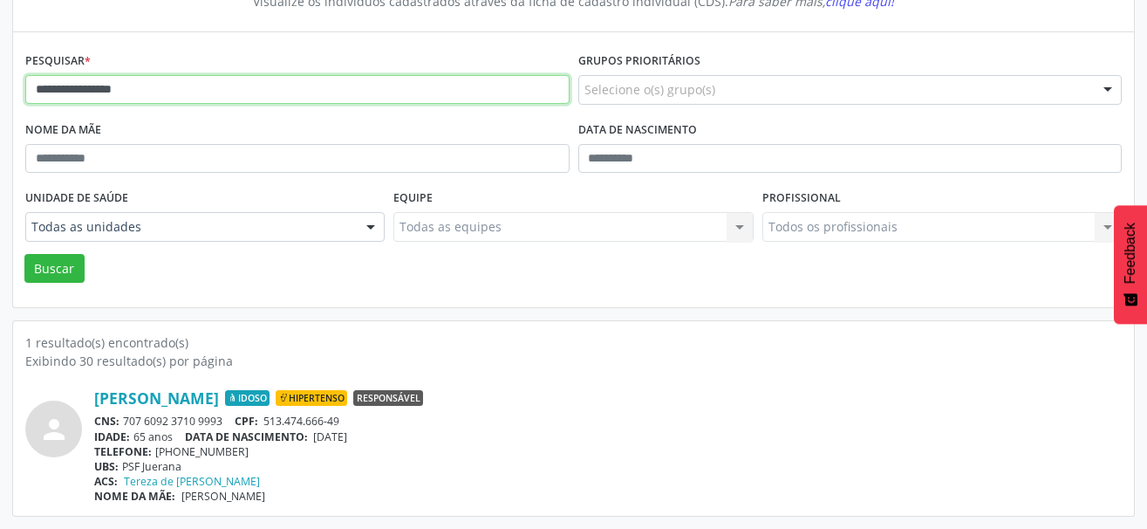
drag, startPoint x: 181, startPoint y: 94, endPoint x: -26, endPoint y: 92, distance: 206.7
click at [0, 92] on html "**********" at bounding box center [573, 81] width 1147 height 529
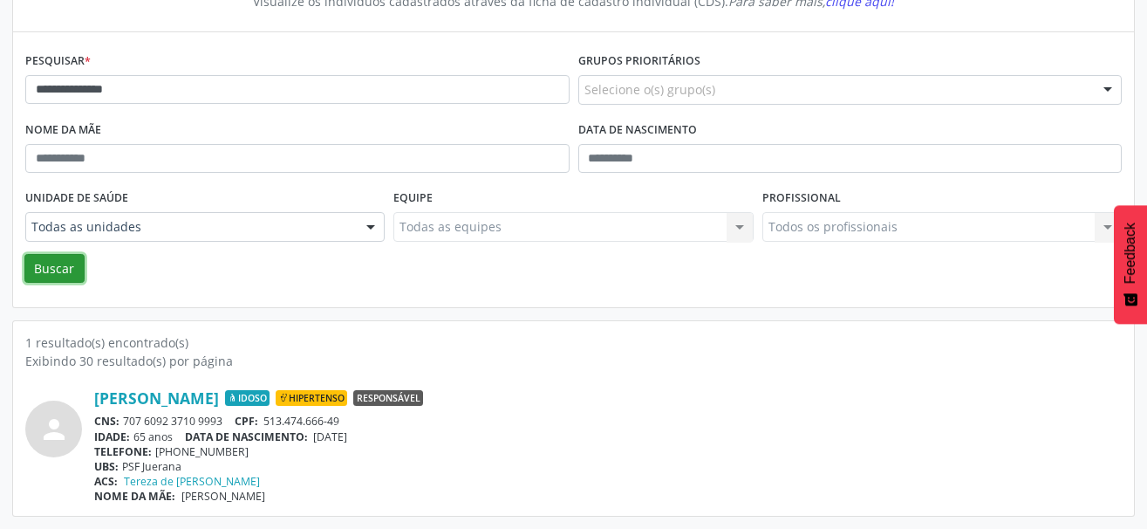
click at [64, 263] on button "Buscar" at bounding box center [54, 269] width 60 height 30
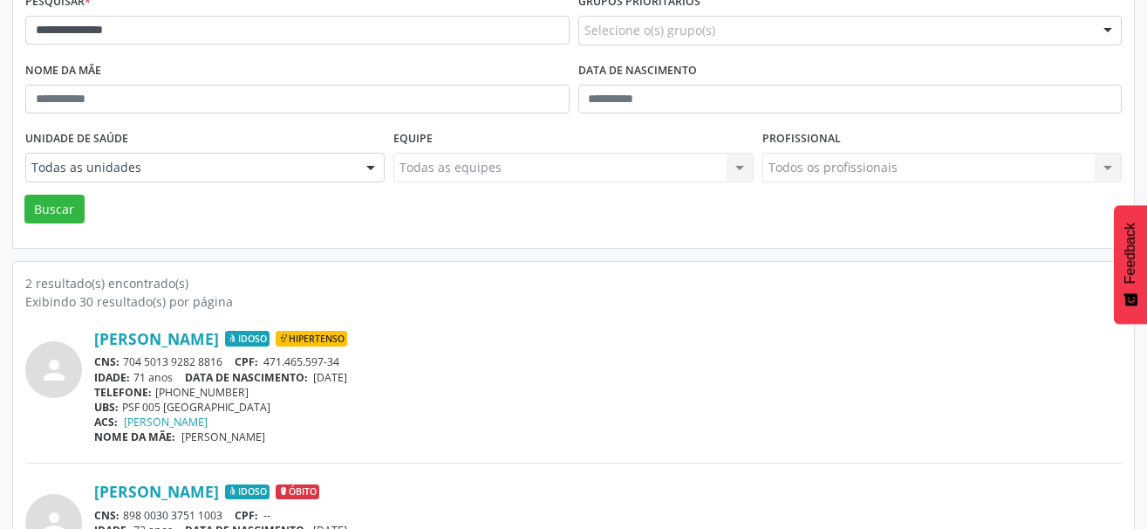
scroll to position [270, 0]
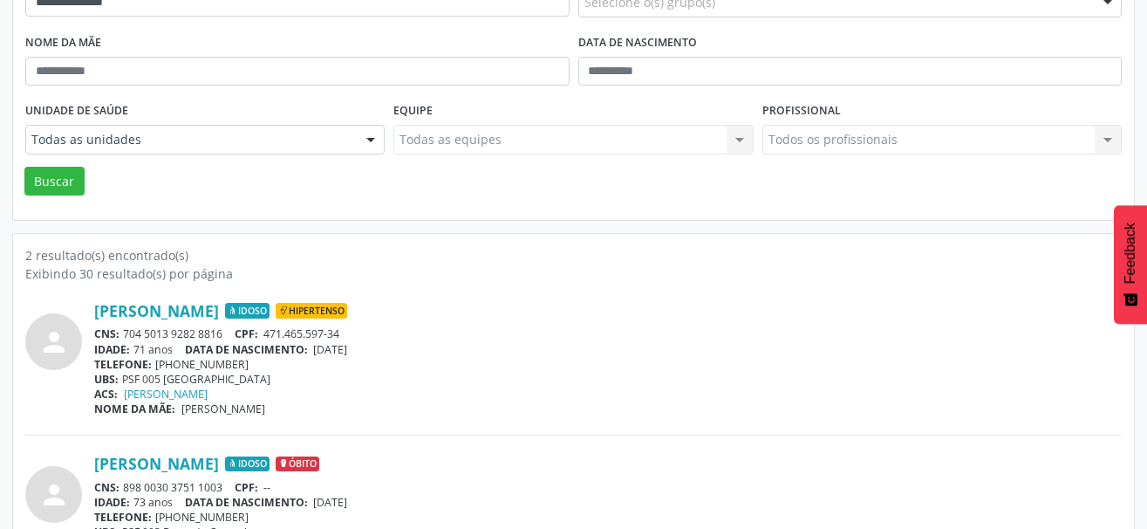
drag, startPoint x: 226, startPoint y: 333, endPoint x: 121, endPoint y: 331, distance: 104.7
click at [121, 331] on div "CNS: 704 5013 9282 8816 CPF: 471.465.597-34" at bounding box center [607, 333] width 1027 height 15
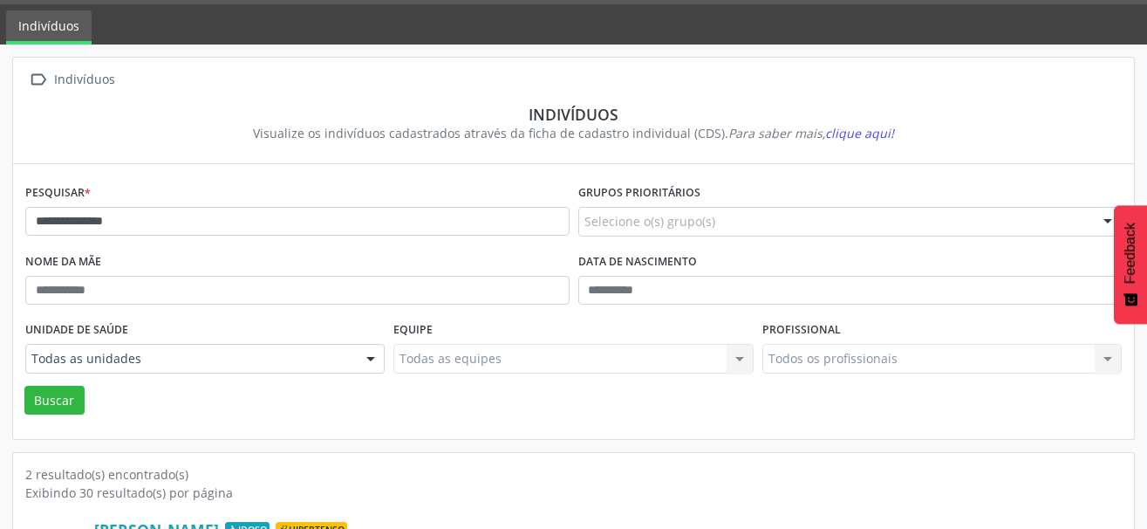
scroll to position [9, 0]
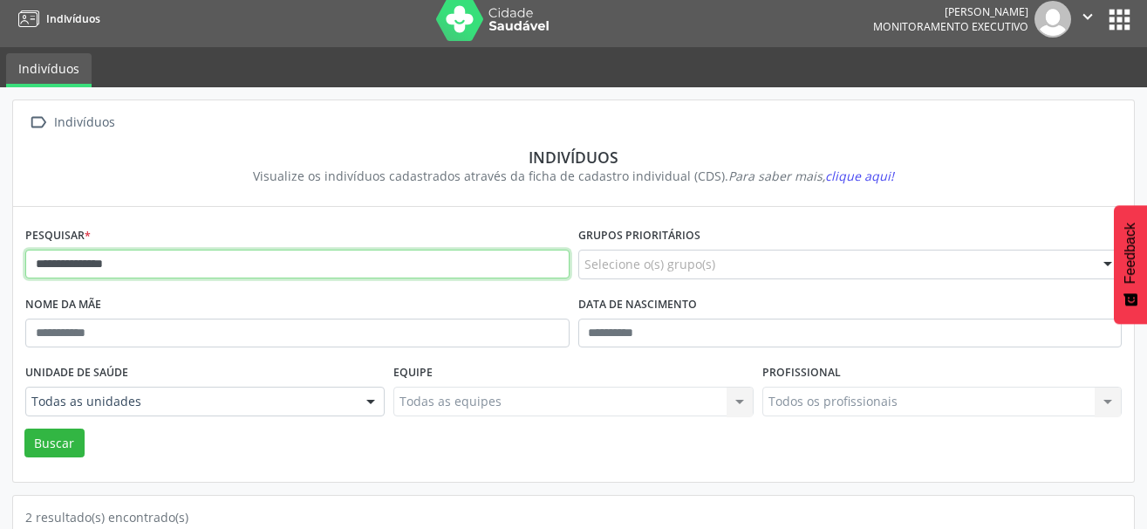
drag, startPoint x: 195, startPoint y: 275, endPoint x: 168, endPoint y: 279, distance: 26.5
click at [94, 262] on input "**********" at bounding box center [297, 264] width 544 height 30
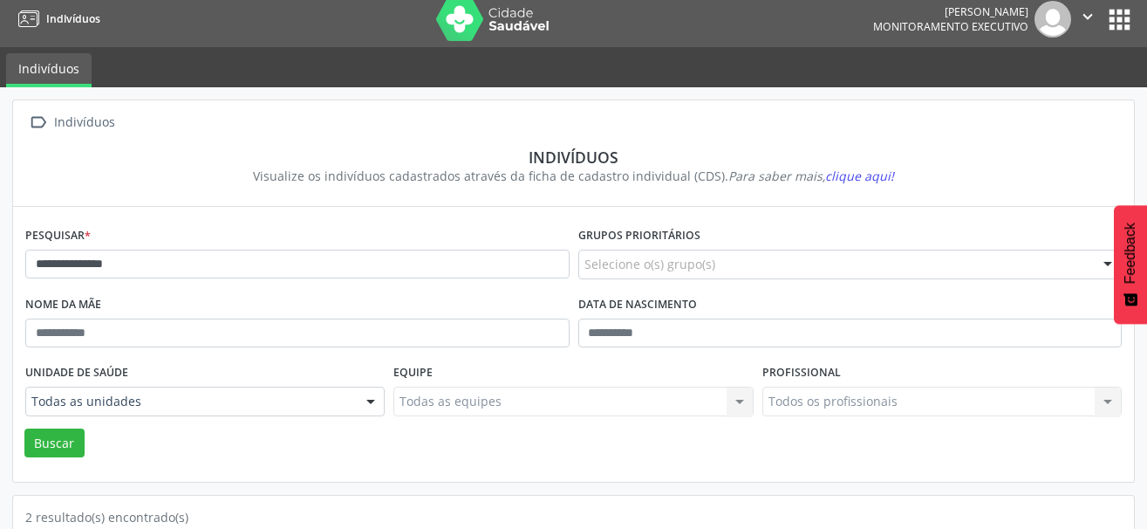
click at [175, 284] on div "**********" at bounding box center [297, 256] width 553 height 69
drag, startPoint x: 67, startPoint y: 433, endPoint x: 88, endPoint y: 443, distance: 23.0
click at [67, 434] on button "Buscar" at bounding box center [54, 443] width 60 height 30
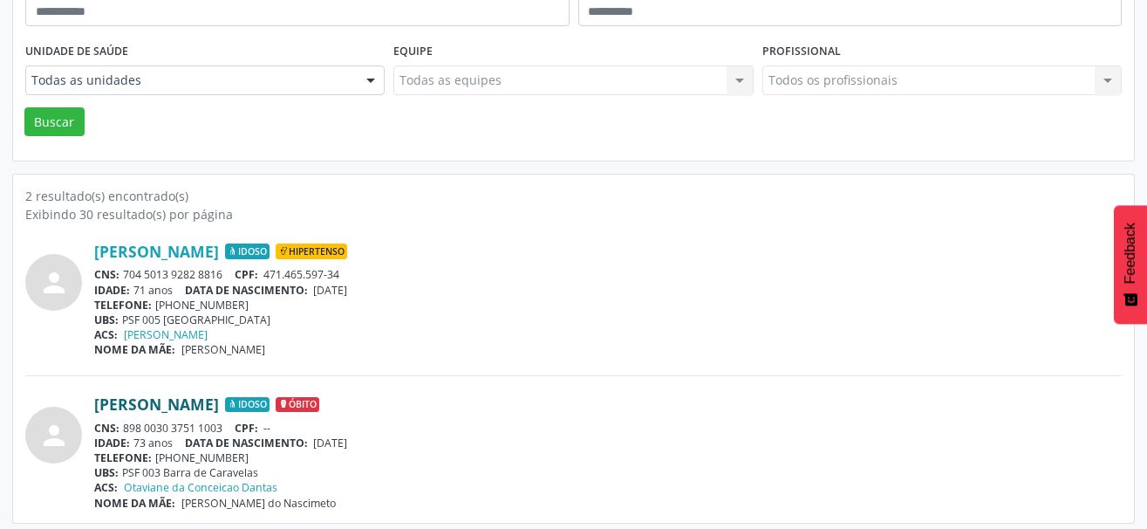
scroll to position [337, 0]
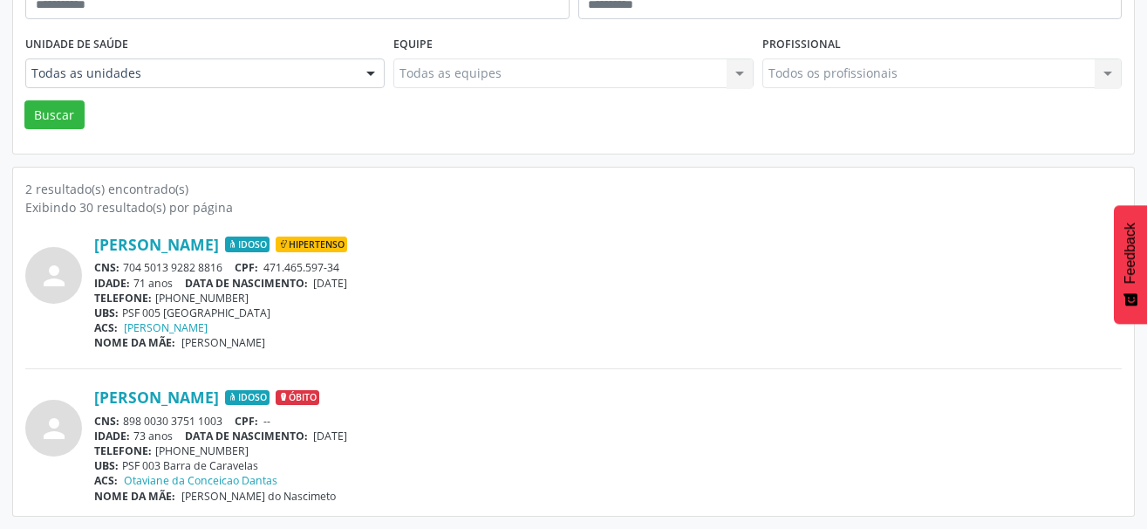
drag, startPoint x: 230, startPoint y: 270, endPoint x: 125, endPoint y: 266, distance: 105.6
click at [125, 266] on div "CNS: 704 5013 9282 8816 CPF: 471.465.597-34" at bounding box center [607, 267] width 1027 height 15
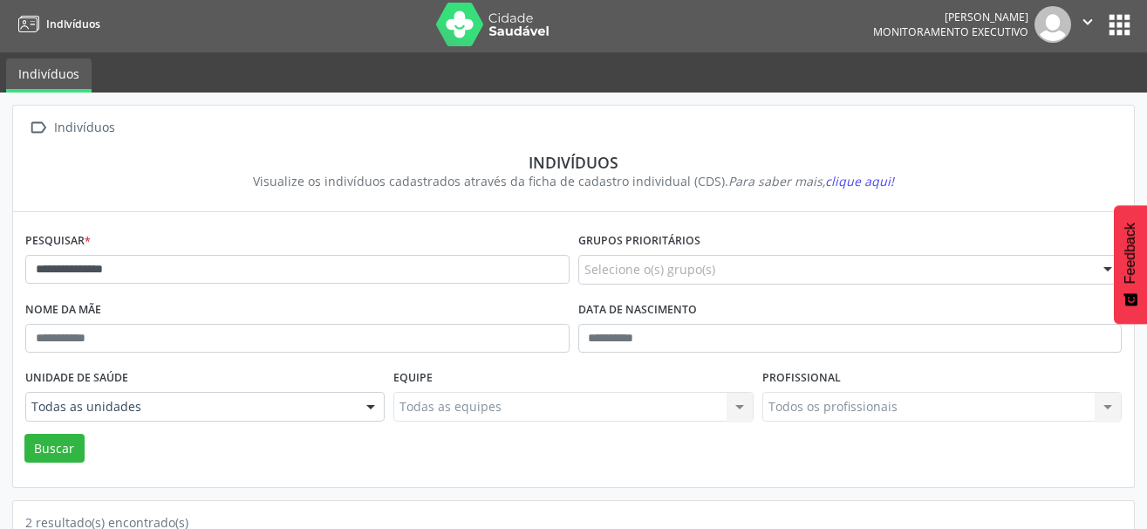
scroll to position [0, 0]
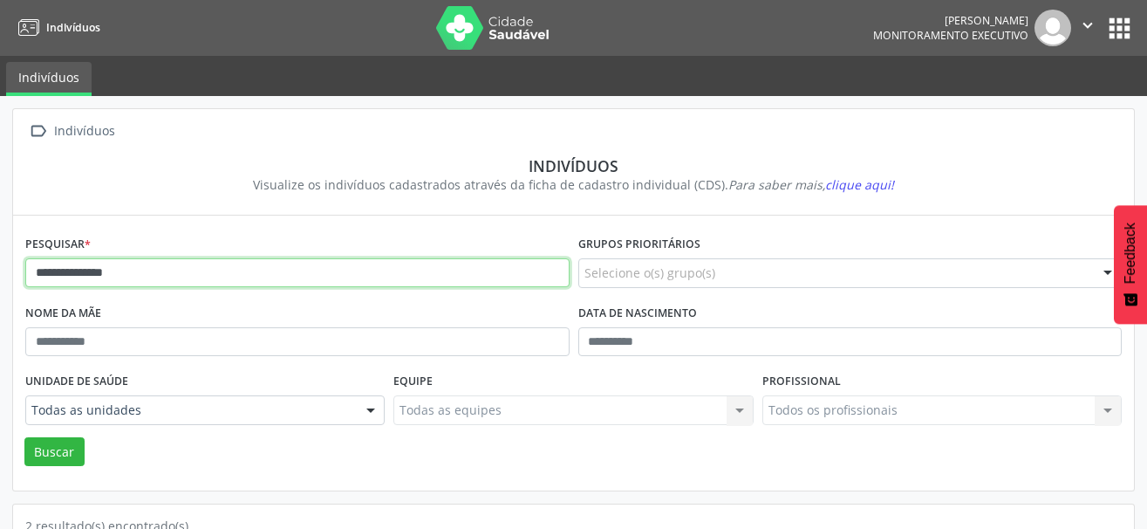
drag, startPoint x: 172, startPoint y: 281, endPoint x: -26, endPoint y: 276, distance: 198.0
click at [0, 276] on html "**********" at bounding box center [573, 264] width 1147 height 529
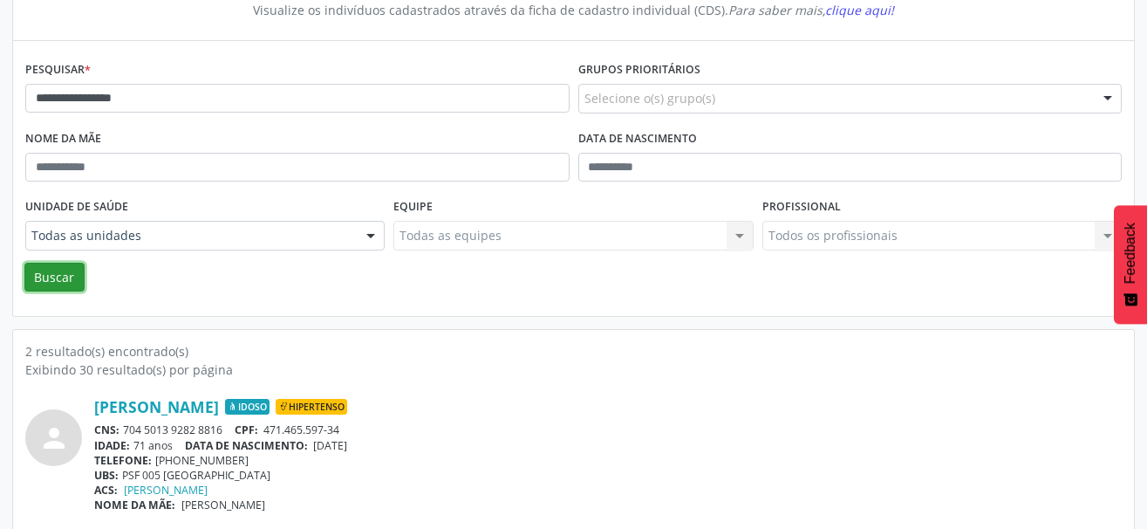
click at [60, 271] on button "Buscar" at bounding box center [54, 278] width 60 height 30
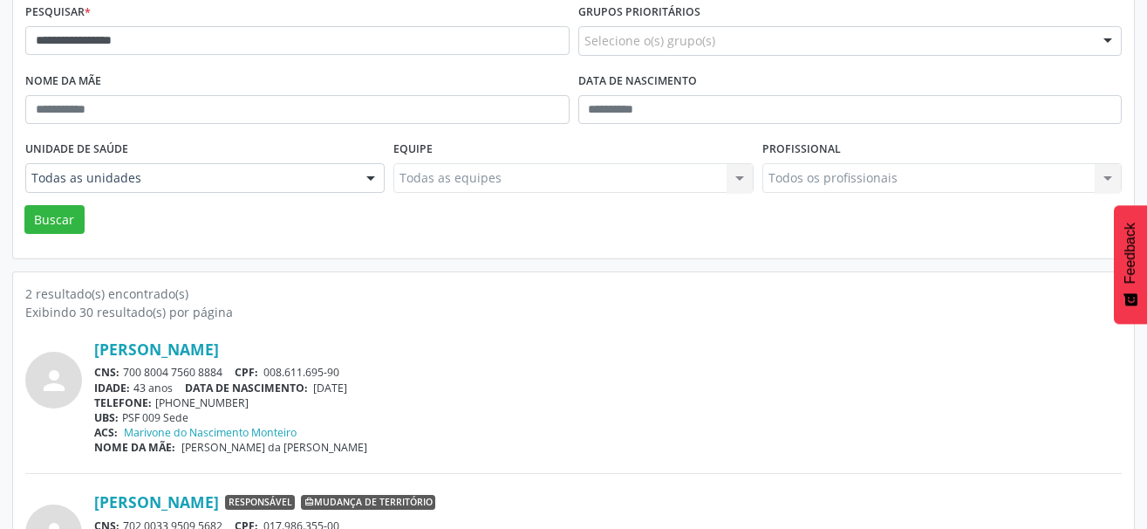
scroll to position [262, 0]
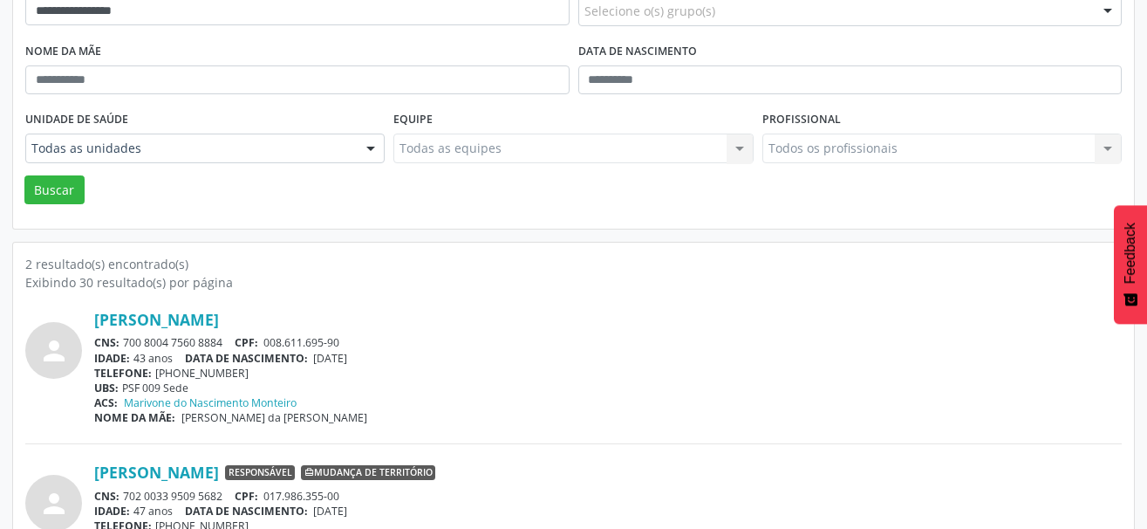
drag, startPoint x: 233, startPoint y: 341, endPoint x: 126, endPoint y: 344, distance: 106.4
click at [126, 344] on div "CNS: 700 8004 7560 8884 CPF: 008.611.695-90" at bounding box center [607, 342] width 1027 height 15
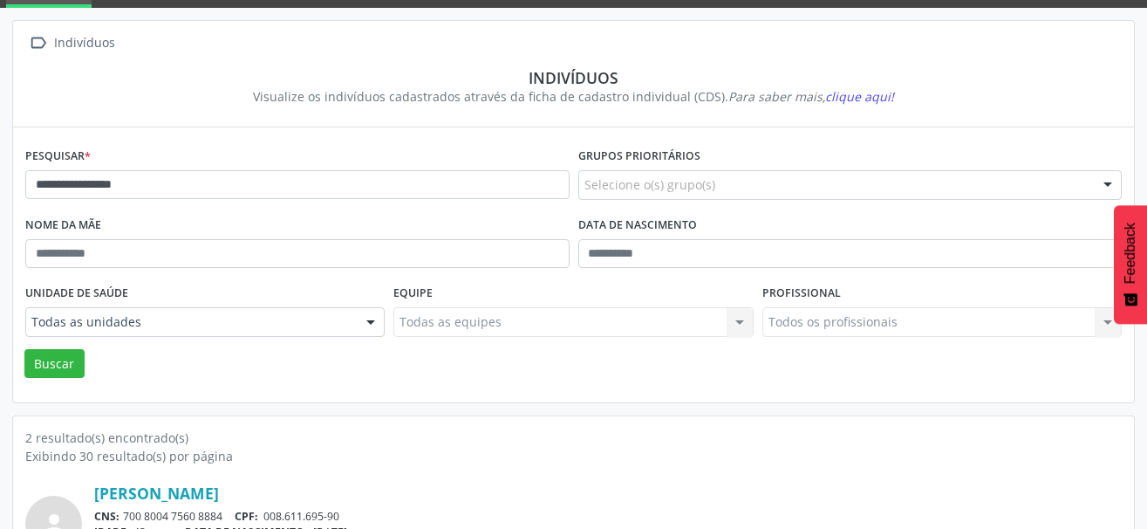
scroll to position [87, 0]
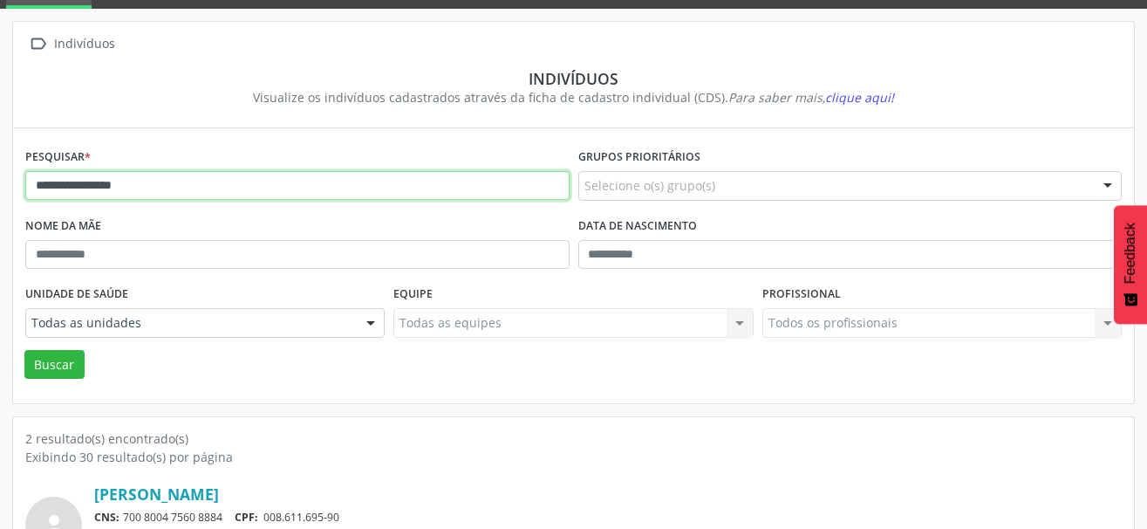
drag, startPoint x: 195, startPoint y: 192, endPoint x: -26, endPoint y: 192, distance: 221.5
click at [0, 192] on html "**********" at bounding box center [573, 177] width 1147 height 529
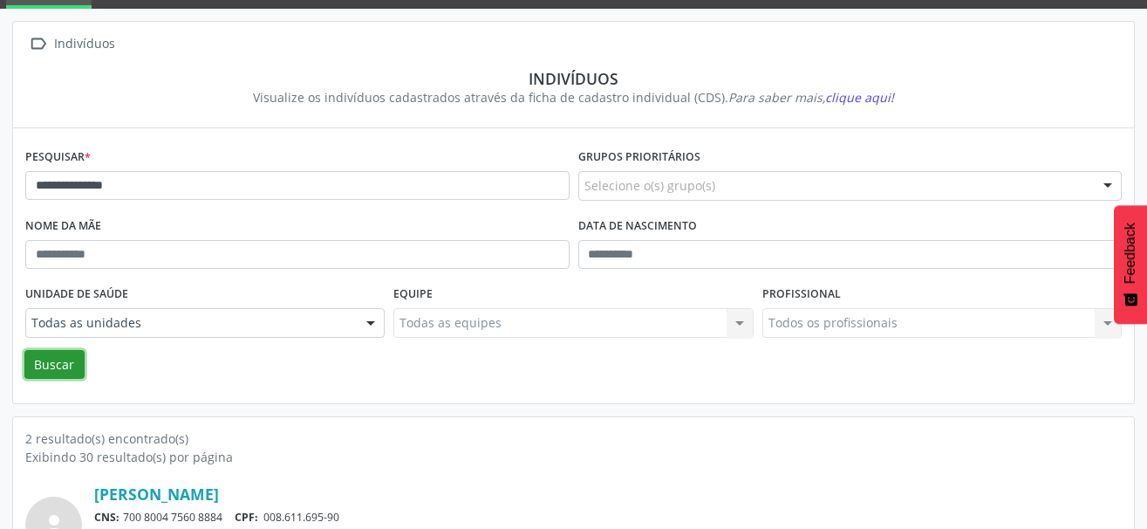
click at [59, 365] on button "Buscar" at bounding box center [54, 365] width 60 height 30
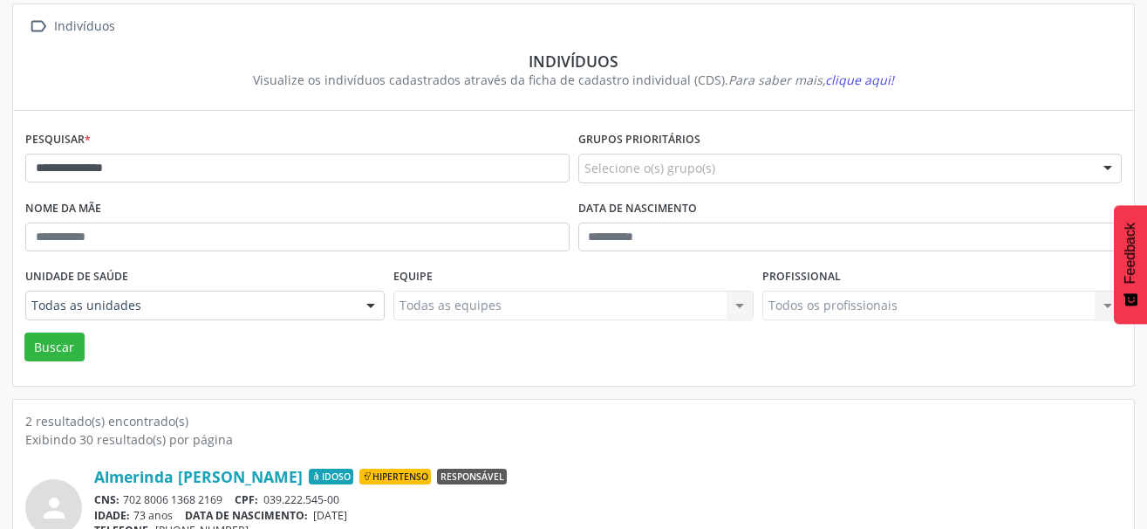
scroll to position [75, 0]
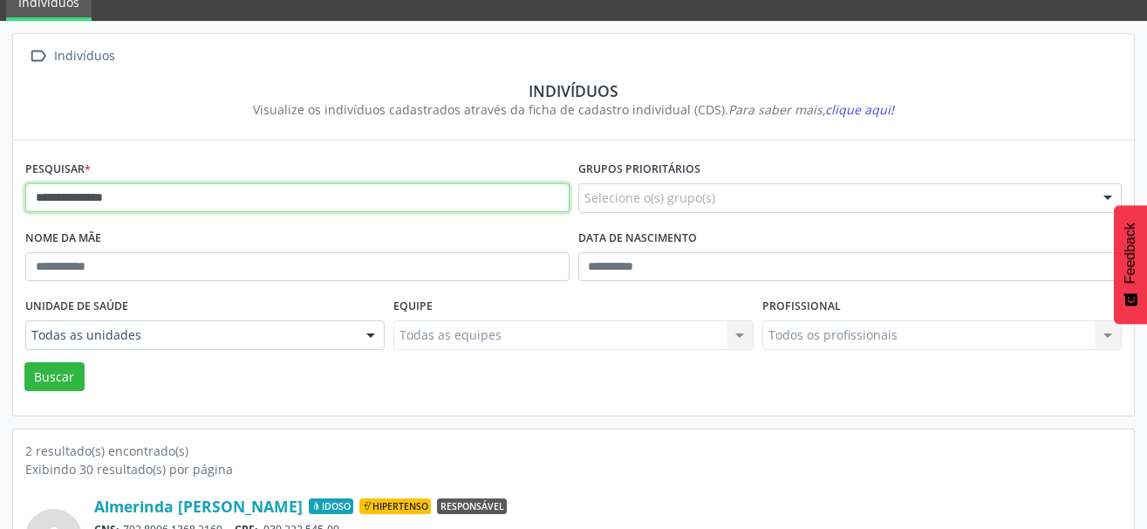
drag, startPoint x: 174, startPoint y: 189, endPoint x: -6, endPoint y: 195, distance: 180.6
click at [0, 195] on html "**********" at bounding box center [573, 189] width 1147 height 529
click at [111, 206] on input "***" at bounding box center [297, 198] width 544 height 30
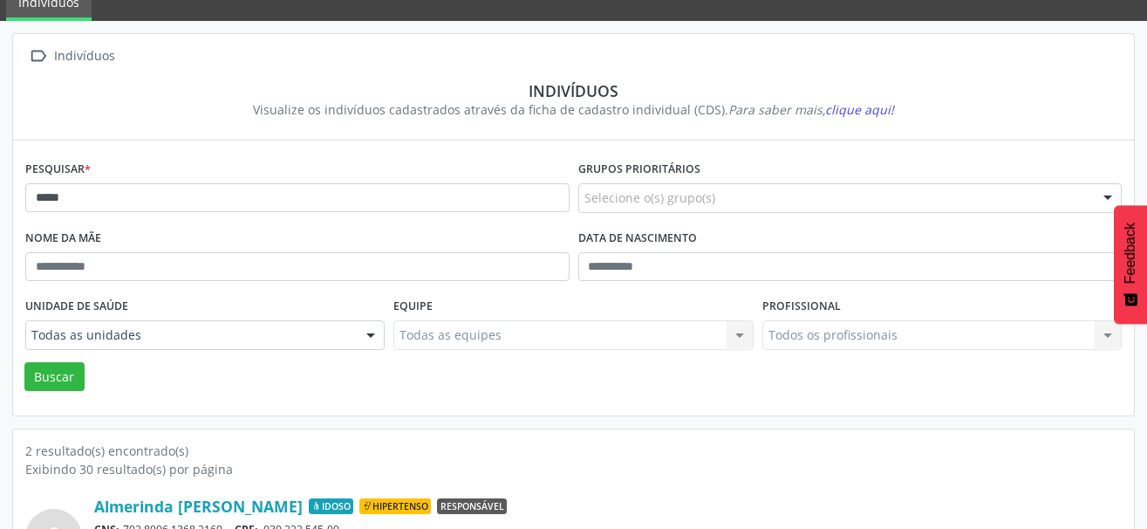
click at [246, 227] on div "Nome da mãe" at bounding box center [297, 259] width 553 height 68
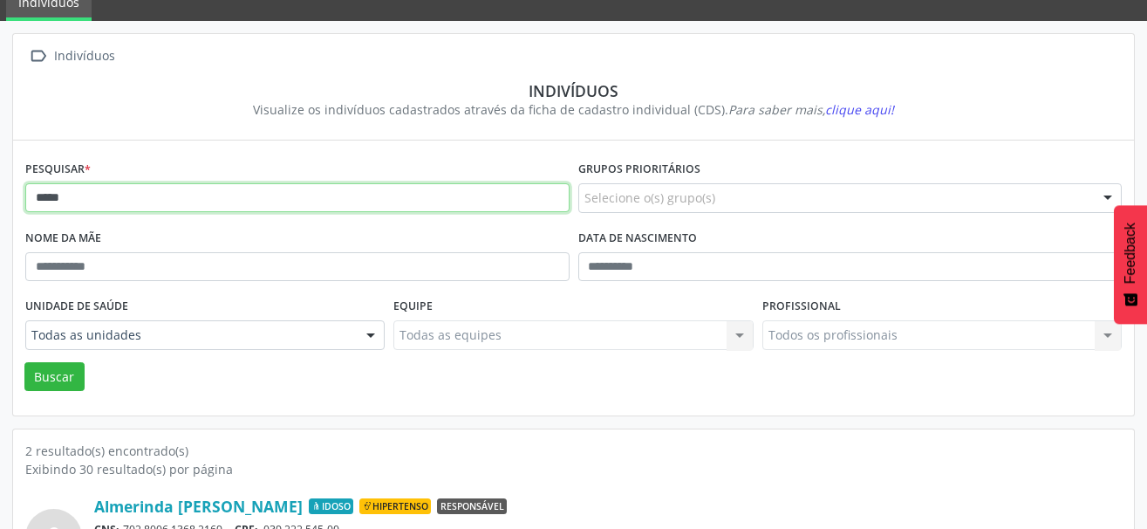
drag, startPoint x: 70, startPoint y: 201, endPoint x: 19, endPoint y: 201, distance: 50.6
click at [19, 201] on div "Pesquisar * *** Grupos prioritários Selecione o(s) grupo(s) Acamado Criança Cân…" at bounding box center [573, 277] width 1121 height 275
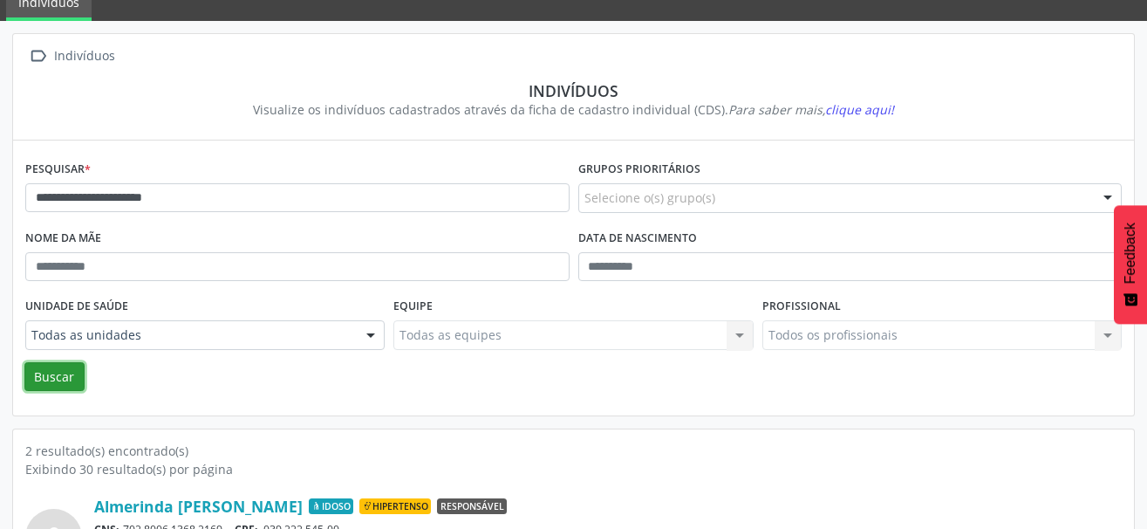
click at [58, 371] on button "Buscar" at bounding box center [54, 377] width 60 height 30
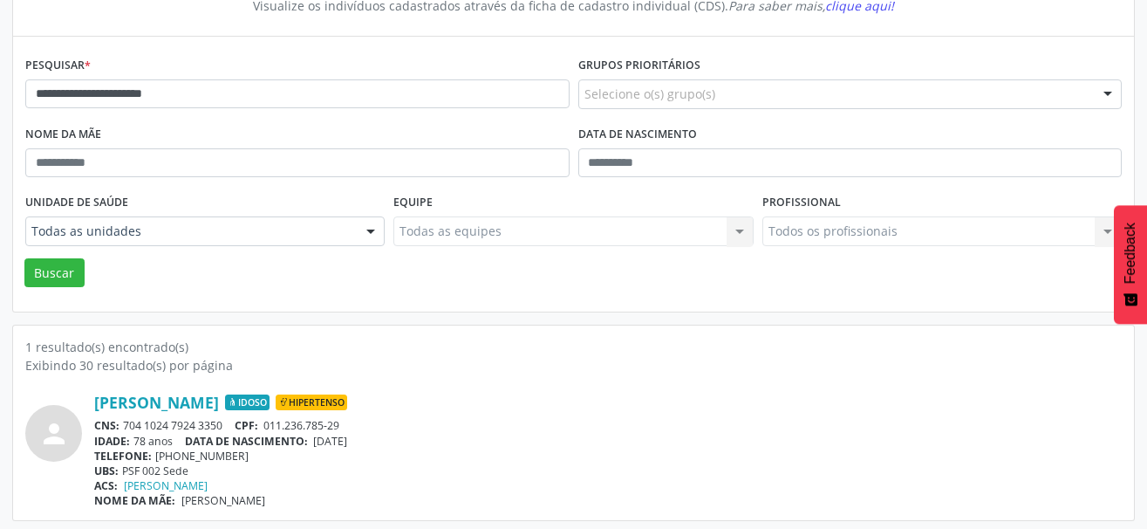
scroll to position [183, 0]
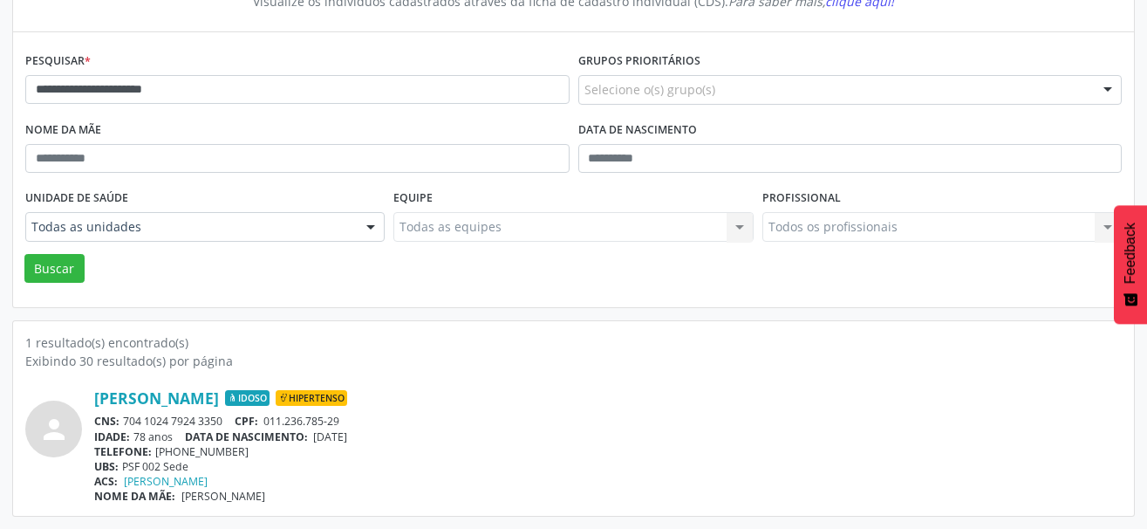
drag, startPoint x: 228, startPoint y: 425, endPoint x: 126, endPoint y: 419, distance: 101.4
click at [126, 419] on div "CNS: 704 1024 7924 3350 CPF: 011.236.785-29" at bounding box center [607, 420] width 1027 height 15
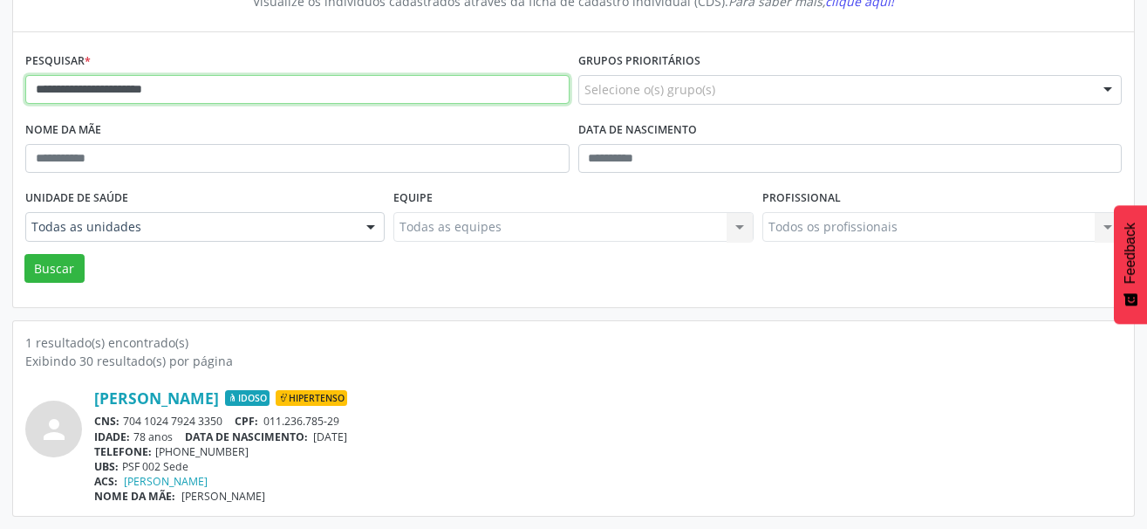
drag, startPoint x: 218, startPoint y: 91, endPoint x: -26, endPoint y: 91, distance: 244.2
click at [0, 91] on html "**********" at bounding box center [573, 81] width 1147 height 529
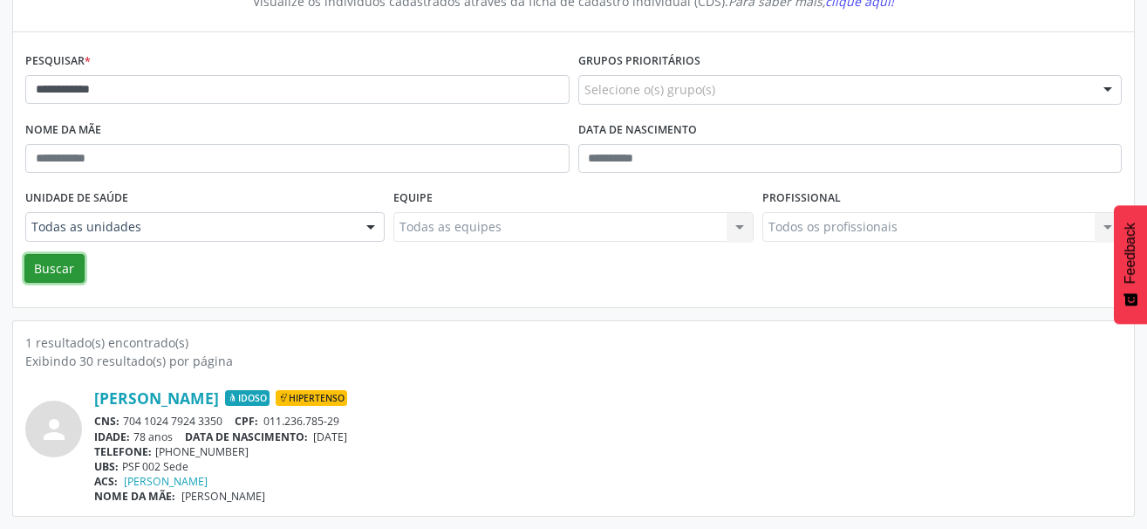
click at [70, 276] on button "Buscar" at bounding box center [54, 269] width 60 height 30
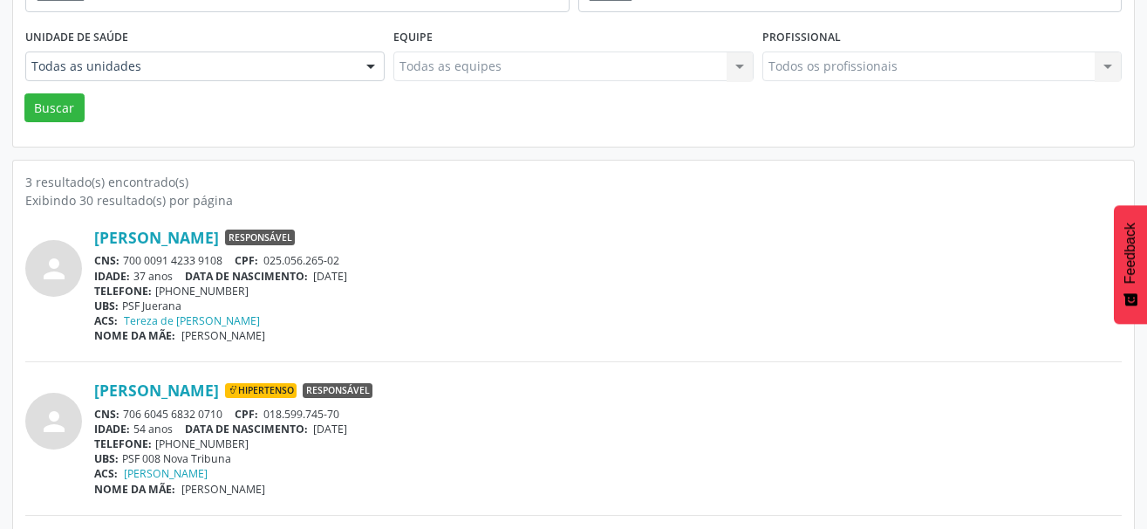
scroll to position [358, 0]
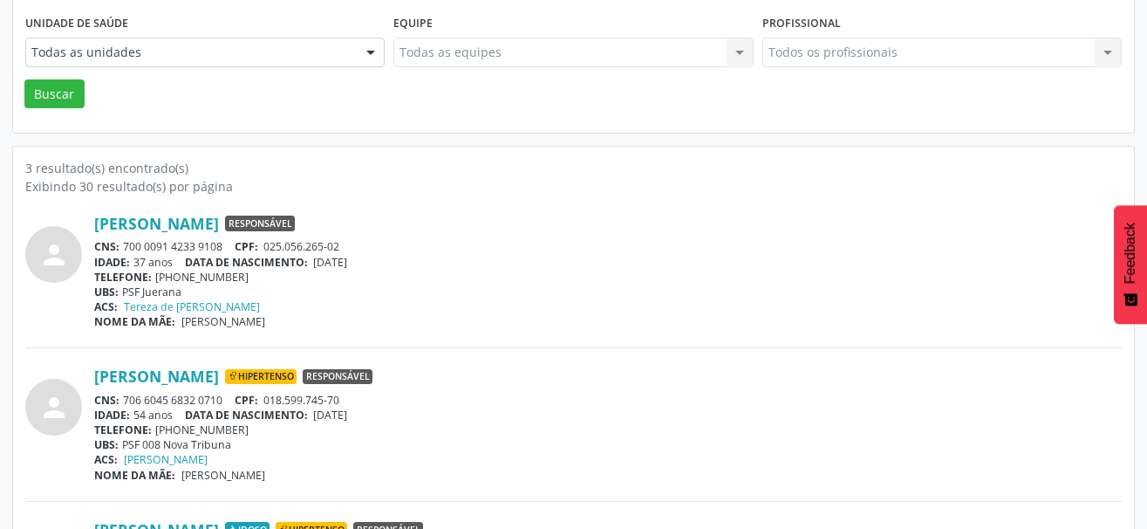
drag, startPoint x: 227, startPoint y: 249, endPoint x: 126, endPoint y: 242, distance: 101.4
click at [126, 242] on div "CNS: 700 0091 4233 9108 CPF: 025.056.265-02" at bounding box center [607, 246] width 1027 height 15
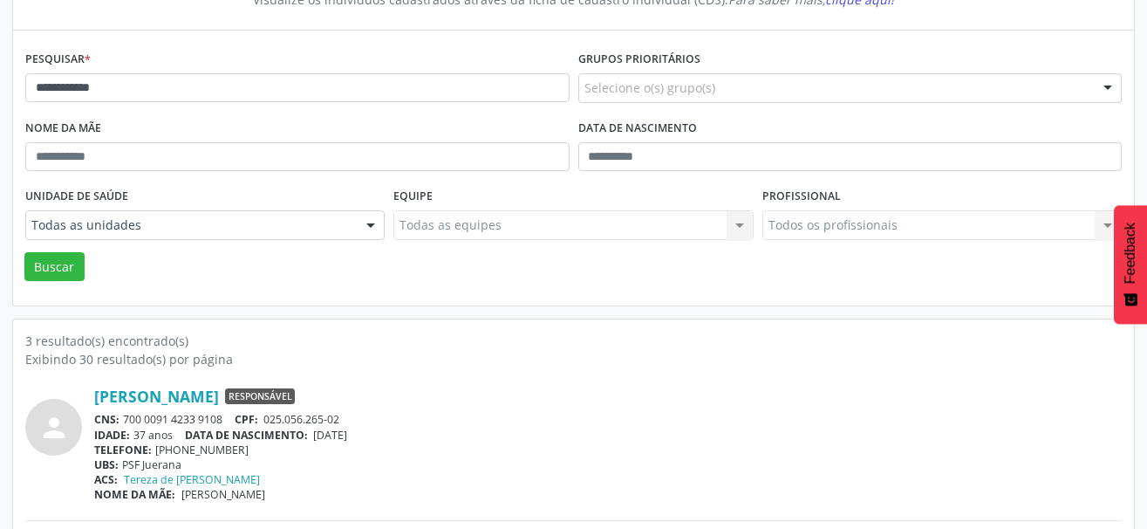
scroll to position [183, 0]
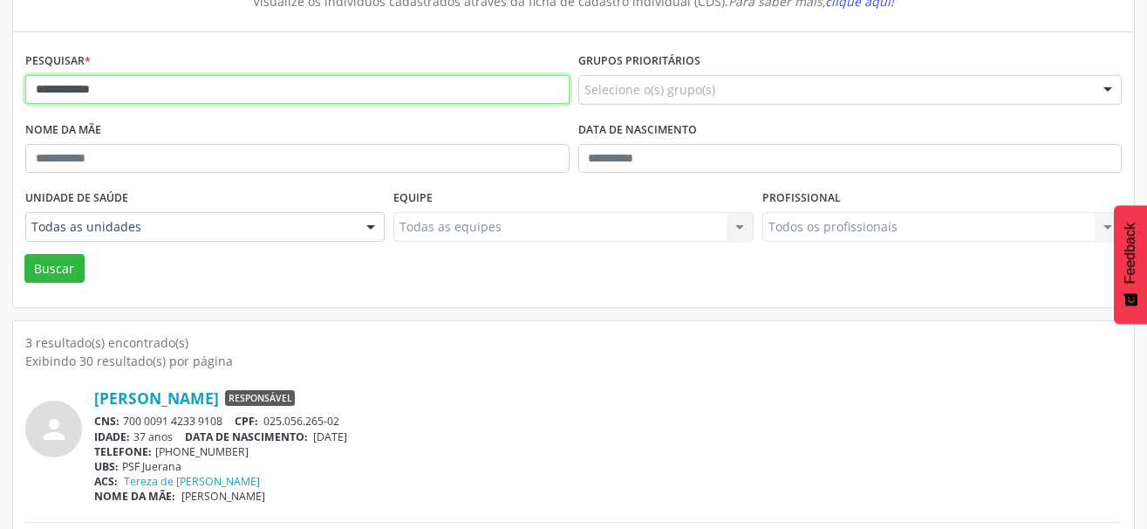
drag, startPoint x: 137, startPoint y: 92, endPoint x: -26, endPoint y: 104, distance: 163.6
click at [0, 104] on html "**********" at bounding box center [573, 81] width 1147 height 529
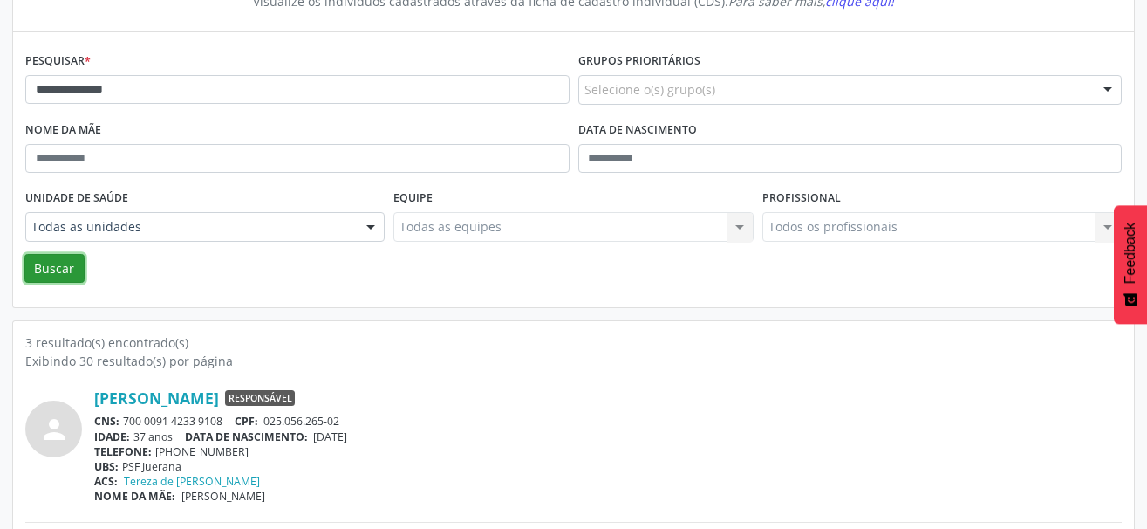
drag, startPoint x: 56, startPoint y: 273, endPoint x: 53, endPoint y: 282, distance: 9.1
click at [55, 272] on button "Buscar" at bounding box center [54, 269] width 60 height 30
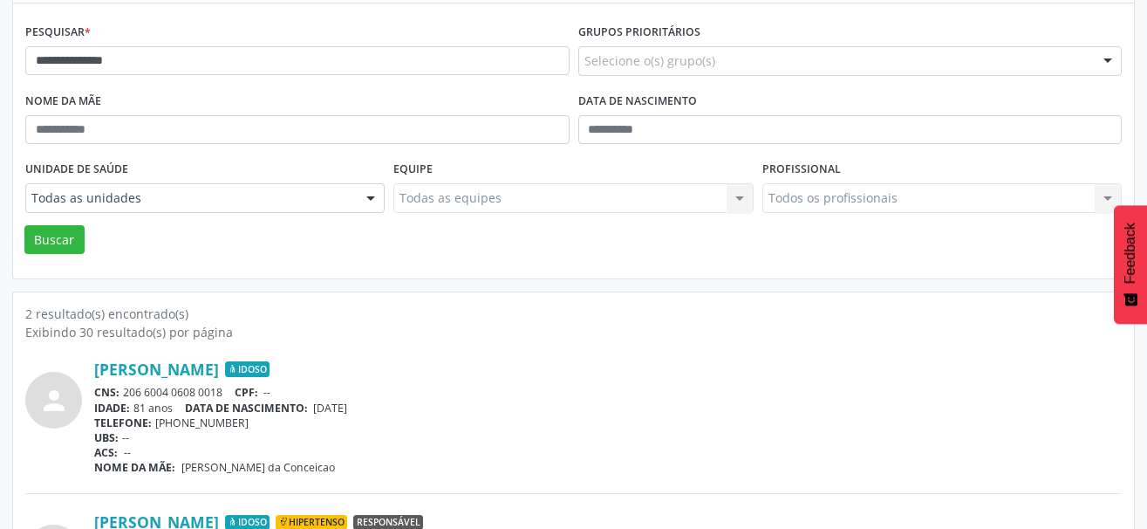
scroll to position [337, 0]
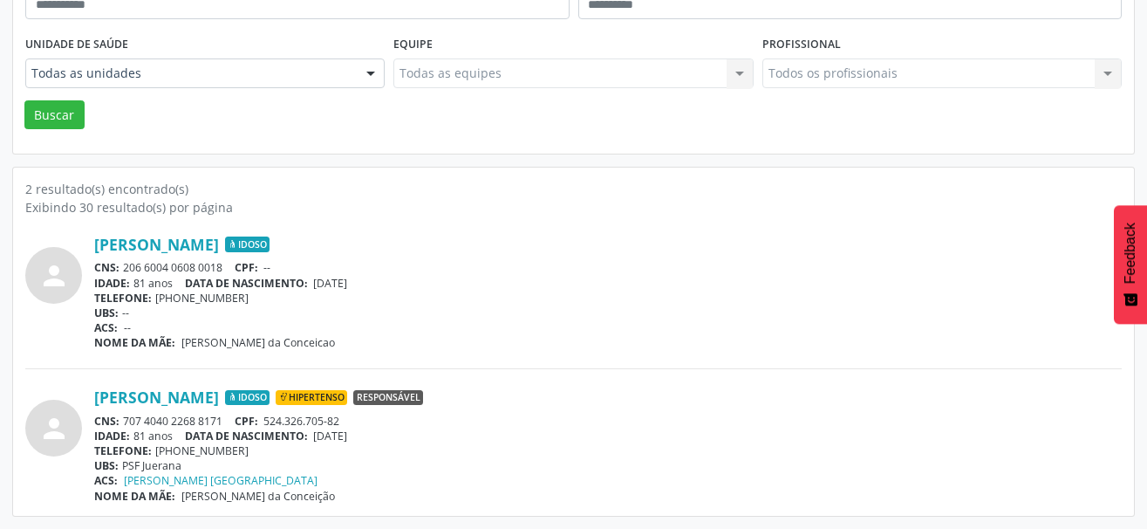
drag, startPoint x: 223, startPoint y: 421, endPoint x: 121, endPoint y: 424, distance: 102.1
click at [121, 424] on div "CNS: 707 4040 2268 8171 CPF: 524.326.705-82" at bounding box center [607, 420] width 1027 height 15
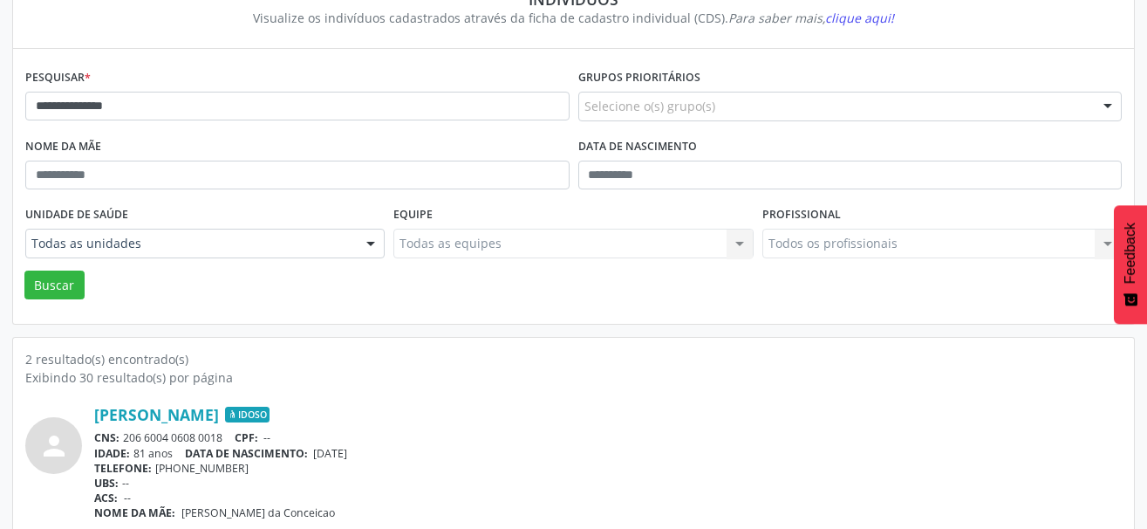
scroll to position [162, 0]
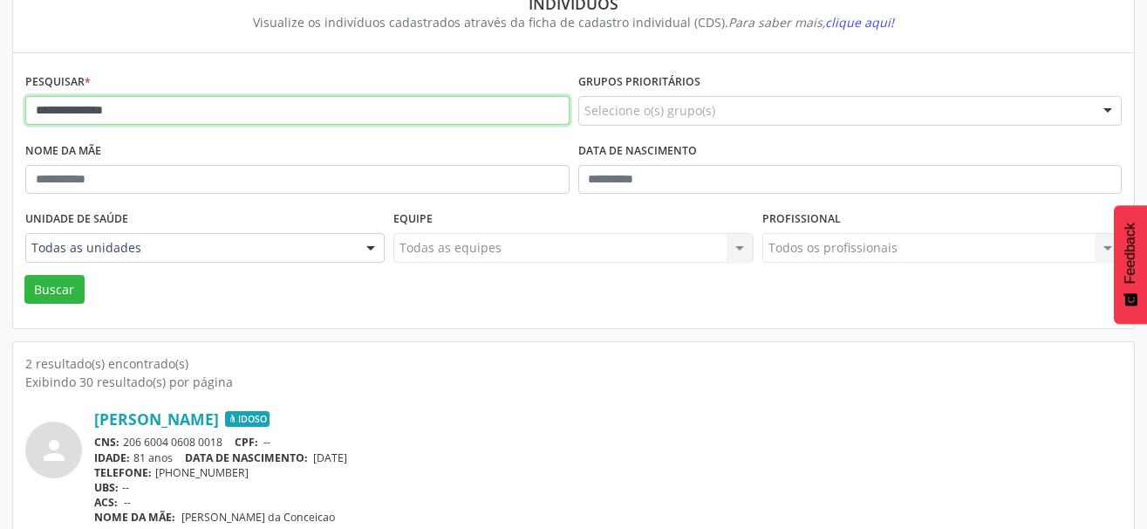
drag, startPoint x: 179, startPoint y: 112, endPoint x: 15, endPoint y: 102, distance: 164.3
click at [15, 102] on div "**********" at bounding box center [573, 190] width 1121 height 275
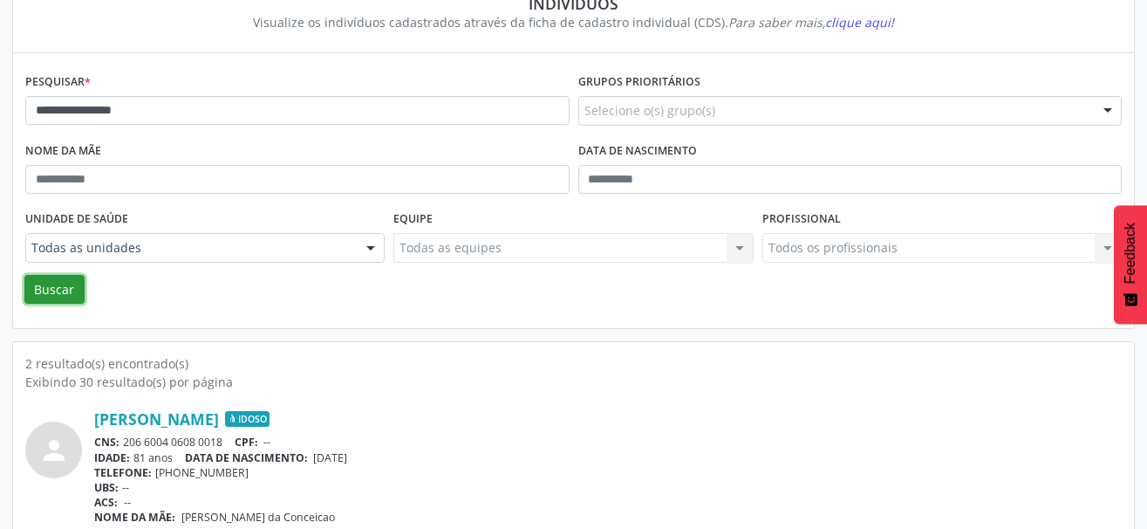
click at [70, 279] on button "Buscar" at bounding box center [54, 290] width 60 height 30
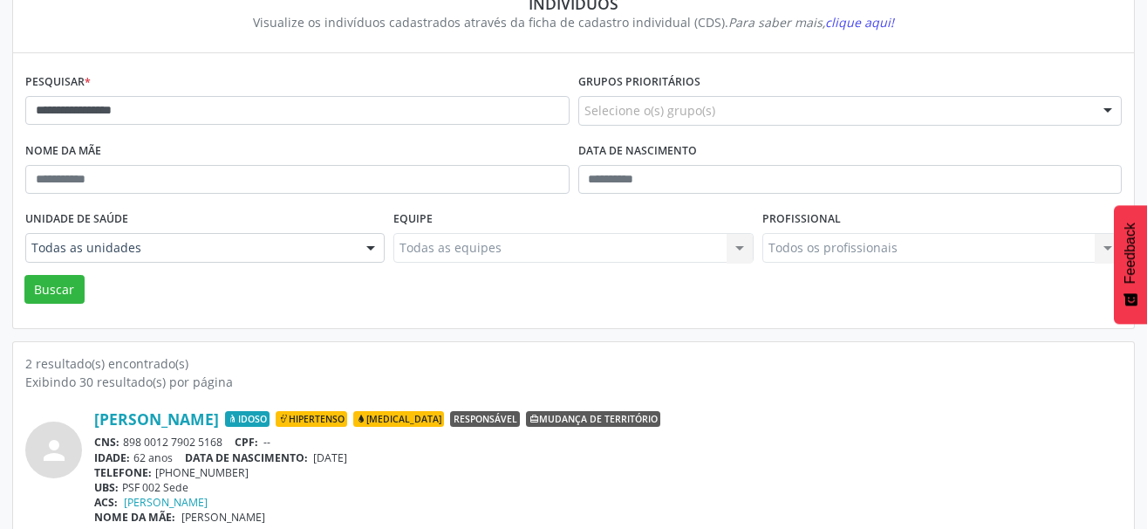
scroll to position [337, 0]
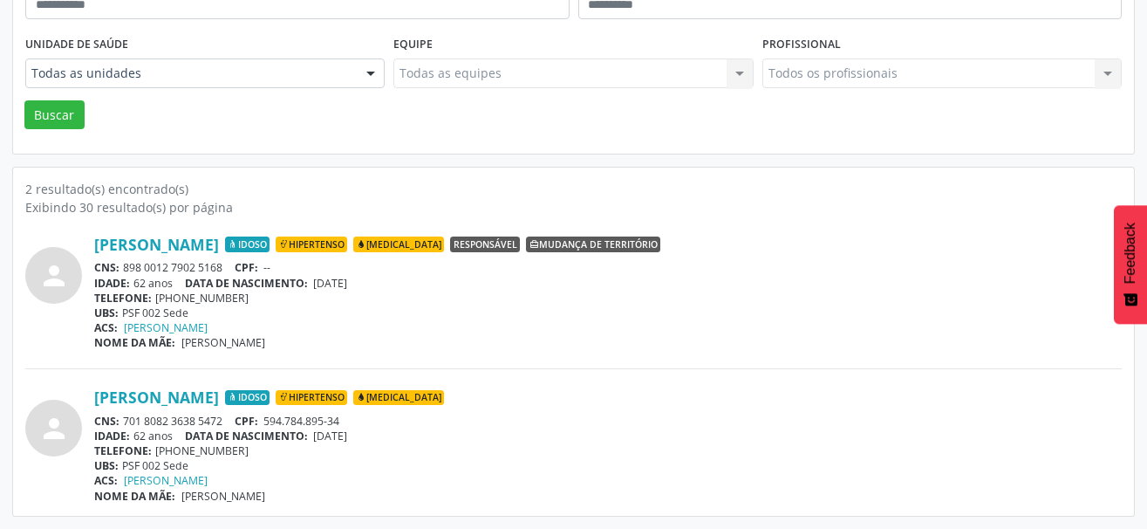
drag, startPoint x: 229, startPoint y: 419, endPoint x: 124, endPoint y: 421, distance: 104.7
click at [124, 421] on div "CNS: 701 8082 3638 5472 CPF: 594.784.895-34" at bounding box center [607, 420] width 1027 height 15
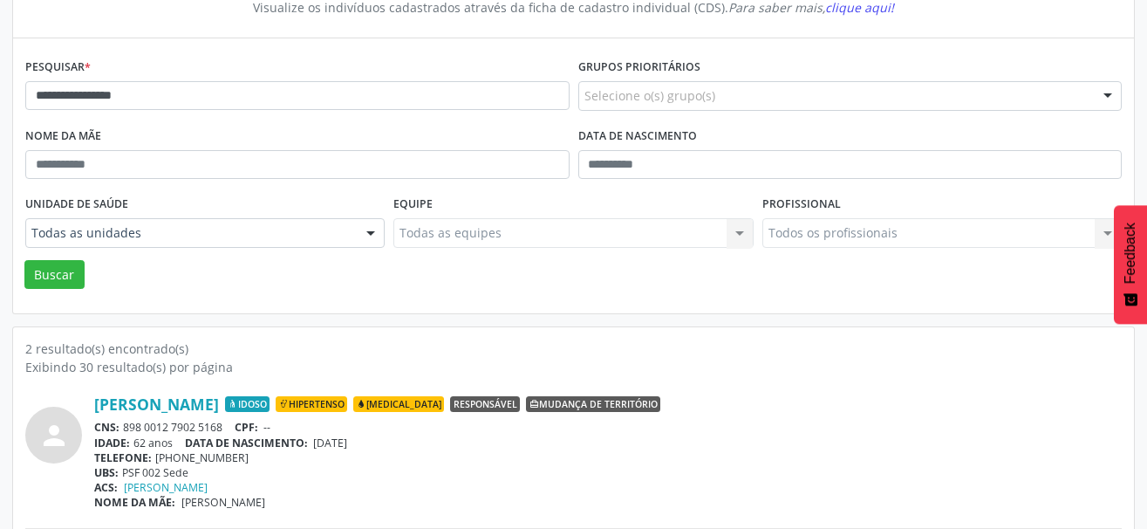
scroll to position [162, 0]
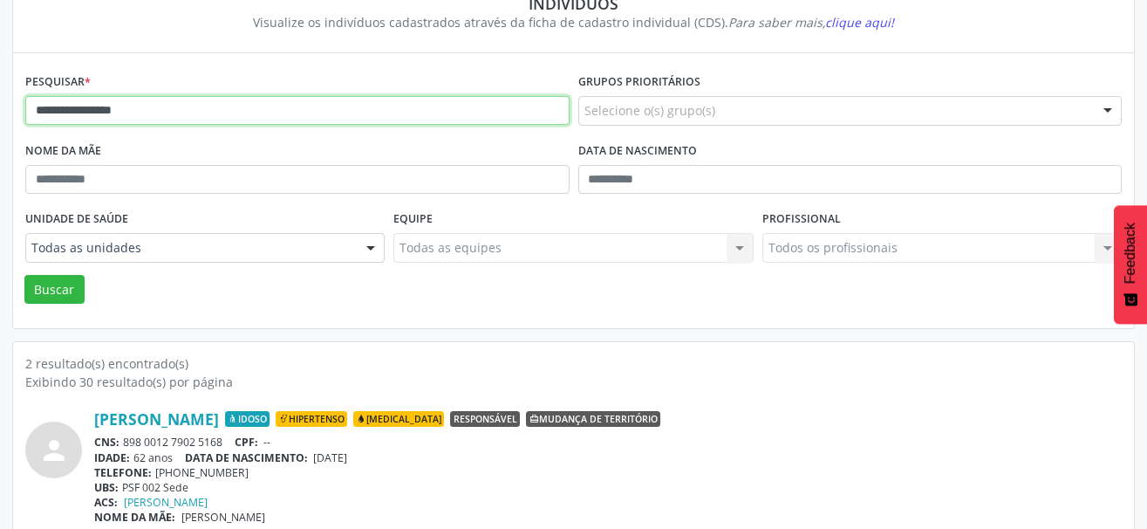
drag, startPoint x: 167, startPoint y: 114, endPoint x: -26, endPoint y: 117, distance: 193.6
click at [0, 117] on html "**********" at bounding box center [573, 102] width 1147 height 529
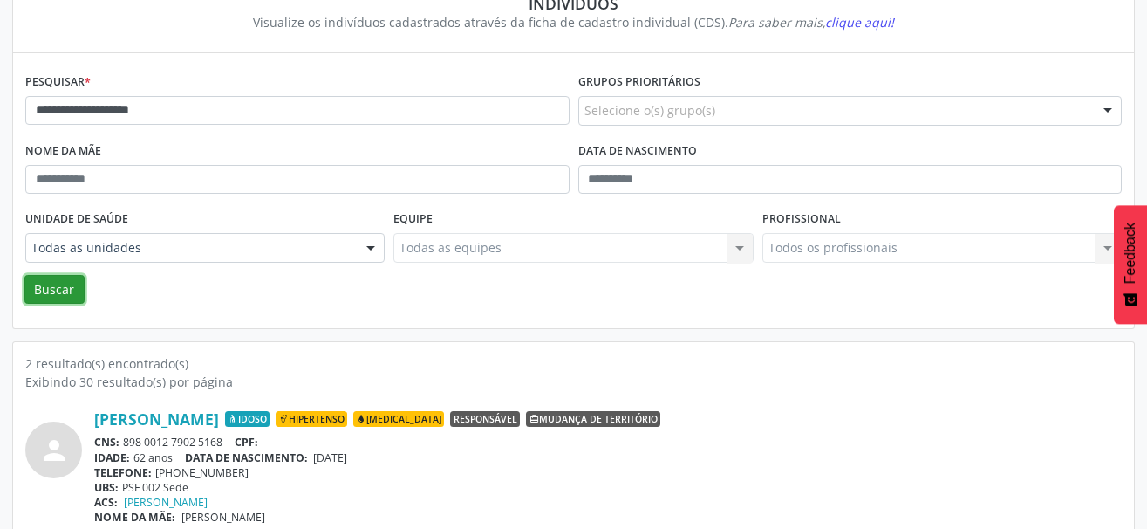
click at [57, 295] on button "Buscar" at bounding box center [54, 290] width 60 height 30
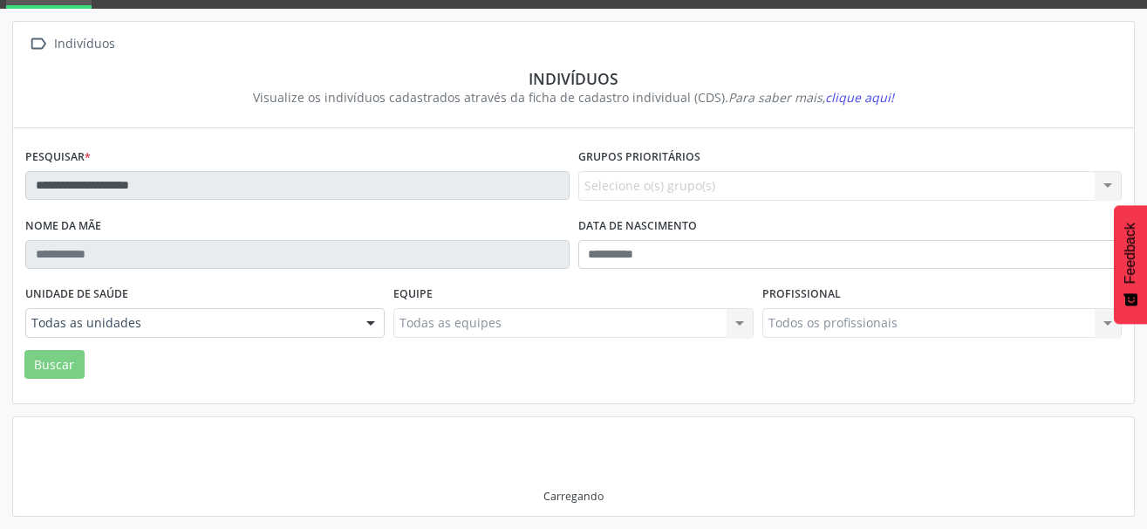
scroll to position [82, 0]
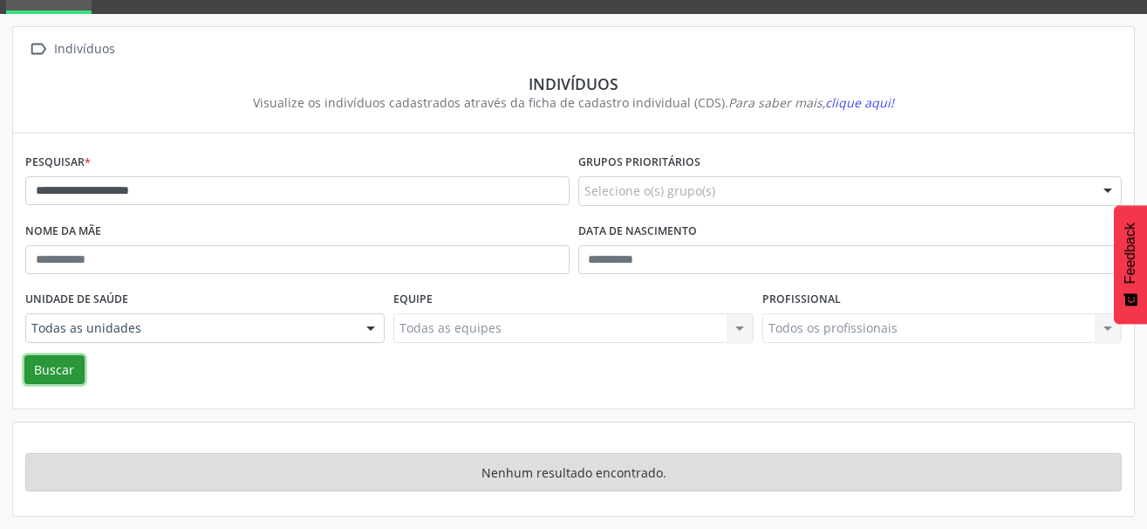
click at [64, 381] on button "Buscar" at bounding box center [54, 370] width 60 height 30
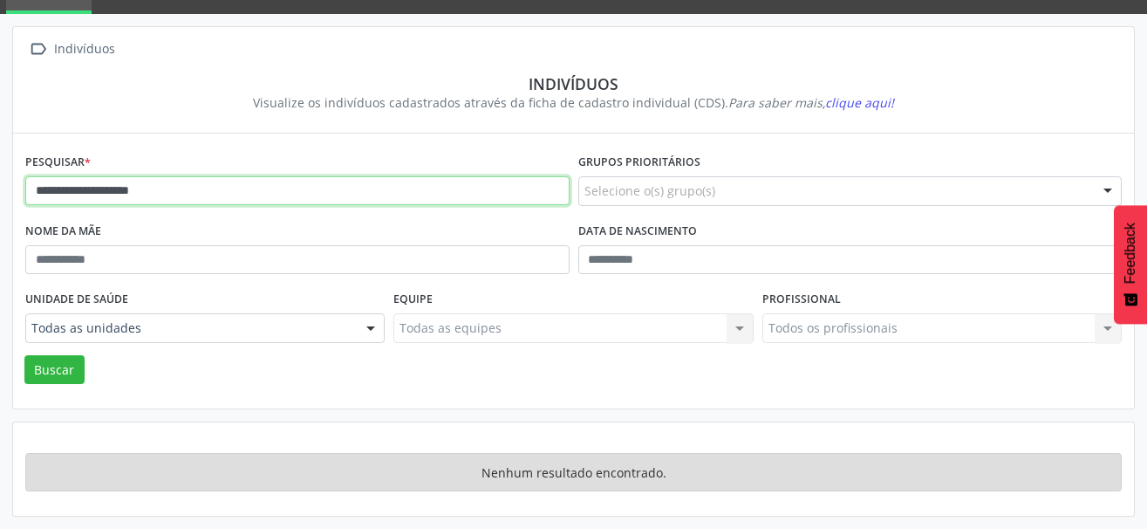
drag, startPoint x: 118, startPoint y: 196, endPoint x: 100, endPoint y: 194, distance: 17.6
click at [100, 194] on input "**********" at bounding box center [297, 191] width 544 height 30
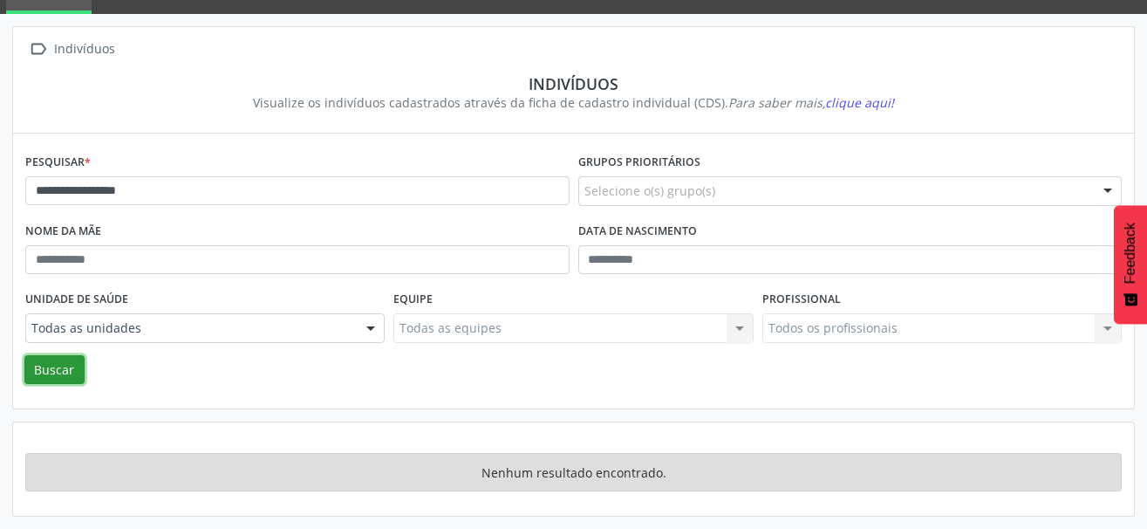
click at [71, 366] on button "Buscar" at bounding box center [54, 370] width 60 height 30
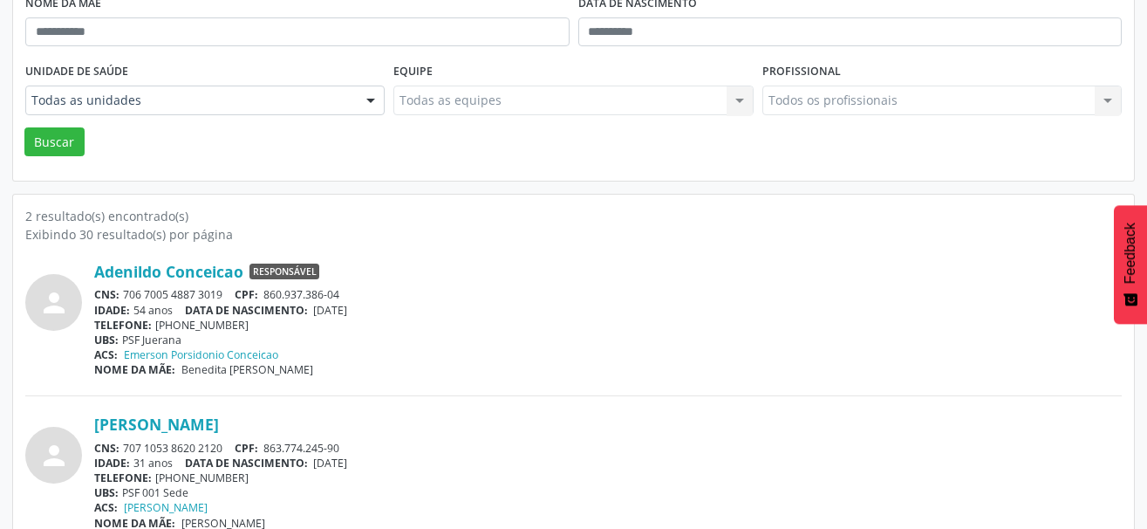
scroll to position [337, 0]
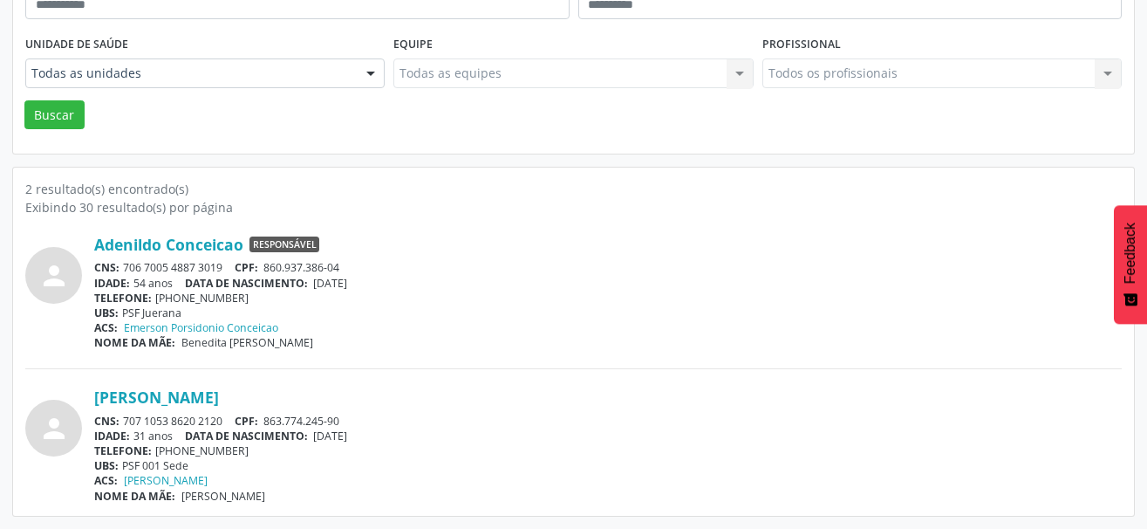
drag, startPoint x: 230, startPoint y: 270, endPoint x: 126, endPoint y: 259, distance: 105.2
click at [126, 259] on div "Adenildo Conceicao Responsável CNS: 706 7005 4887 3019 CPF: 860.937.386-04 IDAD…" at bounding box center [607, 292] width 1027 height 115
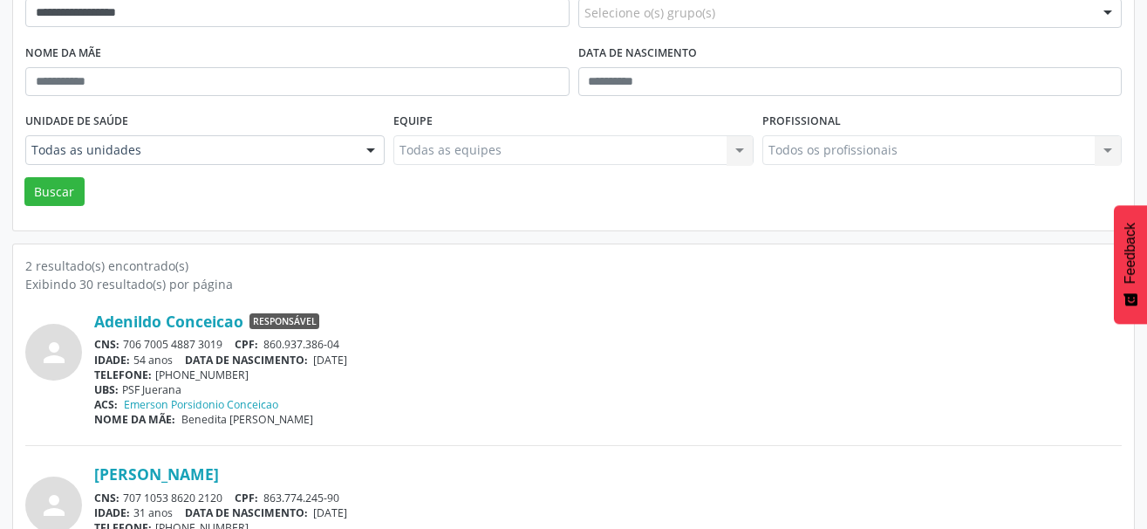
scroll to position [162, 0]
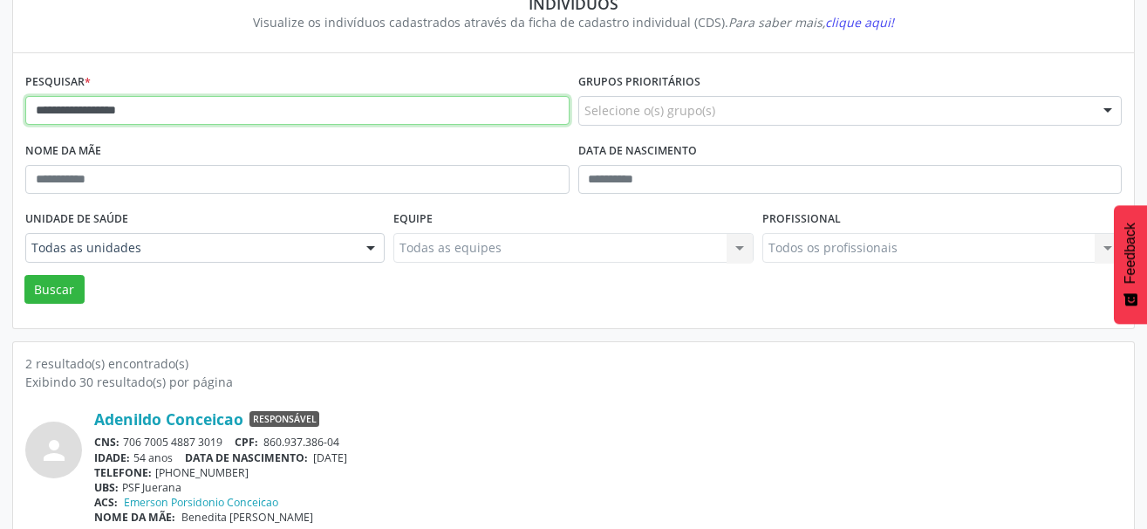
drag, startPoint x: 187, startPoint y: 110, endPoint x: 8, endPoint y: 112, distance: 178.8
click at [11, 112] on div "**********" at bounding box center [573, 318] width 1147 height 769
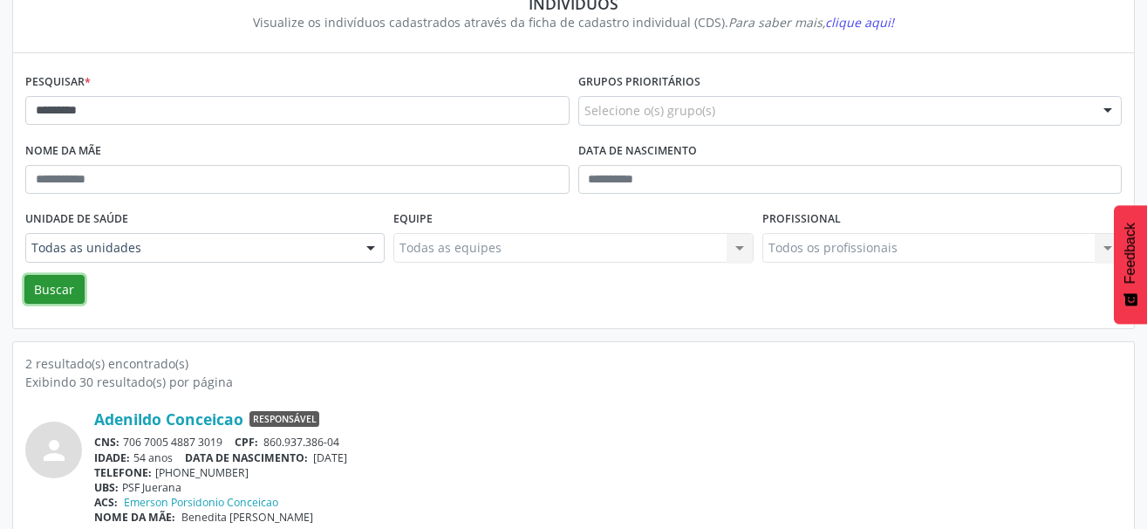
click at [62, 282] on button "Buscar" at bounding box center [54, 290] width 60 height 30
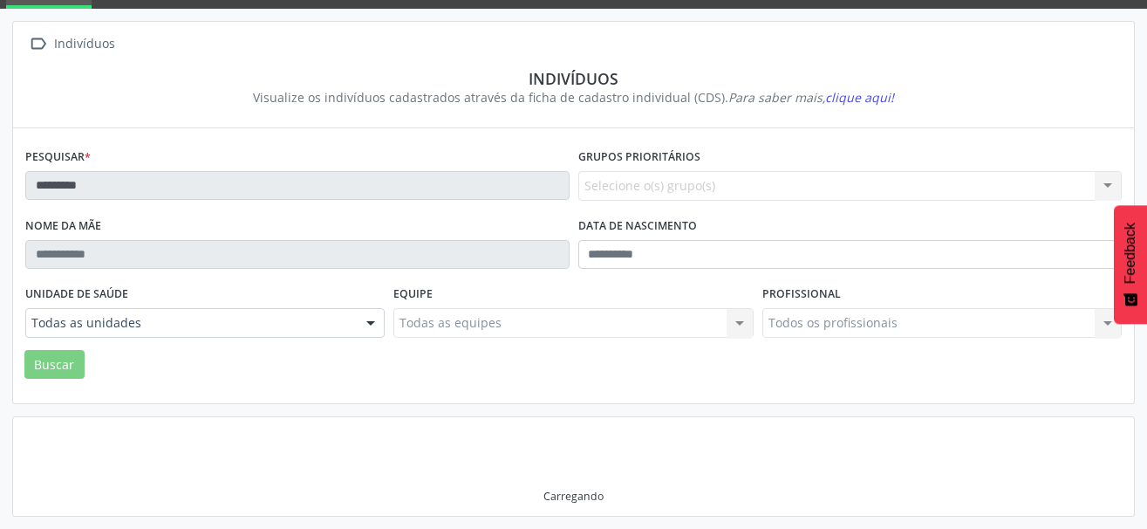
scroll to position [82, 0]
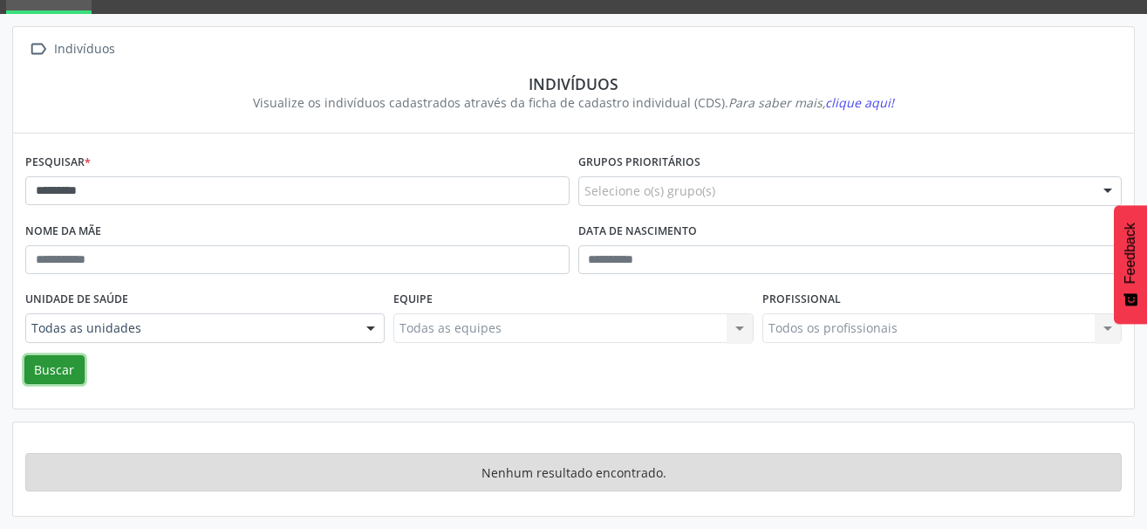
click at [65, 365] on button "Buscar" at bounding box center [54, 370] width 60 height 30
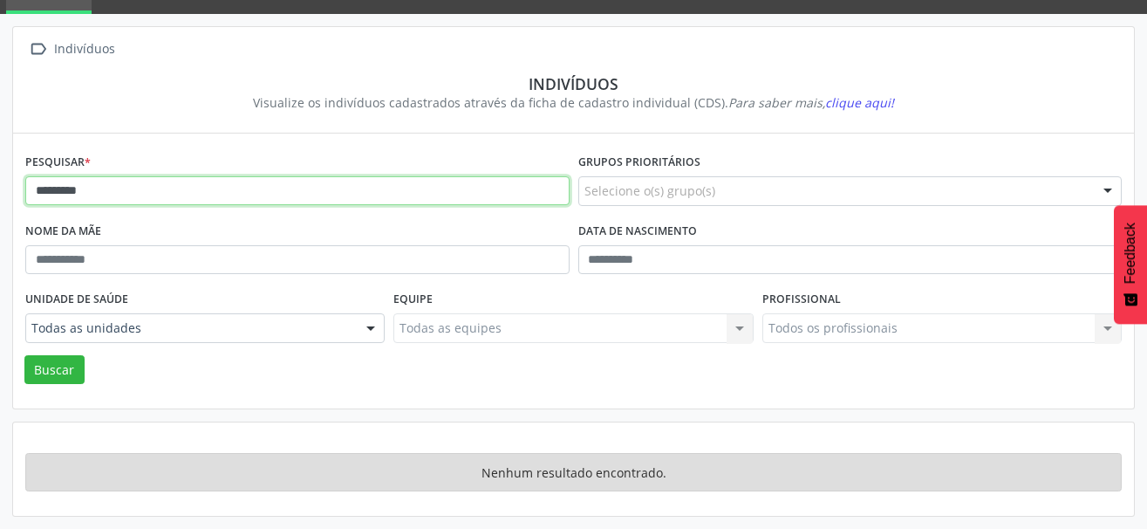
click at [124, 195] on input "*********" at bounding box center [297, 191] width 544 height 30
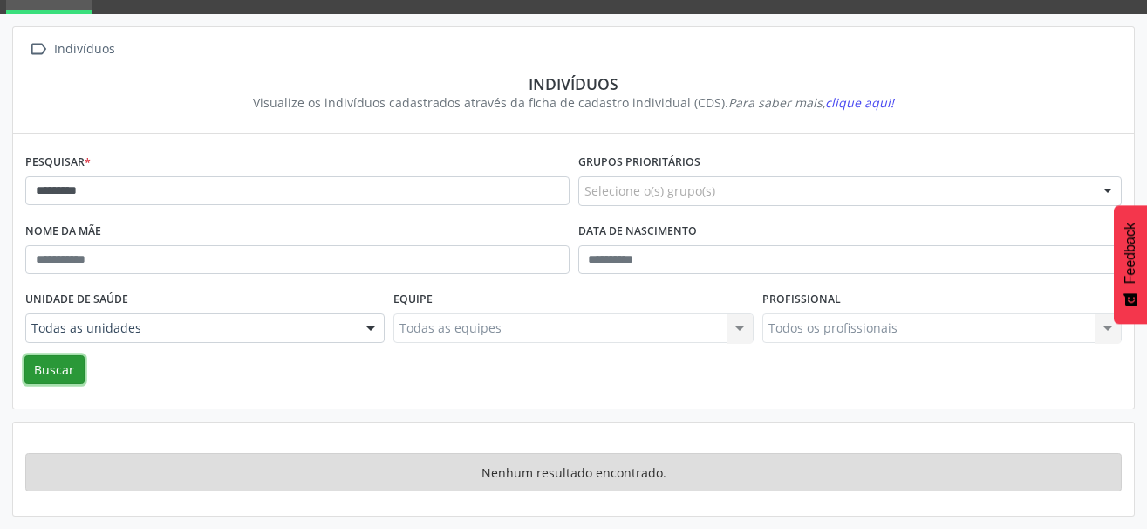
click at [68, 368] on button "Buscar" at bounding box center [54, 370] width 60 height 30
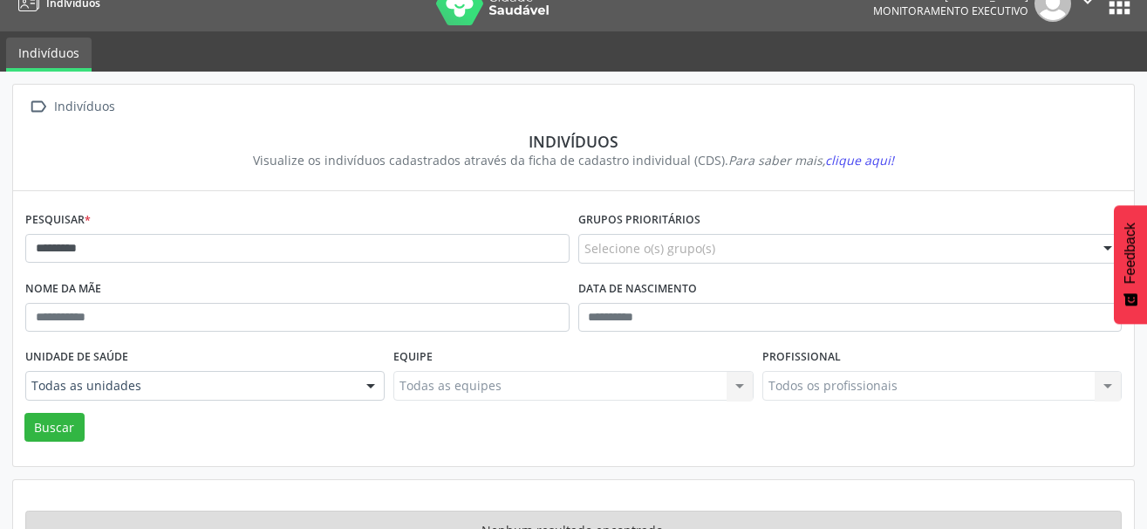
scroll to position [0, 0]
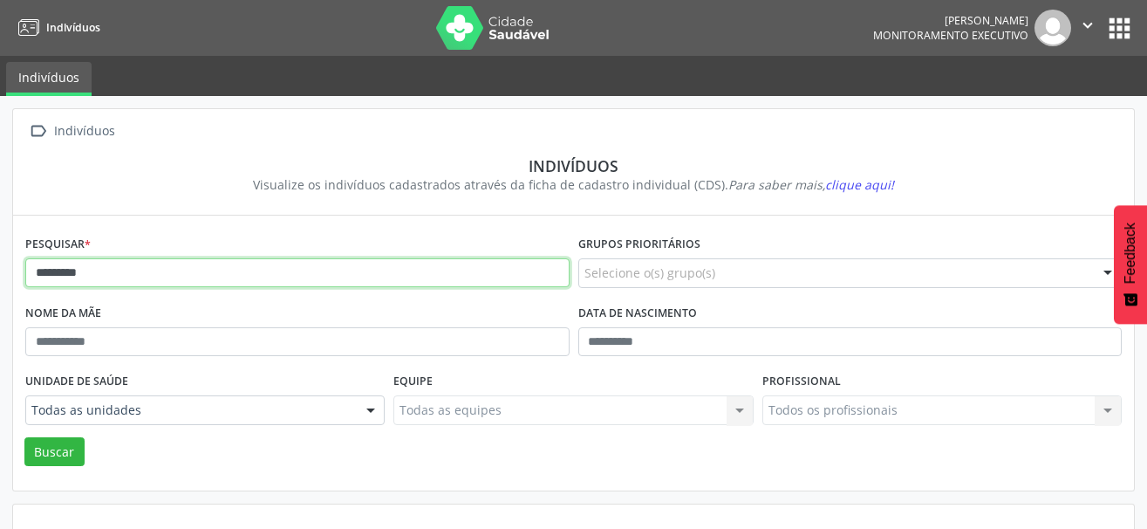
drag, startPoint x: 149, startPoint y: 275, endPoint x: -26, endPoint y: 272, distance: 175.3
click at [0, 272] on html "Indivíduos [PERSON_NAME] Monitoramento Executivo  Configurações Sair apps Indi…" at bounding box center [573, 264] width 1147 height 529
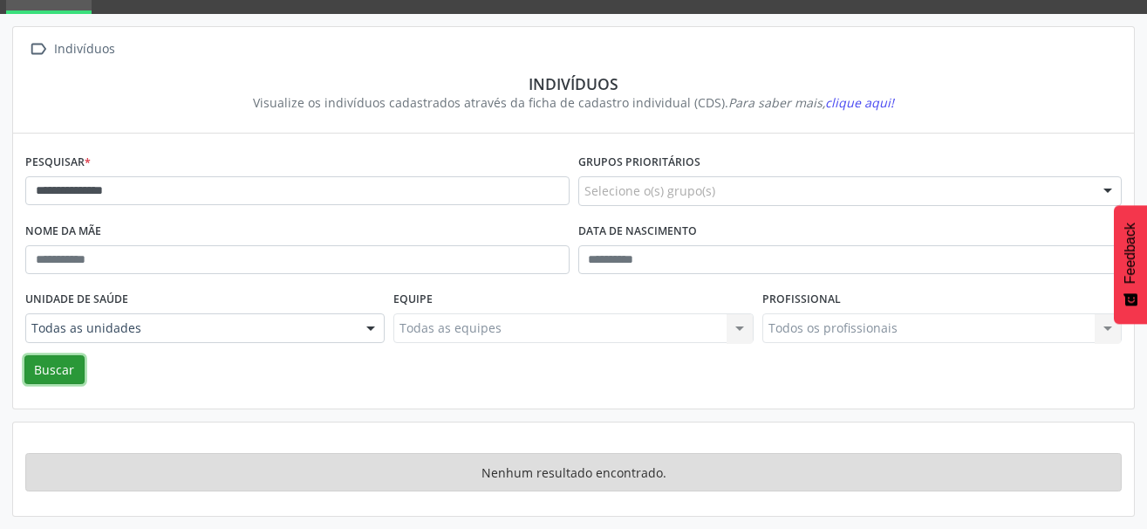
click at [54, 363] on button "Buscar" at bounding box center [54, 370] width 60 height 30
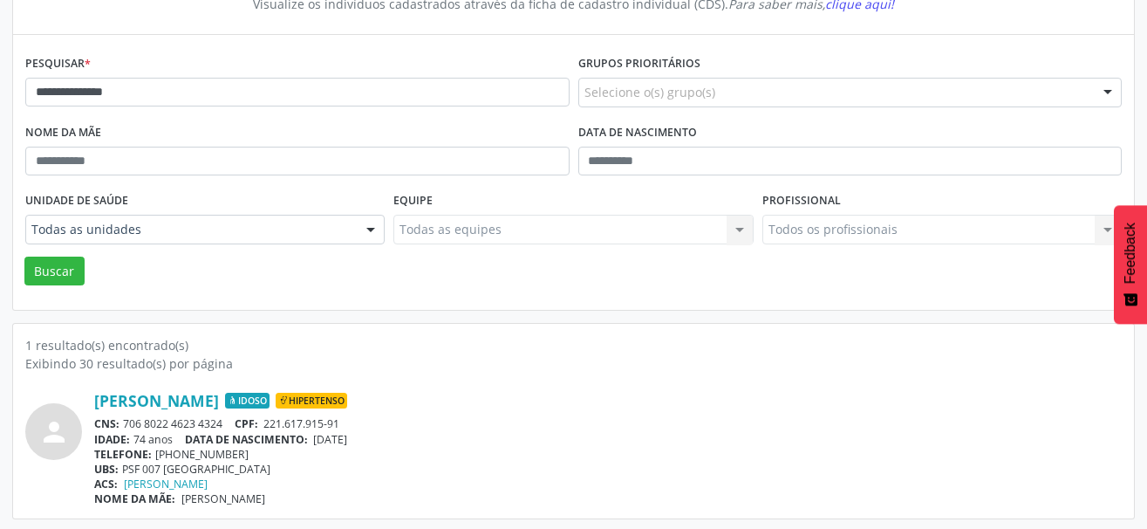
scroll to position [183, 0]
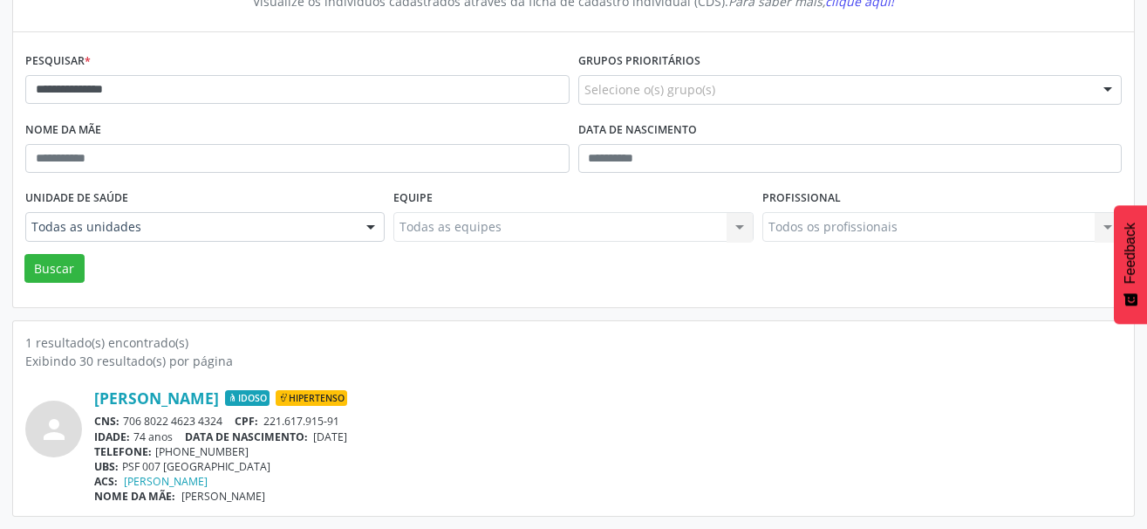
drag, startPoint x: 228, startPoint y: 421, endPoint x: 125, endPoint y: 424, distance: 103.0
click at [125, 424] on div "CNS: 706 8022 4623 4324 CPF: 221.617.915-91" at bounding box center [607, 420] width 1027 height 15
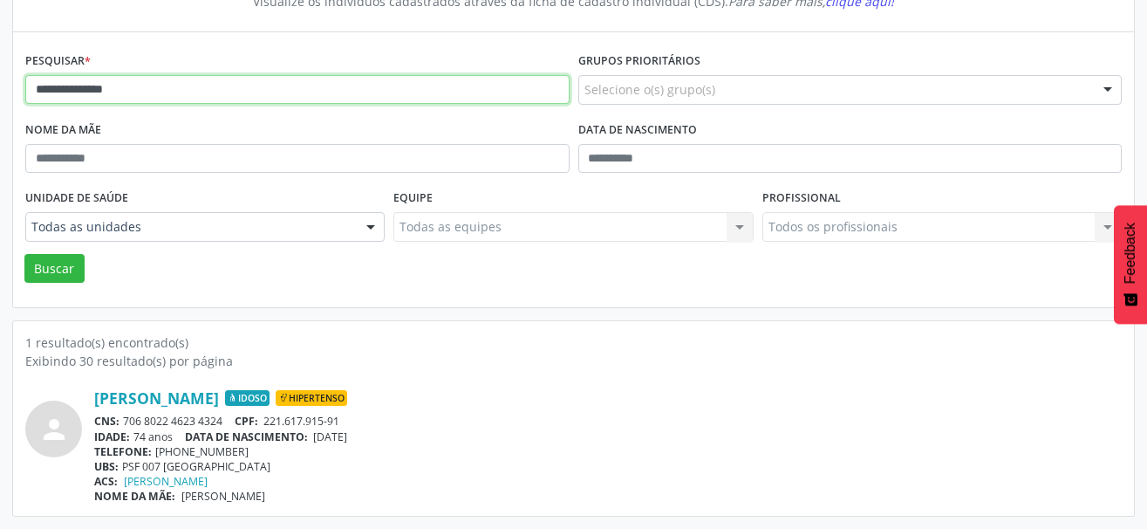
drag, startPoint x: 148, startPoint y: 97, endPoint x: 85, endPoint y: 93, distance: 63.8
click at [85, 93] on input "**********" at bounding box center [297, 90] width 544 height 30
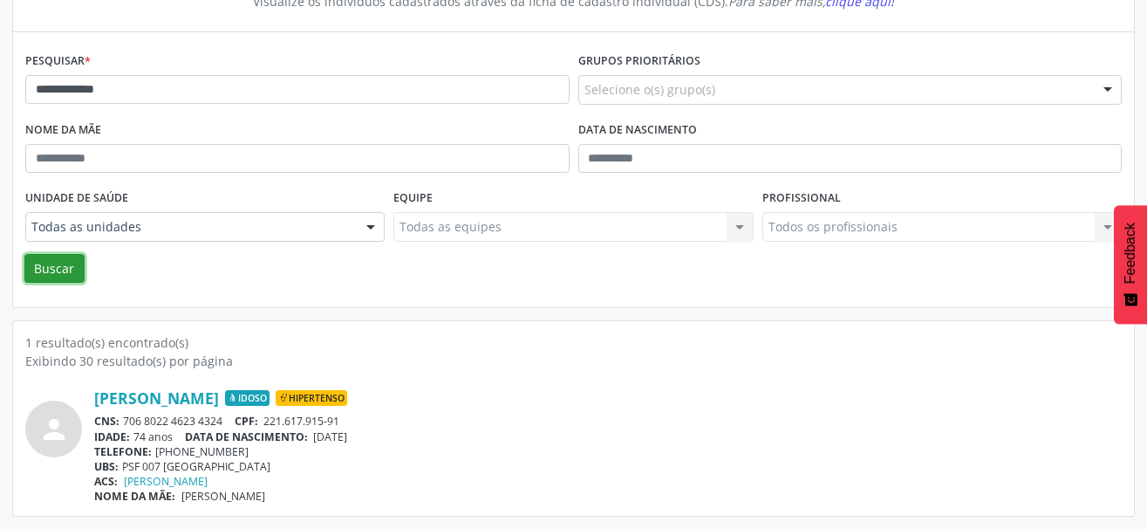
click at [63, 267] on button "Buscar" at bounding box center [54, 269] width 60 height 30
drag, startPoint x: 225, startPoint y: 420, endPoint x: 126, endPoint y: 419, distance: 98.6
click at [126, 419] on div "CNS: 708 2056 7391 2046 CPF: 345.319.557-49" at bounding box center [607, 420] width 1027 height 15
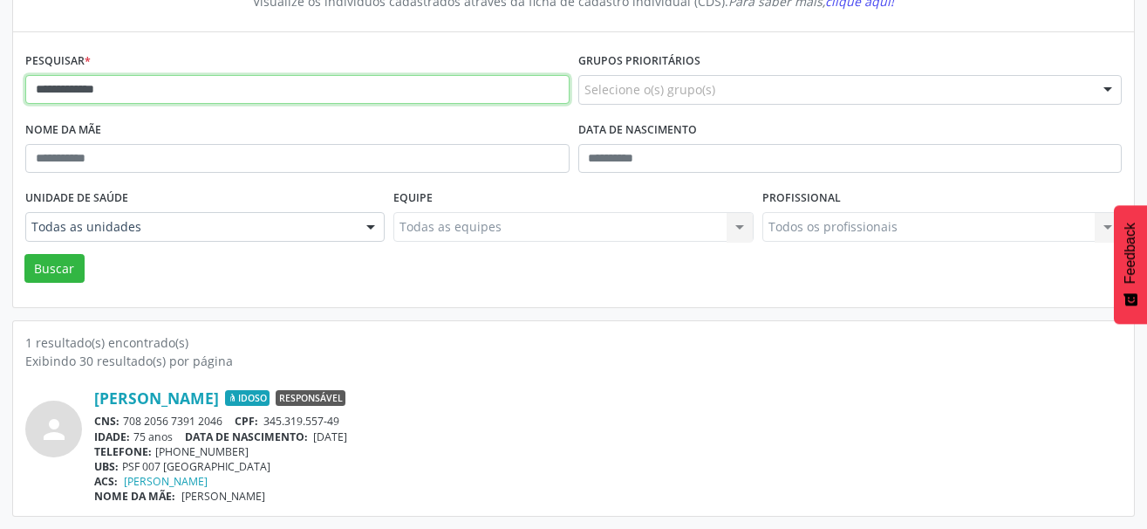
drag, startPoint x: 159, startPoint y: 99, endPoint x: -3, endPoint y: 89, distance: 162.5
click at [0, 89] on html "**********" at bounding box center [573, 81] width 1147 height 529
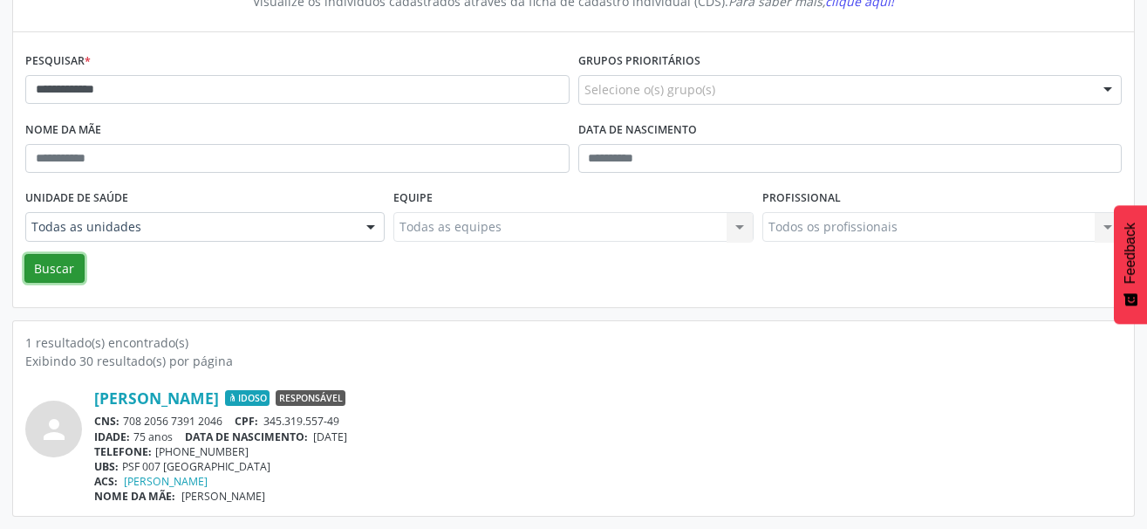
click at [53, 267] on button "Buscar" at bounding box center [54, 269] width 60 height 30
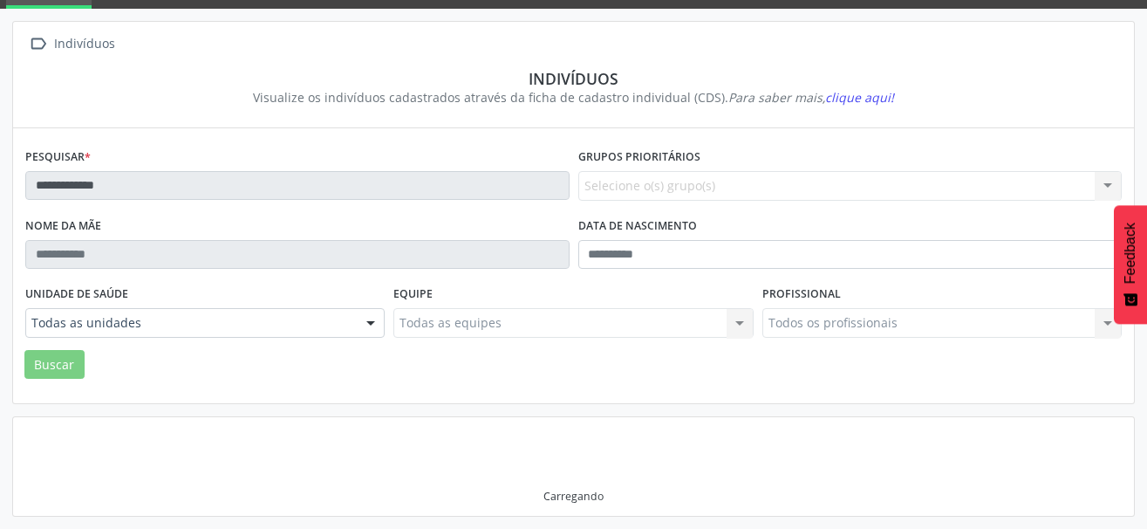
scroll to position [82, 0]
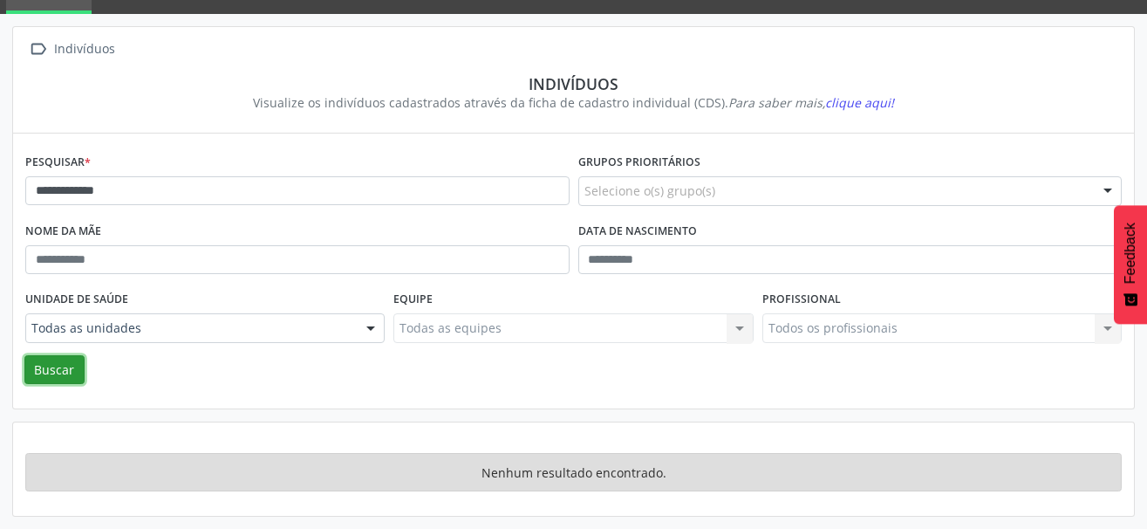
click at [63, 367] on button "Buscar" at bounding box center [54, 370] width 60 height 30
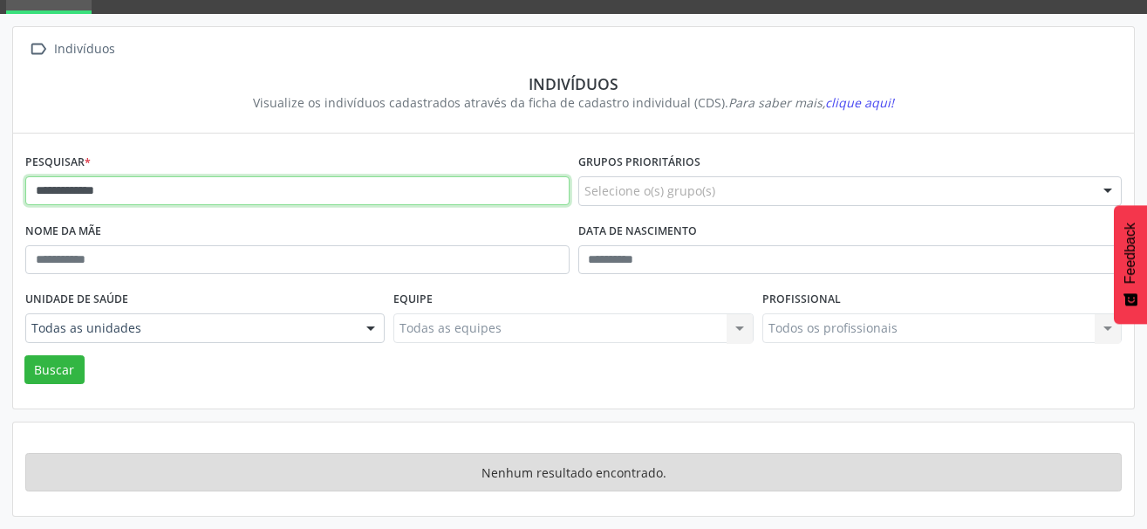
drag, startPoint x: 140, startPoint y: 188, endPoint x: 79, endPoint y: 194, distance: 61.3
click at [79, 194] on input "**********" at bounding box center [297, 191] width 544 height 30
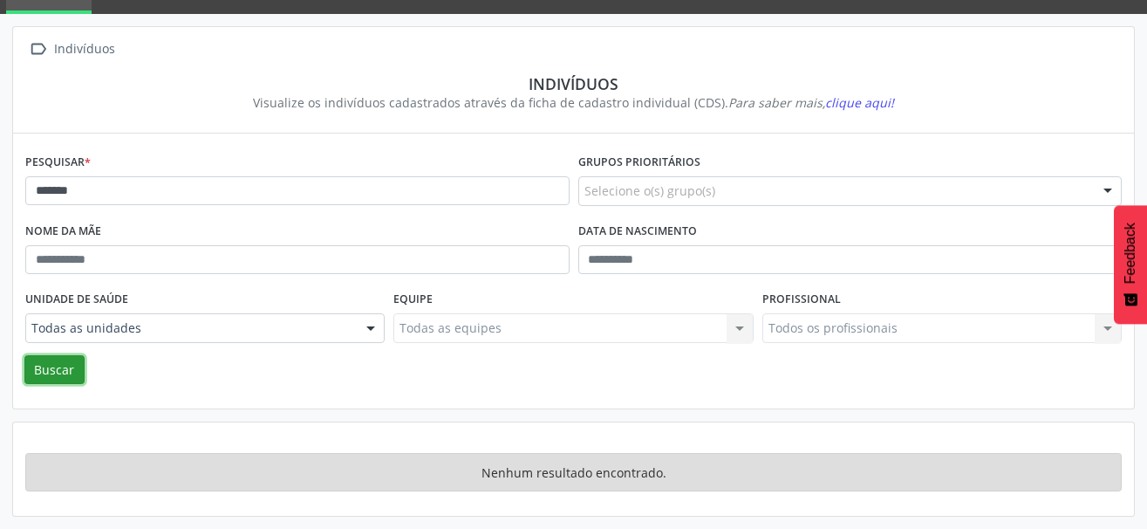
click at [60, 366] on button "Buscar" at bounding box center [54, 370] width 60 height 30
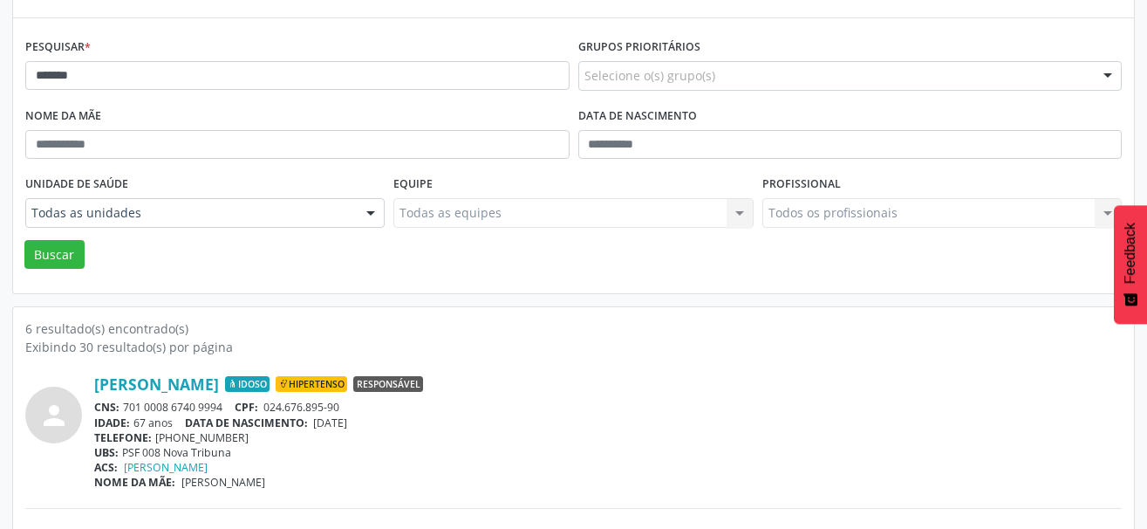
scroll to position [169, 0]
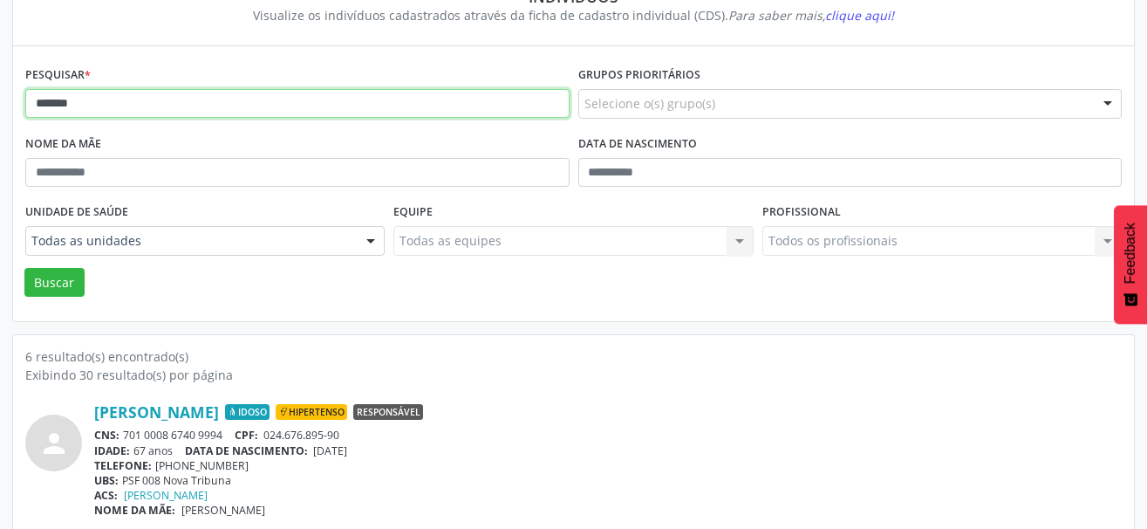
click at [118, 93] on input "*******" at bounding box center [297, 104] width 544 height 30
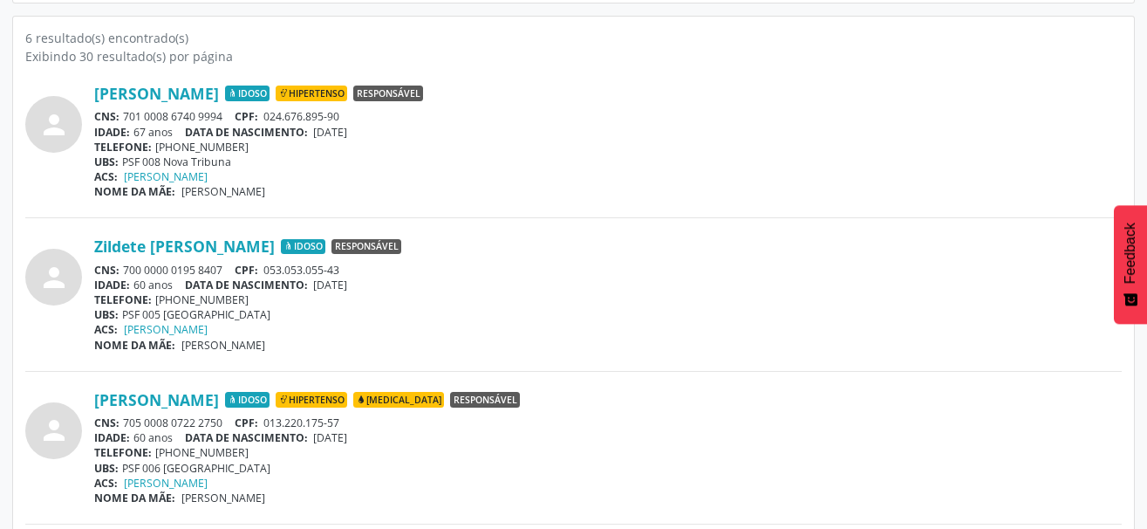
scroll to position [518, 0]
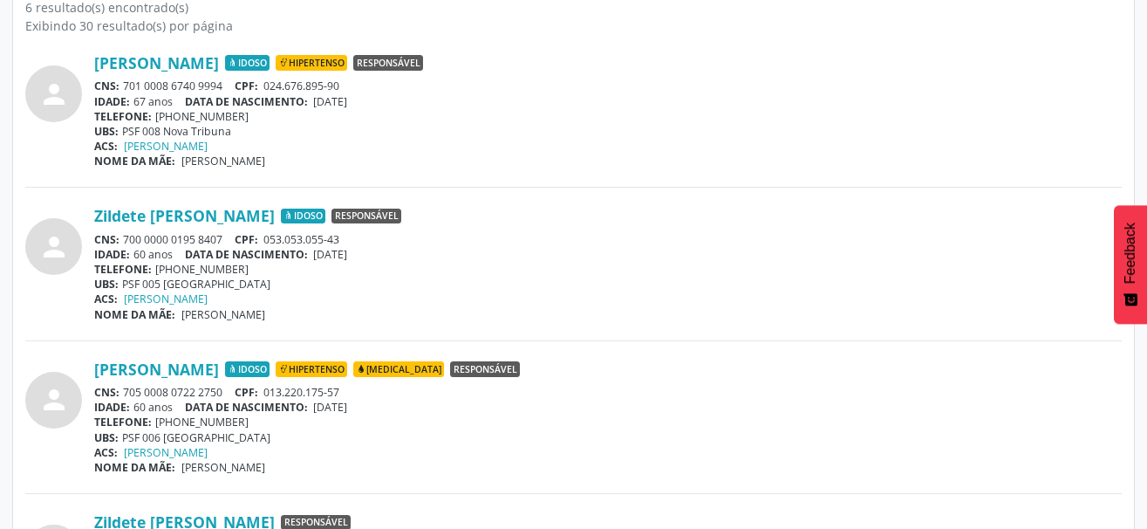
drag, startPoint x: 231, startPoint y: 240, endPoint x: 126, endPoint y: 239, distance: 105.5
click at [126, 239] on div "CNS: 700 0000 0195 8407 CPF: 053.053.055-43" at bounding box center [607, 239] width 1027 height 15
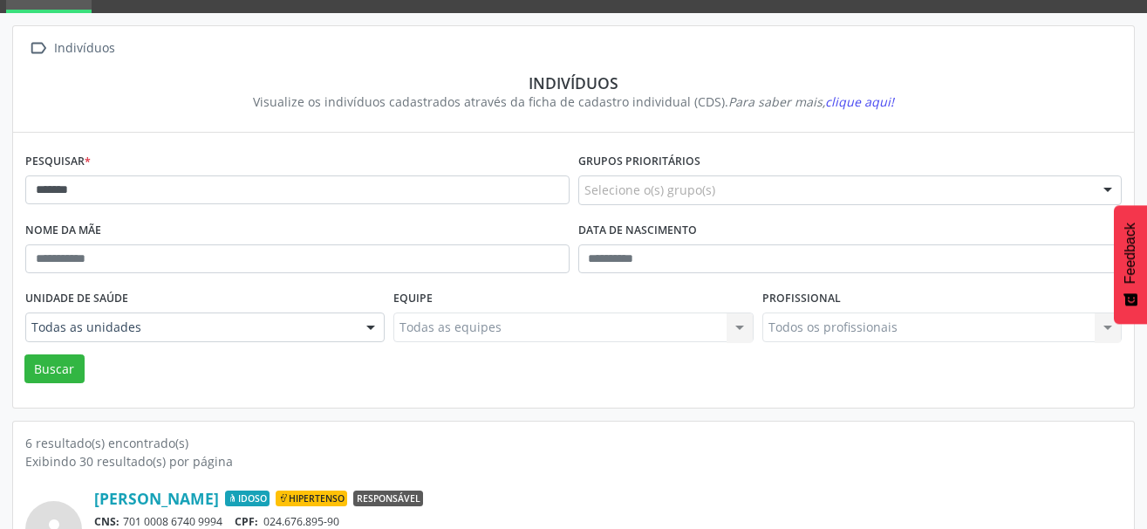
scroll to position [82, 0]
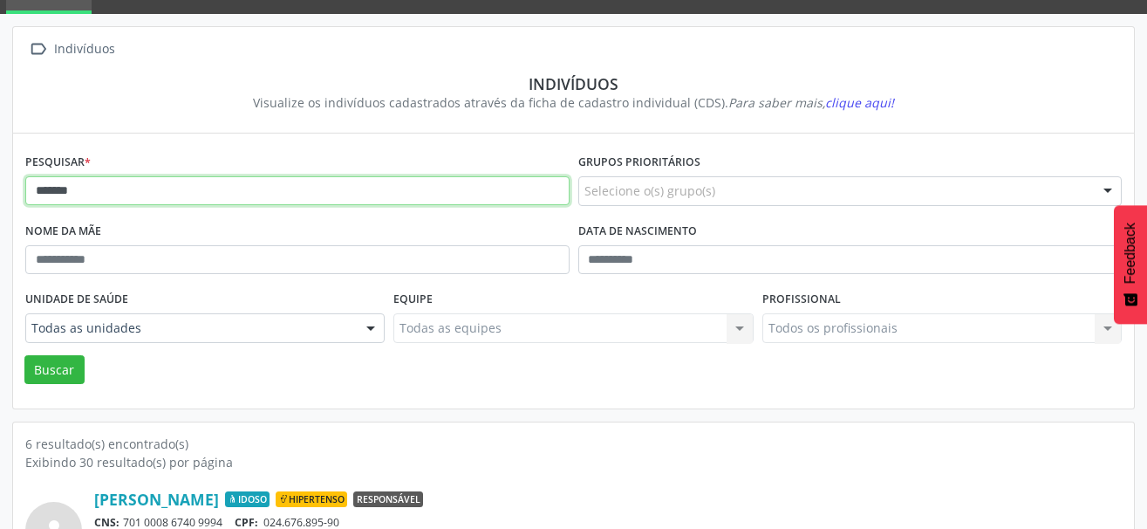
drag, startPoint x: 133, startPoint y: 203, endPoint x: -9, endPoint y: 195, distance: 142.4
click at [0, 195] on html "Indivíduos [PERSON_NAME] Monitoramento Executivo  Configurações Sair apps Indi…" at bounding box center [573, 182] width 1147 height 529
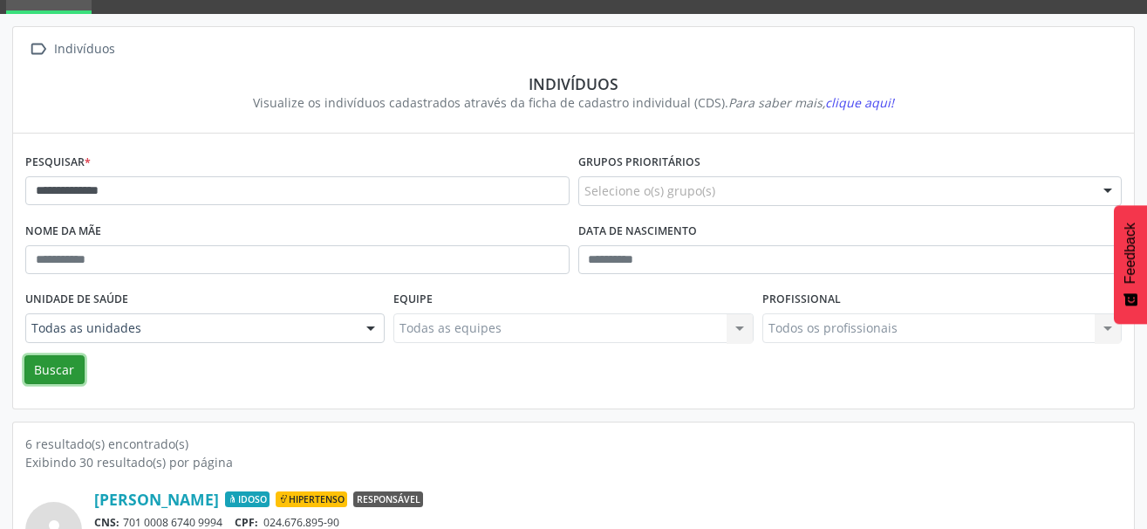
drag, startPoint x: 64, startPoint y: 365, endPoint x: 66, endPoint y: 326, distance: 38.5
click at [65, 365] on button "Buscar" at bounding box center [54, 370] width 60 height 30
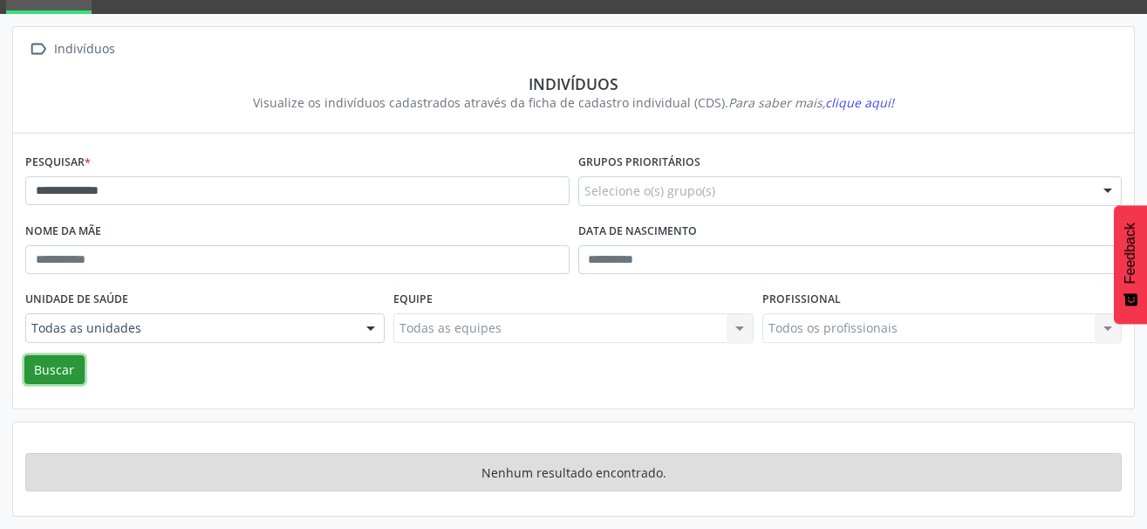
click at [31, 375] on button "Buscar" at bounding box center [54, 370] width 60 height 30
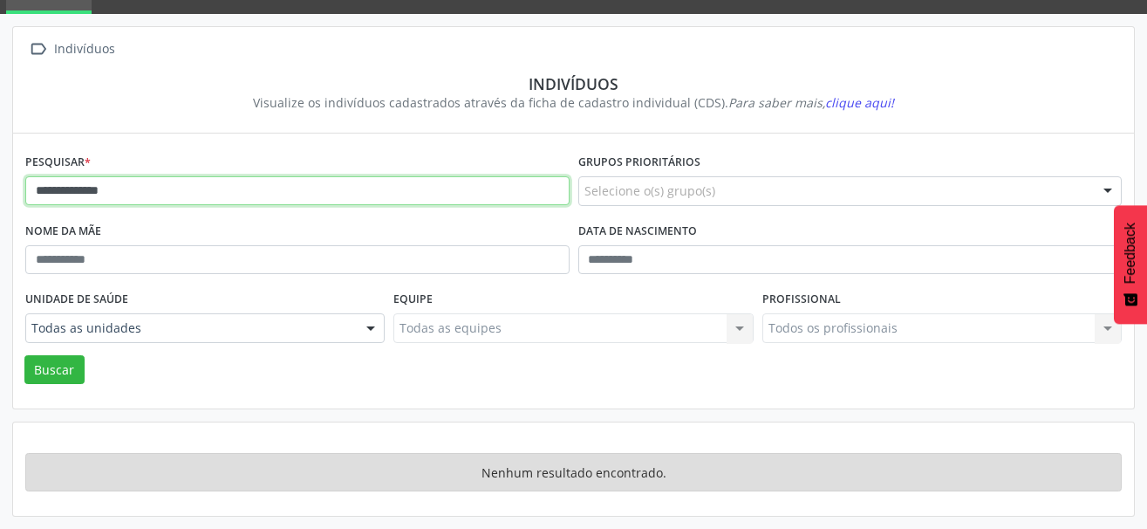
drag, startPoint x: 176, startPoint y: 197, endPoint x: 68, endPoint y: 188, distance: 108.5
click at [68, 188] on input "**********" at bounding box center [297, 191] width 544 height 30
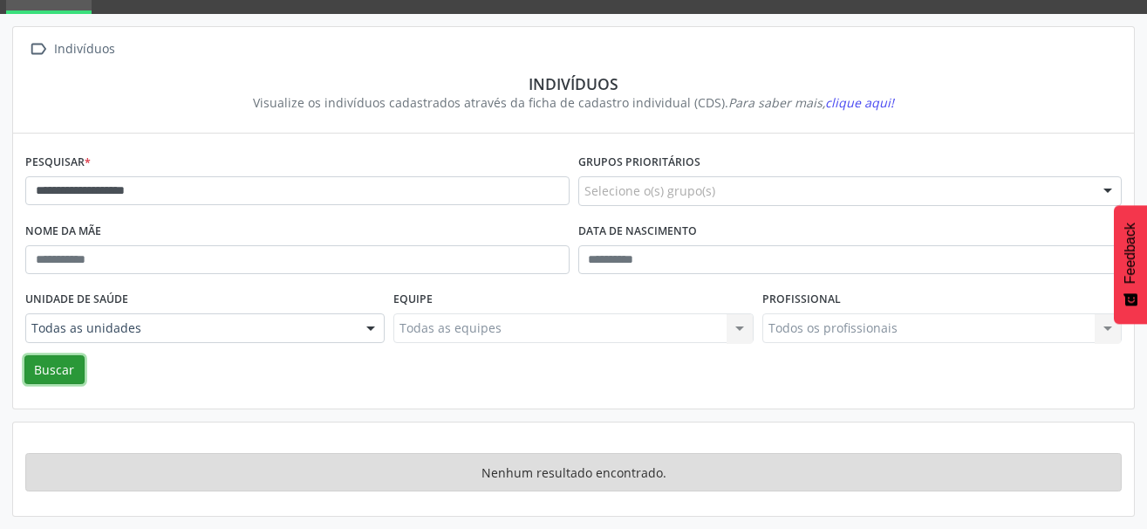
click at [65, 364] on button "Buscar" at bounding box center [54, 370] width 60 height 30
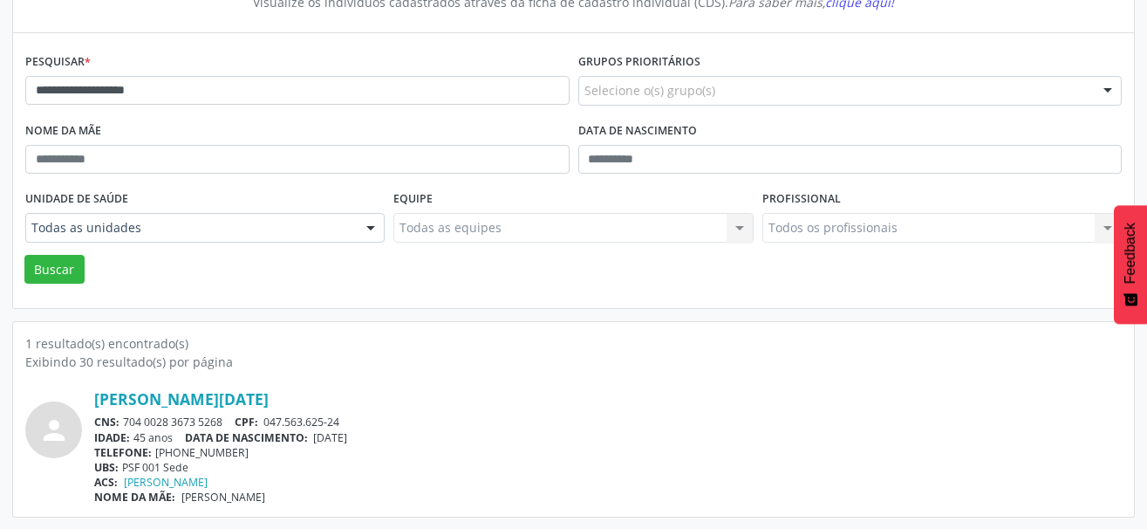
scroll to position [183, 0]
drag, startPoint x: 229, startPoint y: 424, endPoint x: 126, endPoint y: 424, distance: 103.8
click at [126, 424] on div "CNS: 704 0028 3673 5268 CPF: 047.563.625-24" at bounding box center [607, 420] width 1027 height 15
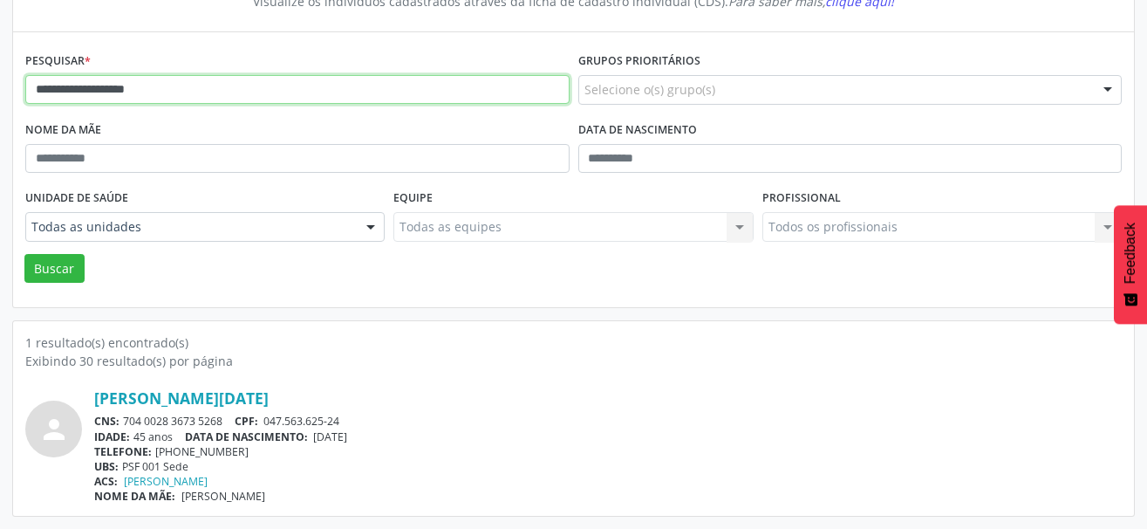
drag, startPoint x: 188, startPoint y: 94, endPoint x: -26, endPoint y: 71, distance: 215.9
click at [0, 71] on html "**********" at bounding box center [573, 81] width 1147 height 529
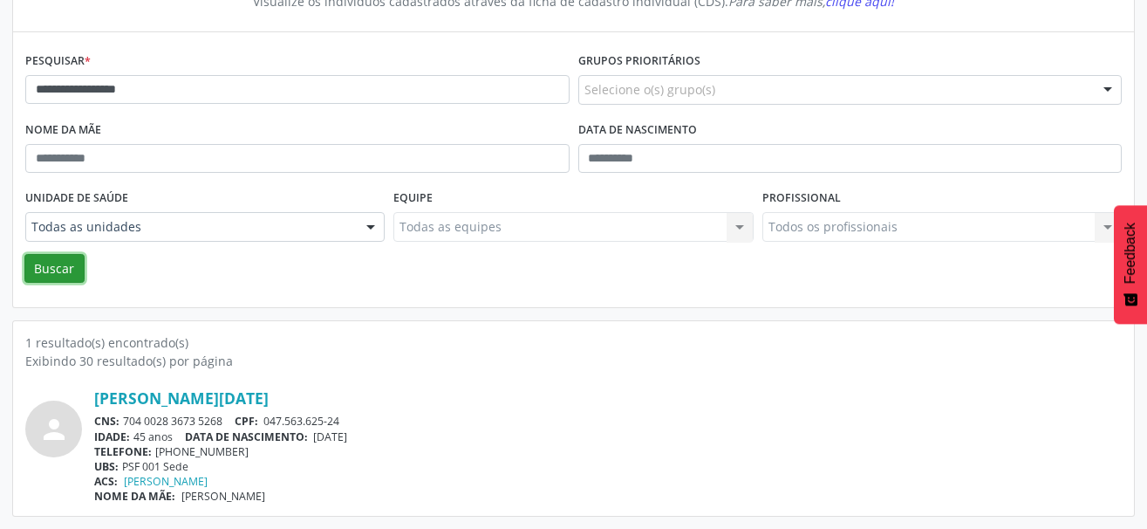
click at [56, 270] on button "Buscar" at bounding box center [54, 269] width 60 height 30
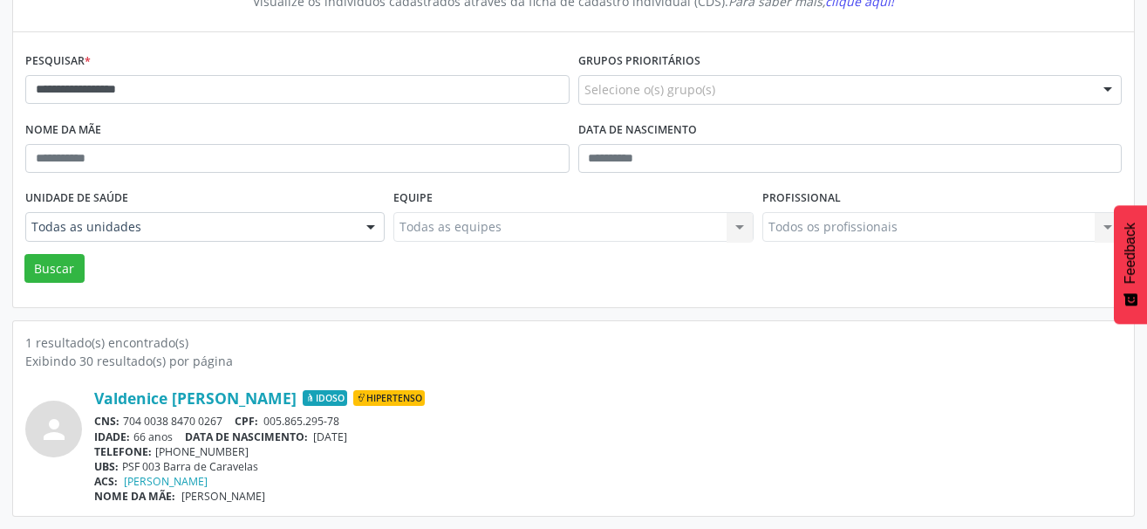
drag, startPoint x: 229, startPoint y: 419, endPoint x: 126, endPoint y: 418, distance: 102.1
click at [126, 418] on div "CNS: 704 0038 8470 0267 CPF: 005.865.295-78" at bounding box center [607, 420] width 1027 height 15
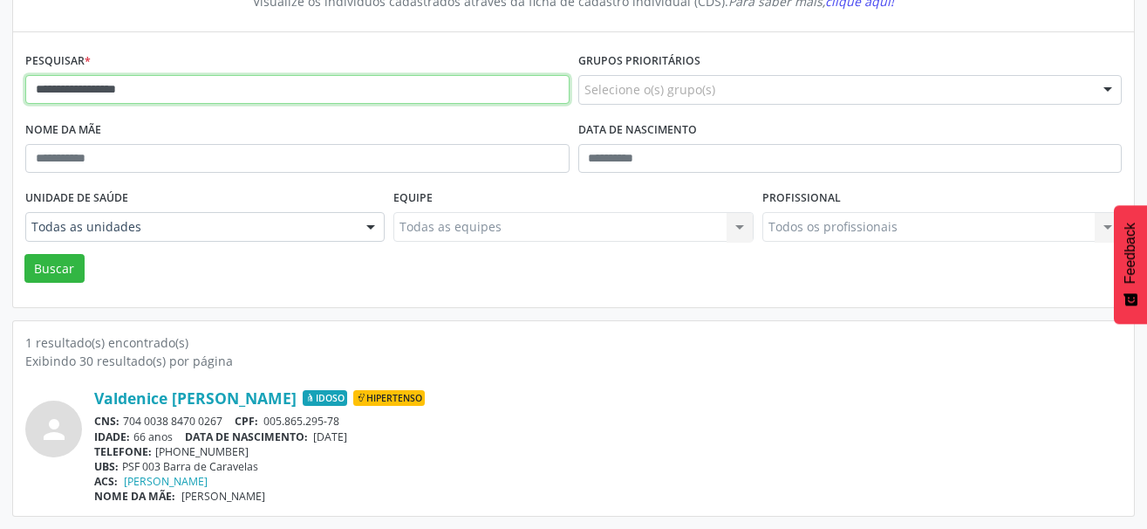
drag, startPoint x: 177, startPoint y: 86, endPoint x: 13, endPoint y: 101, distance: 164.6
click at [16, 99] on div "**********" at bounding box center [573, 169] width 1121 height 275
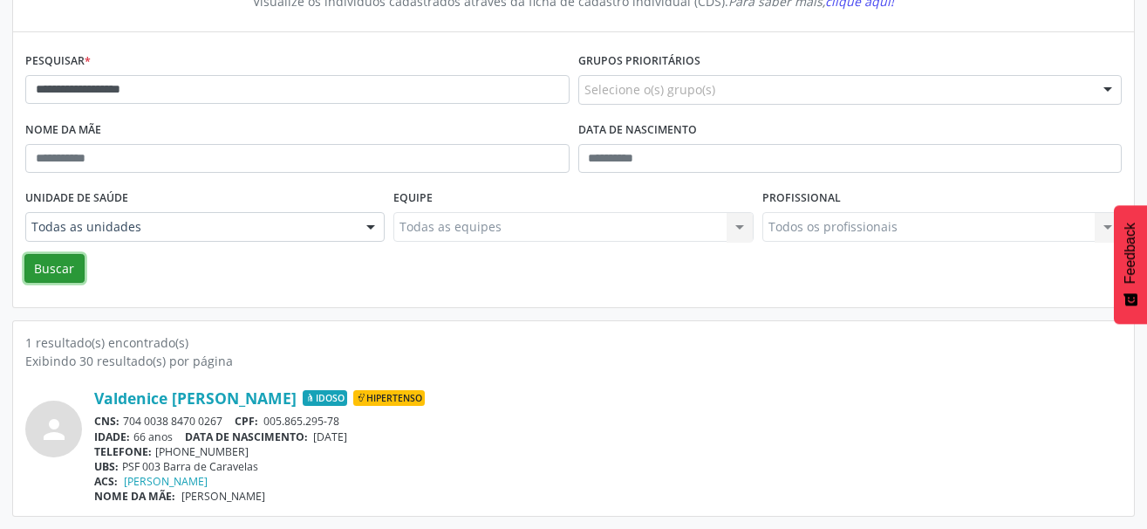
click at [46, 255] on button "Buscar" at bounding box center [54, 269] width 60 height 30
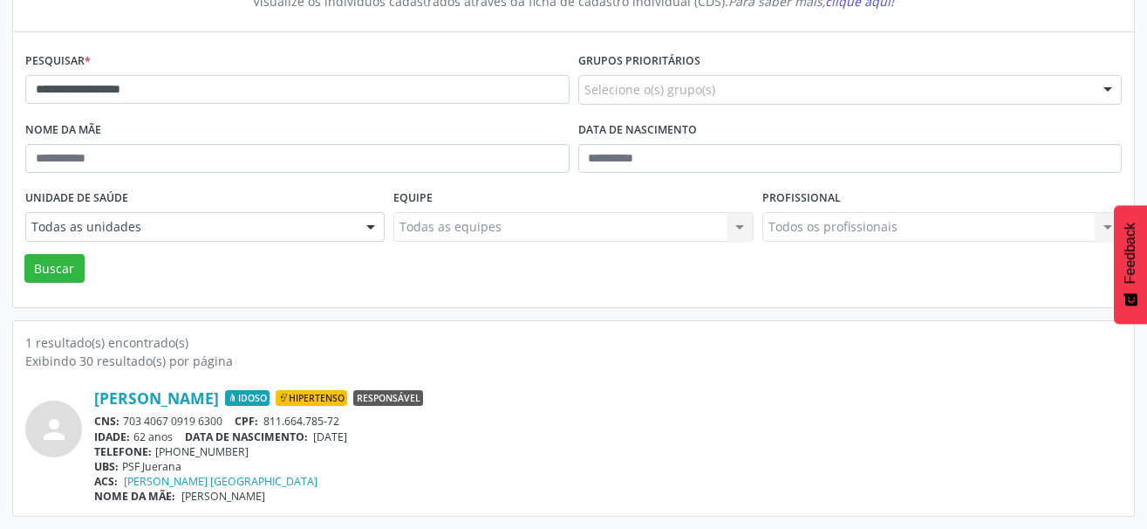
click at [307, 459] on div "UBS: PSF Juerana" at bounding box center [607, 466] width 1027 height 15
drag, startPoint x: 231, startPoint y: 423, endPoint x: 123, endPoint y: 421, distance: 108.2
click at [123, 421] on div "CNS: 703 4067 0919 6300 CPF: 811.664.785-72" at bounding box center [607, 420] width 1027 height 15
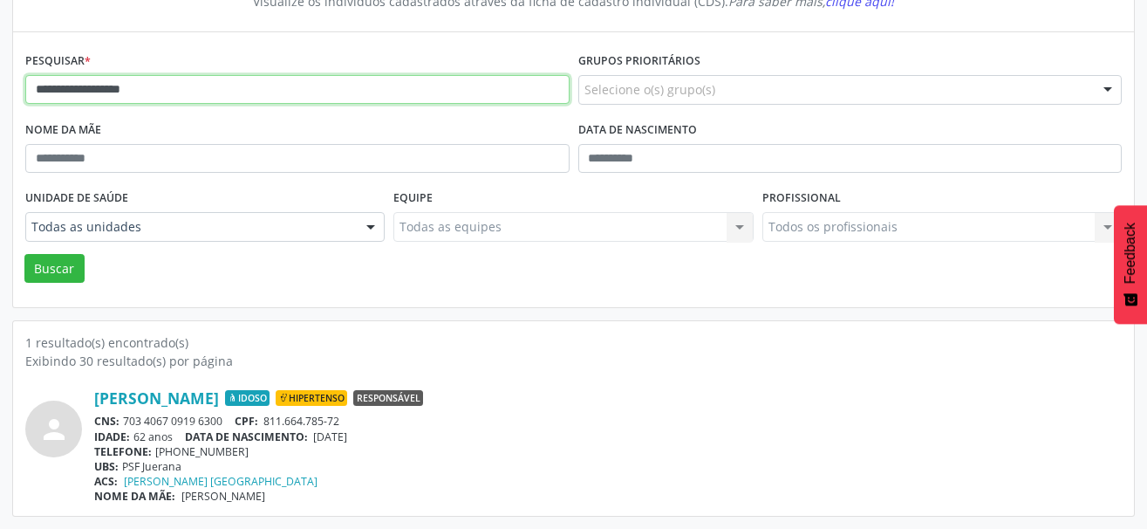
drag, startPoint x: 201, startPoint y: 89, endPoint x: 4, endPoint y: 119, distance: 198.5
click at [0, 86] on html "**********" at bounding box center [573, 81] width 1147 height 529
click at [108, 91] on input "**********" at bounding box center [297, 90] width 544 height 30
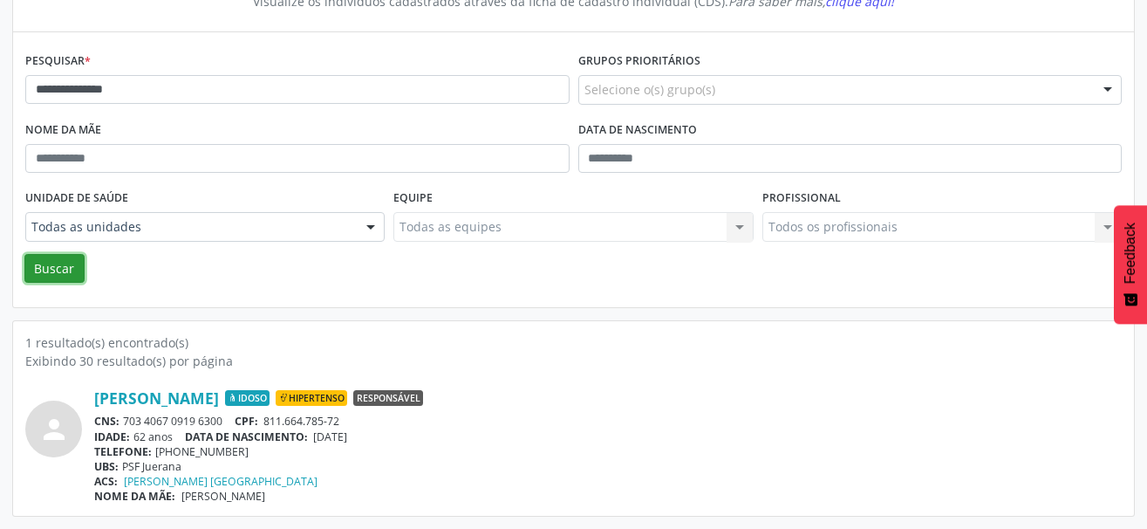
click at [49, 272] on button "Buscar" at bounding box center [54, 269] width 60 height 30
drag, startPoint x: 230, startPoint y: 420, endPoint x: 126, endPoint y: 424, distance: 104.7
click at [126, 424] on div "CNS: 705 0020 1487 2150 CPF: 368.982.447-87" at bounding box center [607, 420] width 1027 height 15
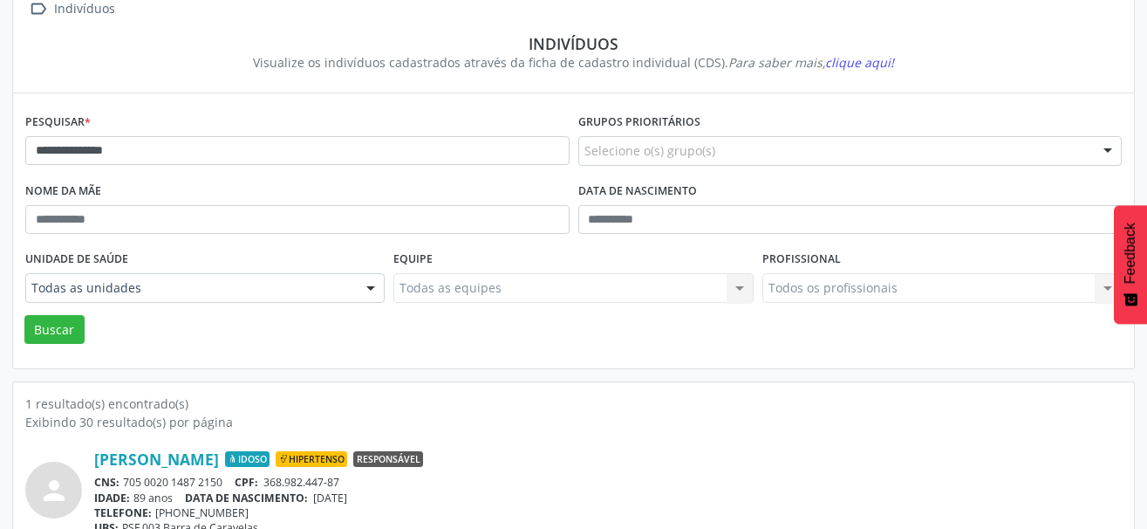
scroll to position [96, 0]
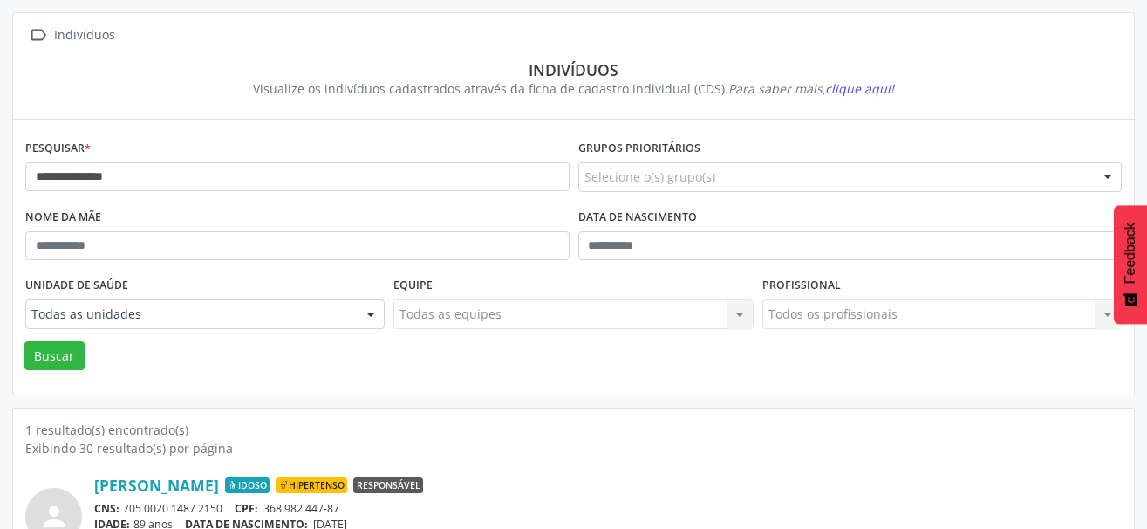
drag, startPoint x: 201, startPoint y: 193, endPoint x: 2, endPoint y: 165, distance: 201.7
click at [2, 165] on div "**********" at bounding box center [573, 308] width 1147 height 616
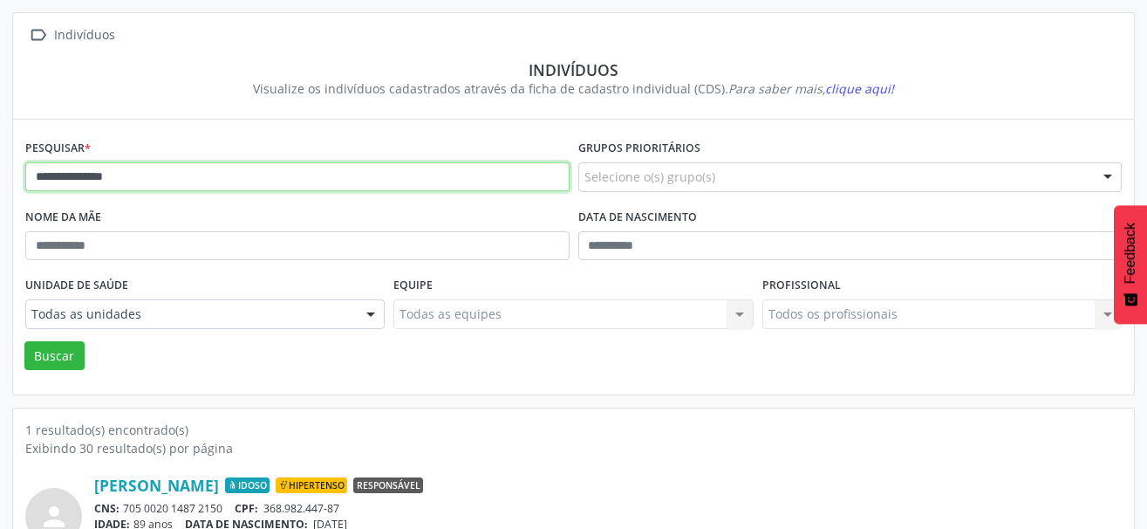
click at [177, 181] on input "**********" at bounding box center [297, 177] width 544 height 30
drag, startPoint x: 177, startPoint y: 180, endPoint x: 17, endPoint y: 181, distance: 159.6
click at [17, 181] on div "**********" at bounding box center [573, 256] width 1121 height 275
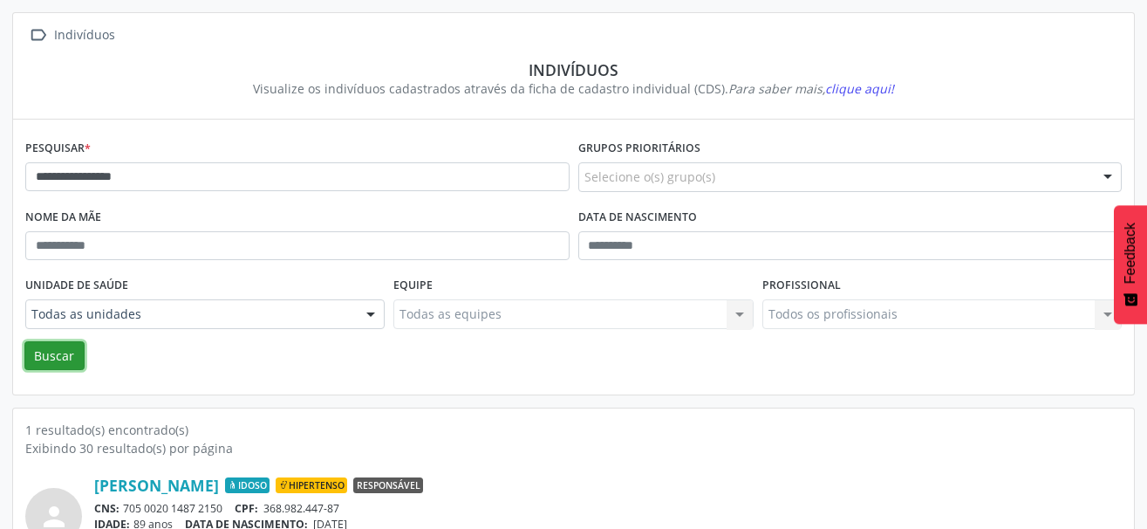
click at [55, 358] on button "Buscar" at bounding box center [54, 356] width 60 height 30
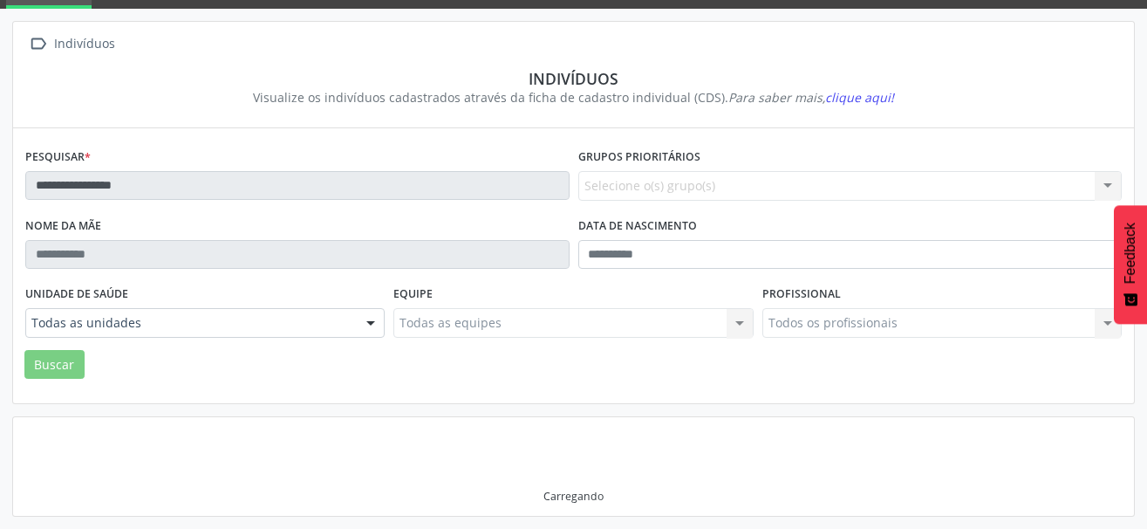
scroll to position [82, 0]
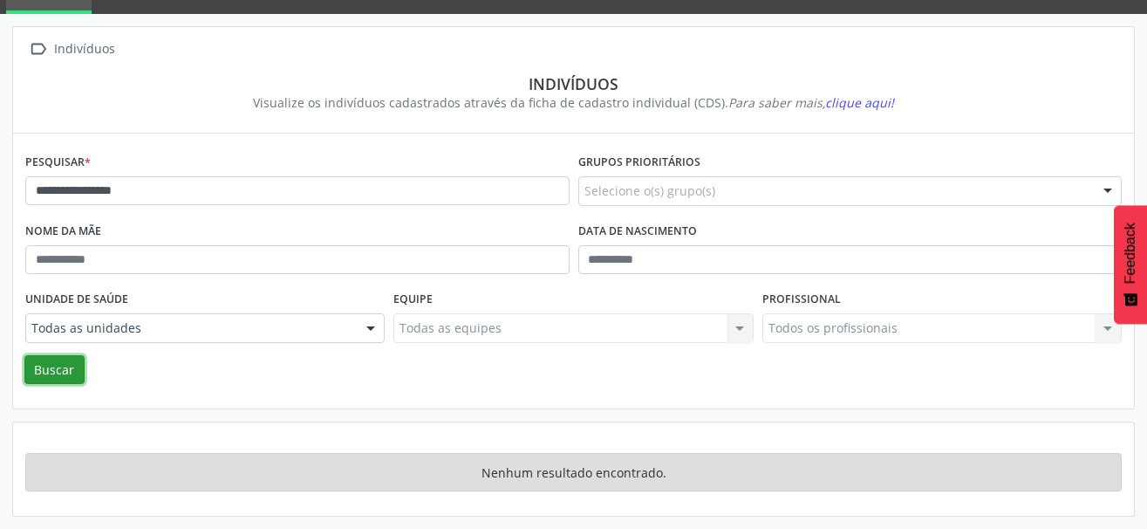
click at [75, 380] on button "Buscar" at bounding box center [54, 370] width 60 height 30
click at [63, 372] on button "Buscar" at bounding box center [54, 370] width 60 height 30
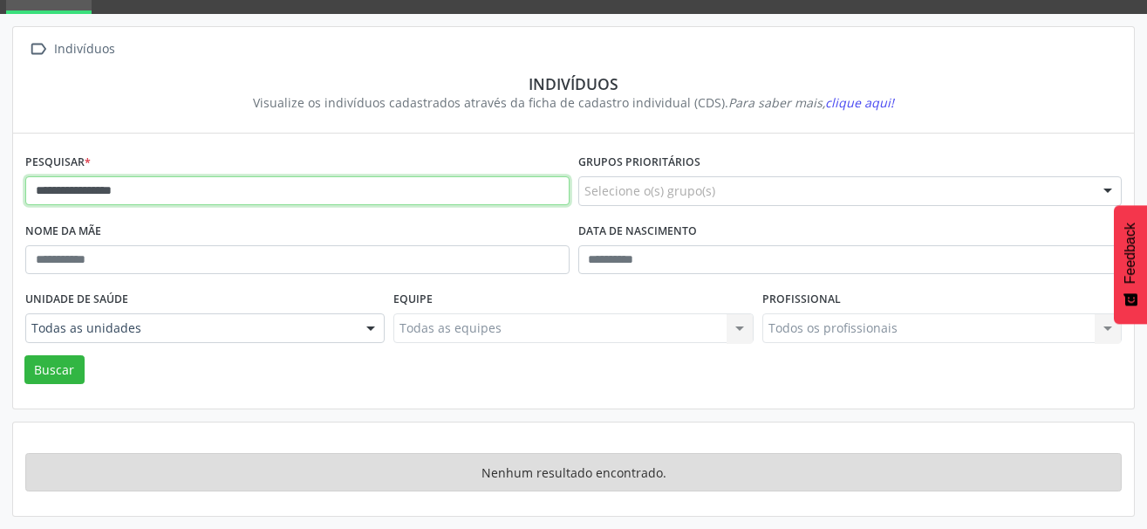
click at [191, 194] on input "**********" at bounding box center [297, 191] width 544 height 30
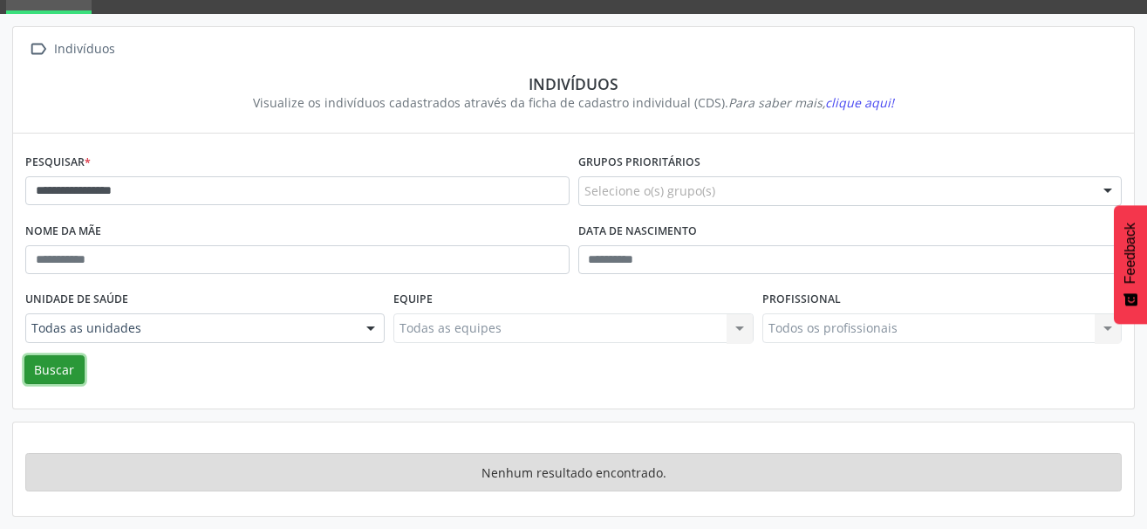
click at [60, 373] on button "Buscar" at bounding box center [54, 370] width 60 height 30
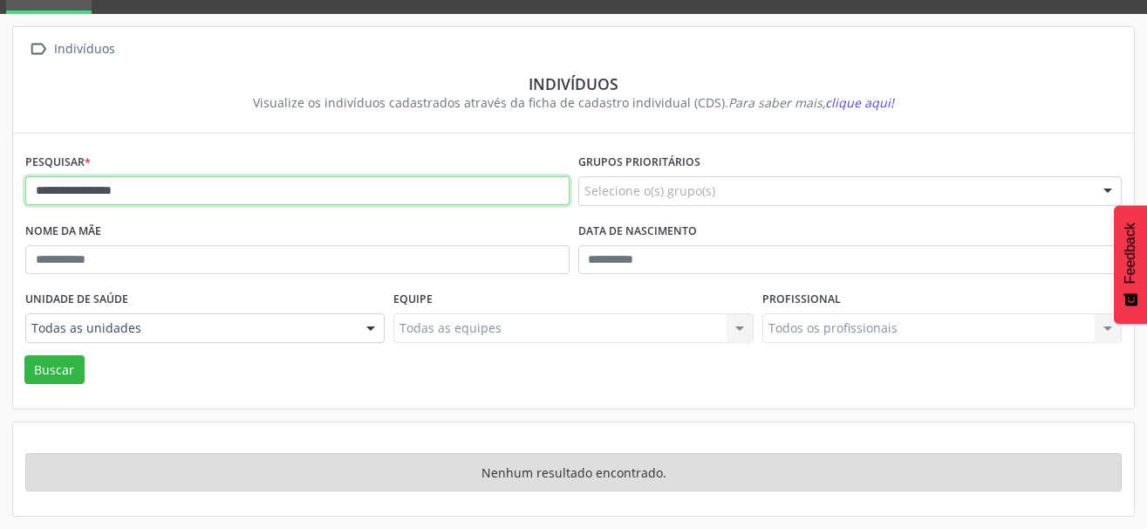
drag, startPoint x: 167, startPoint y: 193, endPoint x: 106, endPoint y: 196, distance: 60.3
click at [107, 190] on input "**********" at bounding box center [297, 191] width 544 height 30
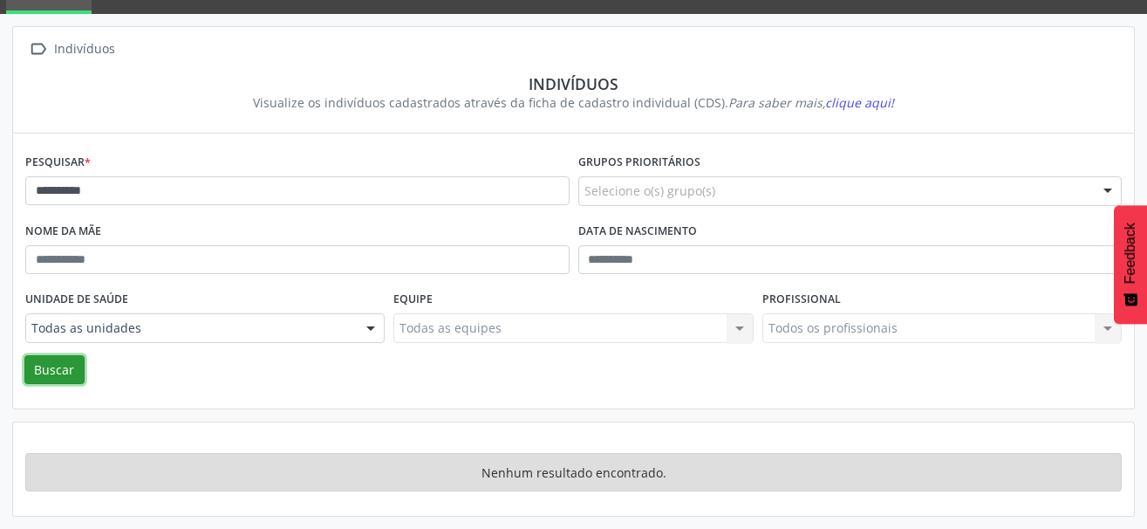
click at [58, 376] on button "Buscar" at bounding box center [54, 370] width 60 height 30
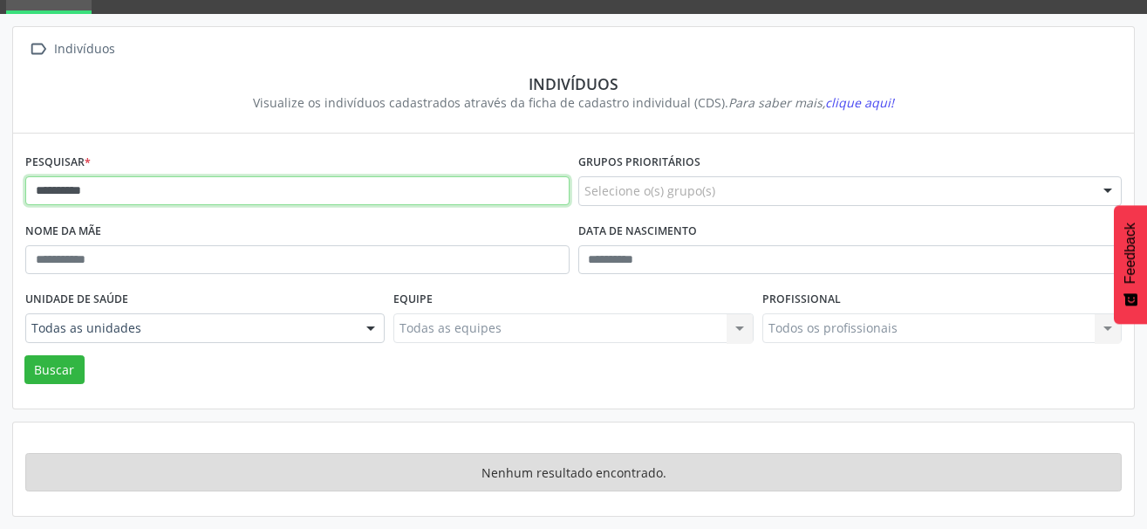
drag, startPoint x: 115, startPoint y: 201, endPoint x: 15, endPoint y: 193, distance: 100.7
click at [15, 193] on div "Pesquisar * ********* Grupos prioritários Selecione o(s) grupo(s) Acamado Crian…" at bounding box center [573, 270] width 1121 height 275
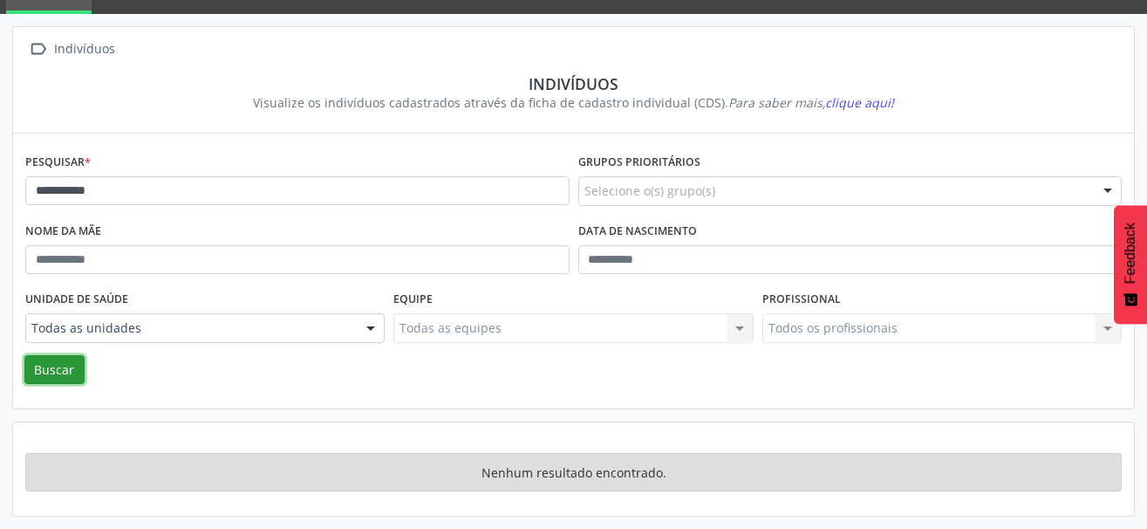
click at [46, 370] on button "Buscar" at bounding box center [54, 370] width 60 height 30
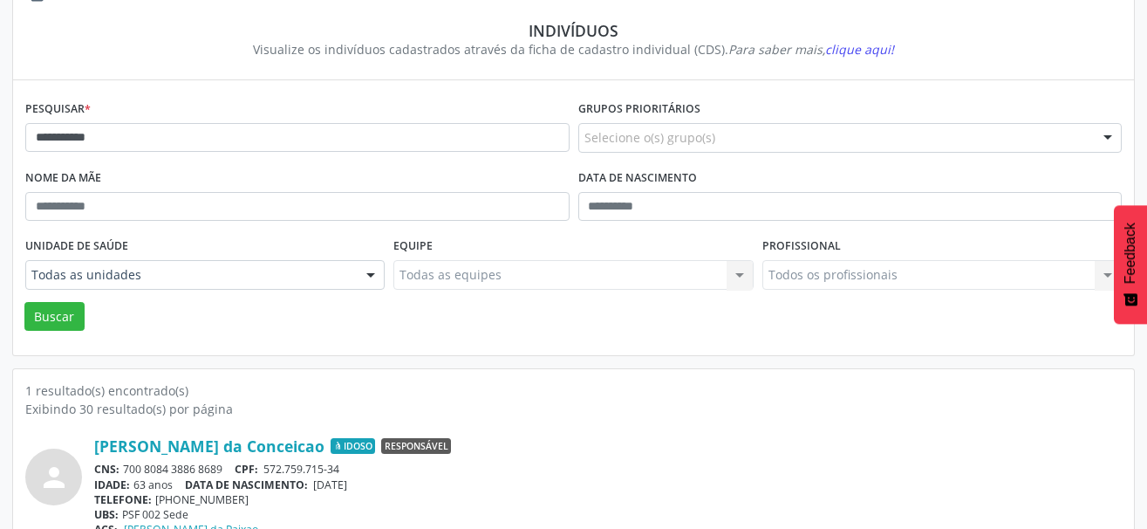
scroll to position [183, 0]
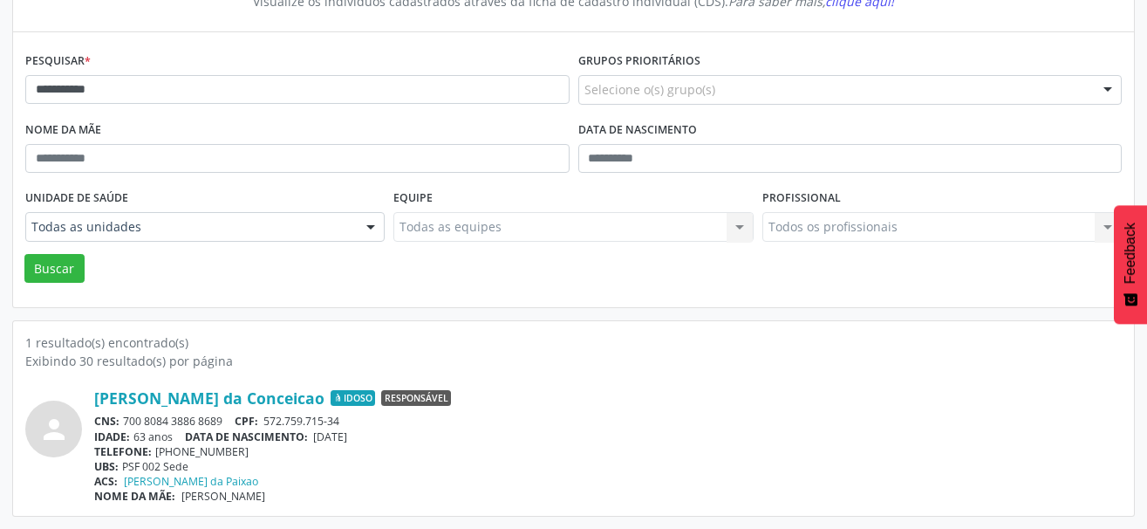
drag, startPoint x: 229, startPoint y: 421, endPoint x: 126, endPoint y: 427, distance: 103.1
click at [126, 427] on div "CNS: 700 8084 3886 8689 CPF: 572.759.715-34" at bounding box center [607, 420] width 1027 height 15
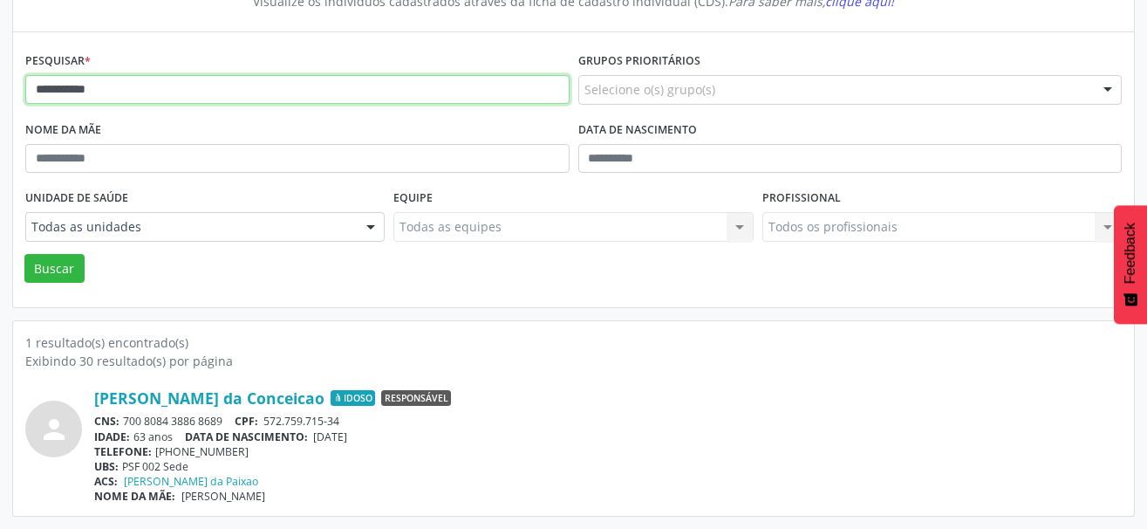
drag, startPoint x: 154, startPoint y: 97, endPoint x: 25, endPoint y: 100, distance: 128.3
click at [25, 100] on input "**********" at bounding box center [297, 90] width 544 height 30
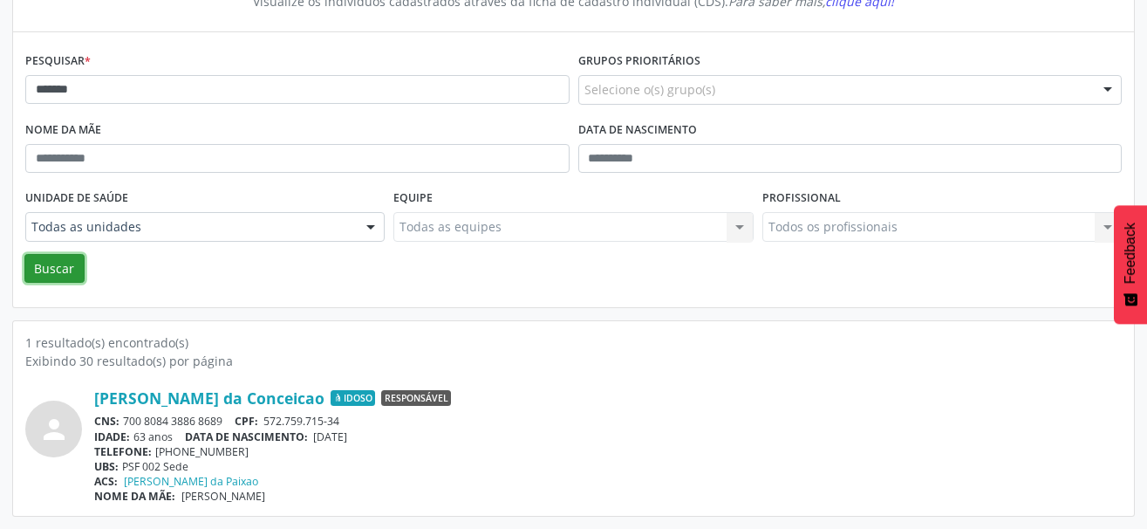
click at [51, 266] on button "Buscar" at bounding box center [54, 269] width 60 height 30
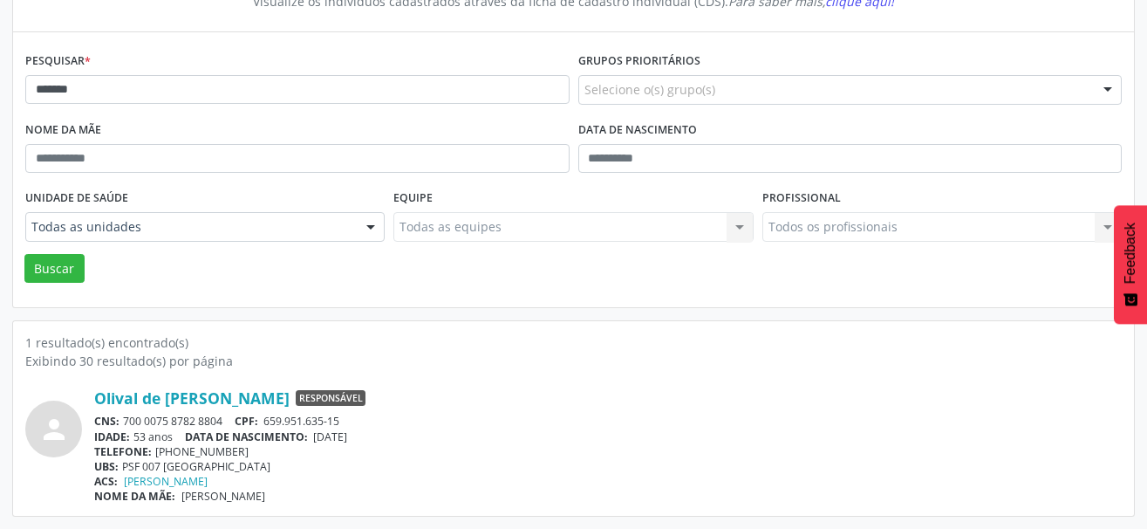
drag, startPoint x: 229, startPoint y: 421, endPoint x: 125, endPoint y: 420, distance: 104.7
click at [125, 420] on div "CNS: 700 0075 8782 8804 CPF: 659.951.635-15" at bounding box center [607, 420] width 1027 height 15
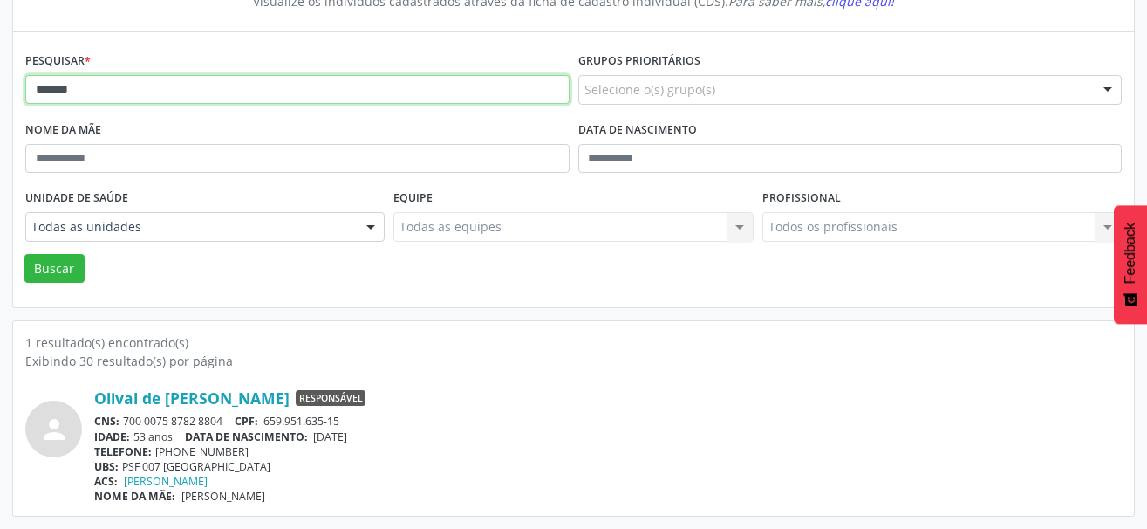
drag, startPoint x: 87, startPoint y: 92, endPoint x: -13, endPoint y: 96, distance: 100.4
click at [0, 96] on html "Indivíduos [PERSON_NAME] Monitoramento Executivo  Configurações Sair apps Indi…" at bounding box center [573, 81] width 1147 height 529
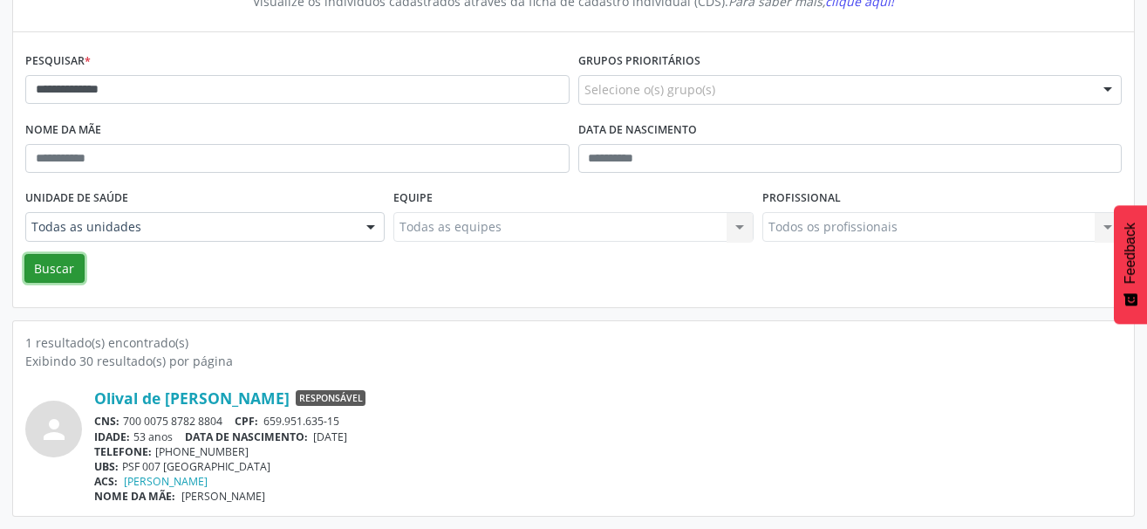
drag, startPoint x: 69, startPoint y: 276, endPoint x: 83, endPoint y: 279, distance: 14.4
click at [67, 276] on button "Buscar" at bounding box center [54, 269] width 60 height 30
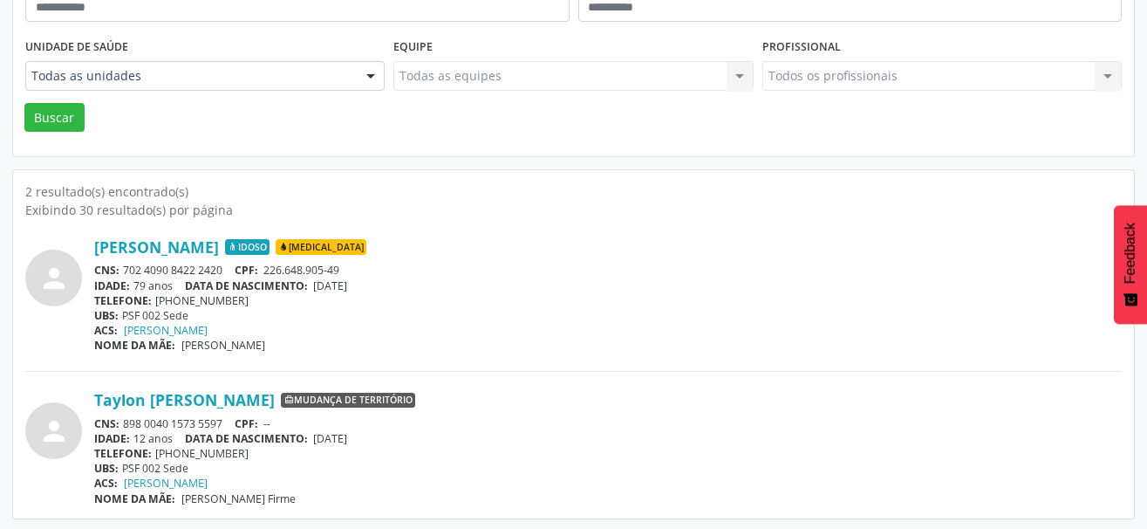
scroll to position [337, 0]
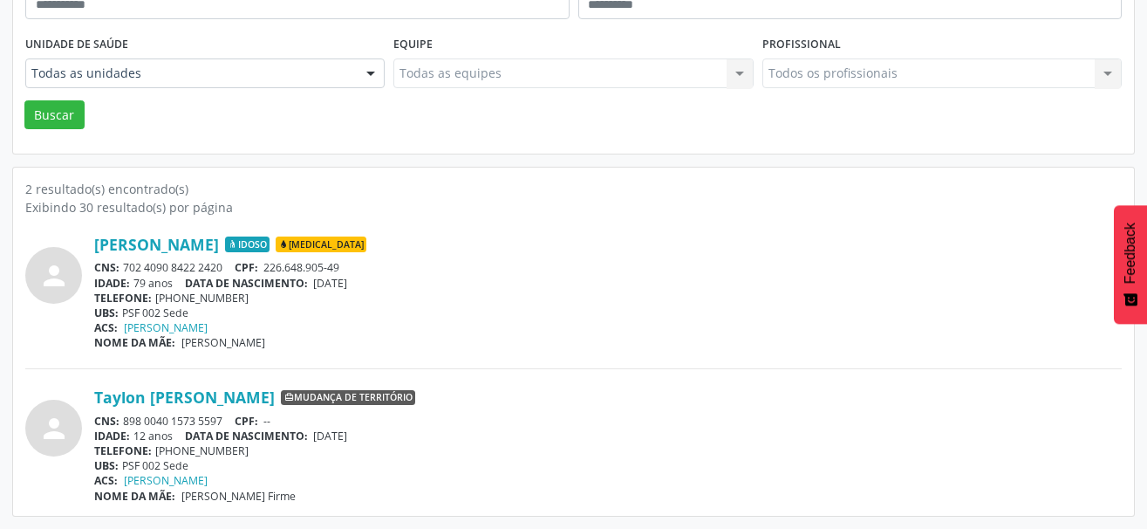
drag, startPoint x: 227, startPoint y: 270, endPoint x: 120, endPoint y: 259, distance: 106.9
click at [120, 259] on div "[PERSON_NAME] Idoso [MEDICAL_DATA] CNS: 702 4090 8422 2420 CPF: 226.648.905-49 …" at bounding box center [607, 292] width 1027 height 115
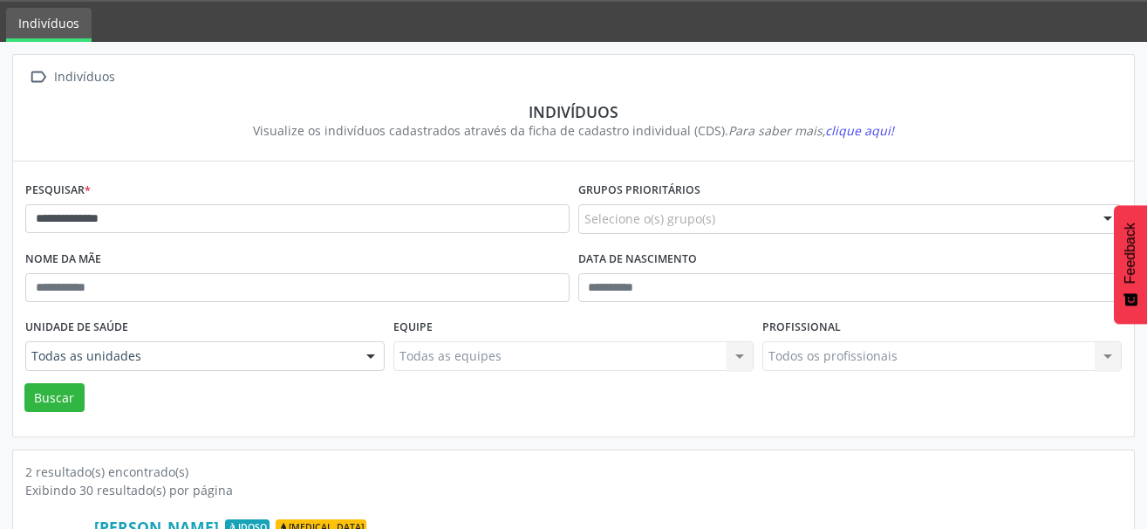
scroll to position [0, 0]
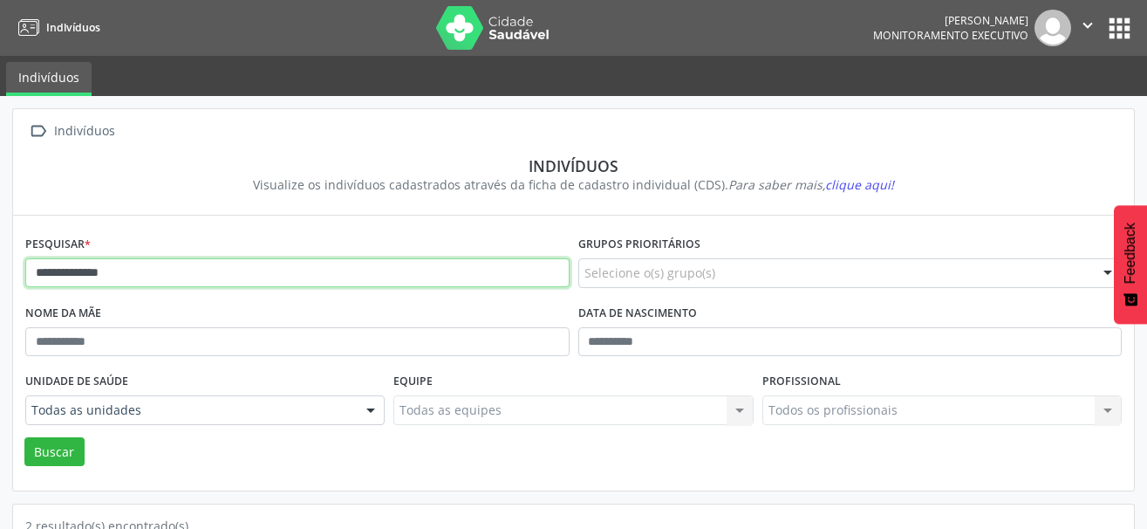
drag, startPoint x: 143, startPoint y: 270, endPoint x: 16, endPoint y: 273, distance: 127.4
click at [16, 273] on div "**********" at bounding box center [573, 352] width 1121 height 275
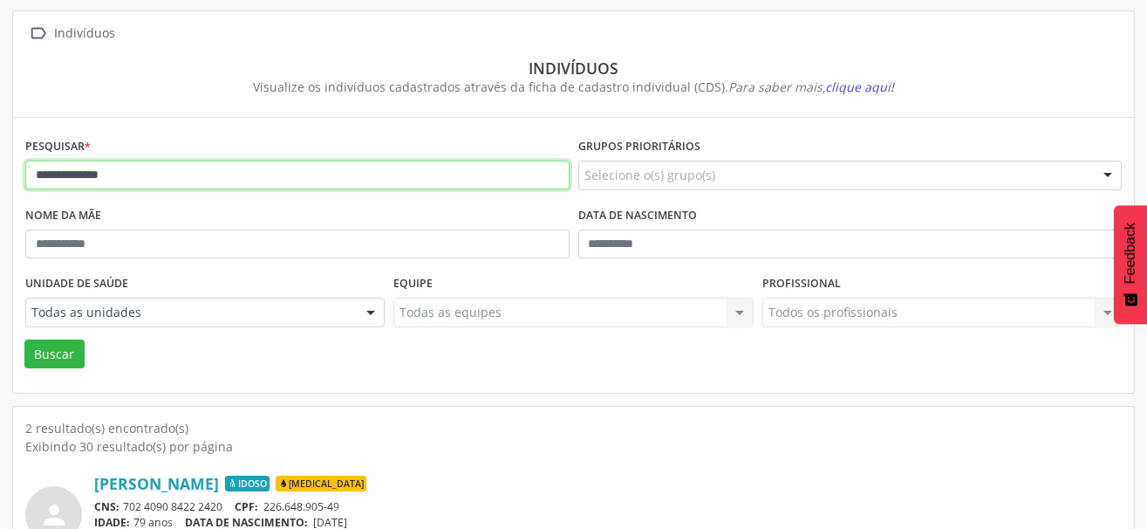
scroll to position [262, 0]
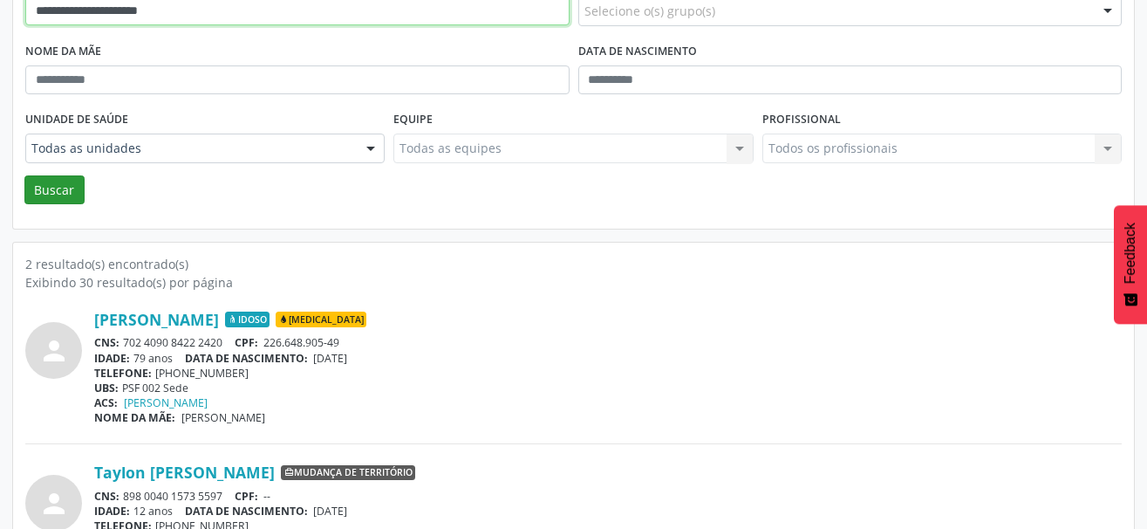
type input "**********"
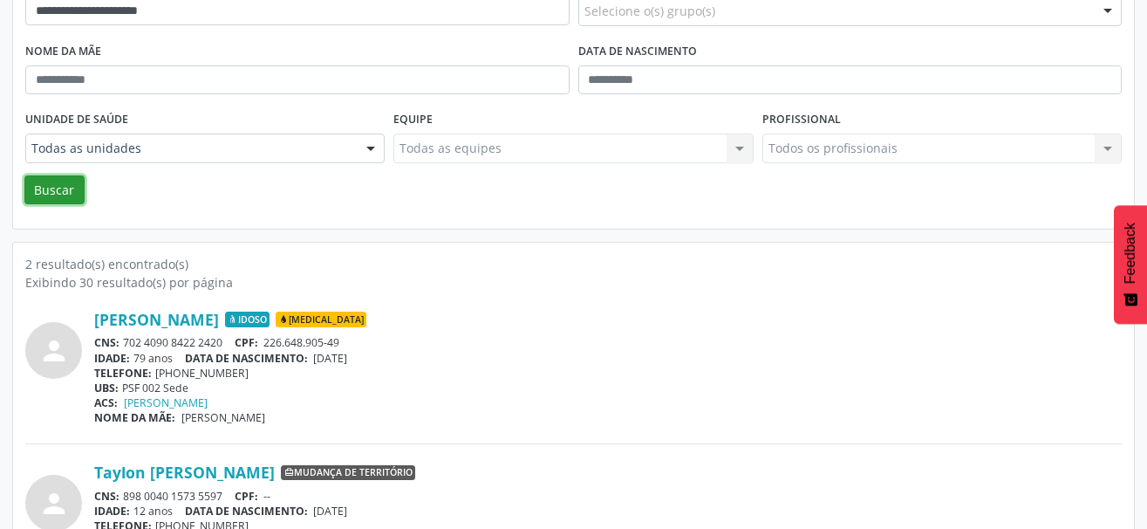
click at [71, 195] on button "Buscar" at bounding box center [54, 190] width 60 height 30
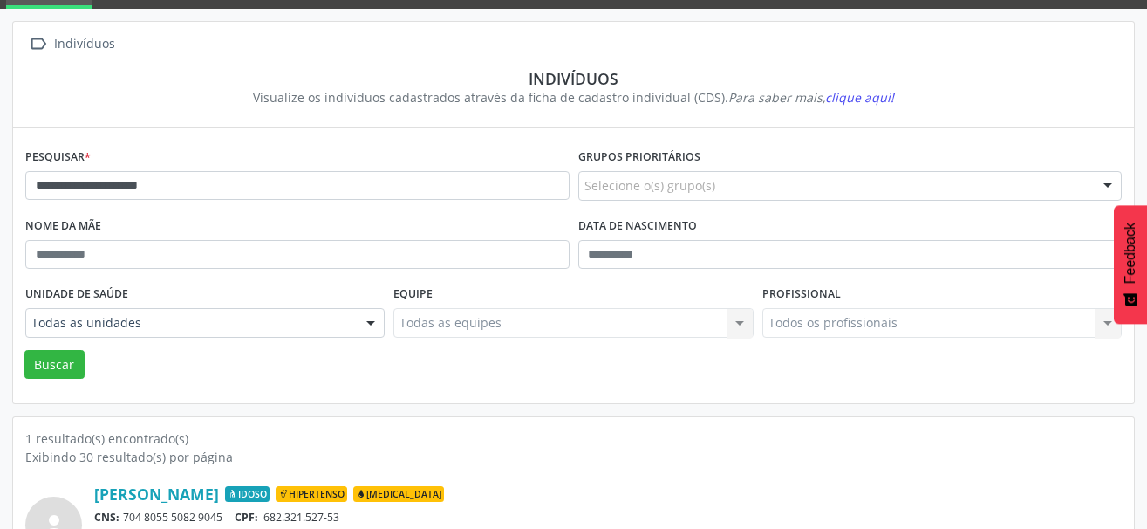
scroll to position [183, 0]
